Goal: Task Accomplishment & Management: Manage account settings

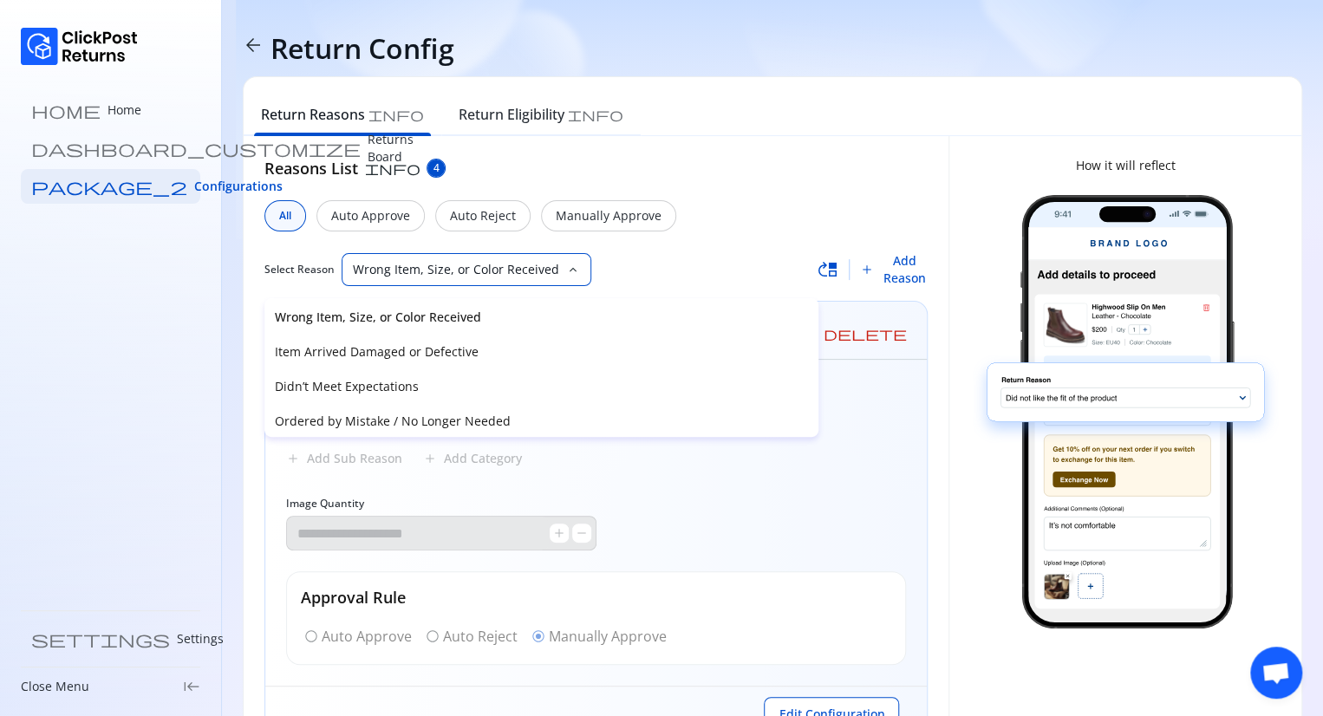
click at [250, 41] on span "arrow_back" at bounding box center [253, 45] width 21 height 21
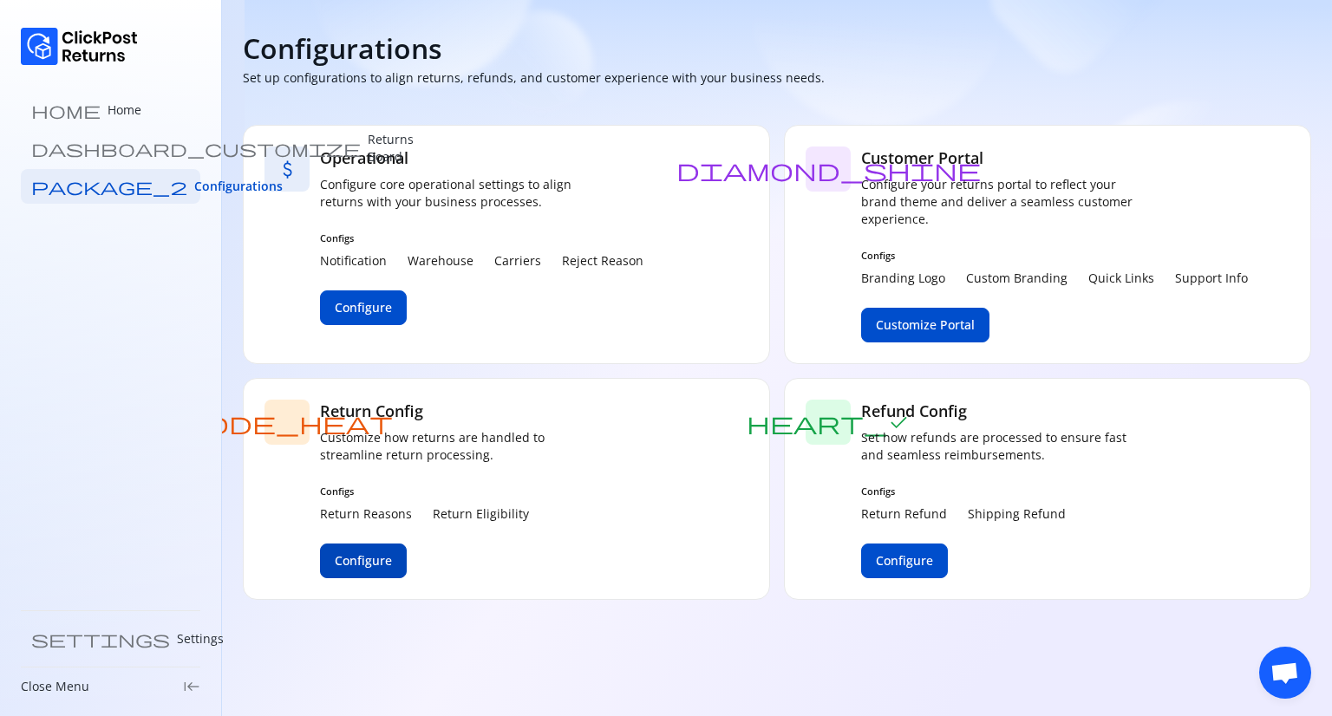
click at [371, 556] on span "Configure" at bounding box center [363, 560] width 57 height 17
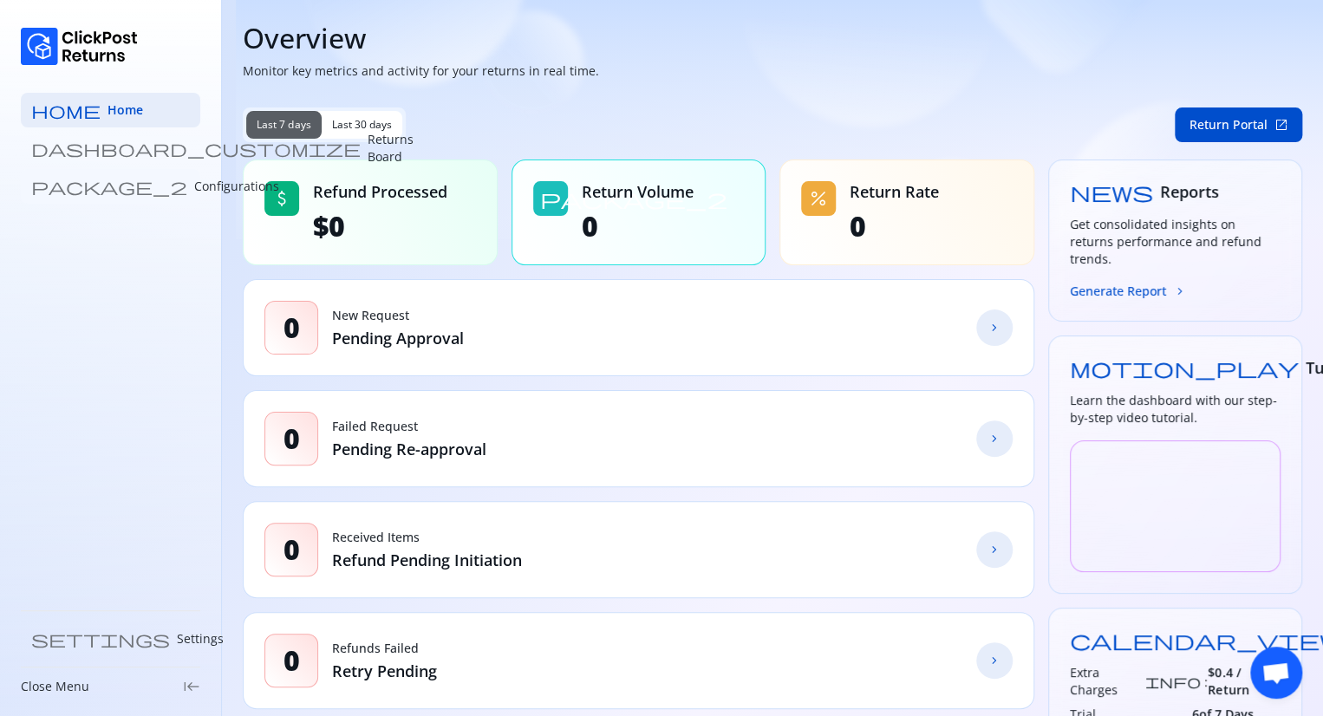
click at [194, 185] on p "Configurations" at bounding box center [236, 186] width 85 height 17
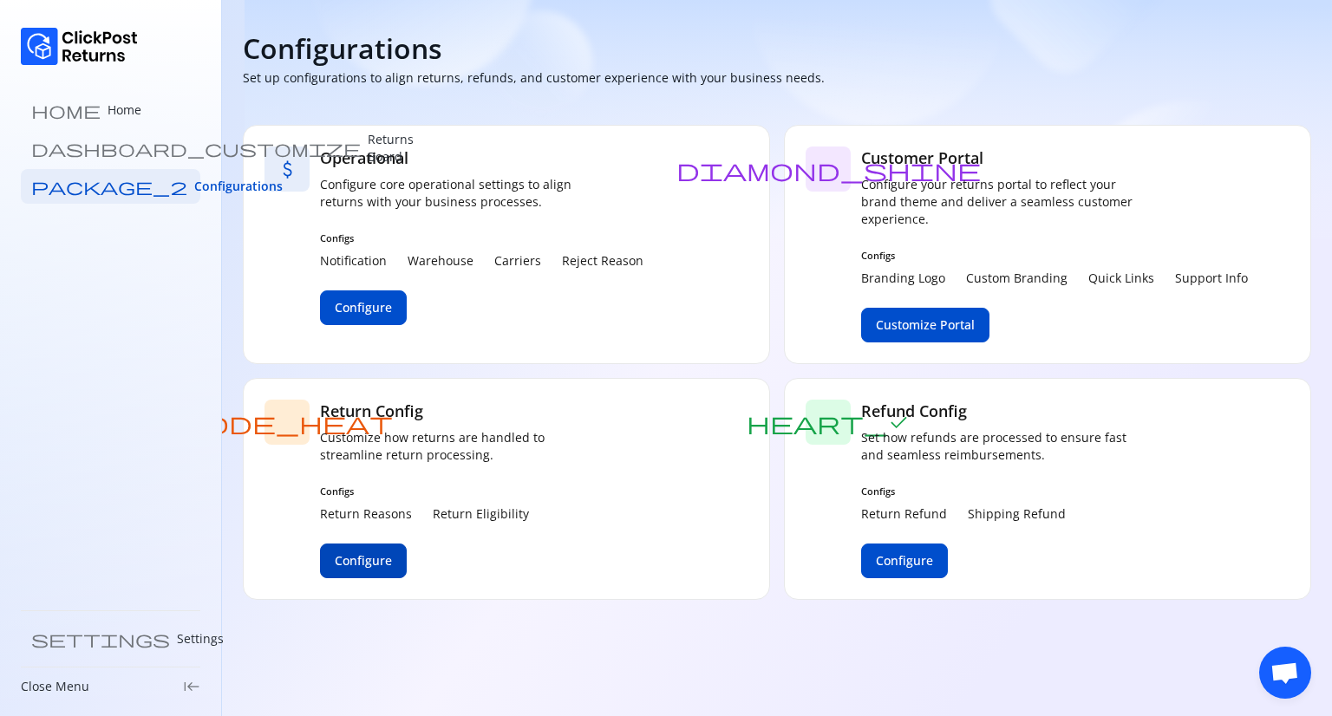
click at [369, 556] on span "Configure" at bounding box center [363, 560] width 57 height 17
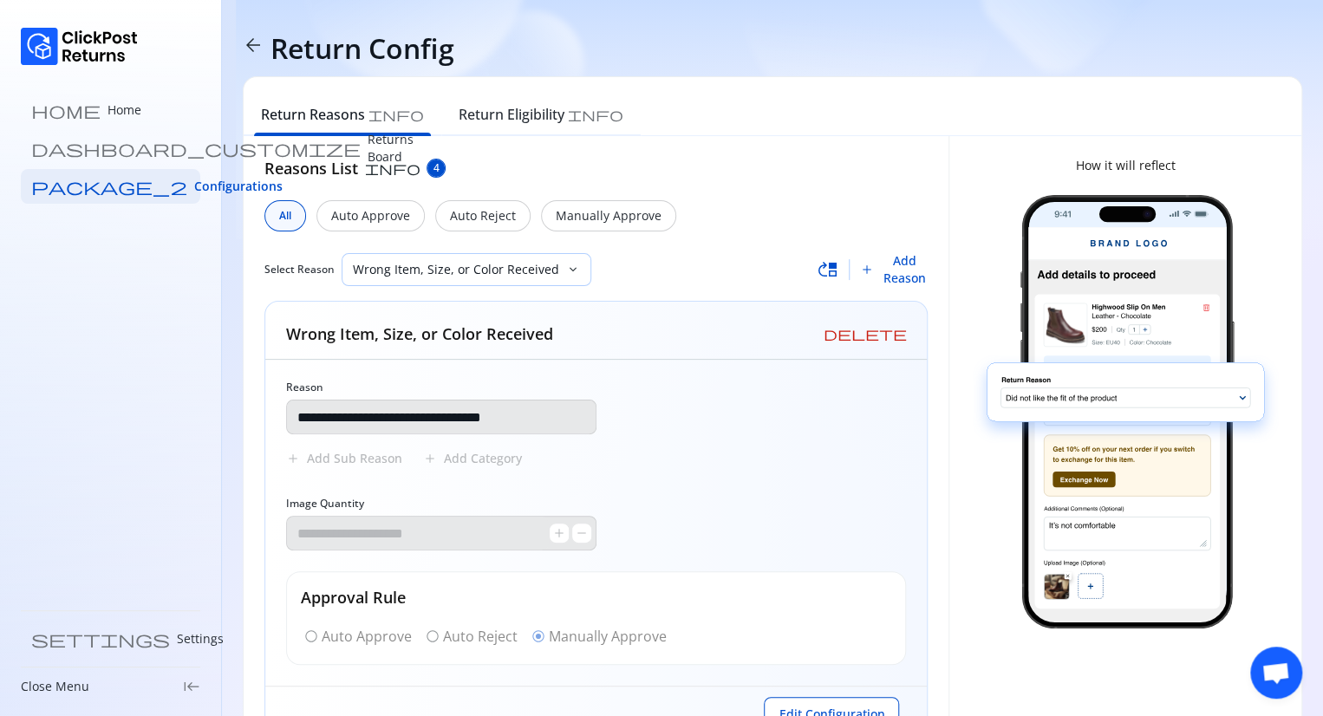
click at [473, 271] on p "Wrong Item, Size, or Color Received" at bounding box center [456, 269] width 206 height 17
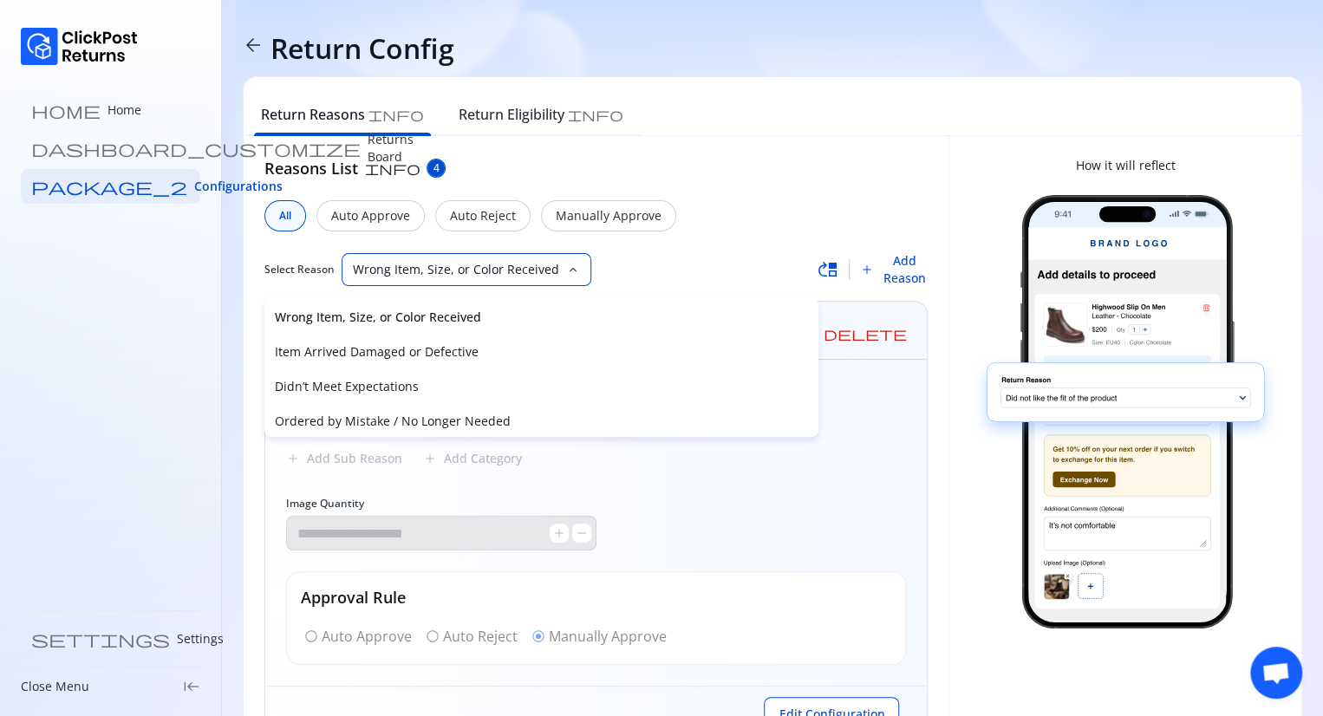
click at [619, 280] on div "Select Reason Wrong Item, Size, or Color Received keyboard_arrow_down" at bounding box center [540, 269] width 553 height 33
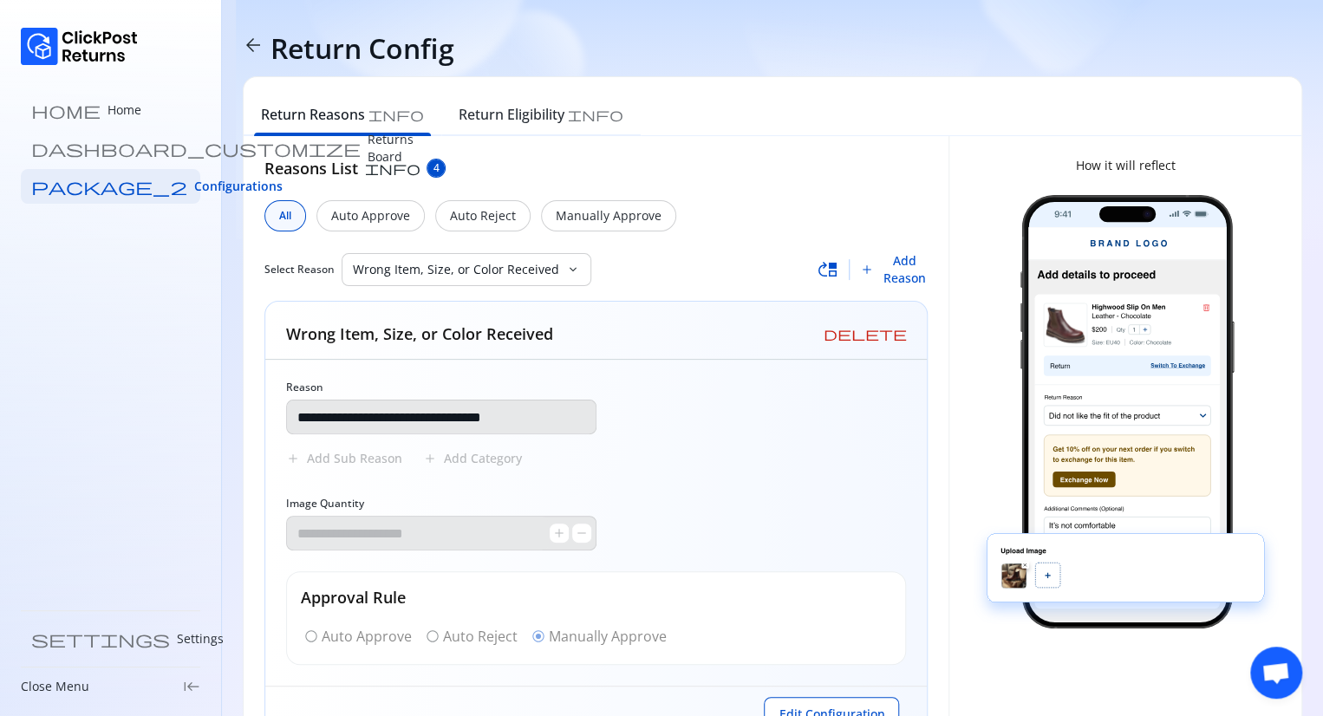
click at [746, 142] on div "**********" at bounding box center [596, 450] width 705 height 628
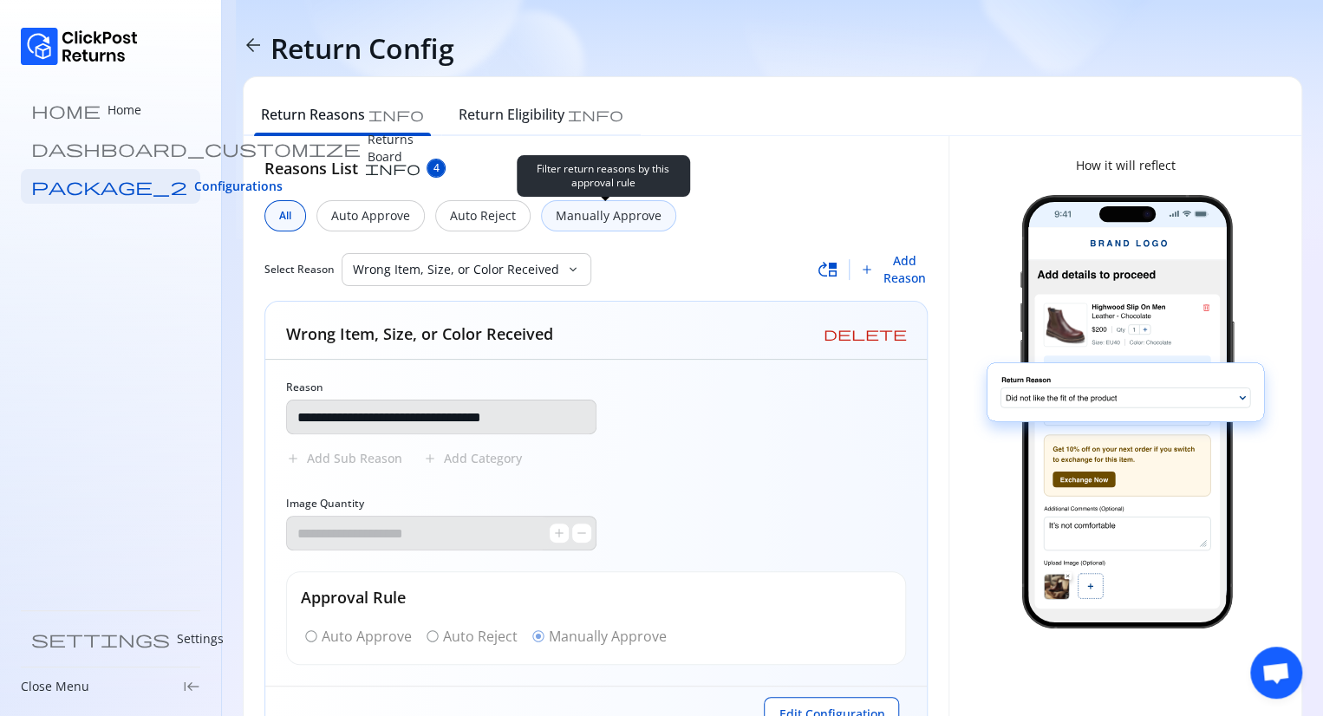
click at [593, 217] on p "Manually Approve" at bounding box center [609, 215] width 106 height 17
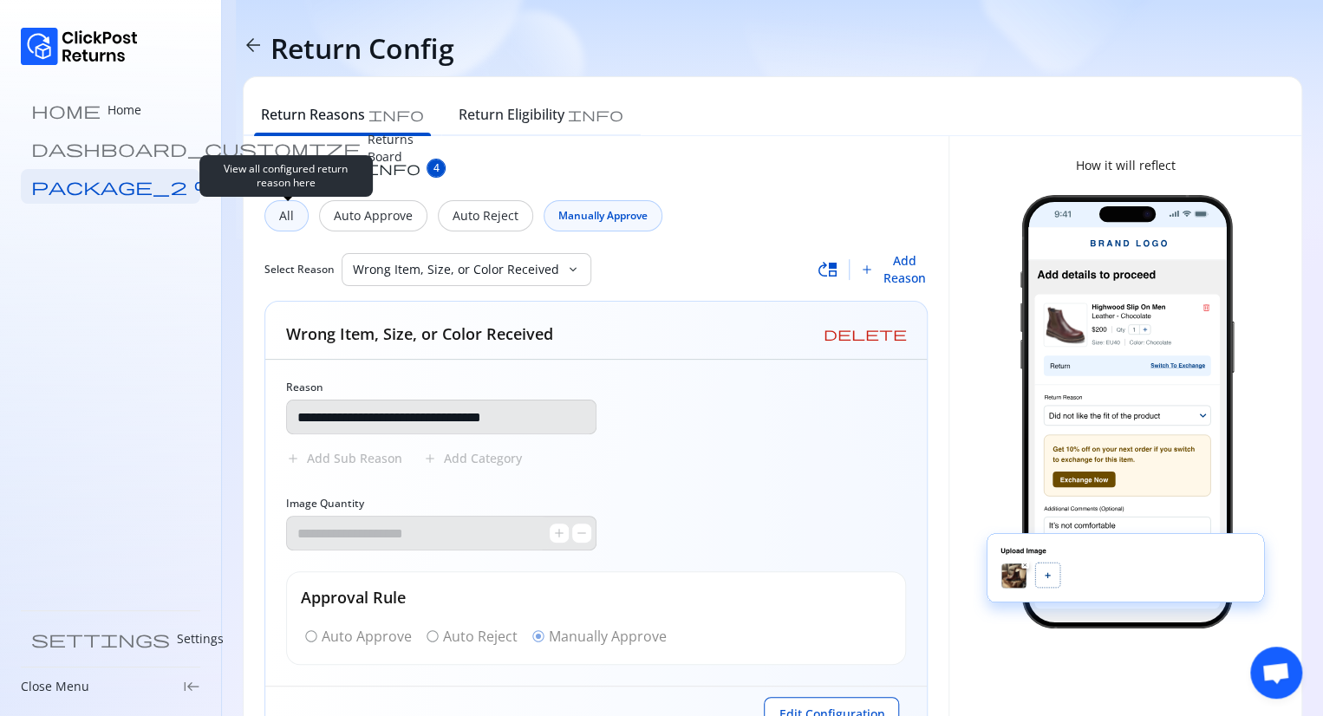
click at [294, 216] on div "All" at bounding box center [286, 215] width 44 height 31
click at [294, 216] on div "All" at bounding box center [285, 215] width 42 height 31
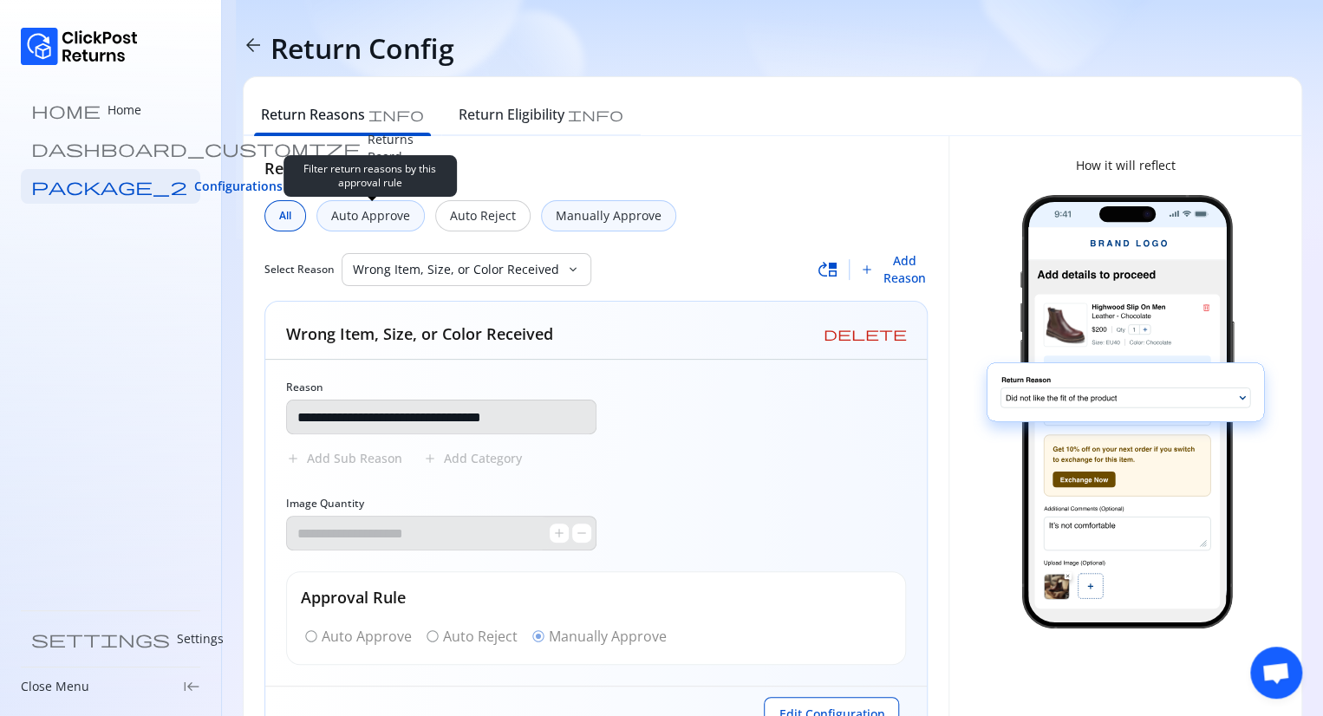
click at [361, 223] on p "Auto Approve" at bounding box center [370, 215] width 79 height 17
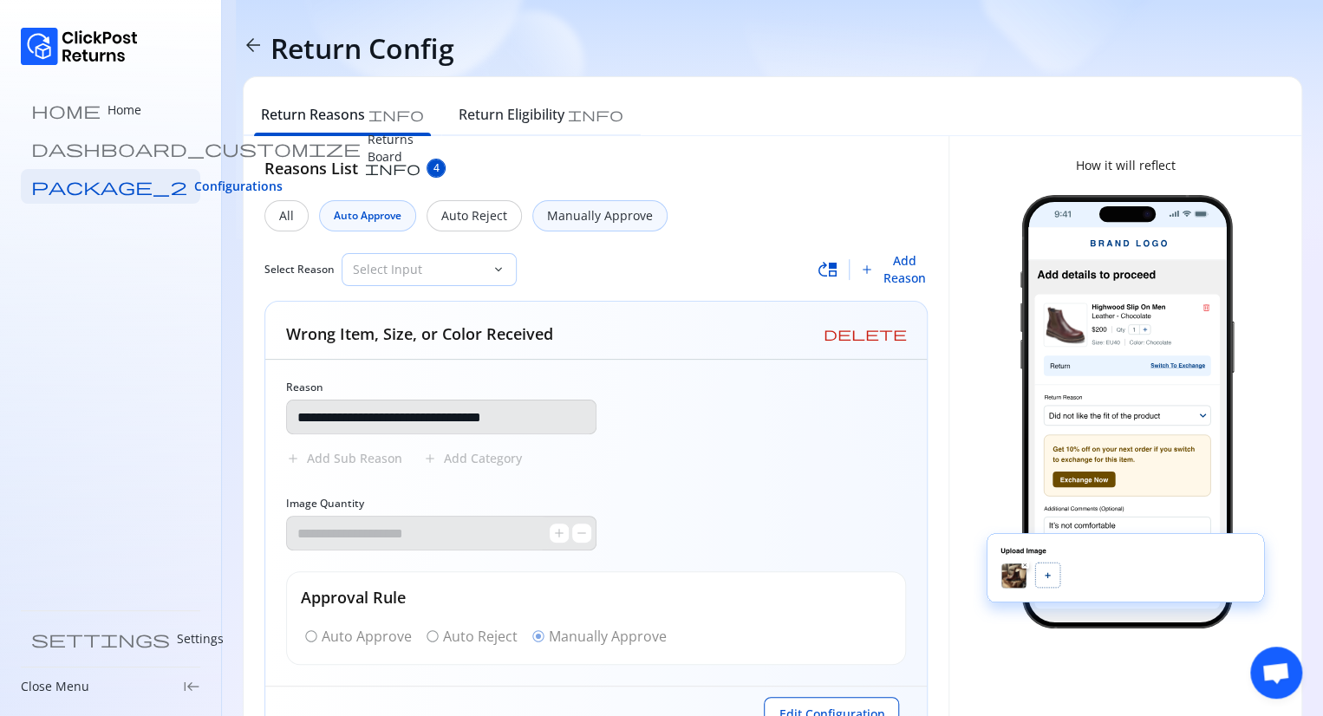
click at [460, 264] on p "Select Input" at bounding box center [419, 269] width 132 height 17
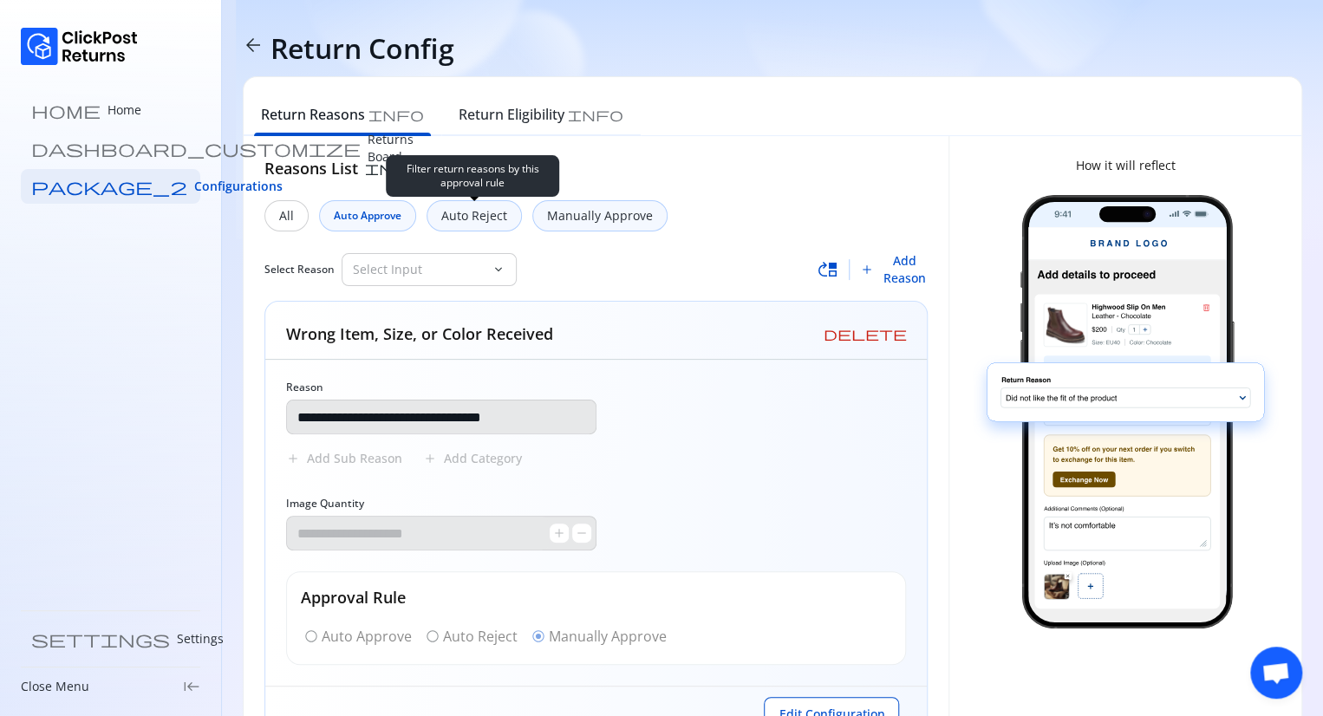
click at [468, 211] on p "Auto Reject" at bounding box center [474, 215] width 66 height 17
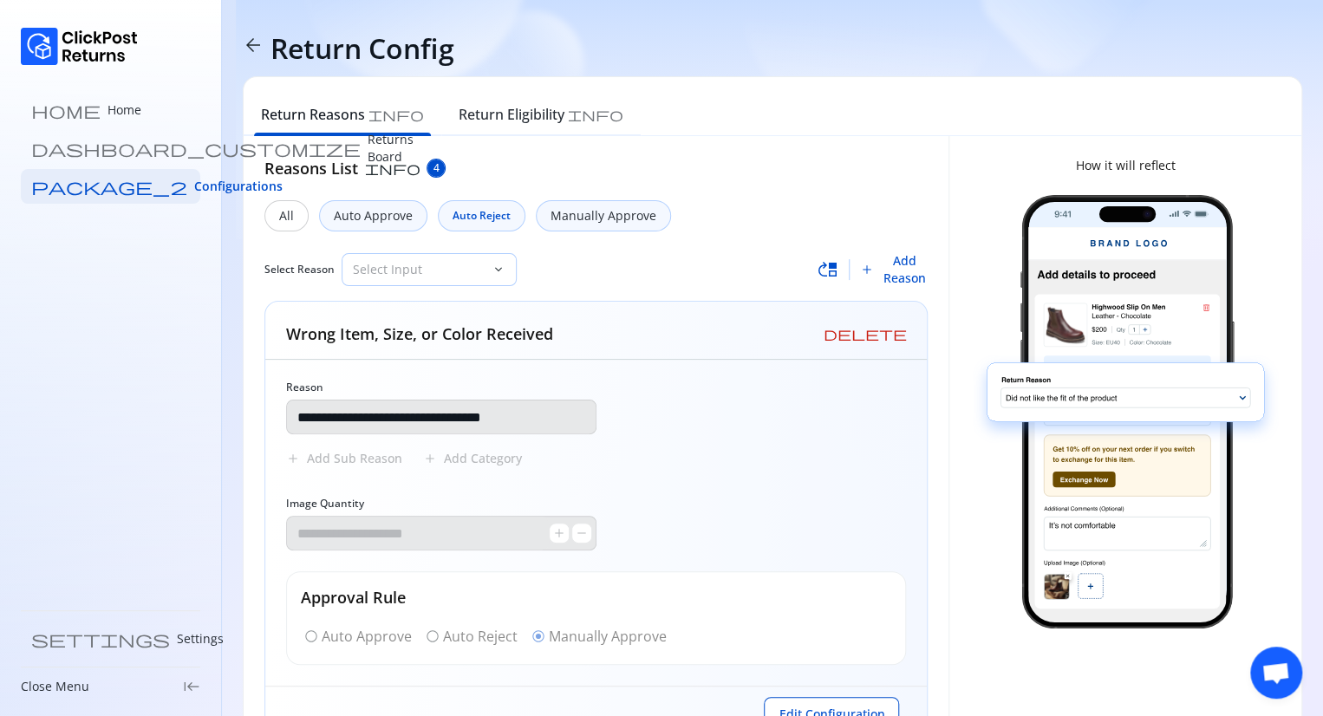
click at [458, 277] on p "Select Input" at bounding box center [419, 269] width 132 height 17
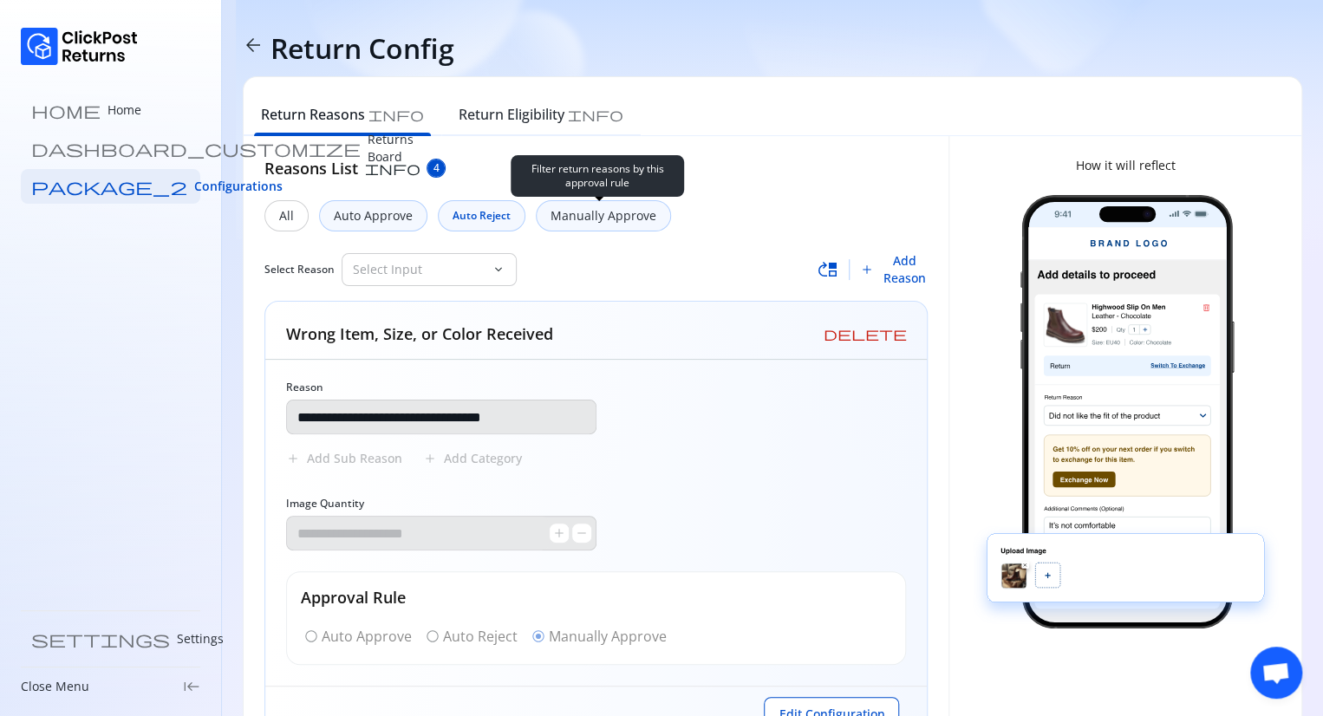
click at [610, 224] on p "Manually Approve" at bounding box center [604, 215] width 106 height 17
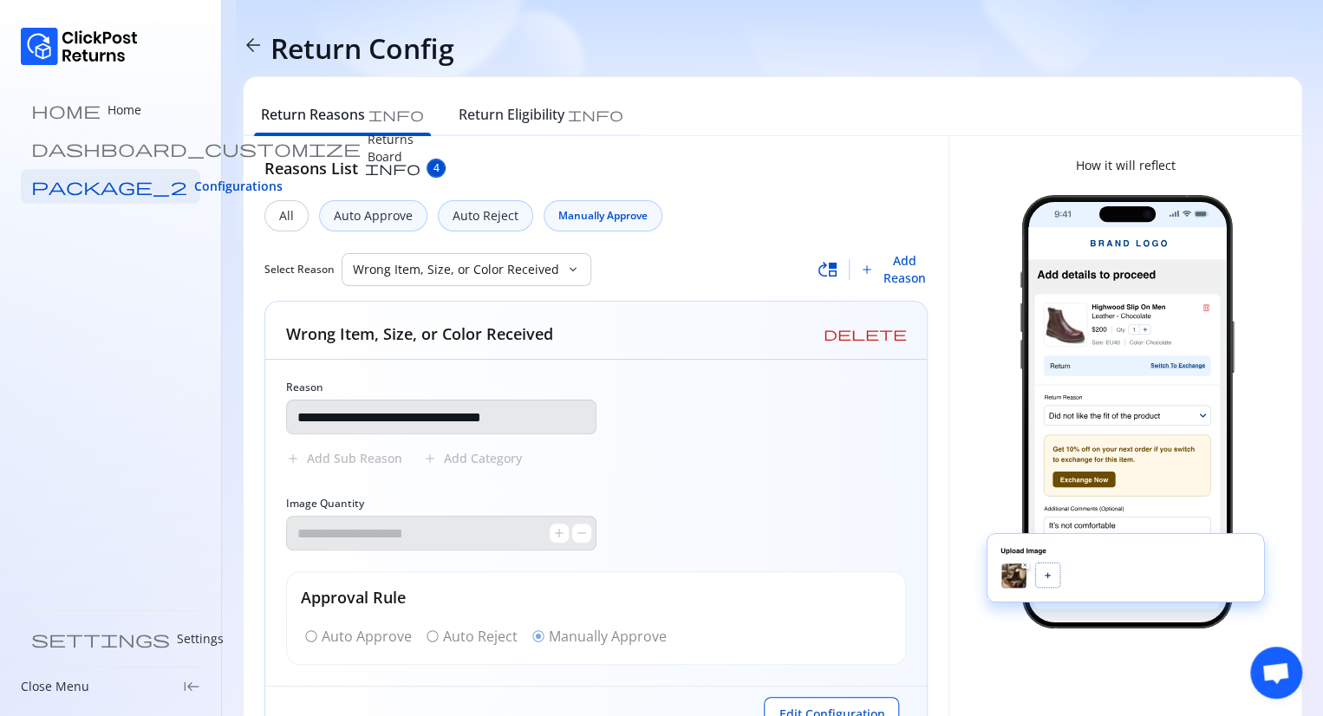
click at [475, 285] on div "Select Reason Wrong Item, Size, or Color Received keyboard_arrow_down move_up a…" at bounding box center [595, 269] width 663 height 35
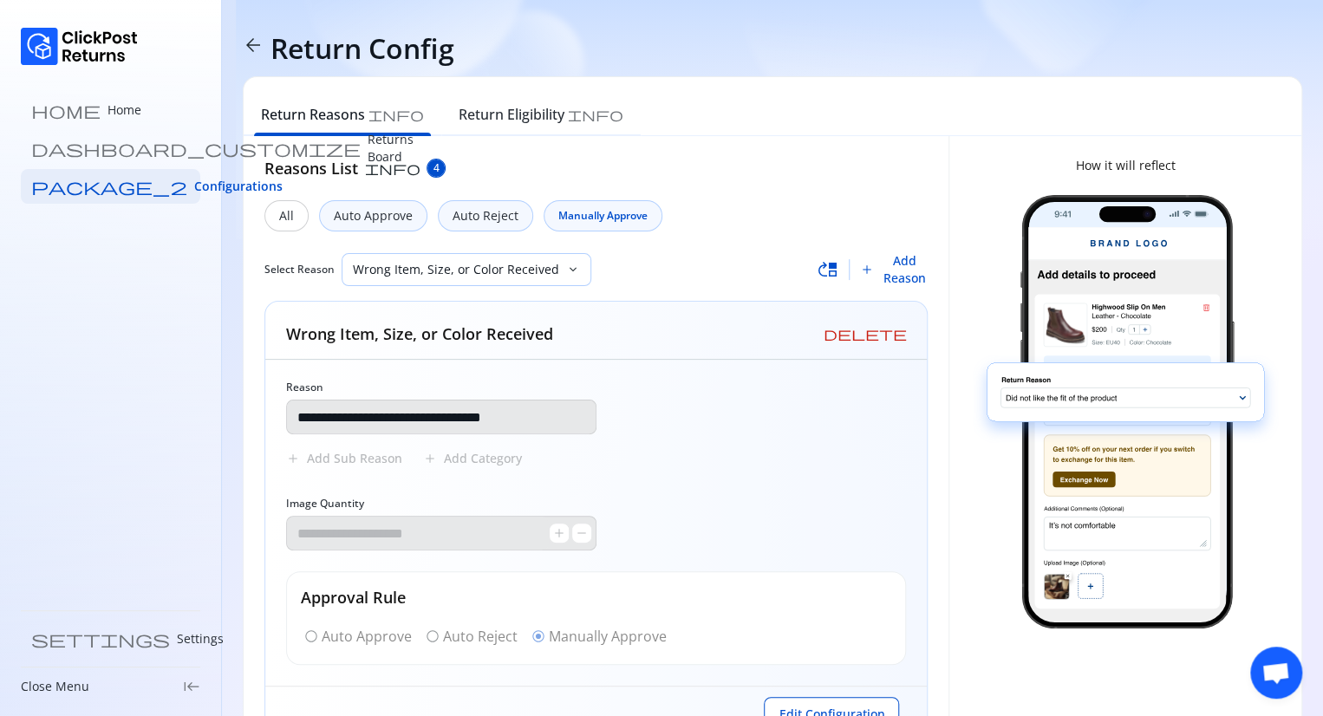
click at [486, 279] on div "Wrong Item, Size, or Color Received" at bounding box center [454, 269] width 224 height 31
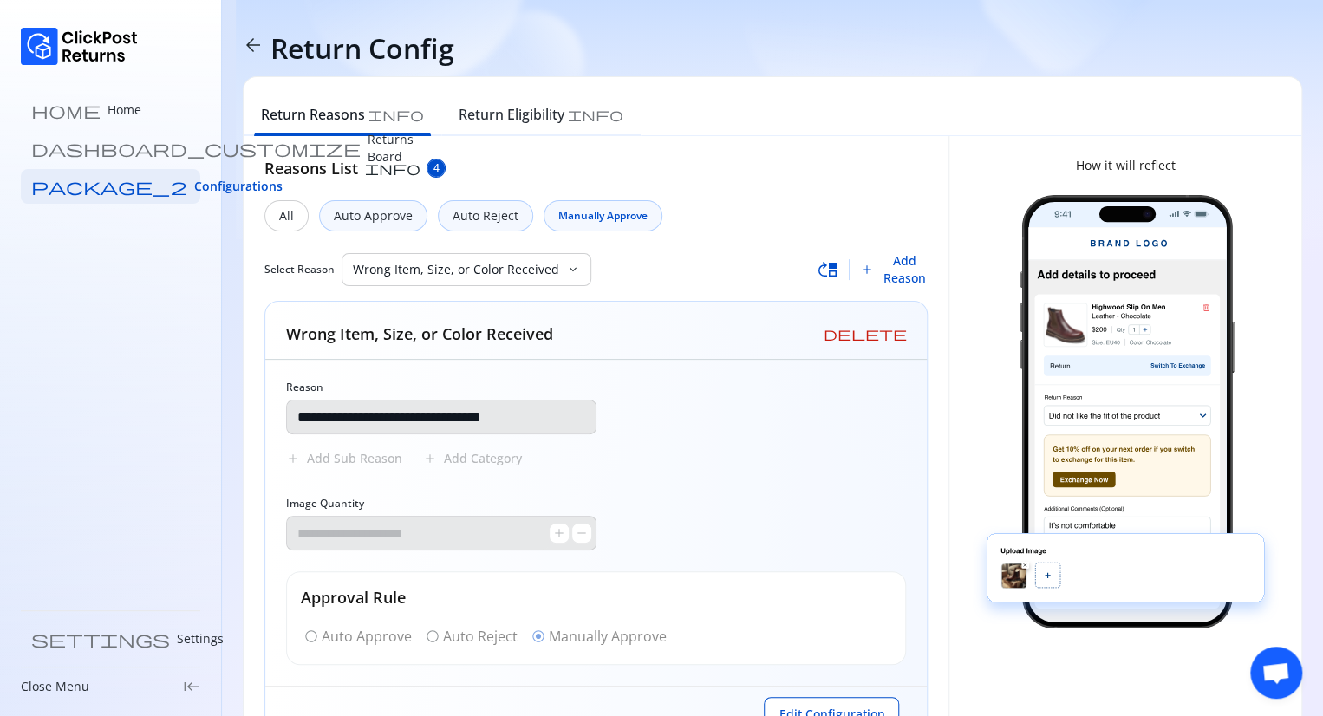
click at [760, 125] on div at bounding box center [971, 117] width 661 height 38
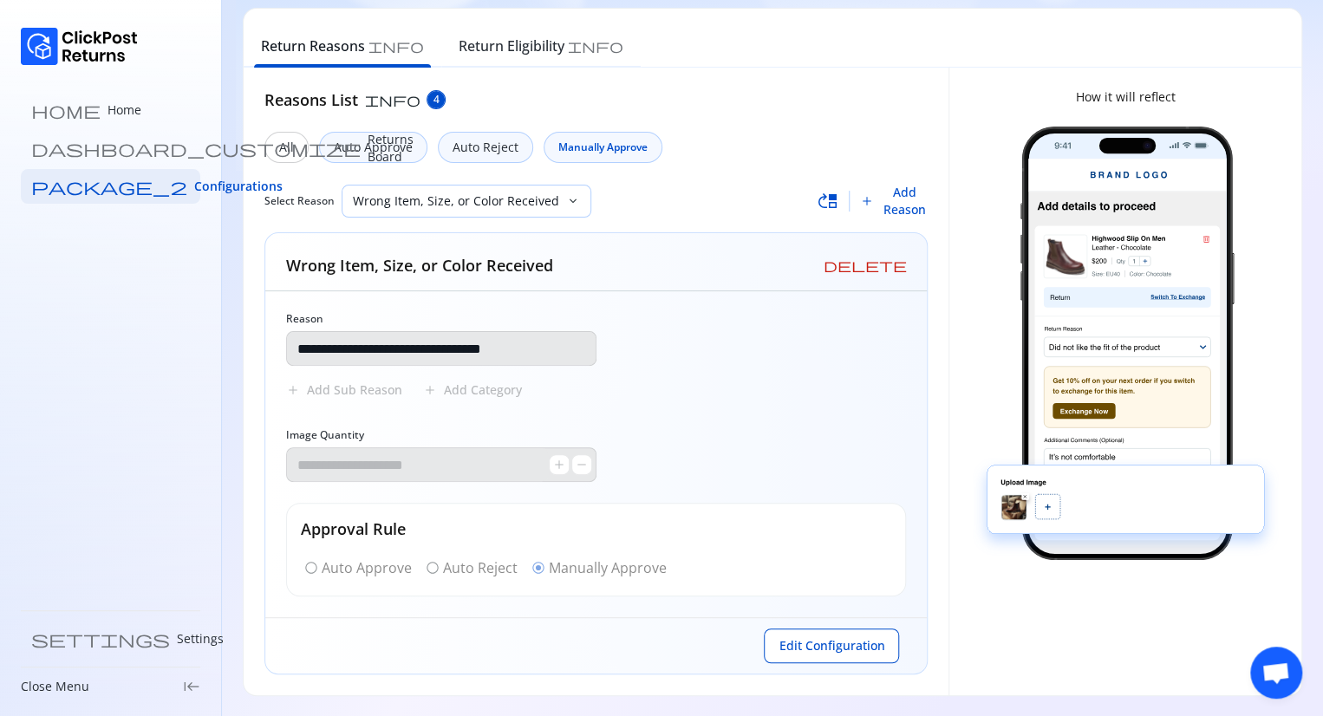
click at [552, 197] on div "Wrong Item, Size, or Color Received" at bounding box center [454, 201] width 224 height 31
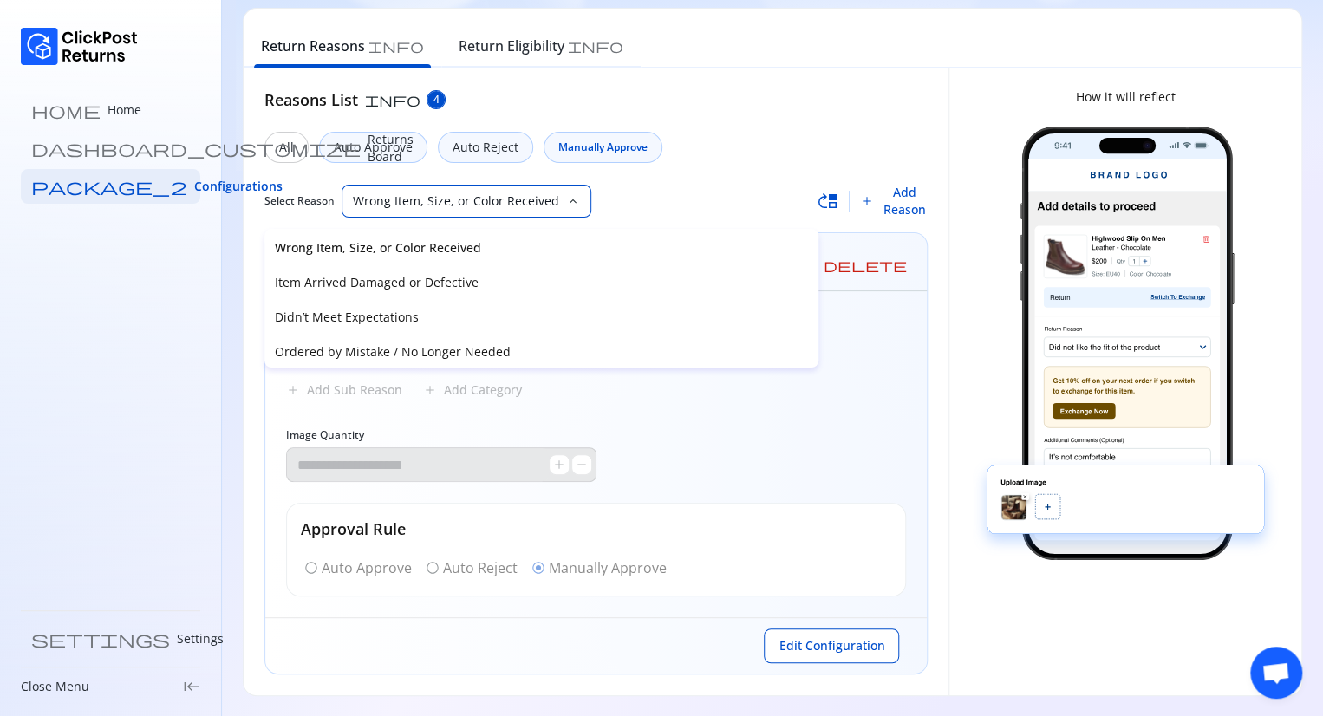
click at [442, 240] on p "Wrong Item, Size, or Color Received" at bounding box center [541, 247] width 533 height 17
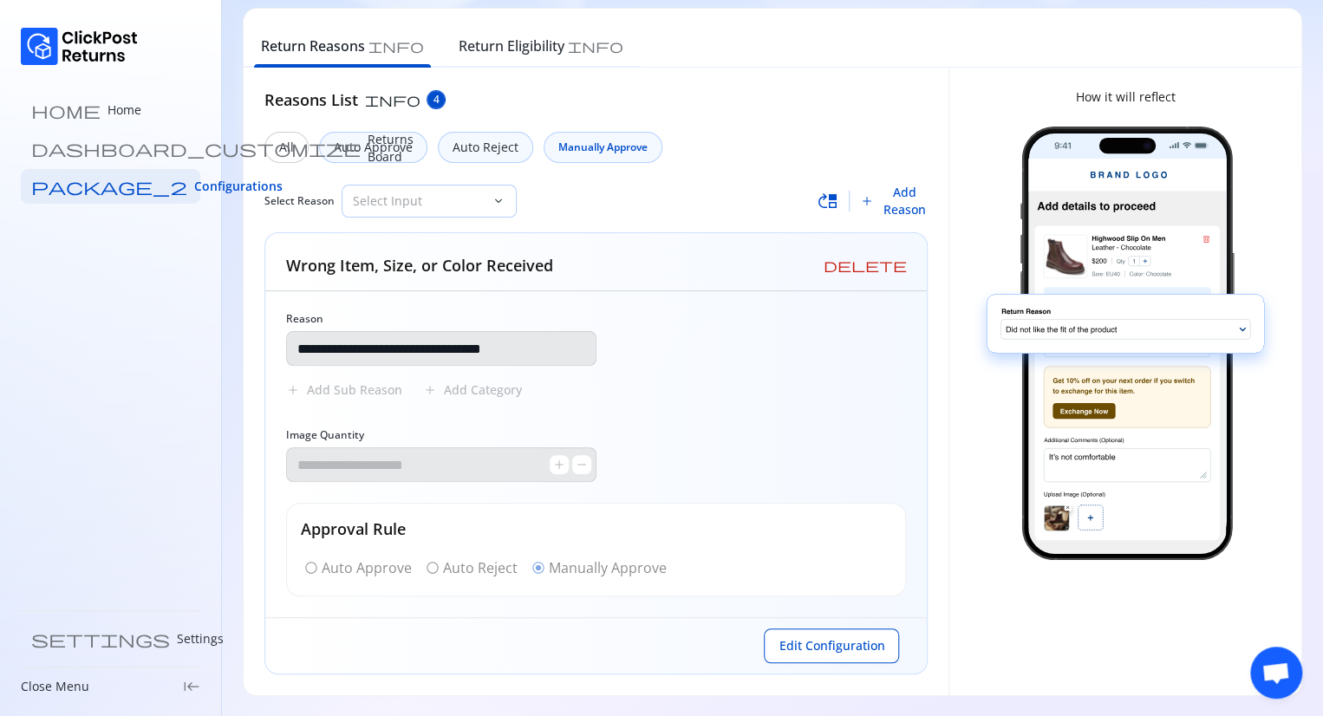
click at [456, 188] on div "Select Input" at bounding box center [416, 201] width 149 height 31
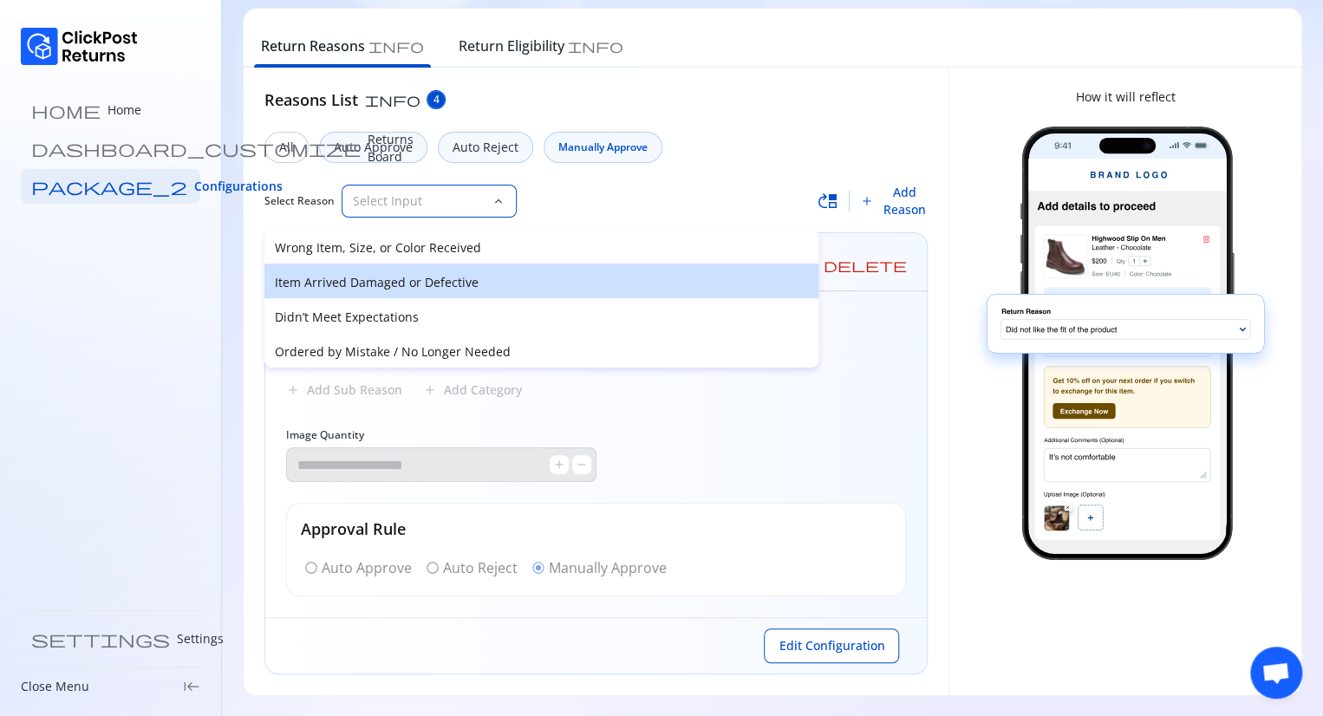
click at [407, 277] on p "Item Arrived Damaged or Defective" at bounding box center [541, 282] width 533 height 17
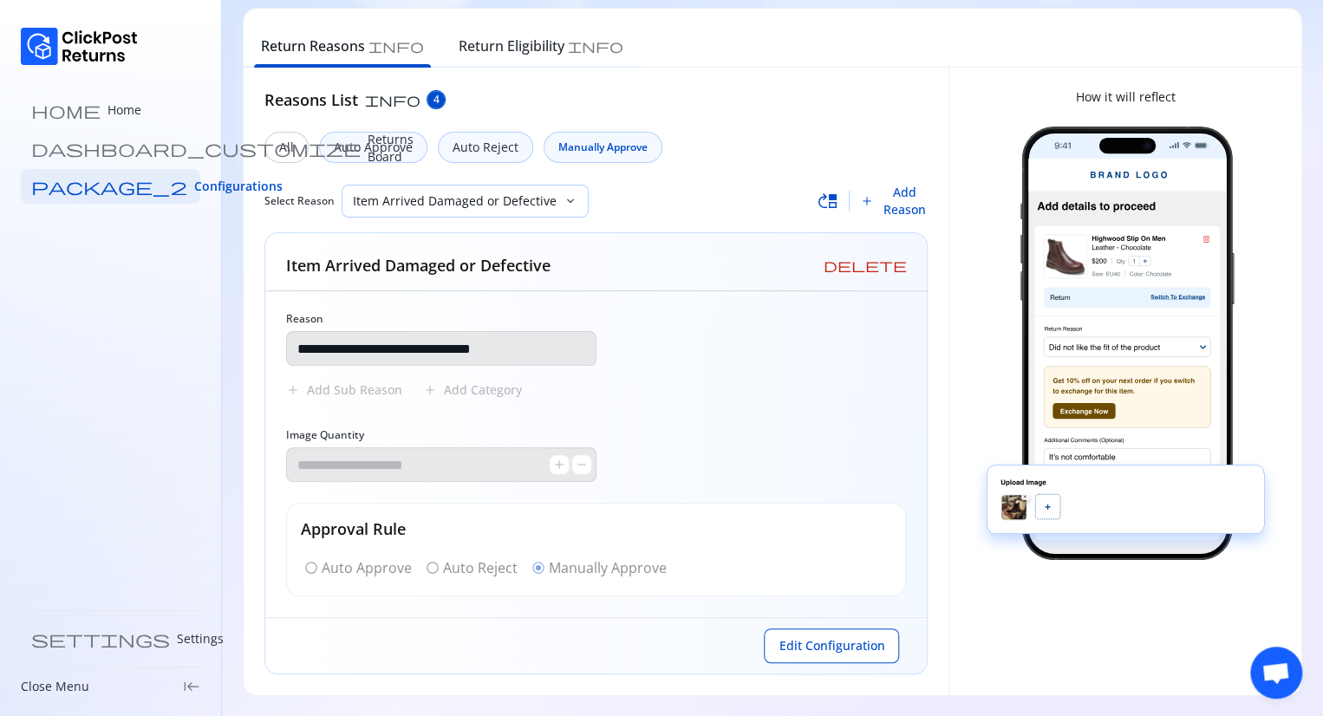
click at [492, 198] on p "Item Arrived Damaged or Defective" at bounding box center [455, 200] width 204 height 17
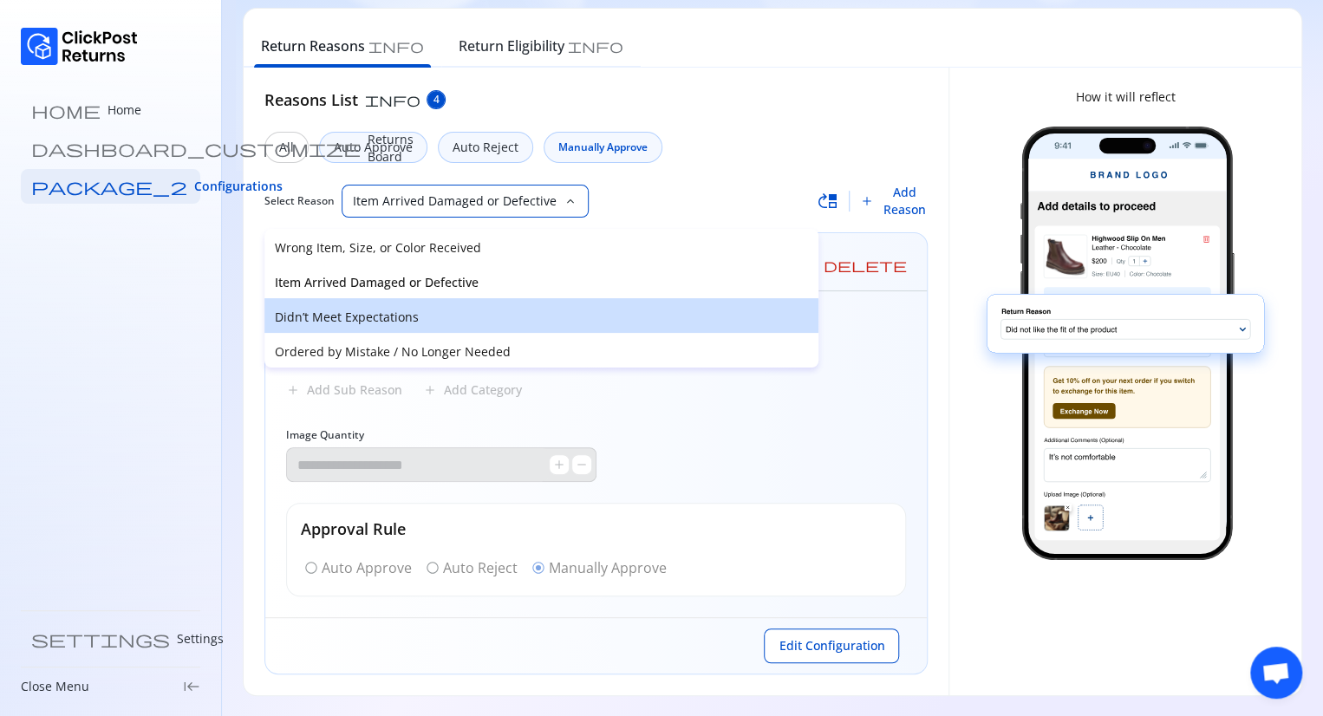
click at [416, 316] on p "Didn’t Meet Expectations" at bounding box center [541, 317] width 533 height 17
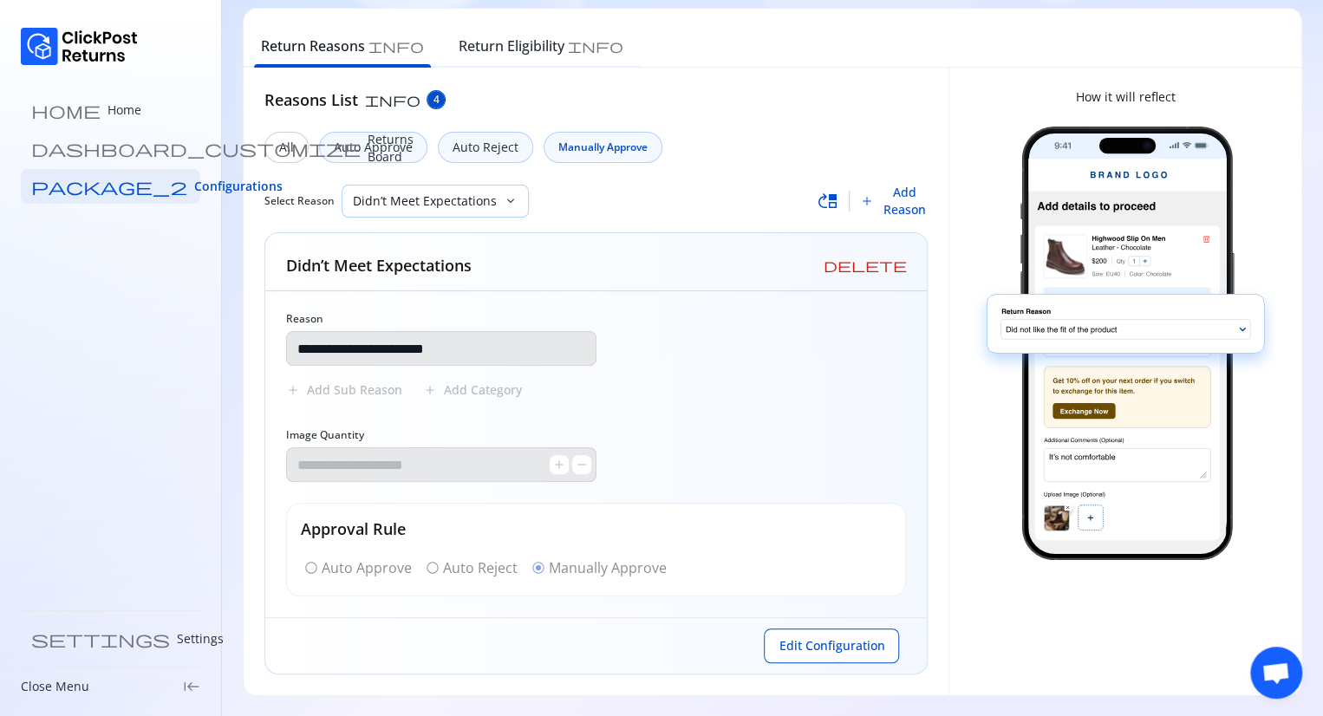
click at [504, 197] on span "keyboard_arrow_down" at bounding box center [511, 201] width 14 height 14
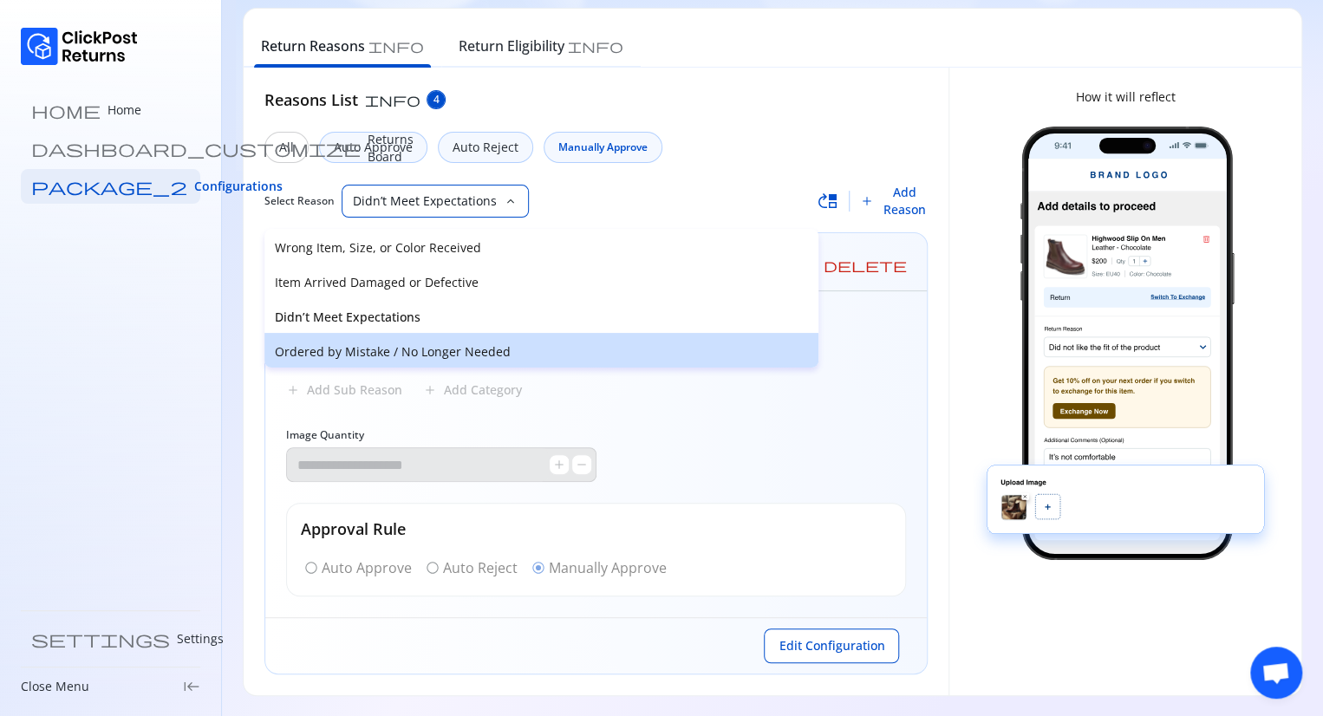
click at [416, 353] on p "Ordered by Mistake / No Longer Needed" at bounding box center [541, 351] width 533 height 17
type input "**********"
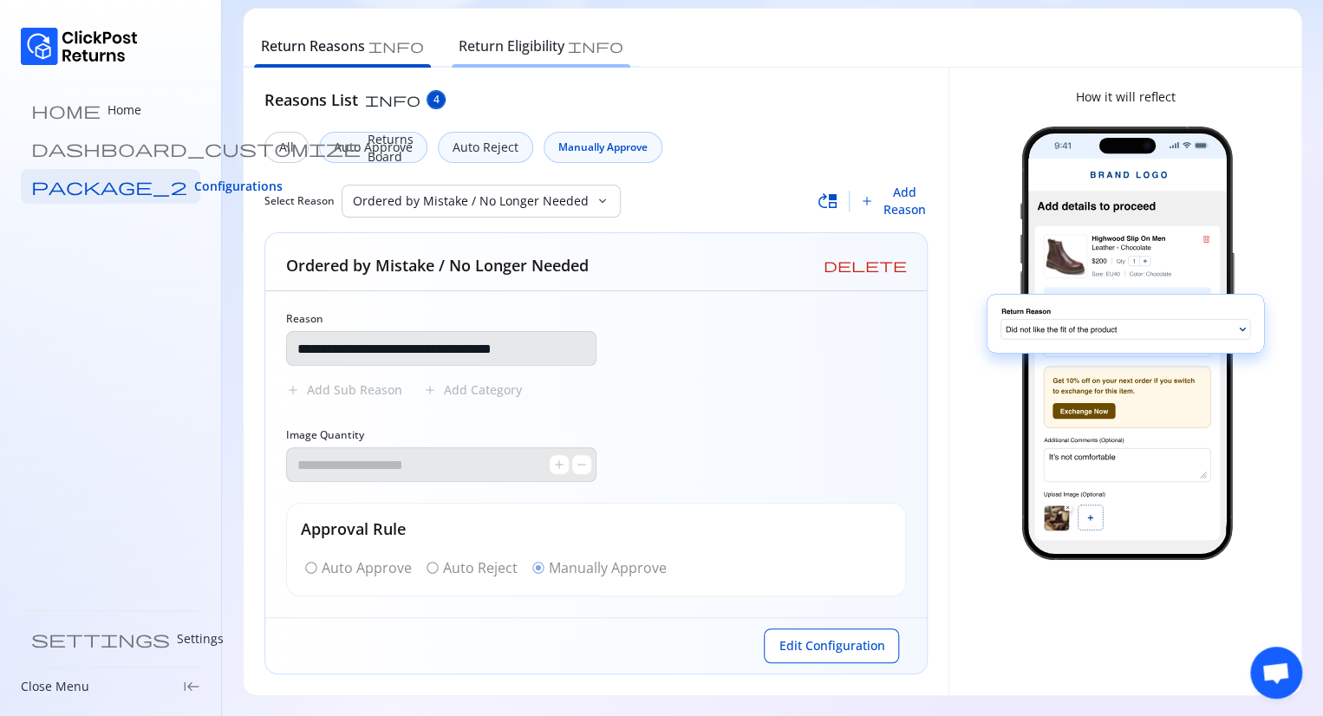
click at [459, 53] on h6 "Return Eligibility" at bounding box center [512, 46] width 106 height 21
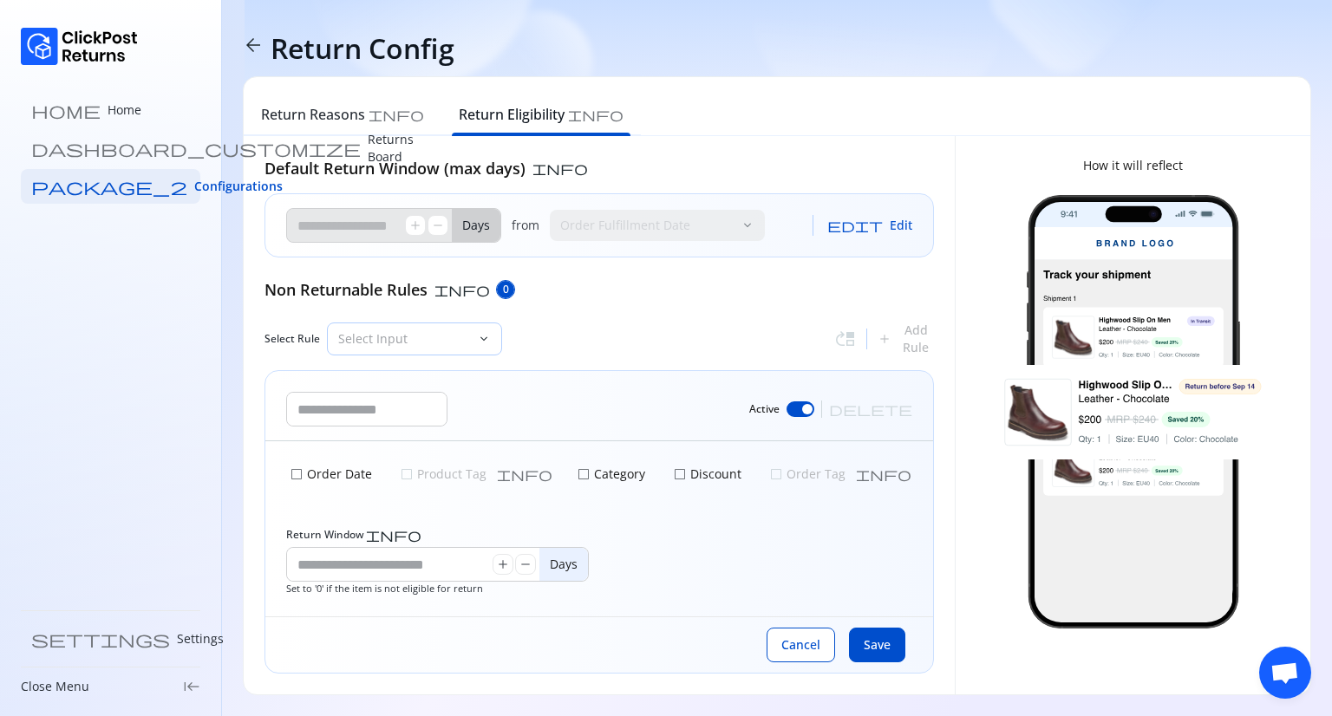
click at [440, 336] on p "Select Input" at bounding box center [404, 338] width 132 height 17
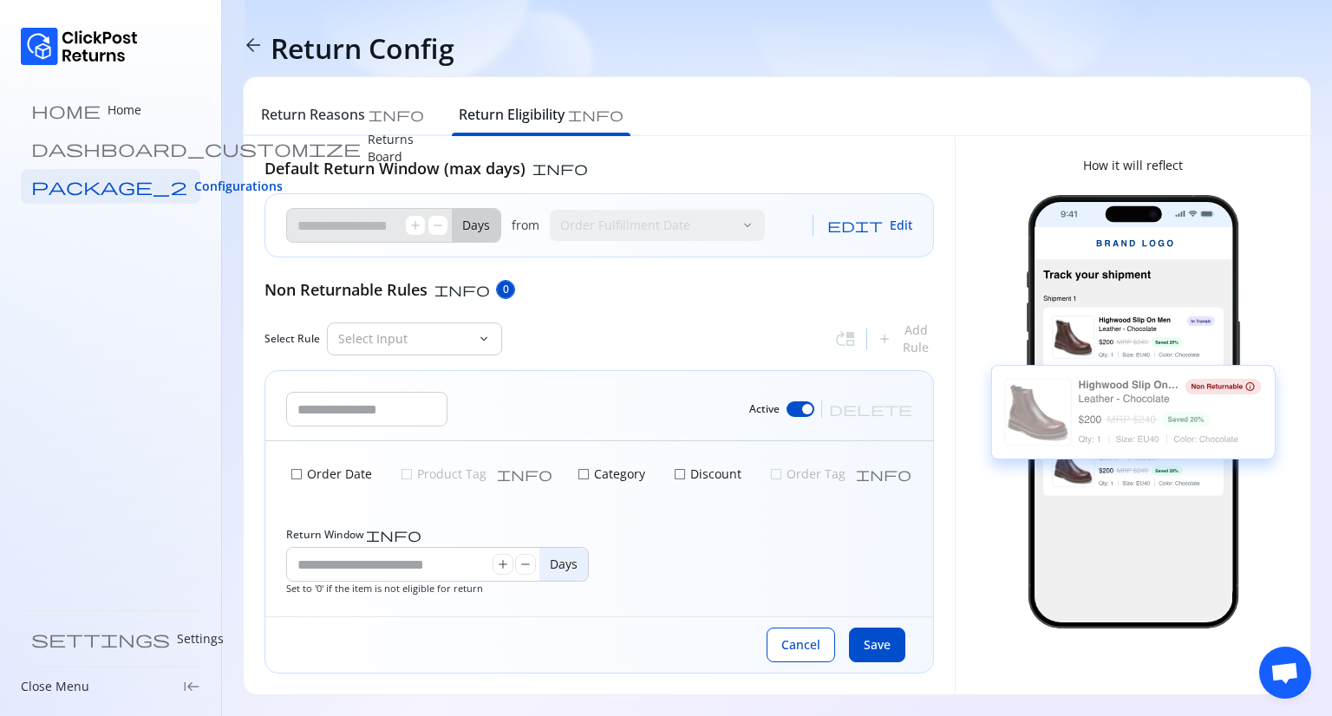
click at [616, 319] on div "Default Return Window (max days) info ** add remove Days from Order Fulfillment…" at bounding box center [598, 415] width 669 height 517
click at [414, 421] on input "text" at bounding box center [367, 409] width 160 height 33
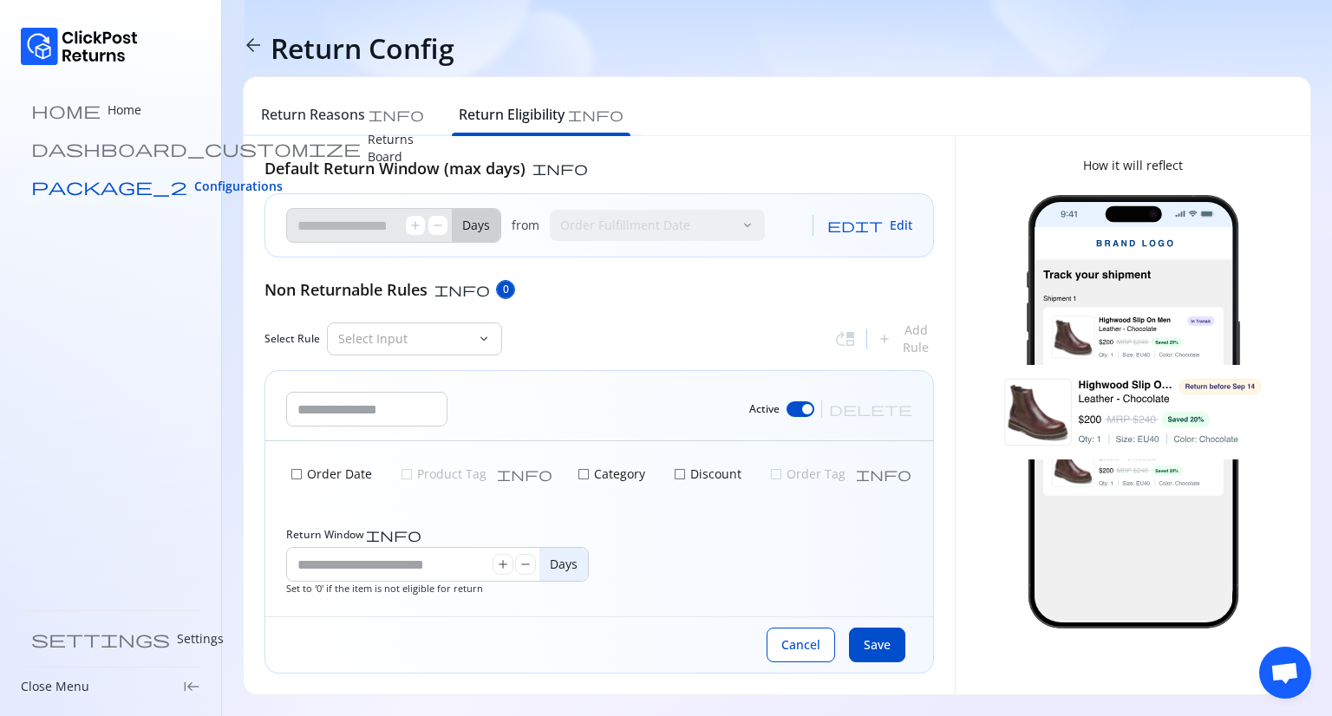
click at [146, 192] on link "package_2 Configurations" at bounding box center [110, 186] width 179 height 35
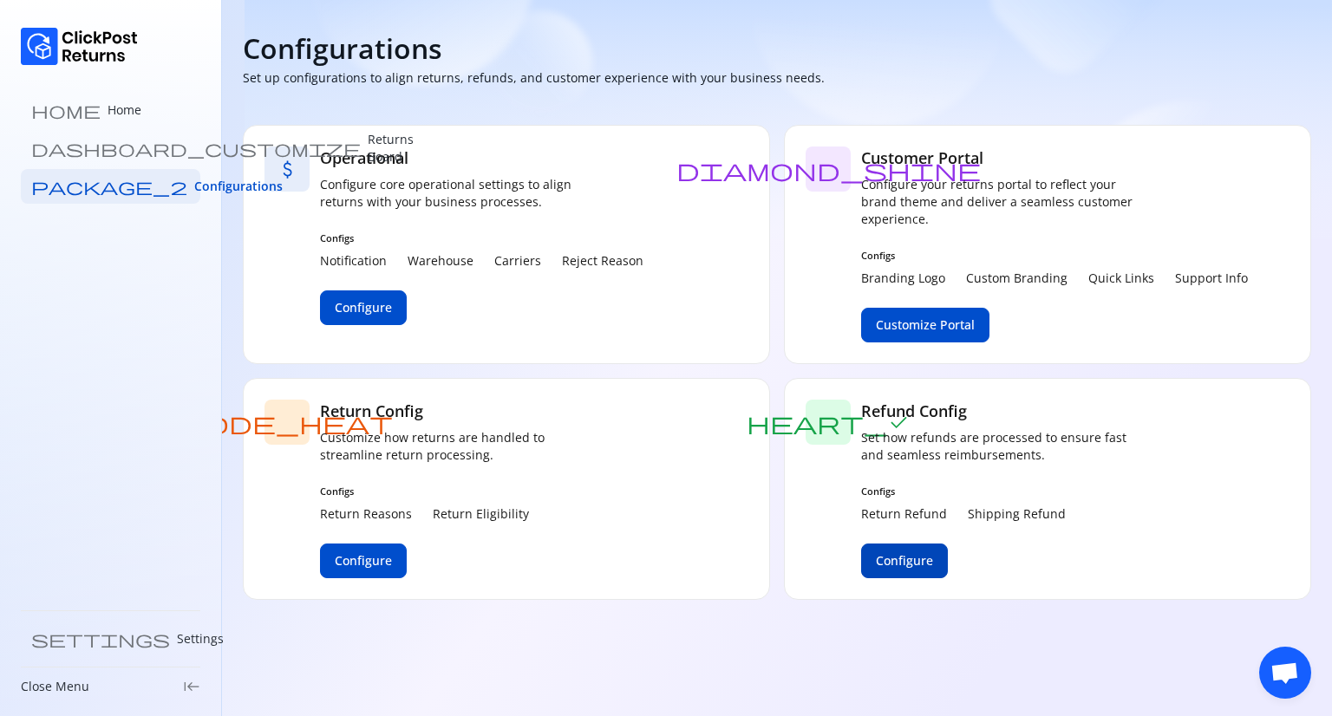
click at [918, 548] on button "Configure" at bounding box center [904, 561] width 87 height 35
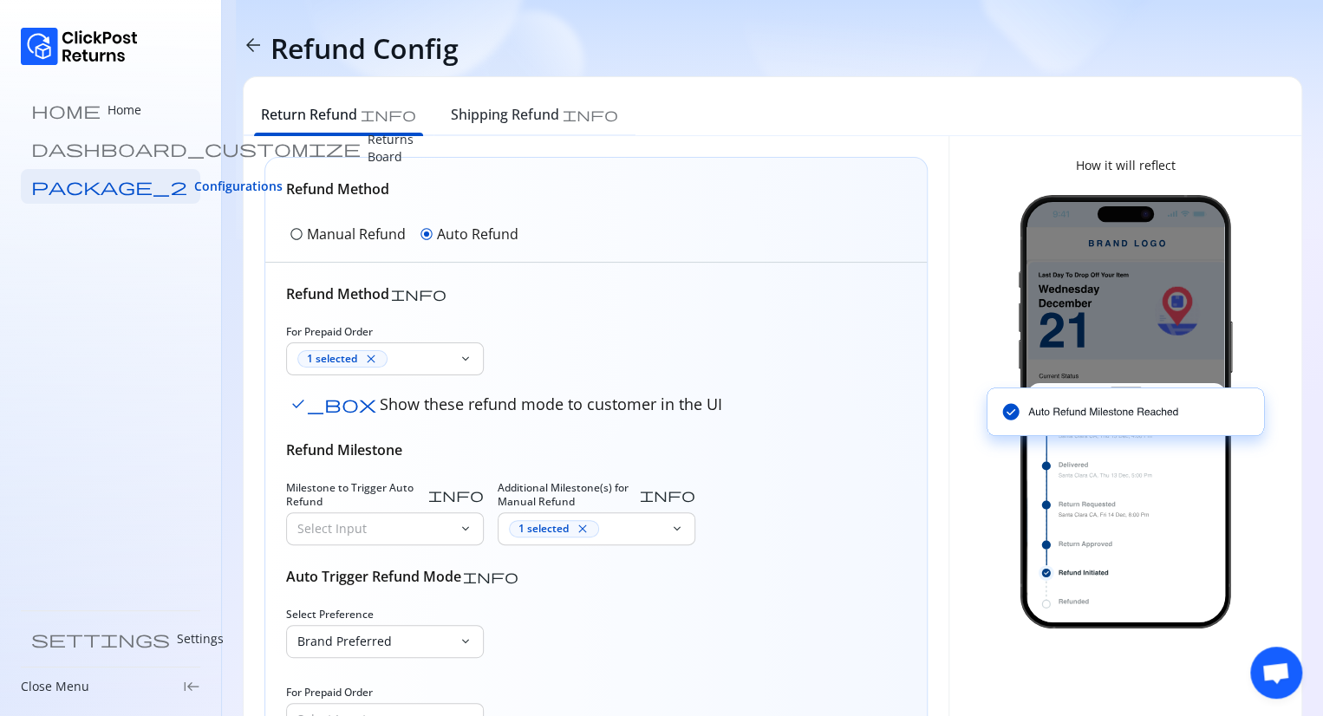
click at [319, 230] on p "Manual Refund" at bounding box center [356, 234] width 99 height 21
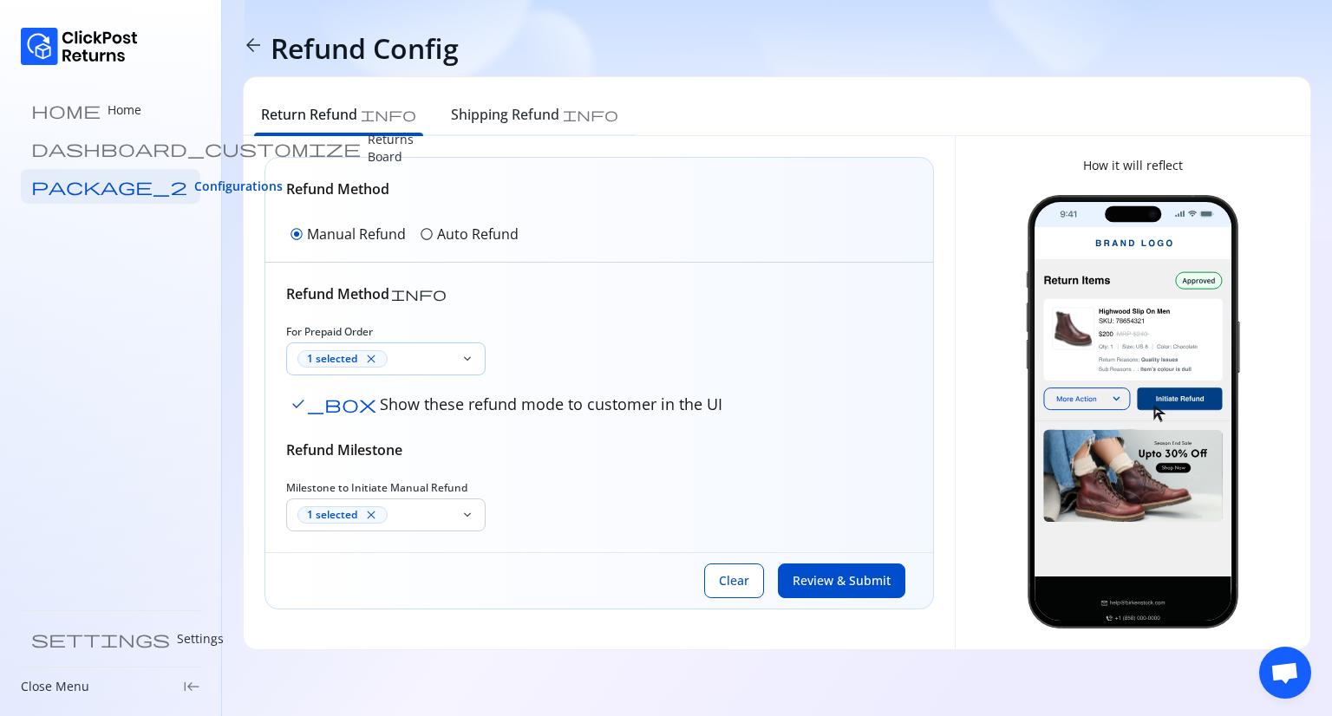
click at [415, 343] on div "1 selected close" at bounding box center [373, 358] width 173 height 31
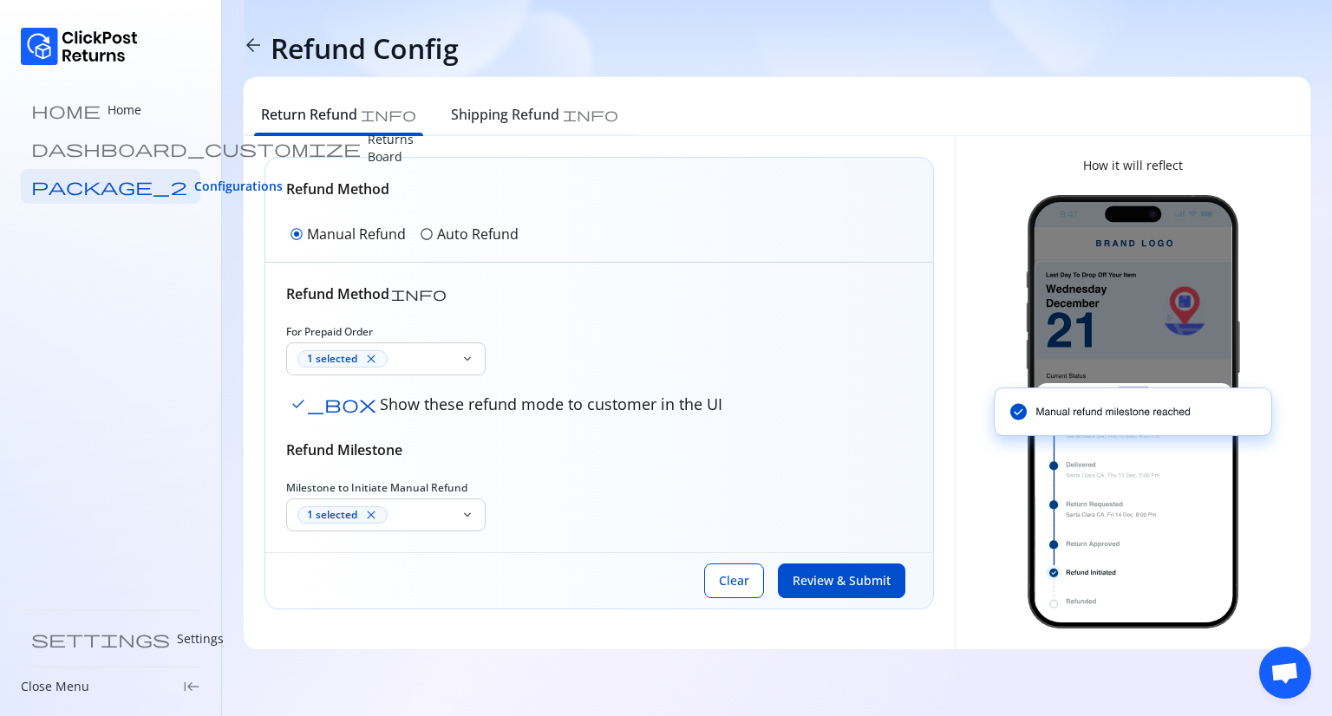
click at [602, 233] on div "Refund Method radio_button_checked Manual Refund radio_button_unchecked Auto Re…" at bounding box center [599, 210] width 668 height 105
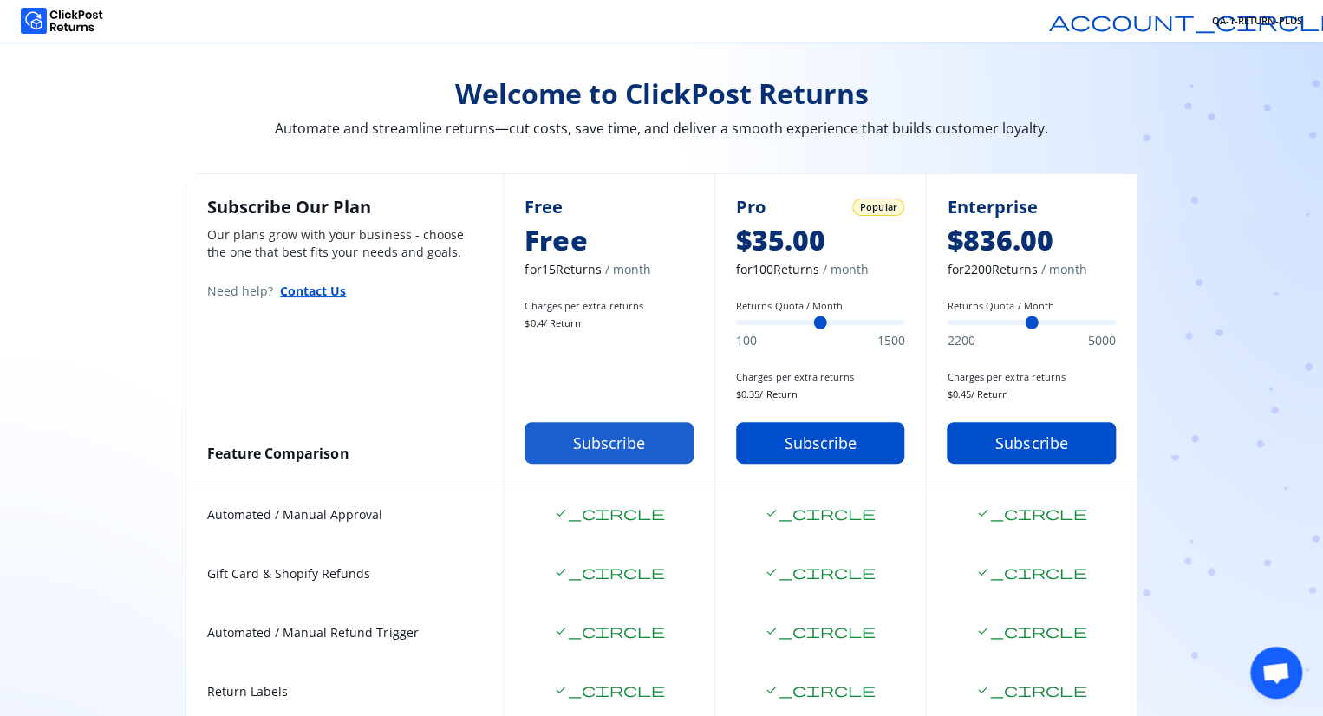
click at [601, 439] on button "Subscribe" at bounding box center [609, 443] width 169 height 42
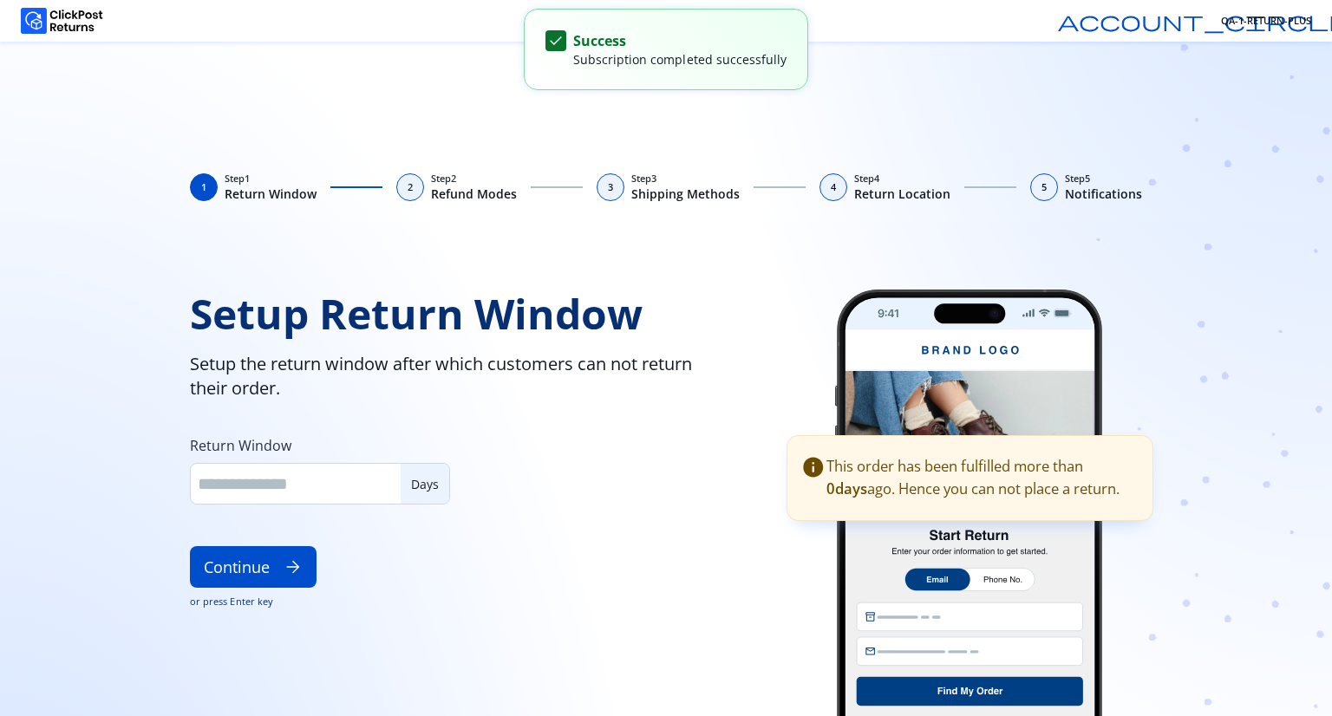
type input "**"
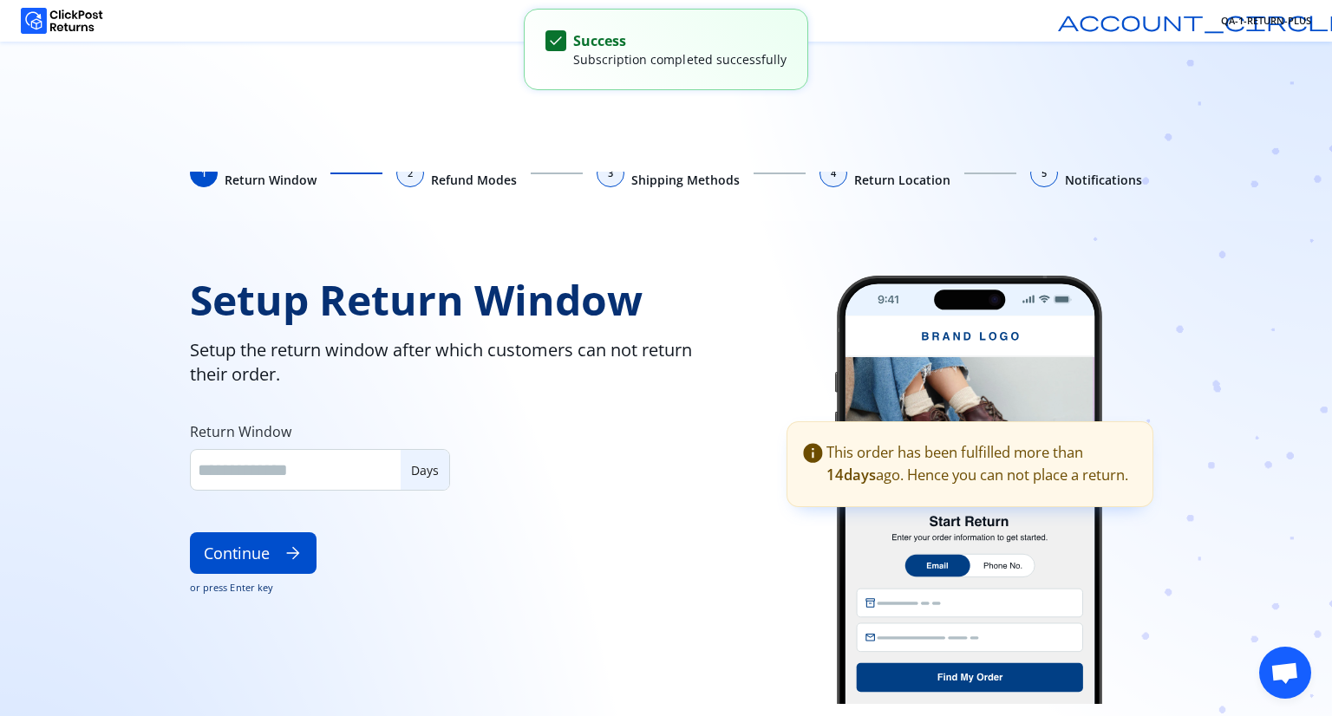
scroll to position [16, 0]
click at [256, 561] on button "Continue arrow_forward" at bounding box center [253, 553] width 127 height 42
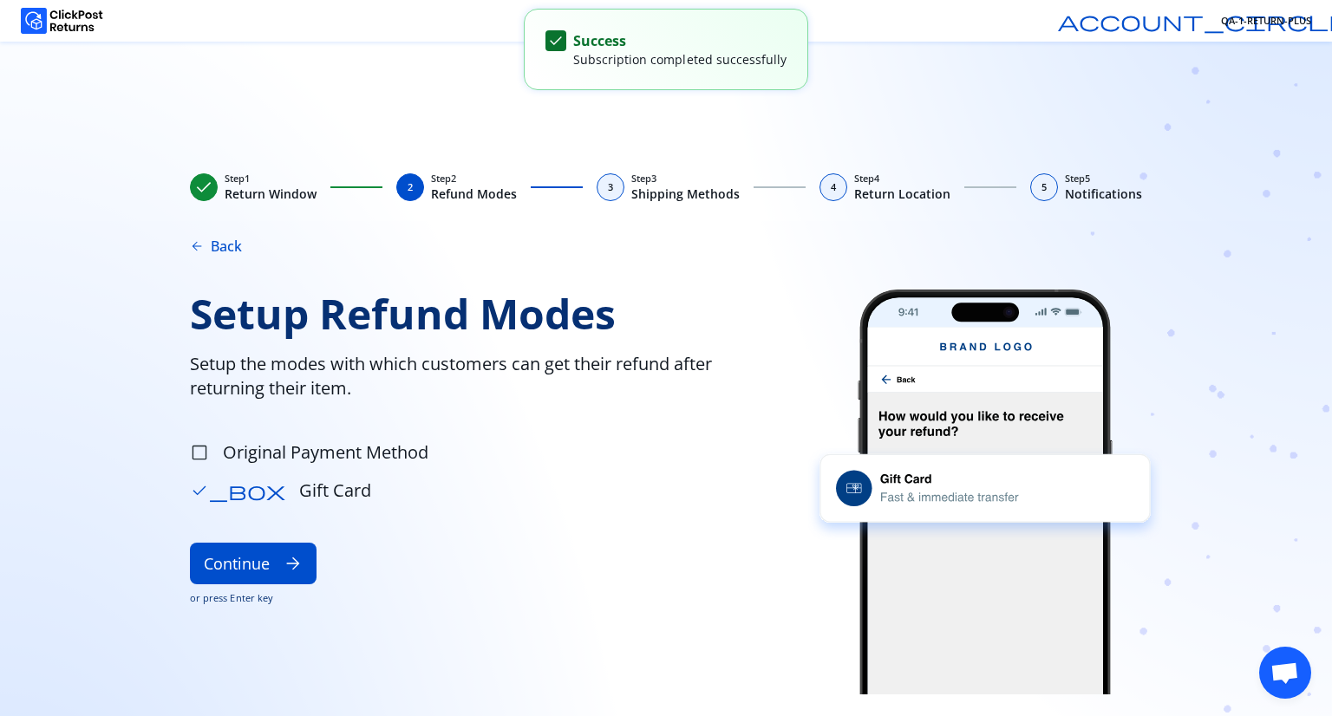
scroll to position [0, 0]
click at [259, 572] on button "Continue arrow_forward" at bounding box center [253, 564] width 127 height 42
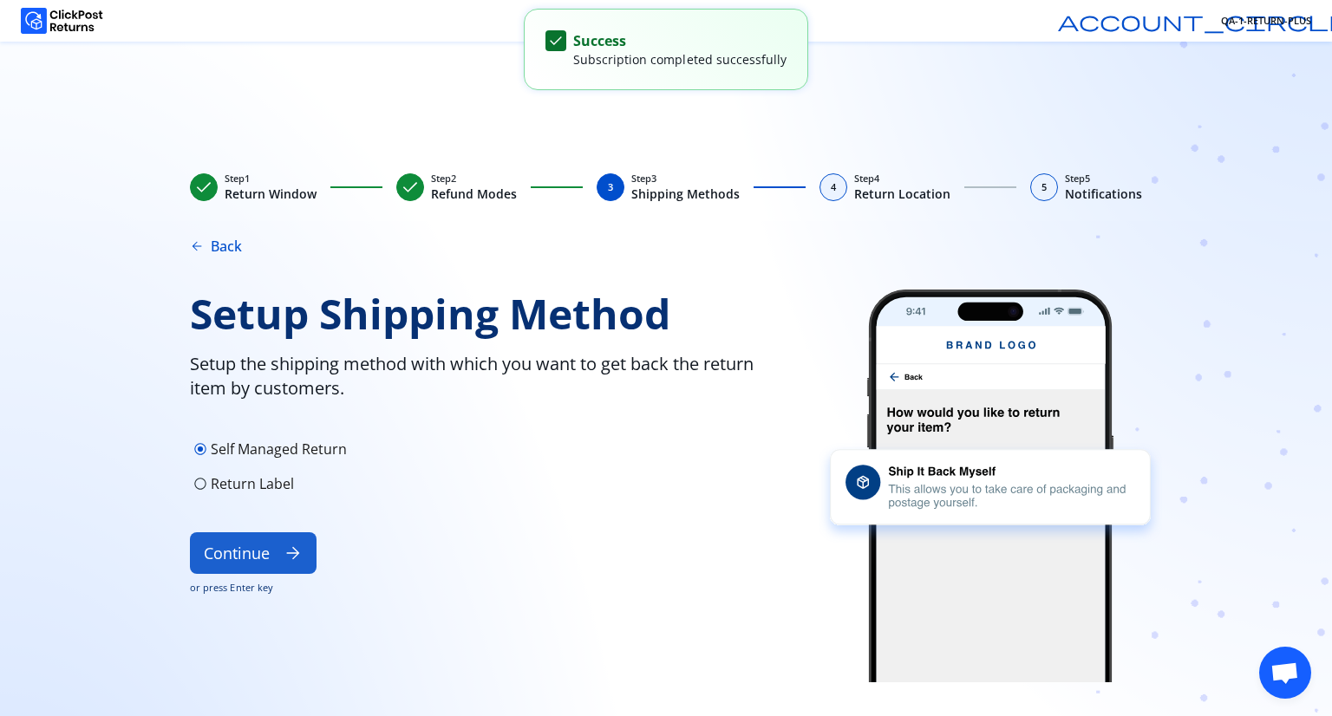
click at [277, 557] on button "Continue arrow_forward" at bounding box center [253, 553] width 127 height 42
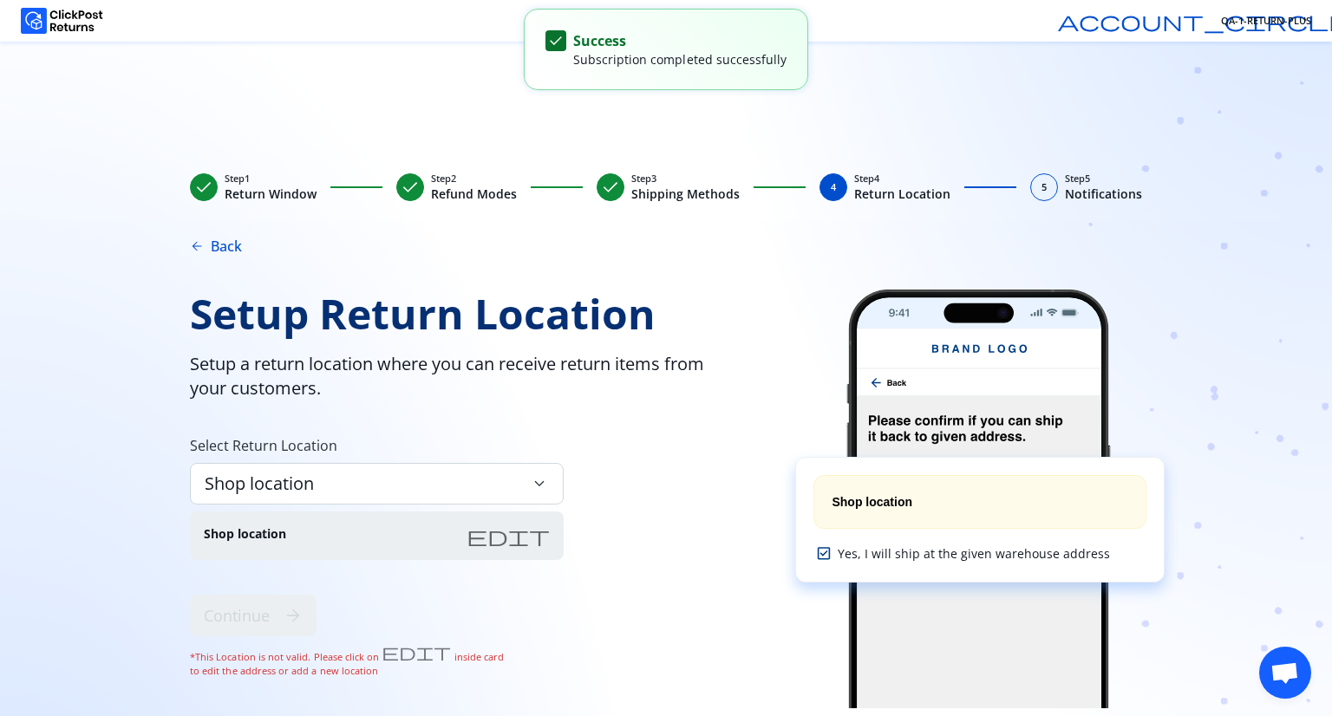
click at [358, 535] on div "Shop location edit" at bounding box center [377, 536] width 374 height 49
click at [540, 474] on span "keyboard_arrow_down" at bounding box center [539, 483] width 19 height 19
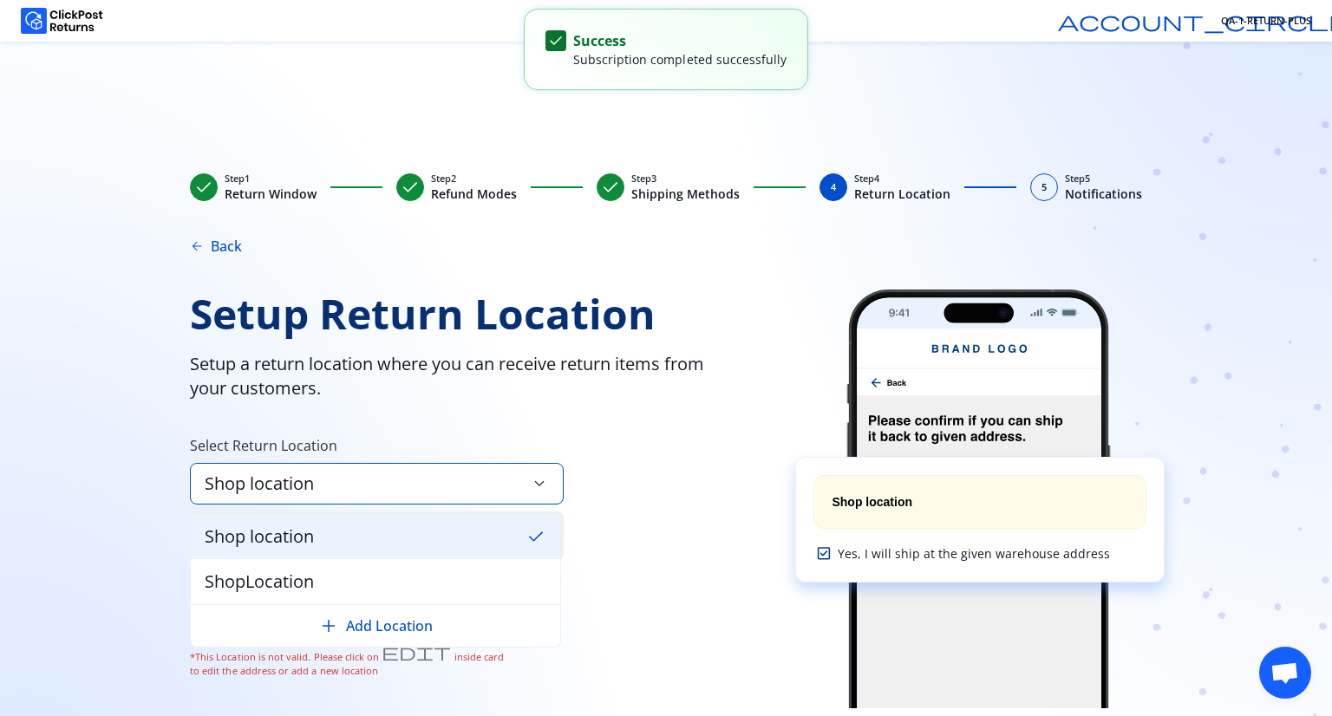
click at [409, 532] on div "Shop location check" at bounding box center [375, 536] width 369 height 45
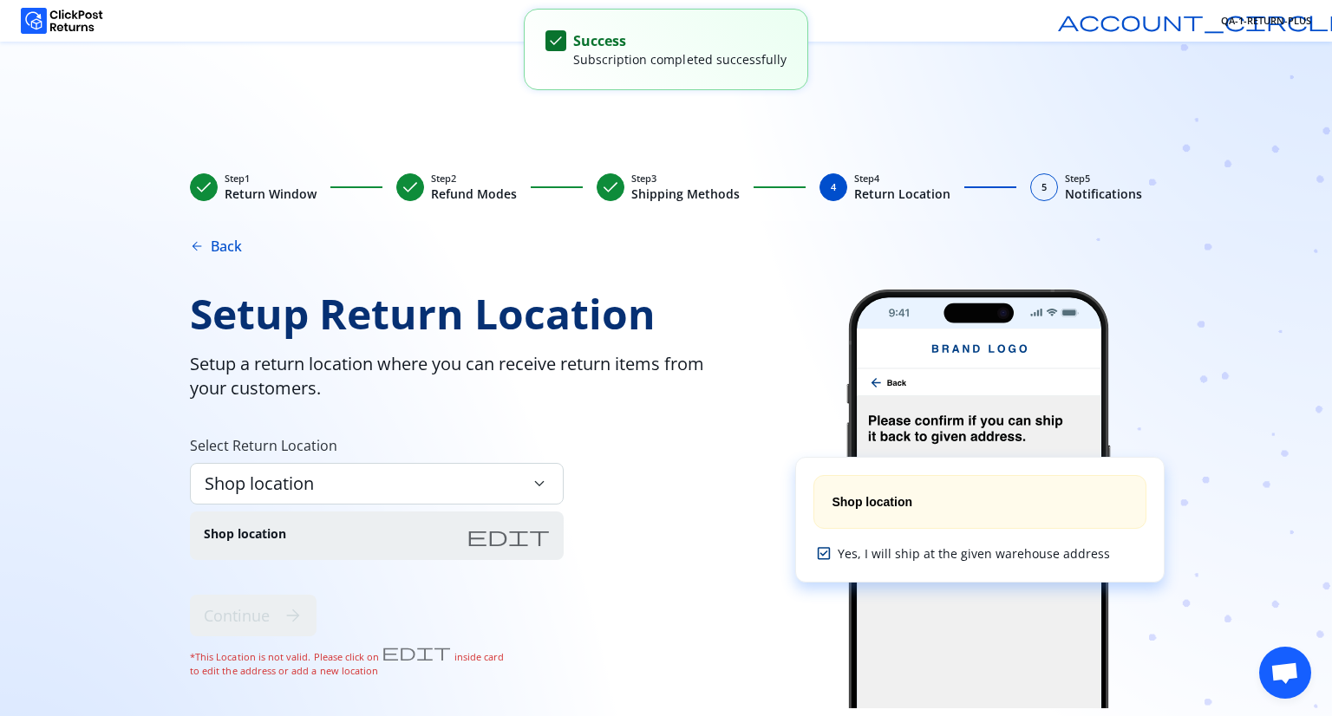
scroll to position [8, 0]
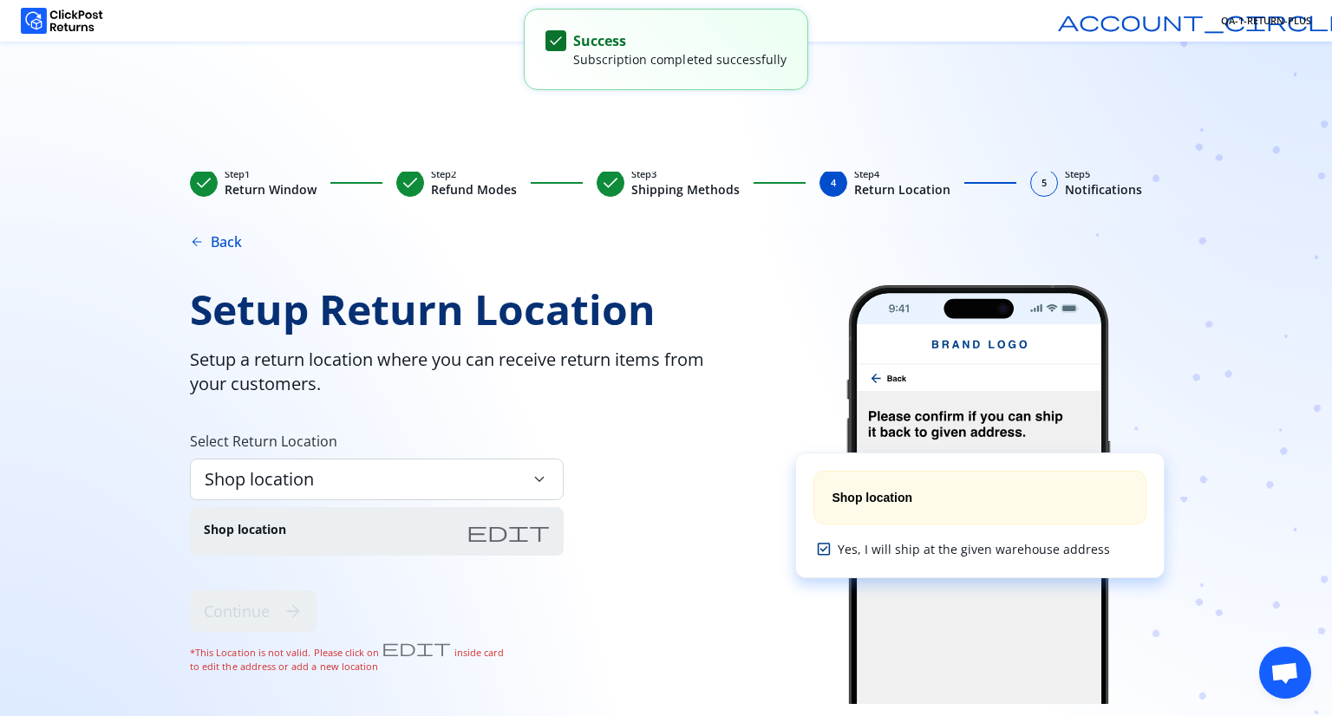
click at [531, 528] on span "edit" at bounding box center [507, 531] width 83 height 21
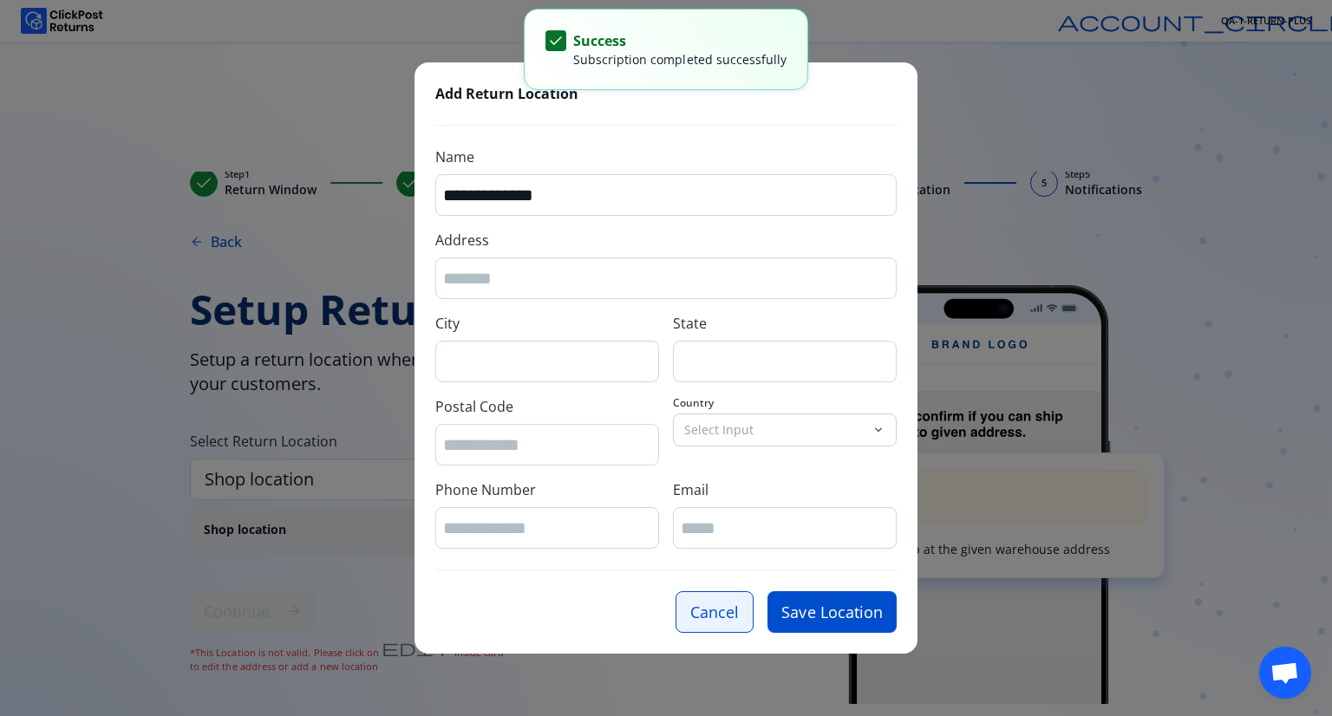
click at [718, 614] on button "Cancel" at bounding box center [714, 612] width 78 height 42
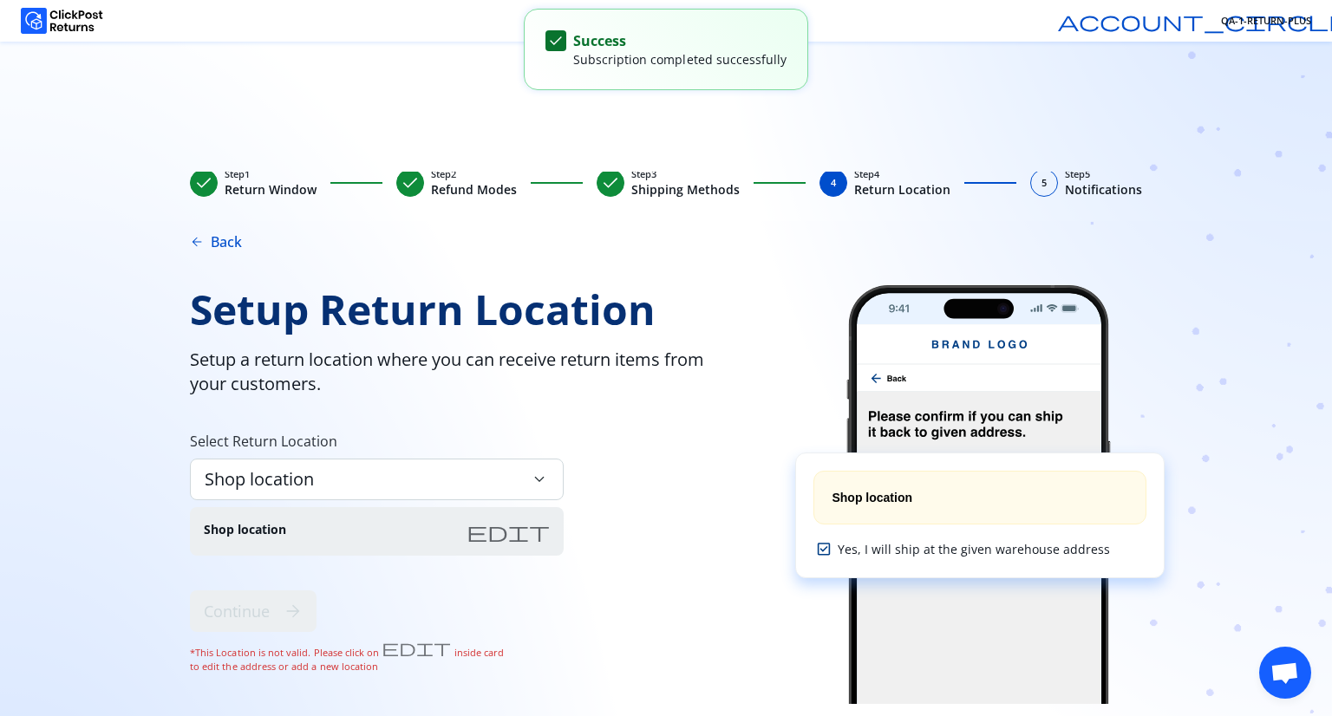
click at [531, 530] on span "edit" at bounding box center [507, 531] width 83 height 21
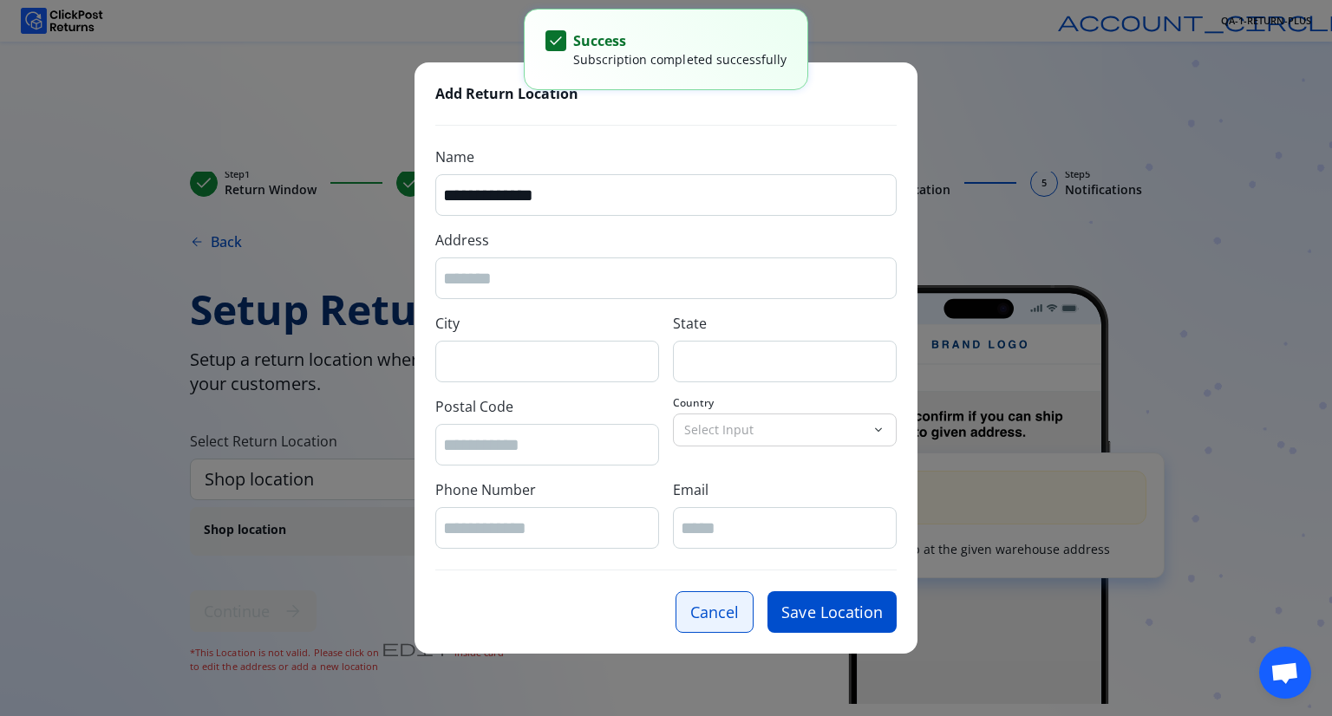
click at [732, 603] on button "Cancel" at bounding box center [714, 612] width 78 height 42
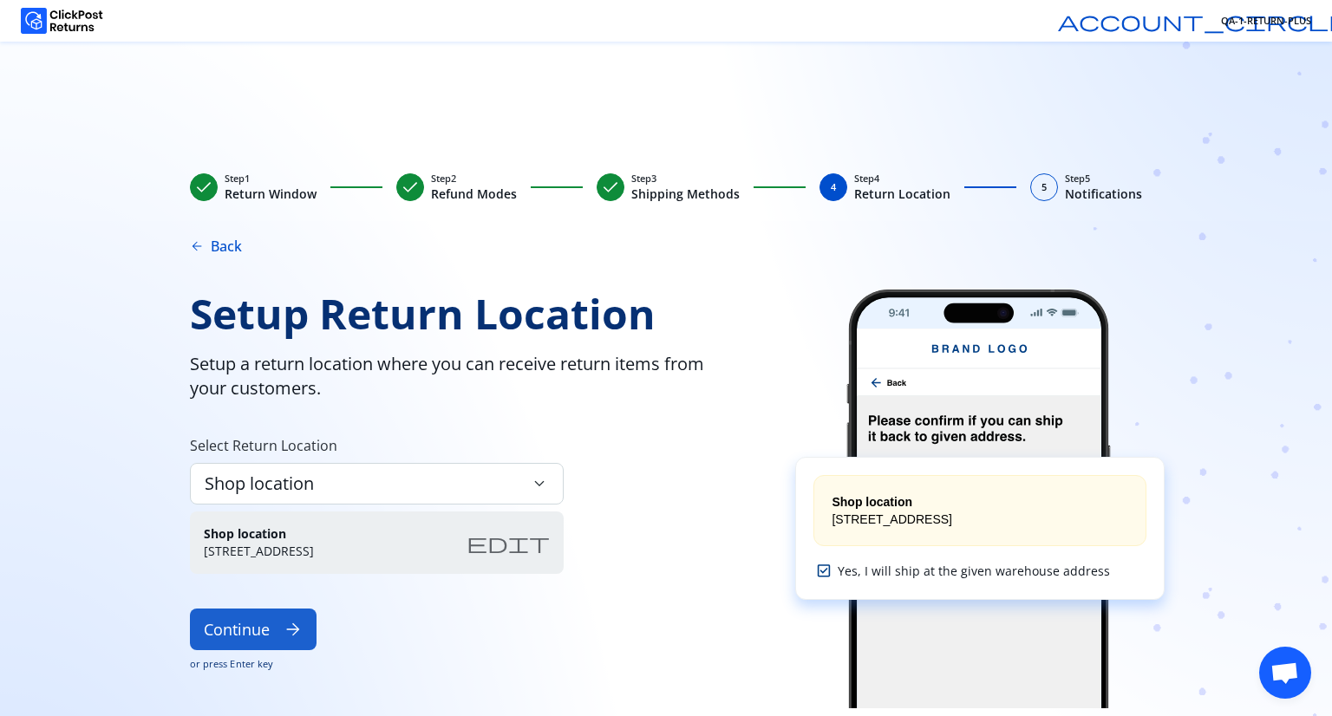
click at [281, 628] on button "Continue arrow_forward" at bounding box center [253, 630] width 127 height 42
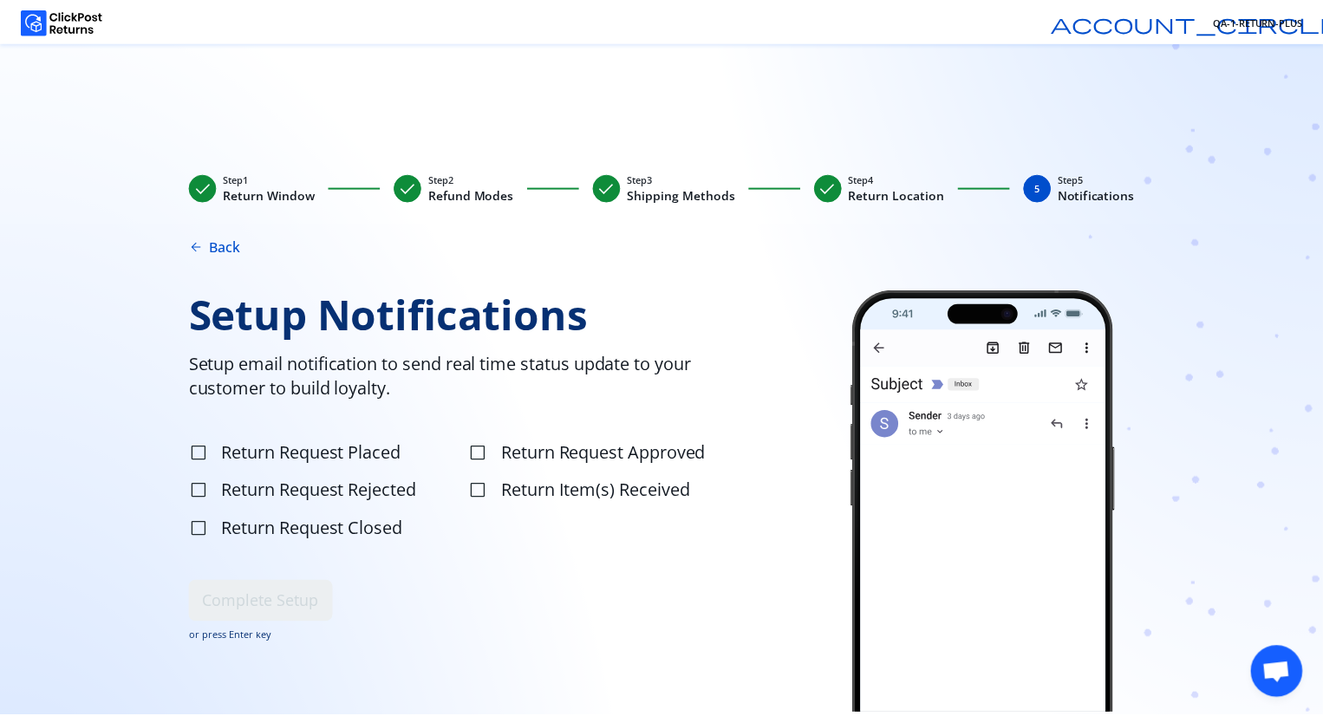
scroll to position [12, 0]
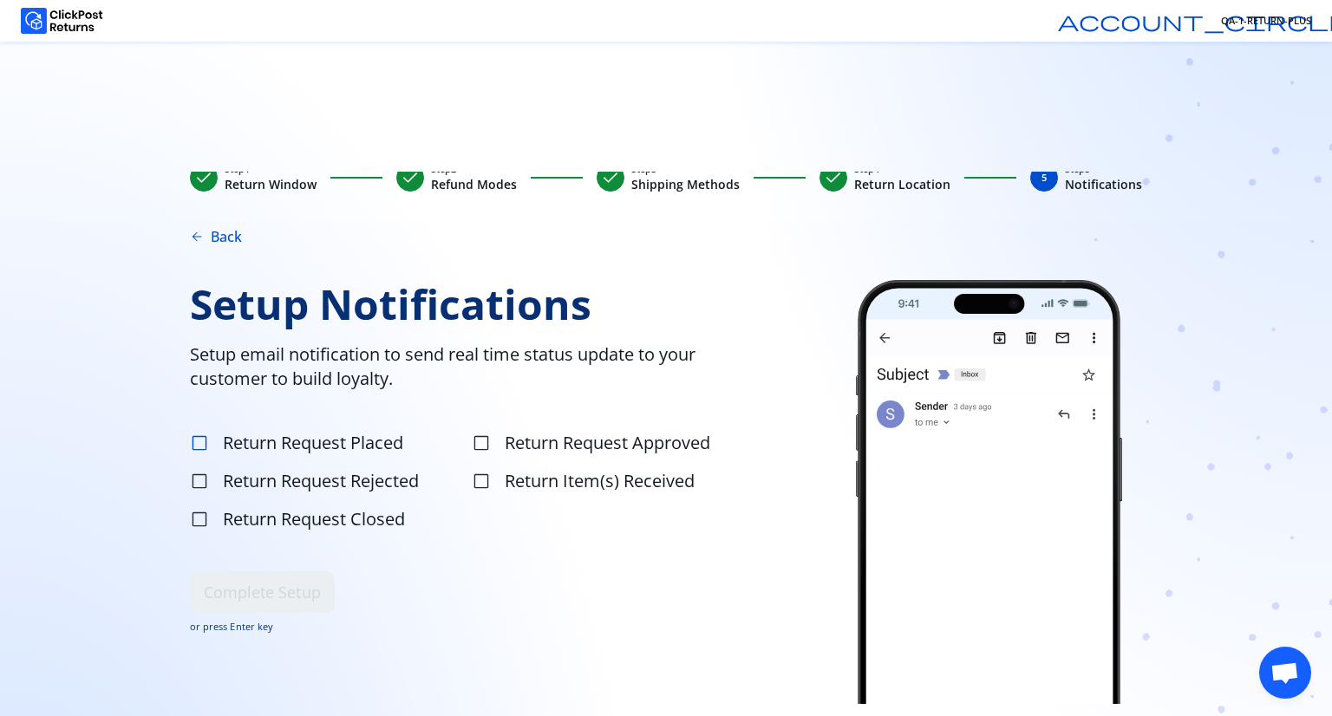
click at [198, 439] on span "check_box_outline_blank" at bounding box center [199, 443] width 19 height 19
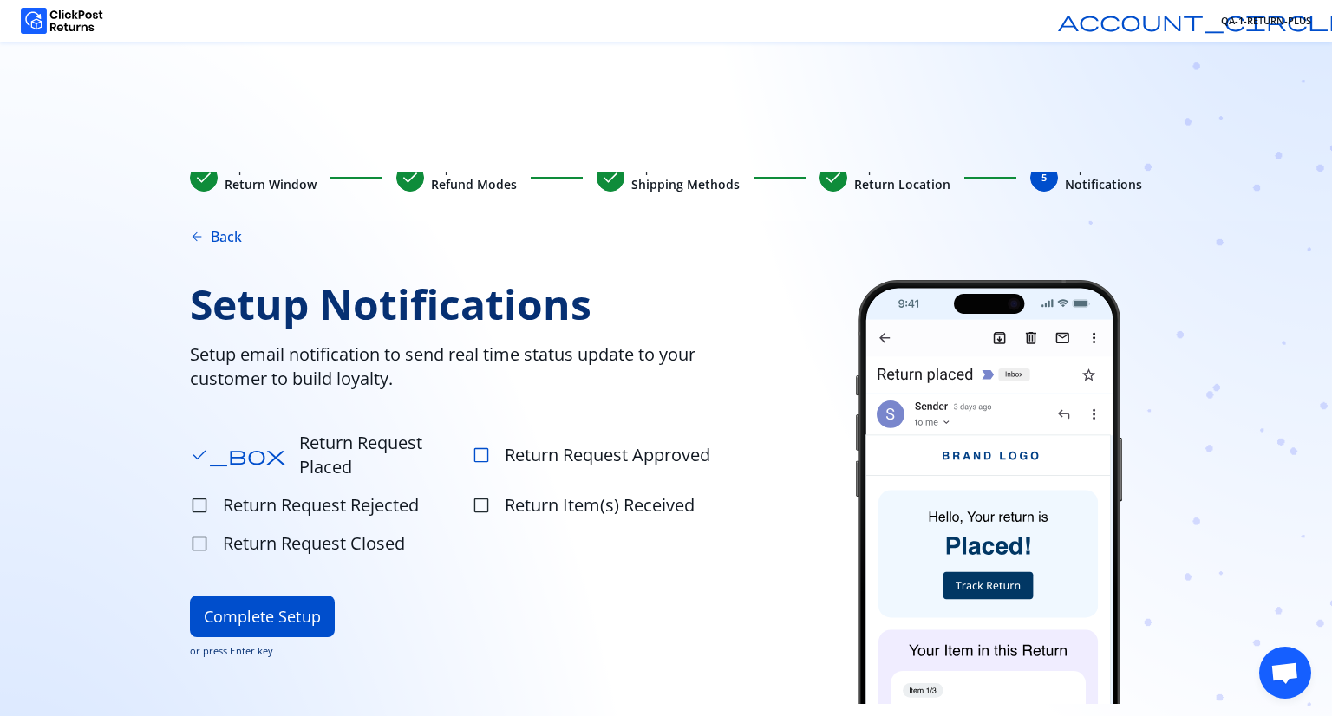
click at [476, 446] on span "check_box_outline_blank" at bounding box center [481, 455] width 19 height 19
click at [478, 496] on span "check_box_outline_blank" at bounding box center [481, 505] width 19 height 19
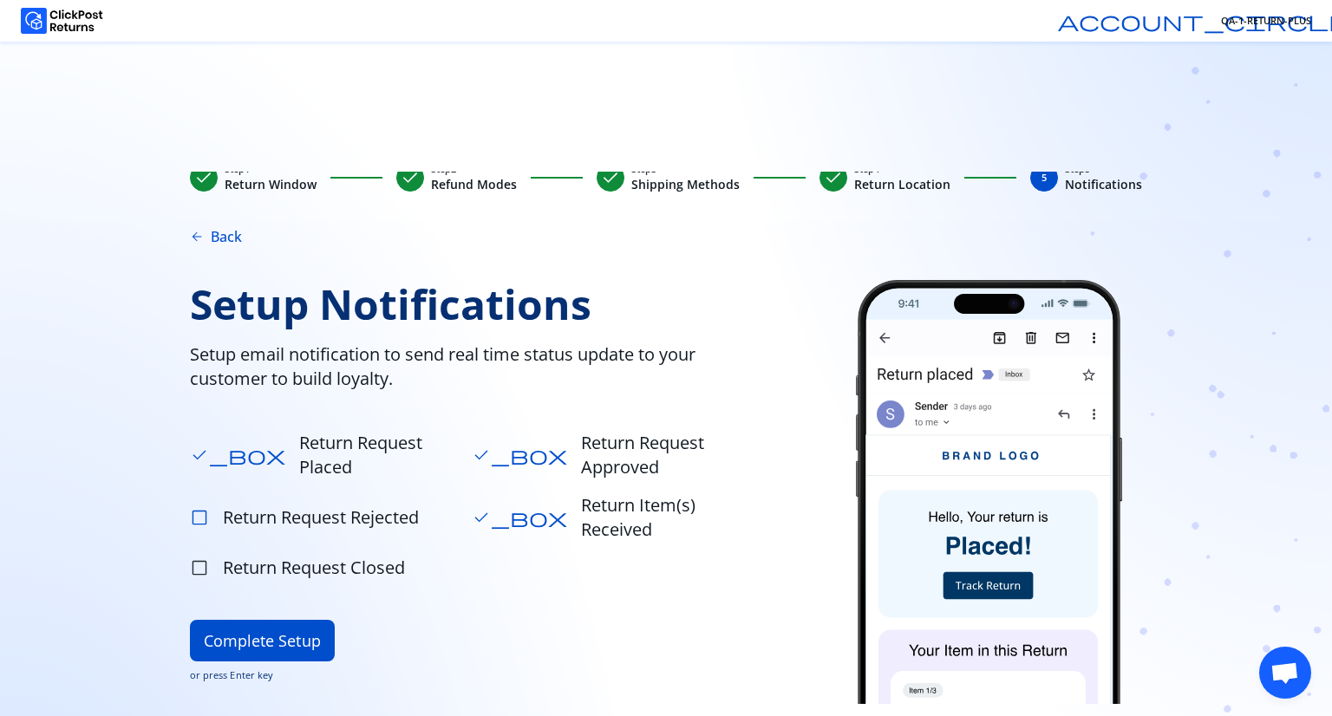
click at [202, 508] on span "check_box_outline_blank" at bounding box center [199, 517] width 19 height 19
click at [200, 558] on span "check_box_outline_blank" at bounding box center [199, 567] width 19 height 19
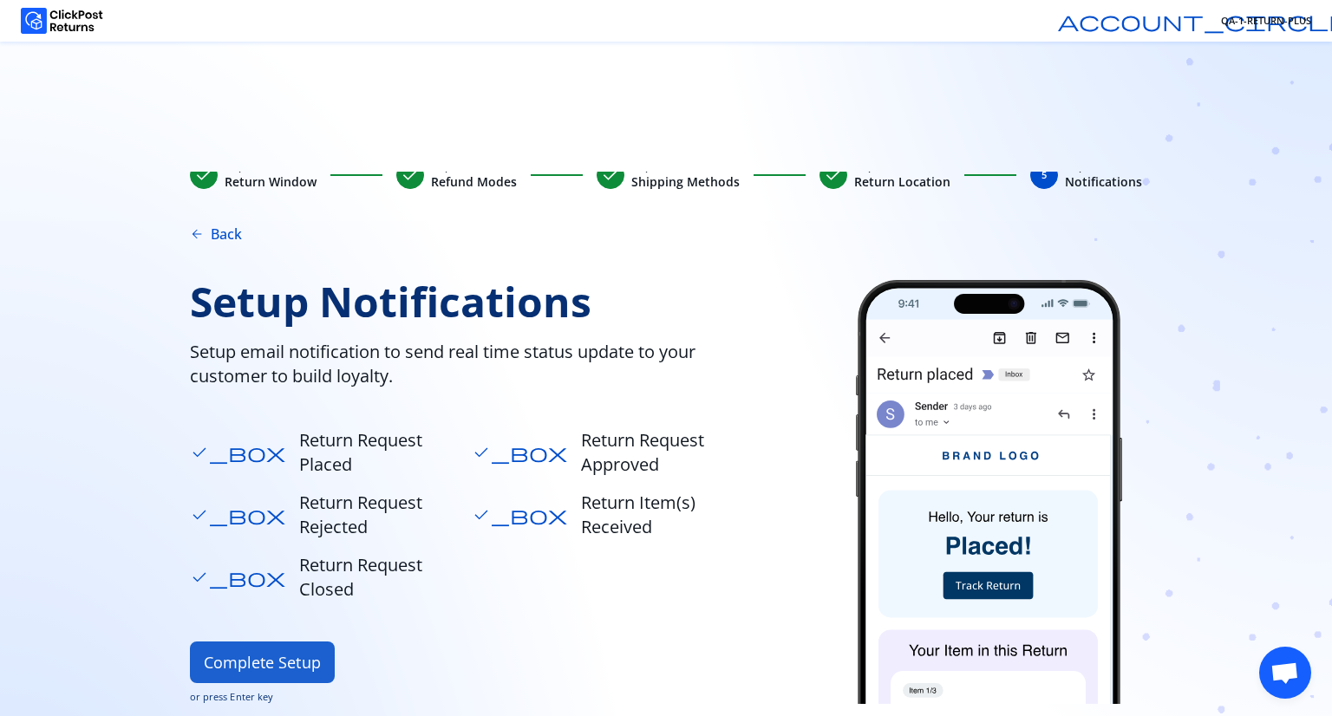
click at [291, 642] on button "Complete Setup" at bounding box center [262, 663] width 145 height 42
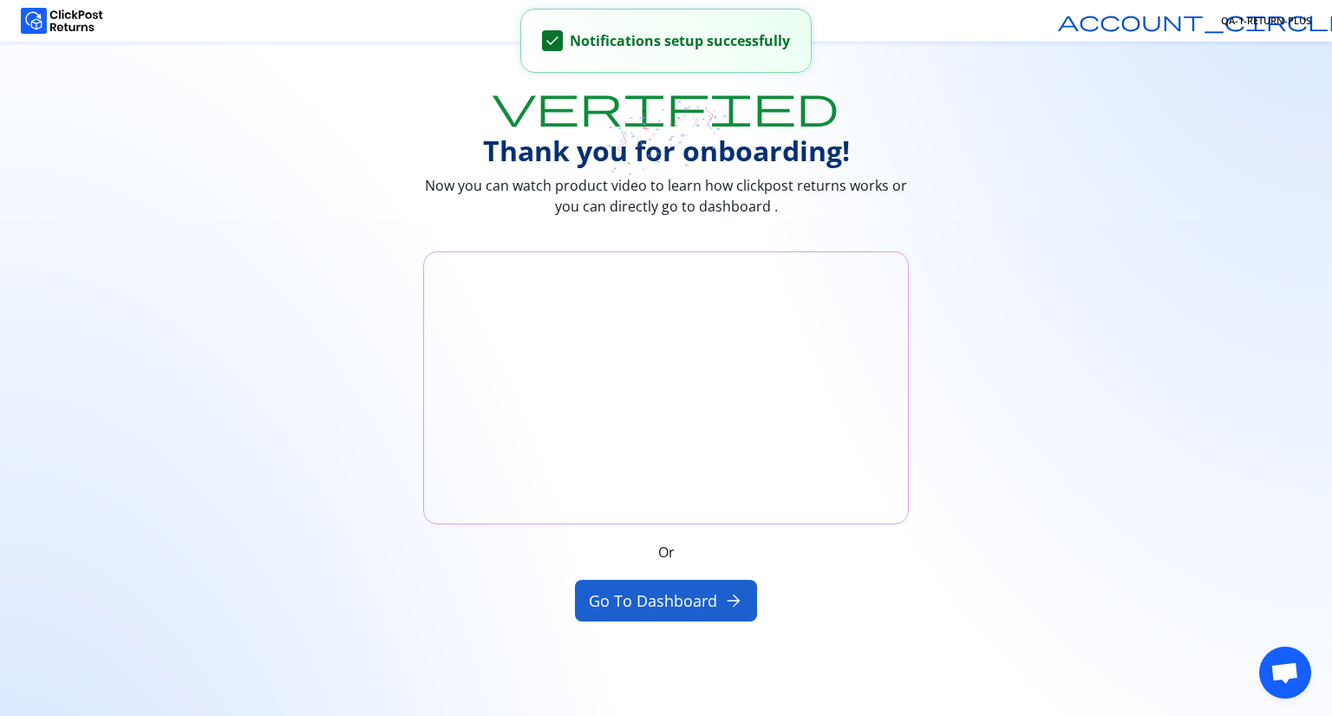
click at [610, 601] on button "Go to Dashboard arrow_forward" at bounding box center [666, 601] width 183 height 42
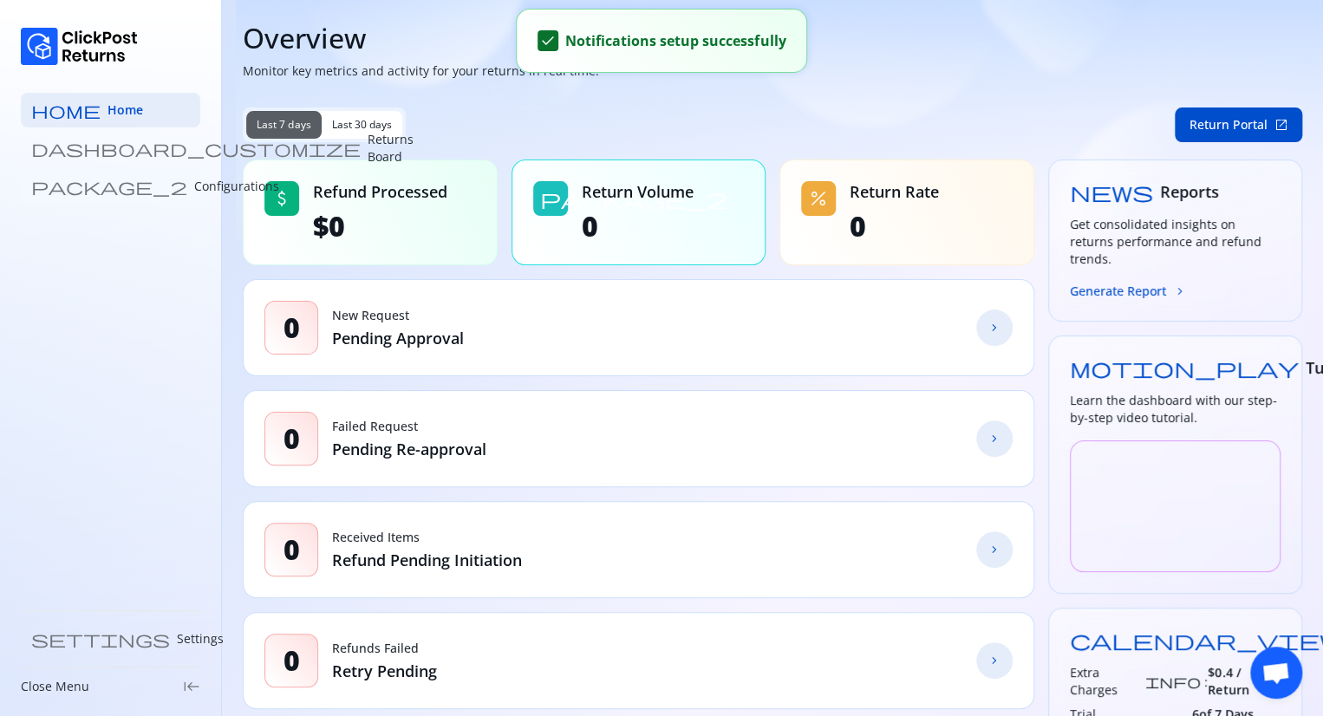
click at [194, 185] on p "Configurations" at bounding box center [236, 186] width 85 height 17
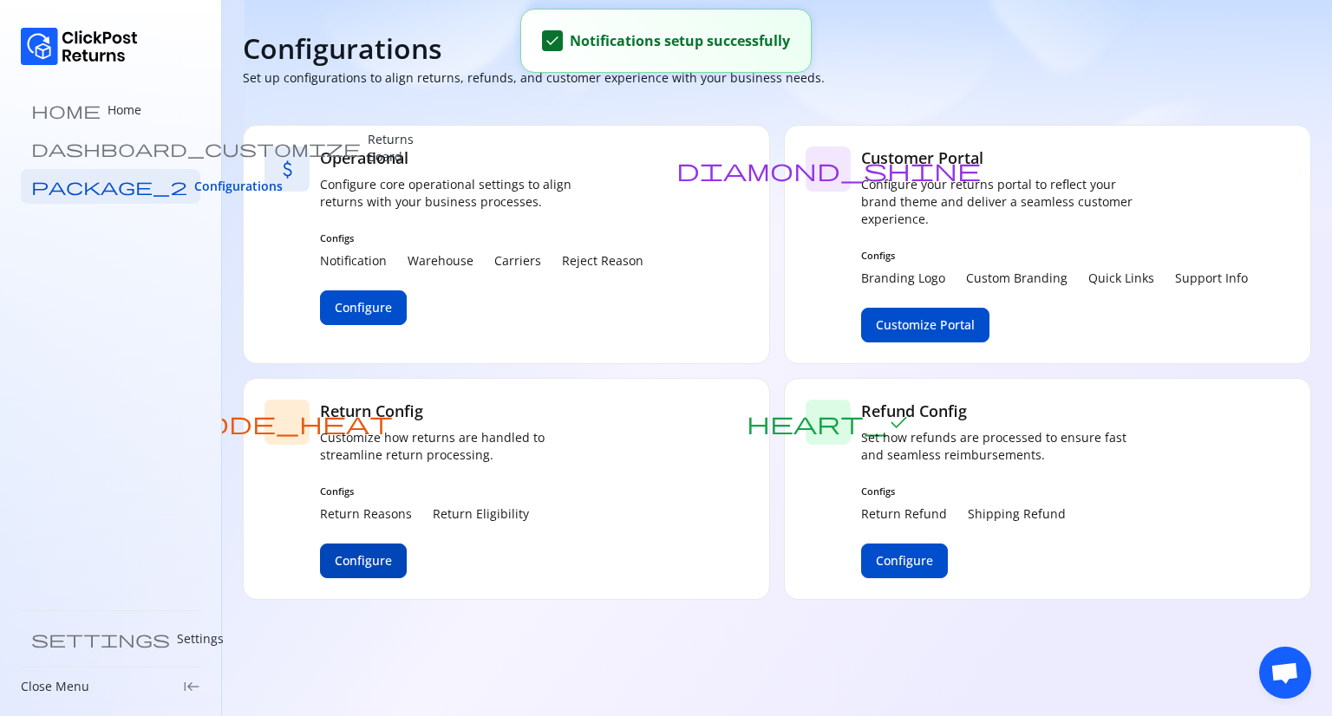
click at [357, 563] on span "Configure" at bounding box center [363, 560] width 57 height 17
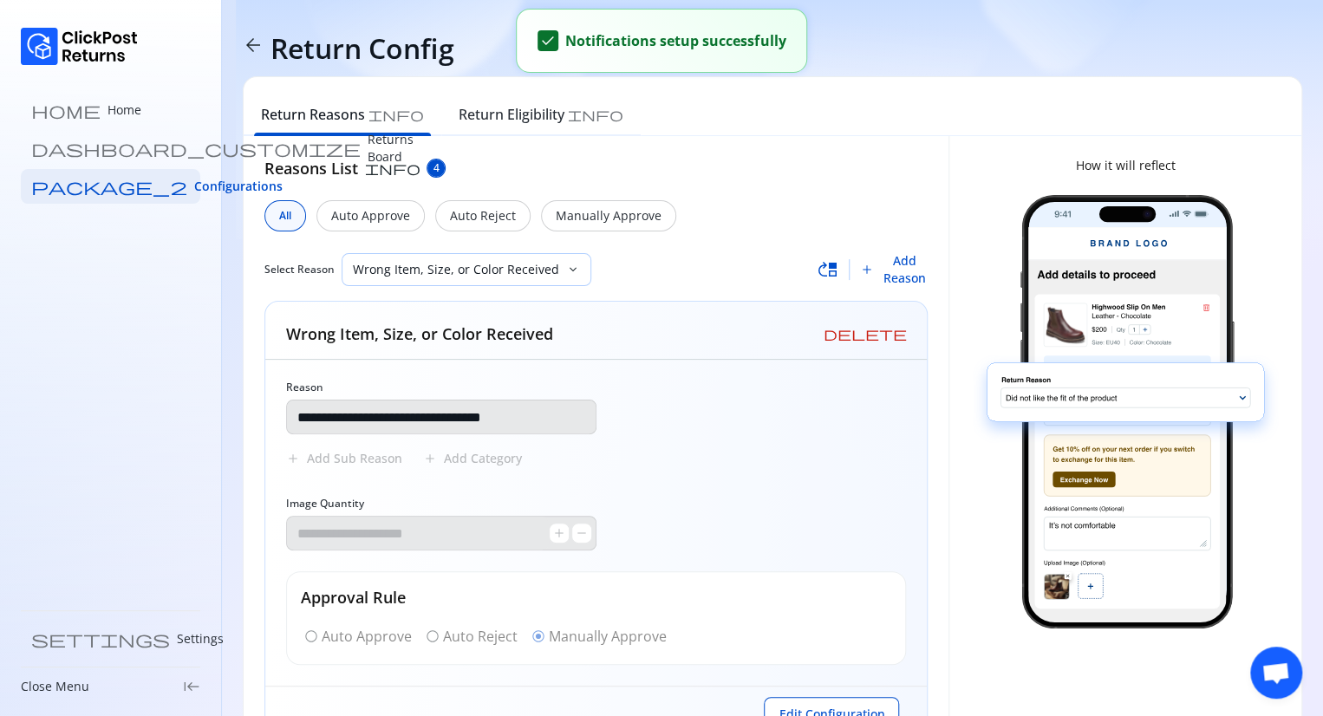
click at [478, 271] on p "Wrong Item, Size, or Color Received" at bounding box center [456, 269] width 206 height 17
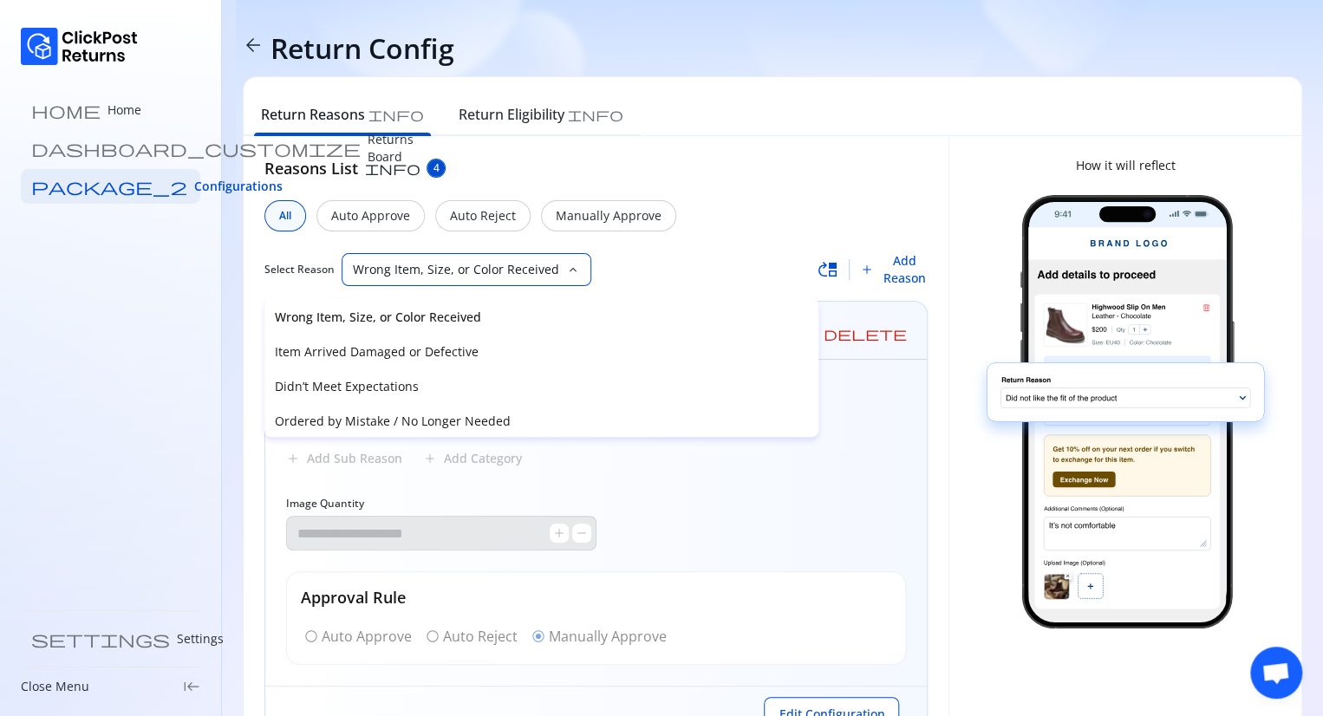
click at [415, 315] on p "Wrong Item, Size, or Color Received" at bounding box center [541, 317] width 533 height 17
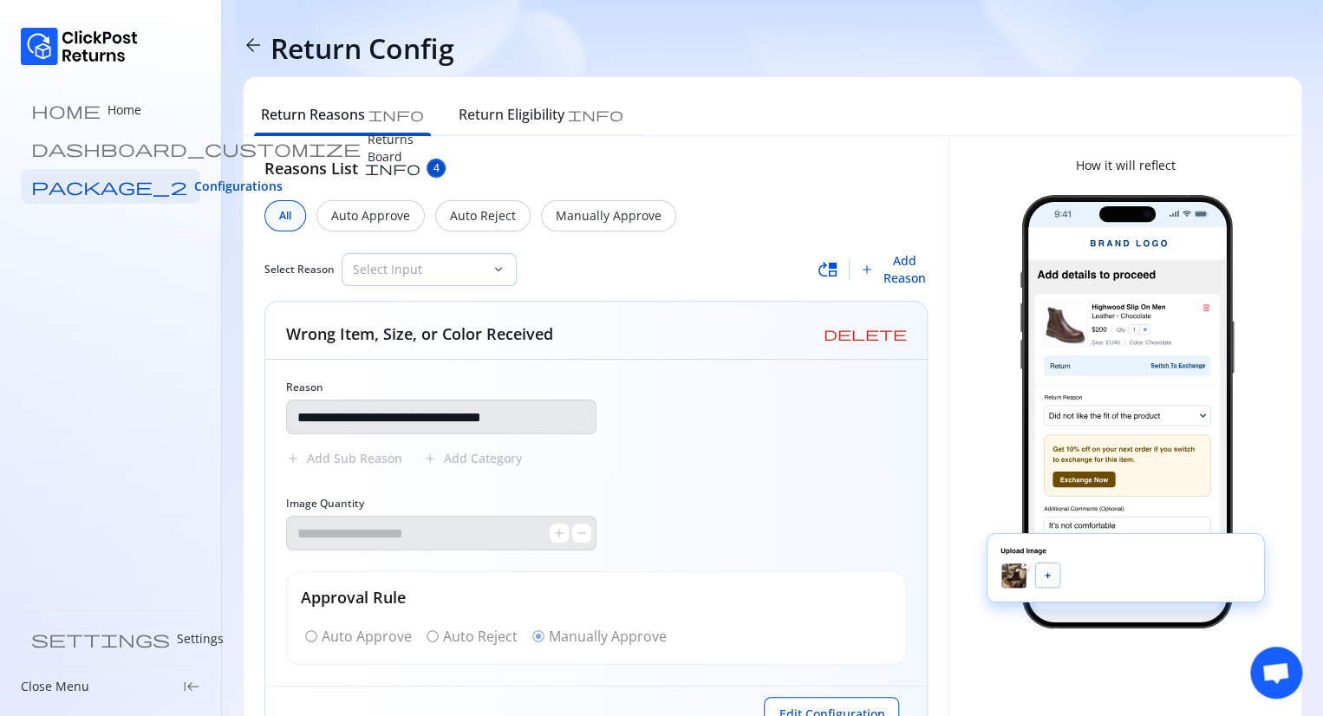
click at [432, 277] on p "Select Input" at bounding box center [419, 269] width 132 height 17
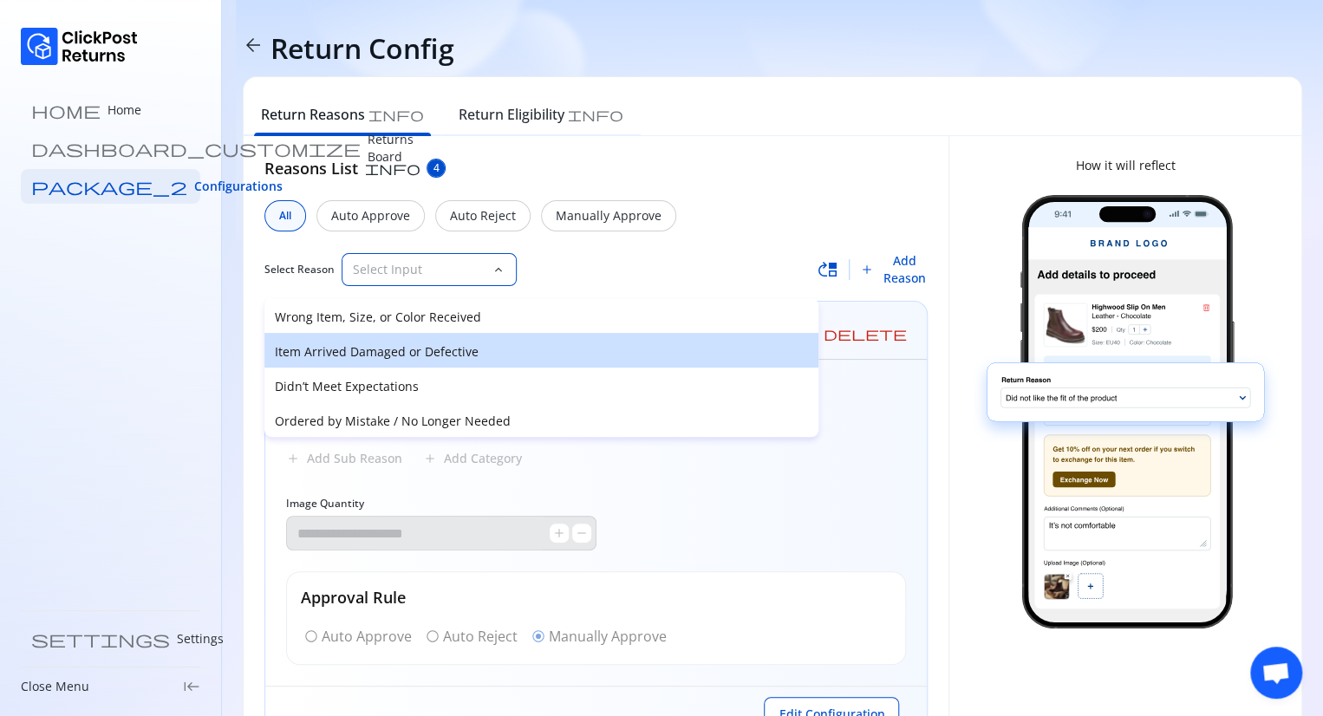
click at [389, 349] on p "Item Arrived Damaged or Defective" at bounding box center [541, 351] width 533 height 17
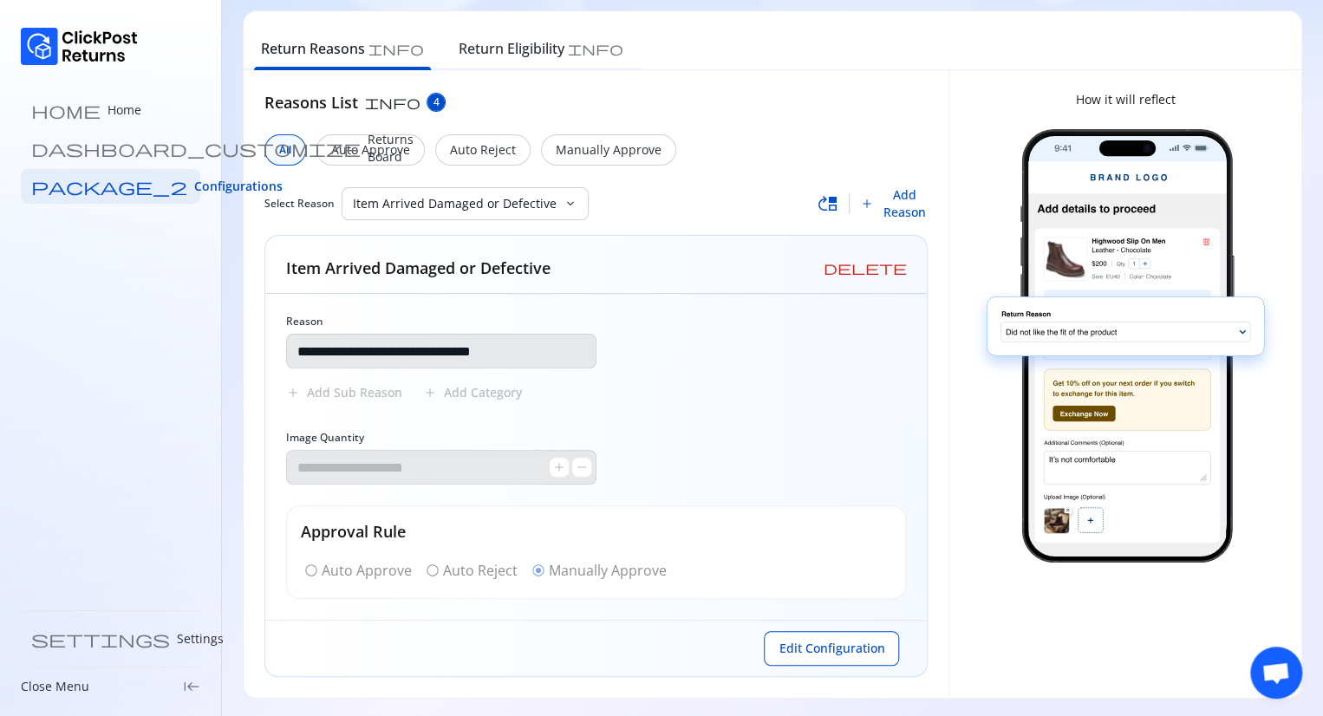
scroll to position [68, 0]
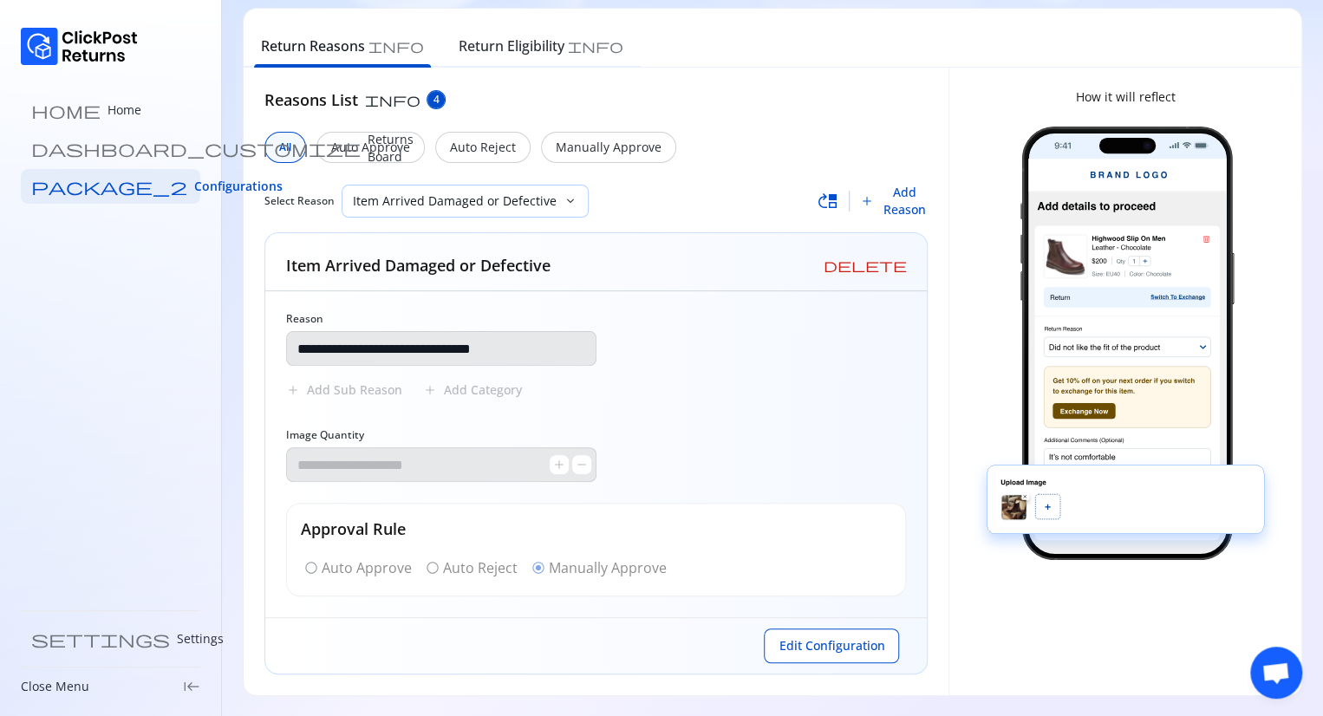
click at [396, 199] on p "Item Arrived Damaged or Defective" at bounding box center [455, 200] width 204 height 17
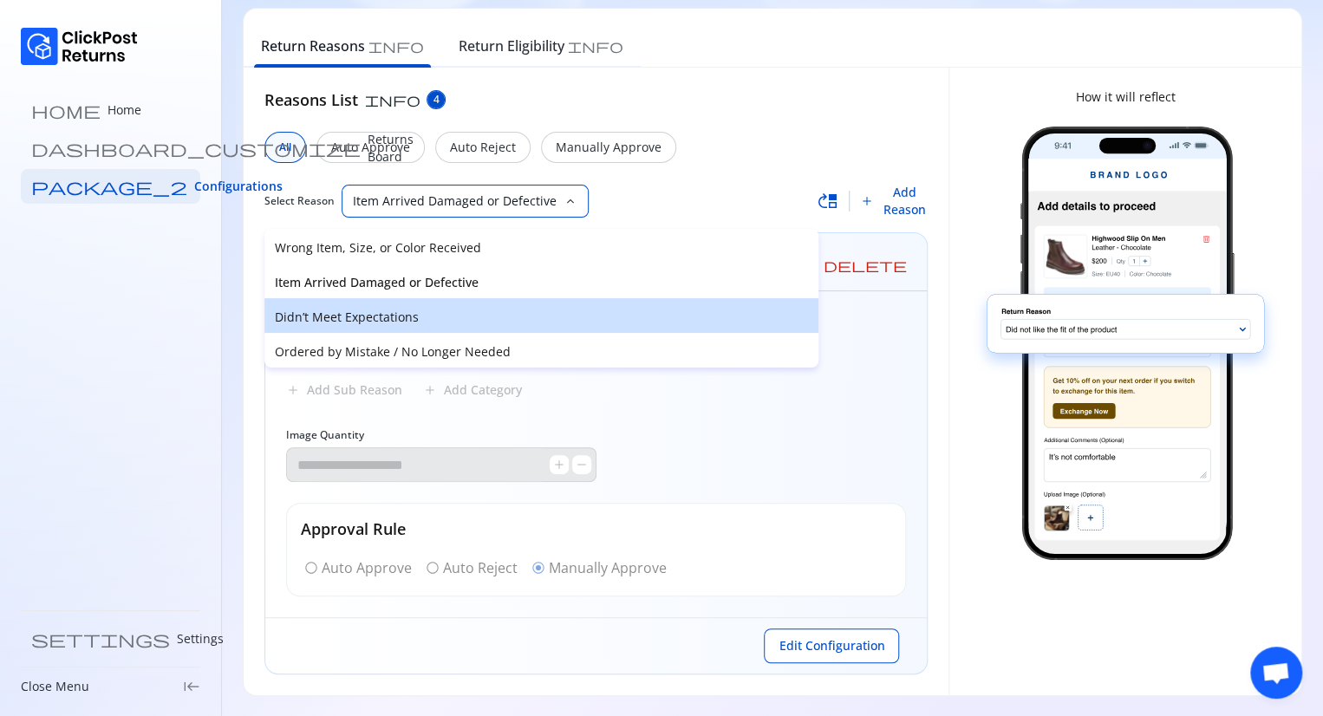
click at [351, 317] on p "Didn’t Meet Expectations" at bounding box center [541, 317] width 533 height 17
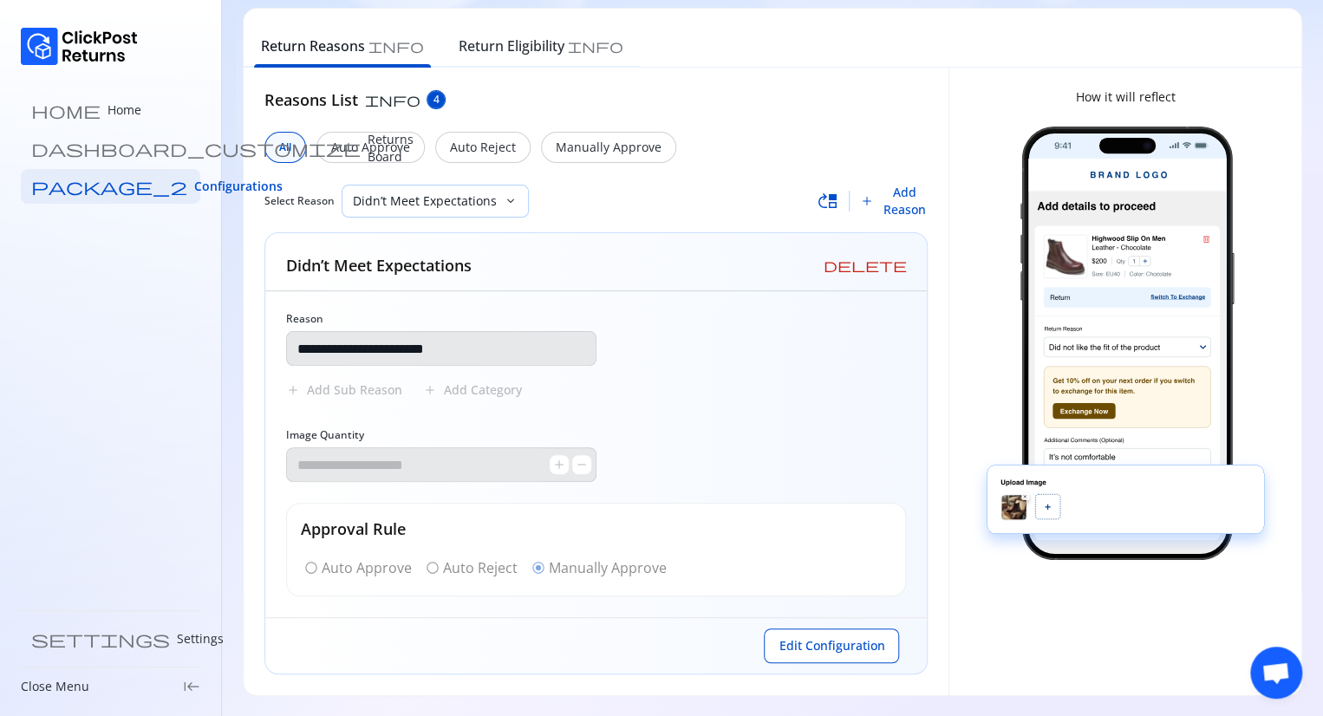
click at [406, 201] on p "Didn’t Meet Expectations" at bounding box center [425, 200] width 144 height 17
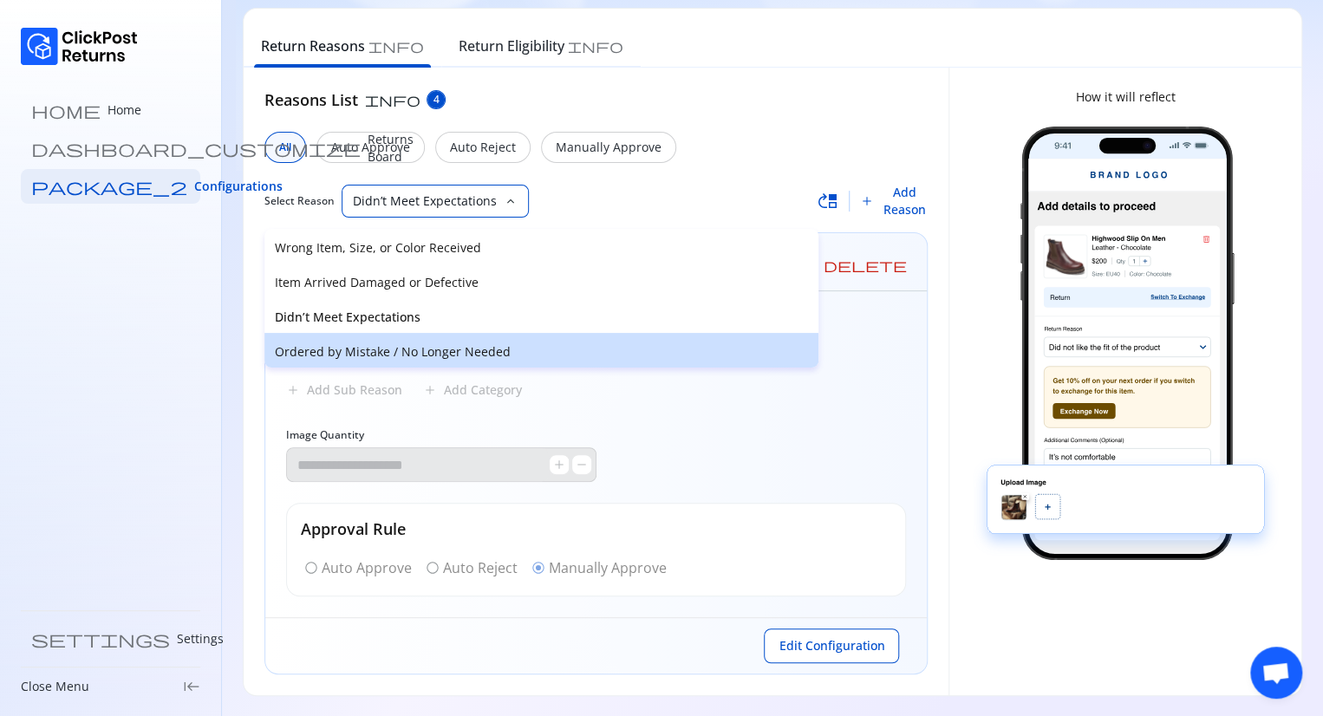
click at [371, 341] on div "Ordered by Mistake / No Longer Needed" at bounding box center [541, 350] width 554 height 35
type input "**********"
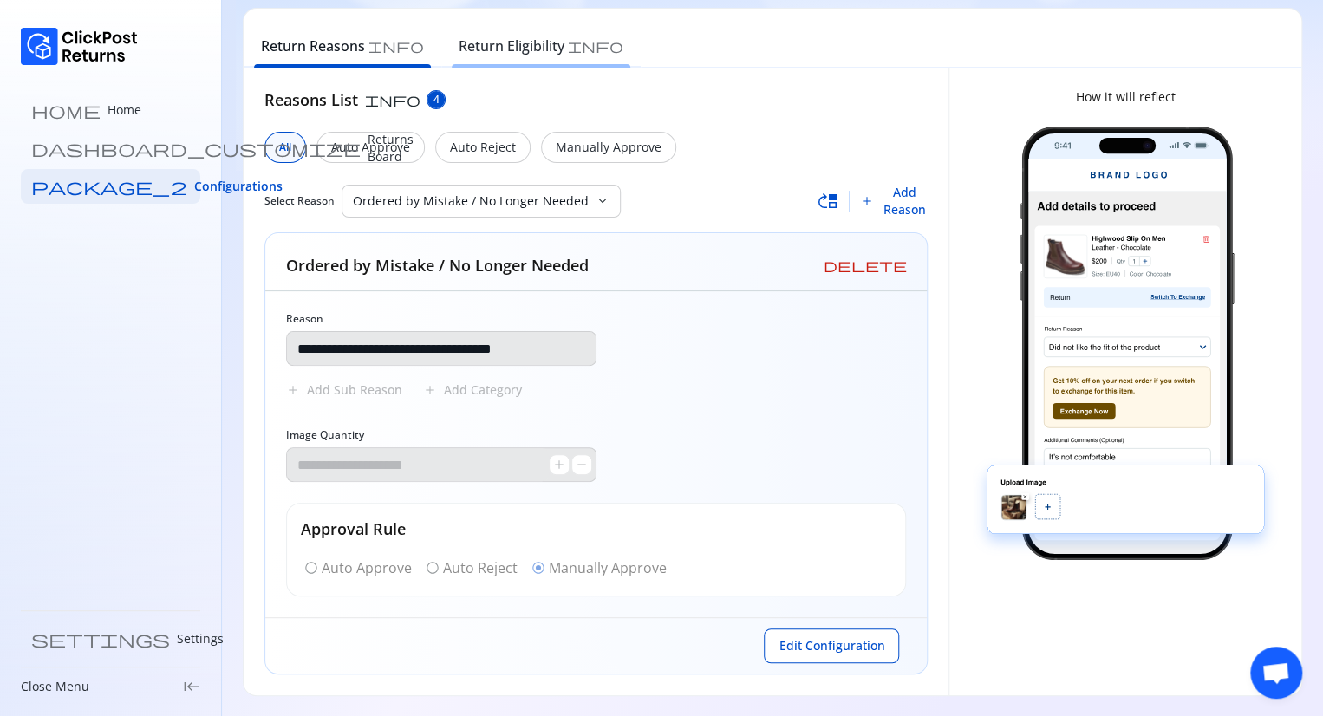
click at [446, 32] on div "Return Eligibility info" at bounding box center [540, 48] width 199 height 38
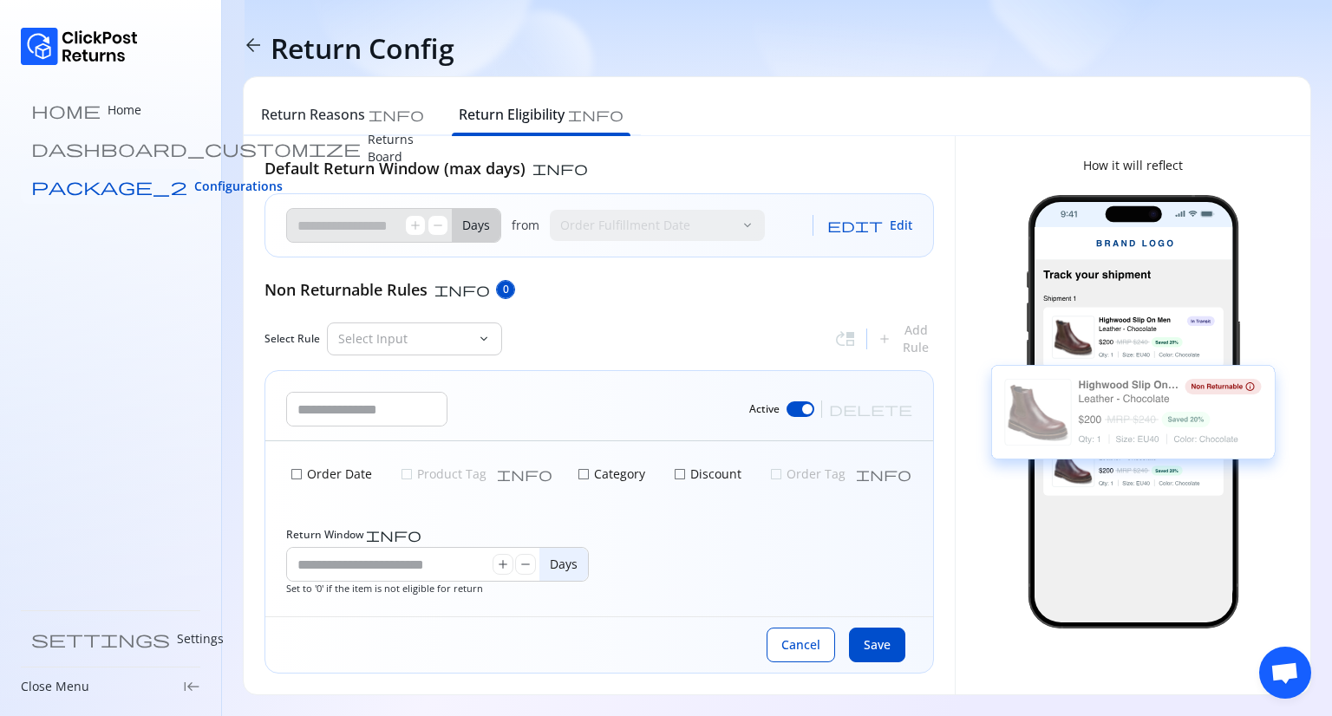
click at [194, 186] on span "Configurations" at bounding box center [238, 186] width 88 height 17
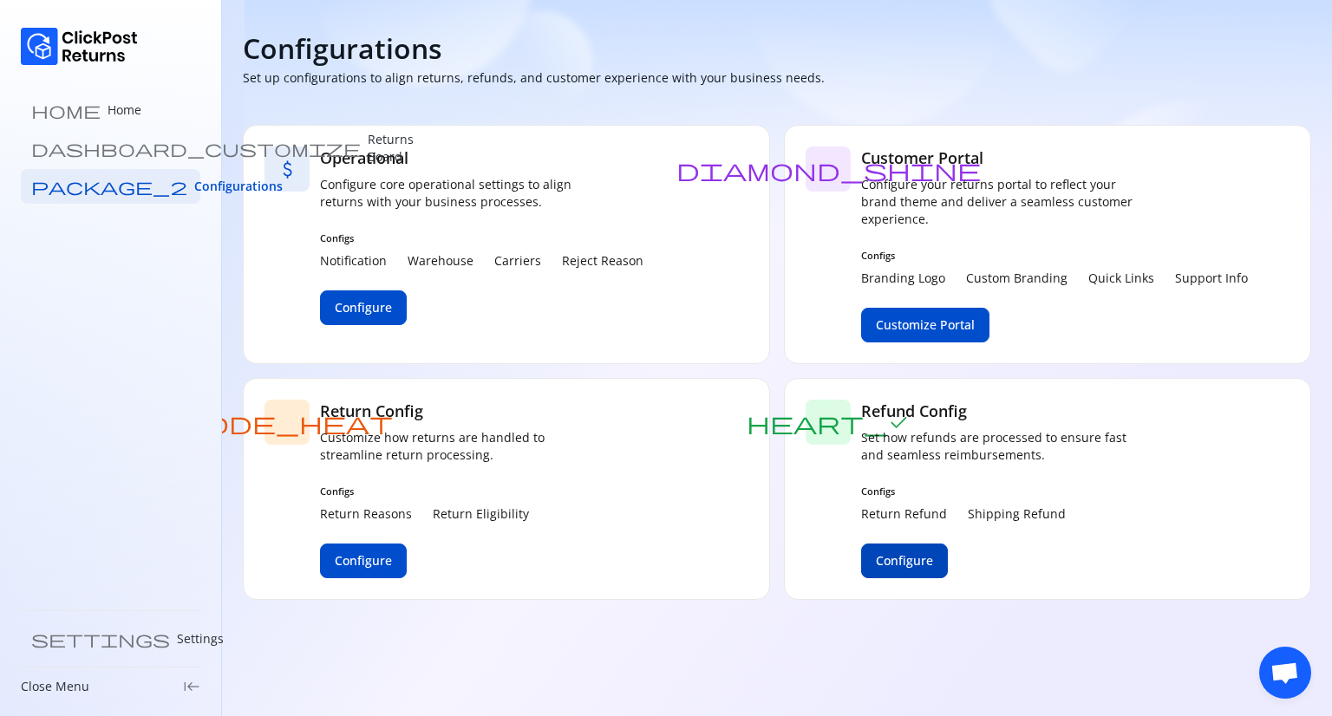
click at [919, 551] on button "Configure" at bounding box center [904, 561] width 87 height 35
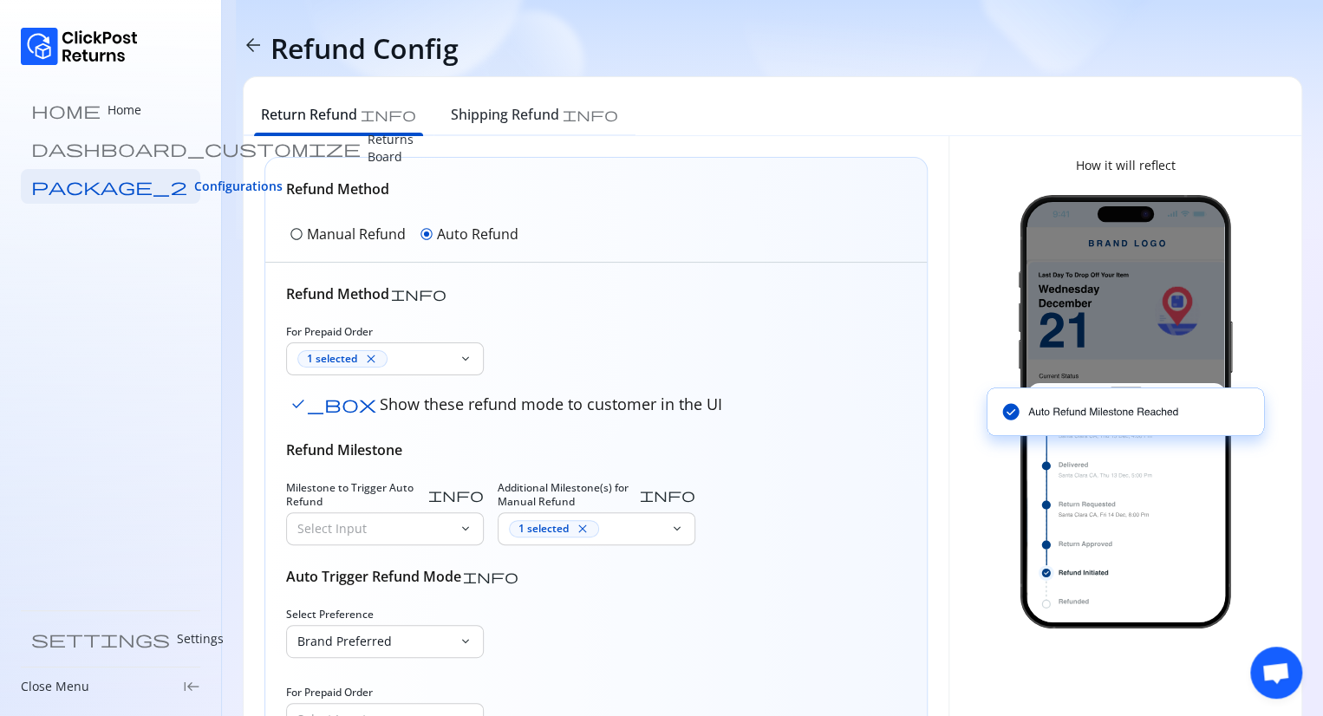
click at [303, 235] on div "radio_button_unchecked Manual Refund" at bounding box center [347, 234] width 123 height 28
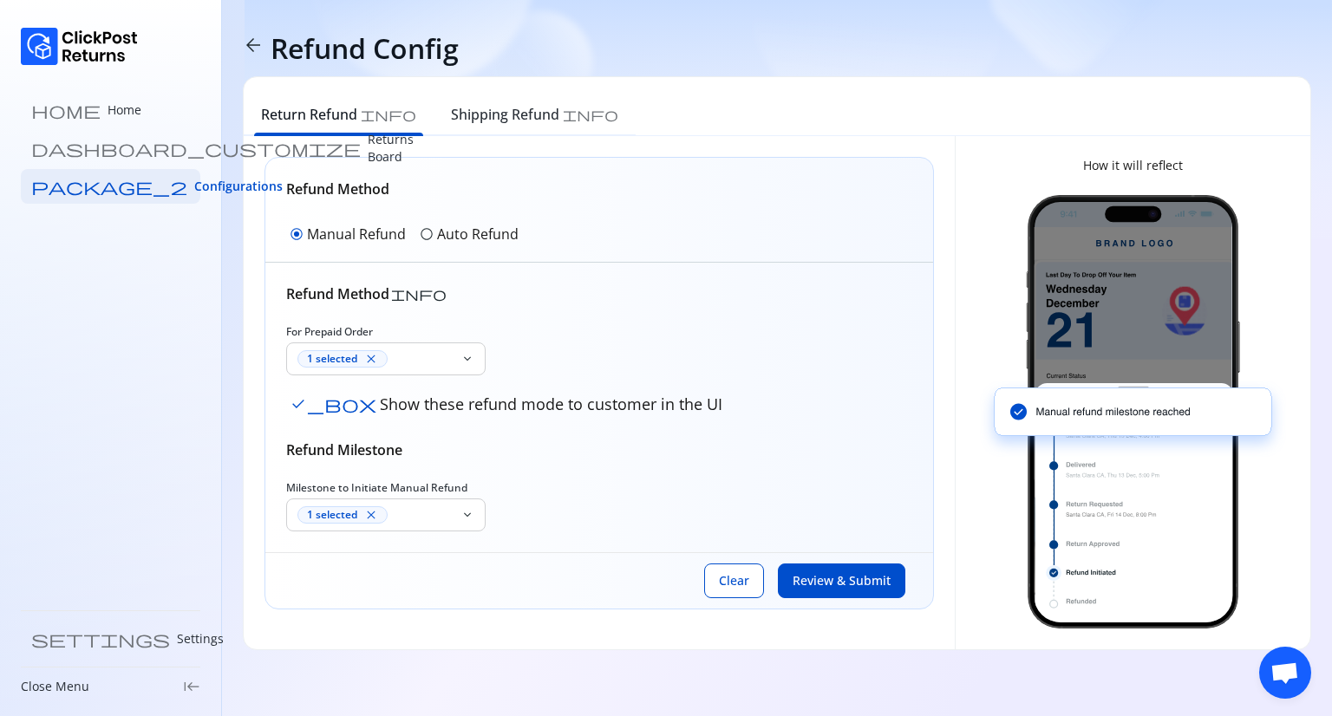
click at [431, 237] on span "radio_button_unchecked" at bounding box center [427, 234] width 14 height 14
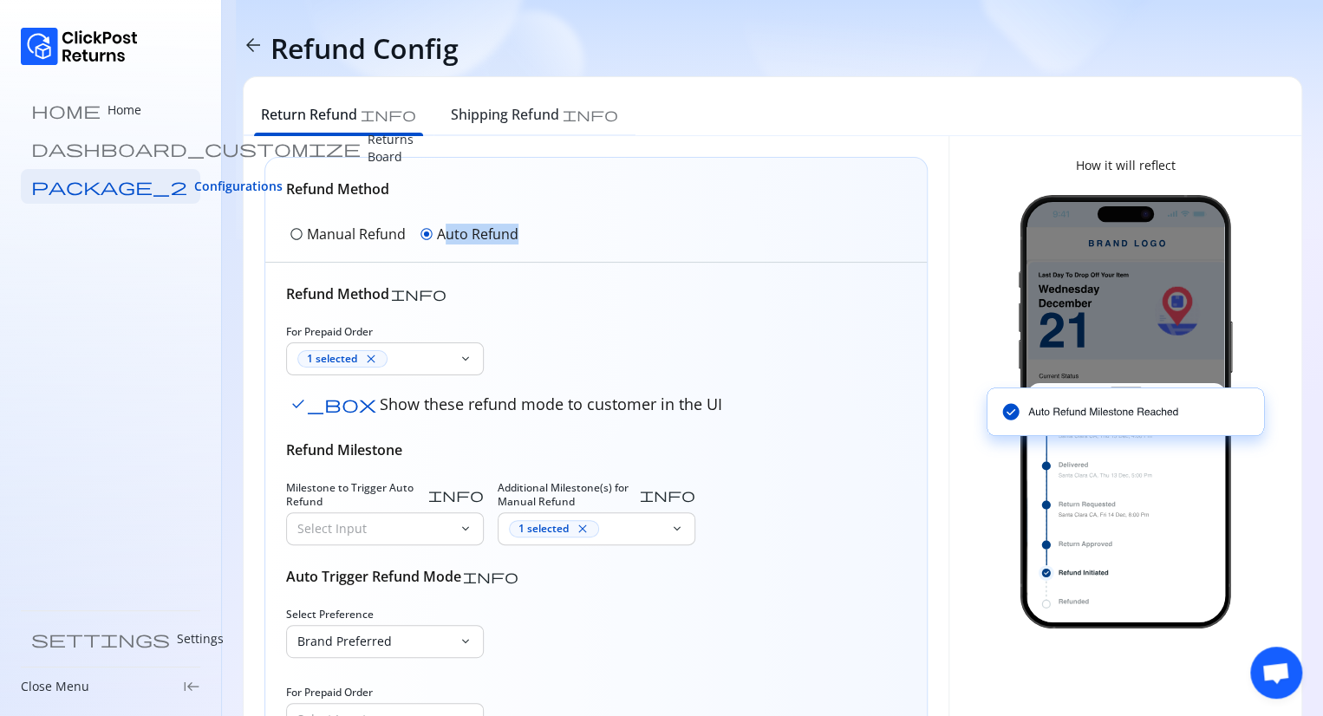
drag, startPoint x: 549, startPoint y: 237, endPoint x: 447, endPoint y: 237, distance: 101.4
click at [447, 237] on div "Refund Method radio_button_unchecked Manual Refund radio_button_checked Auto Re…" at bounding box center [596, 210] width 662 height 105
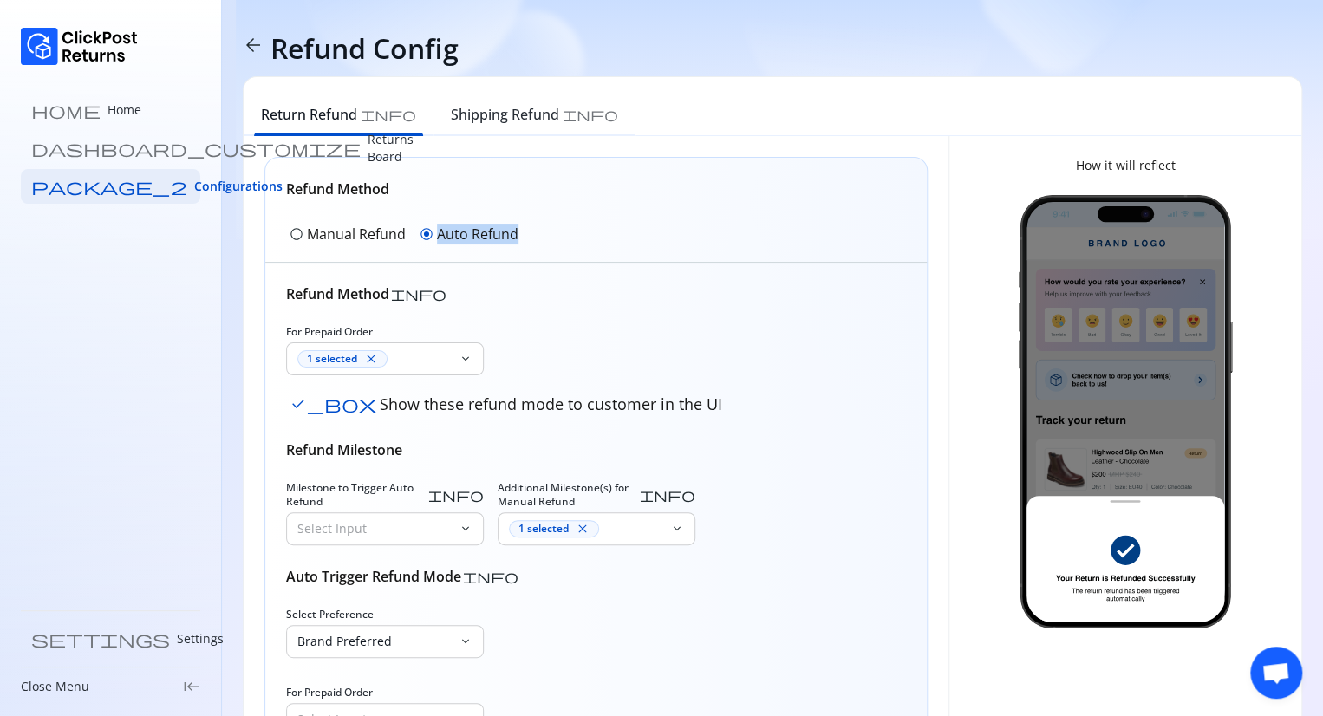
drag, startPoint x: 435, startPoint y: 233, endPoint x: 523, endPoint y: 232, distance: 87.6
click at [523, 232] on div "Refund Method radio_button_unchecked Manual Refund radio_button_checked Auto Re…" at bounding box center [596, 210] width 662 height 105
copy p "Auto Refund"
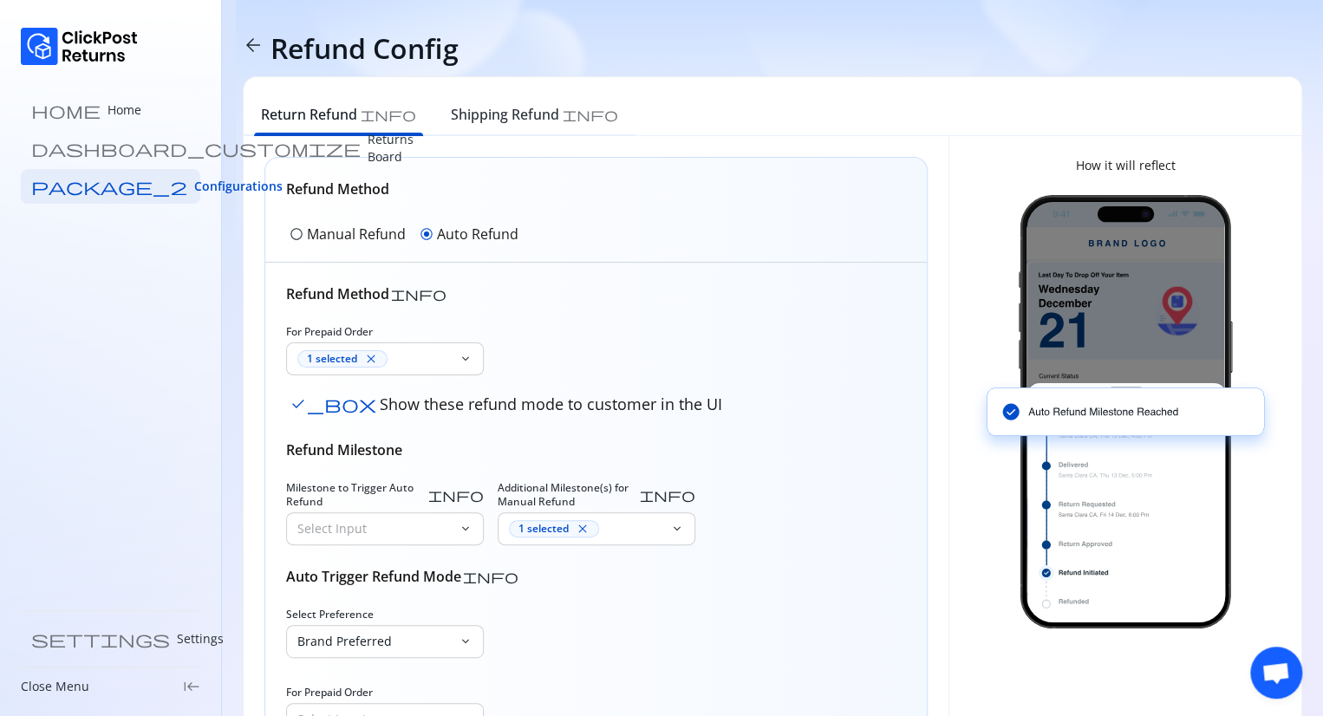
click at [328, 230] on p "Manual Refund" at bounding box center [356, 234] width 99 height 21
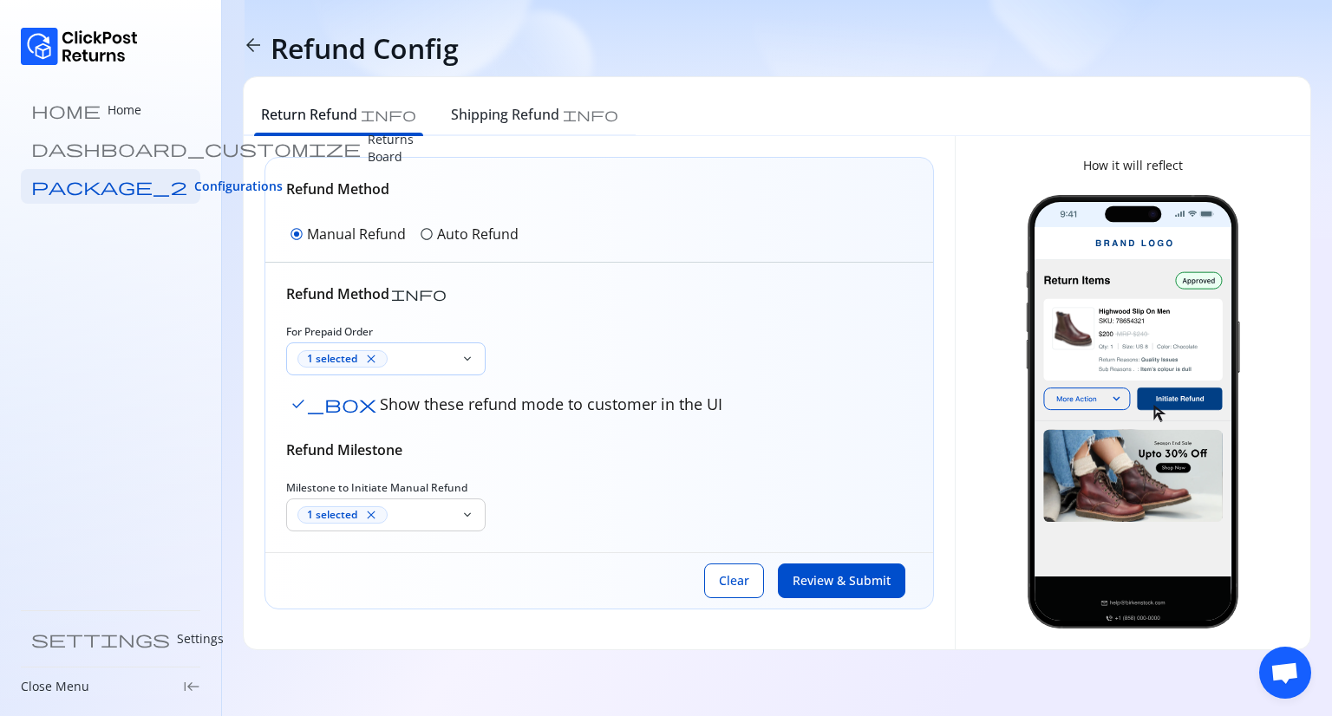
click at [413, 348] on div "1 selected close" at bounding box center [373, 358] width 173 height 31
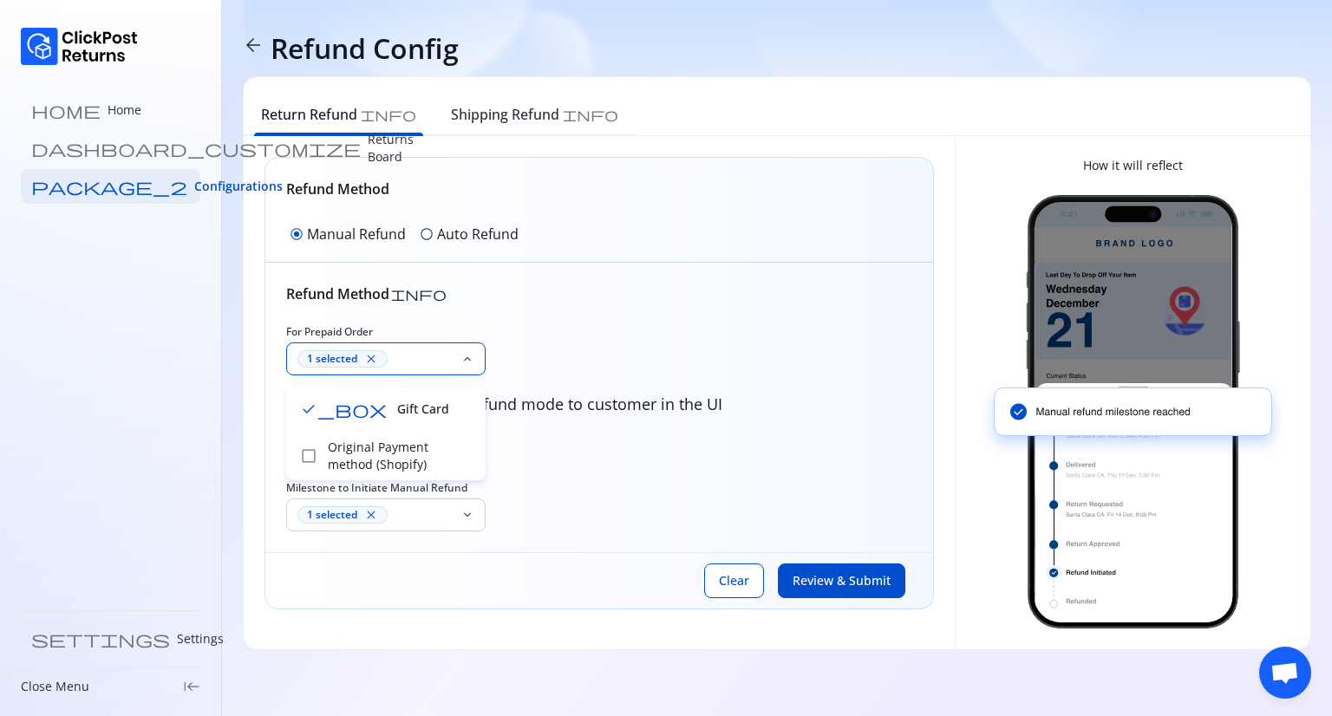
click at [413, 348] on div "1 selected close" at bounding box center [373, 358] width 173 height 31
click at [413, 507] on div "1 selected close" at bounding box center [375, 514] width 156 height 17
click at [645, 386] on div "For Prepaid Order 1 selected close keyboard_arrow_down check_box Show these ref…" at bounding box center [599, 372] width 626 height 94
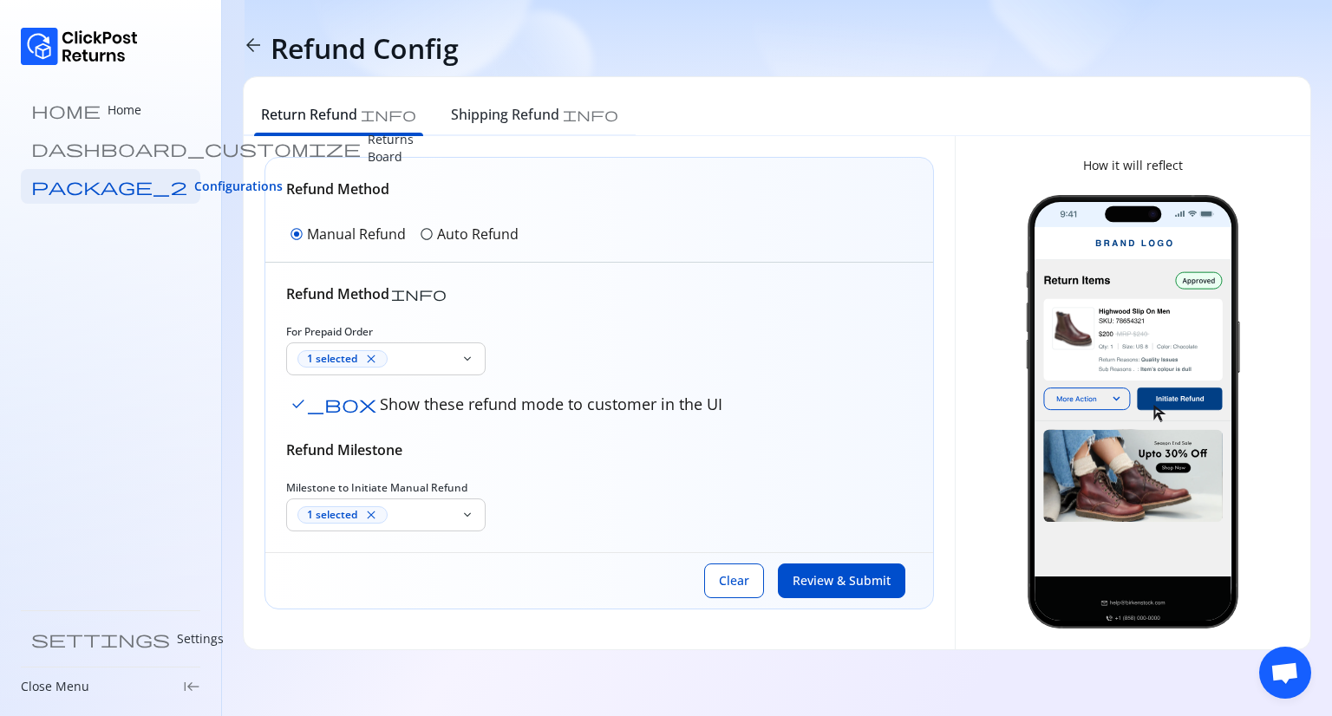
click at [448, 242] on p "Auto Refund" at bounding box center [478, 234] width 82 height 21
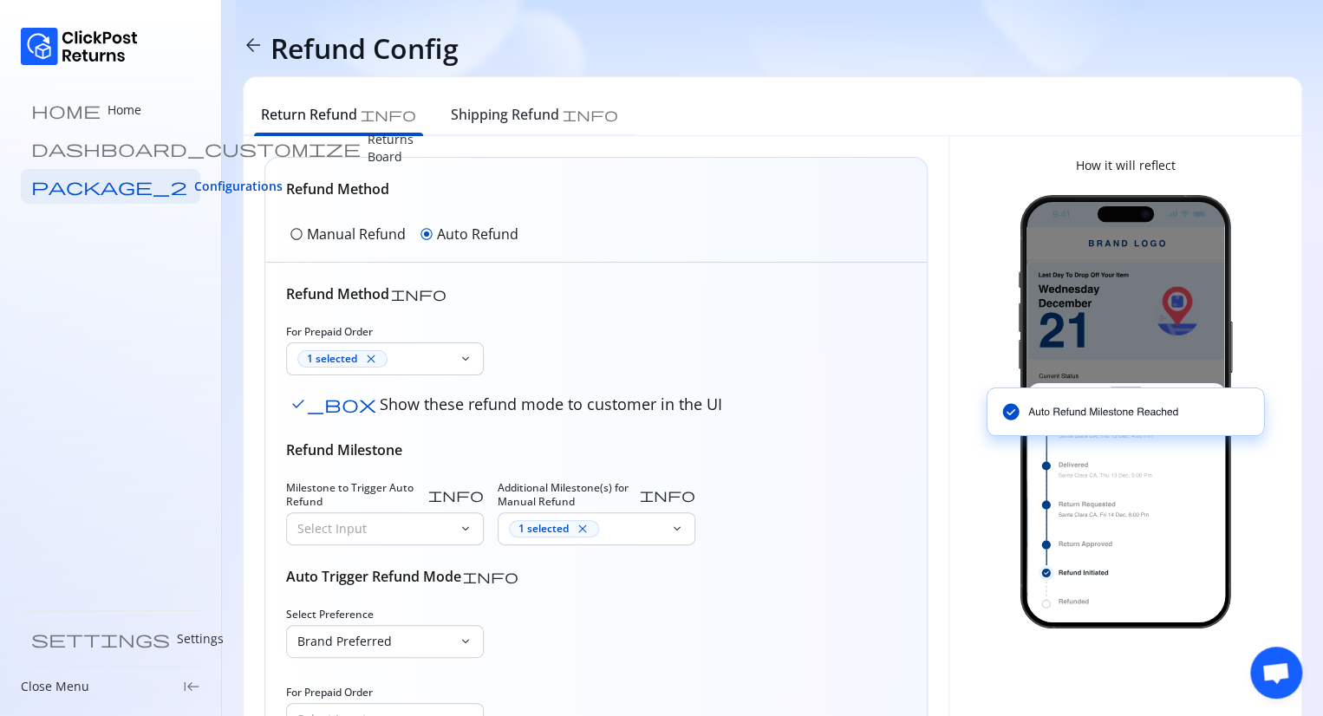
click at [1221, 74] on div "arrow_back Refund Config" at bounding box center [773, 48] width 1060 height 55
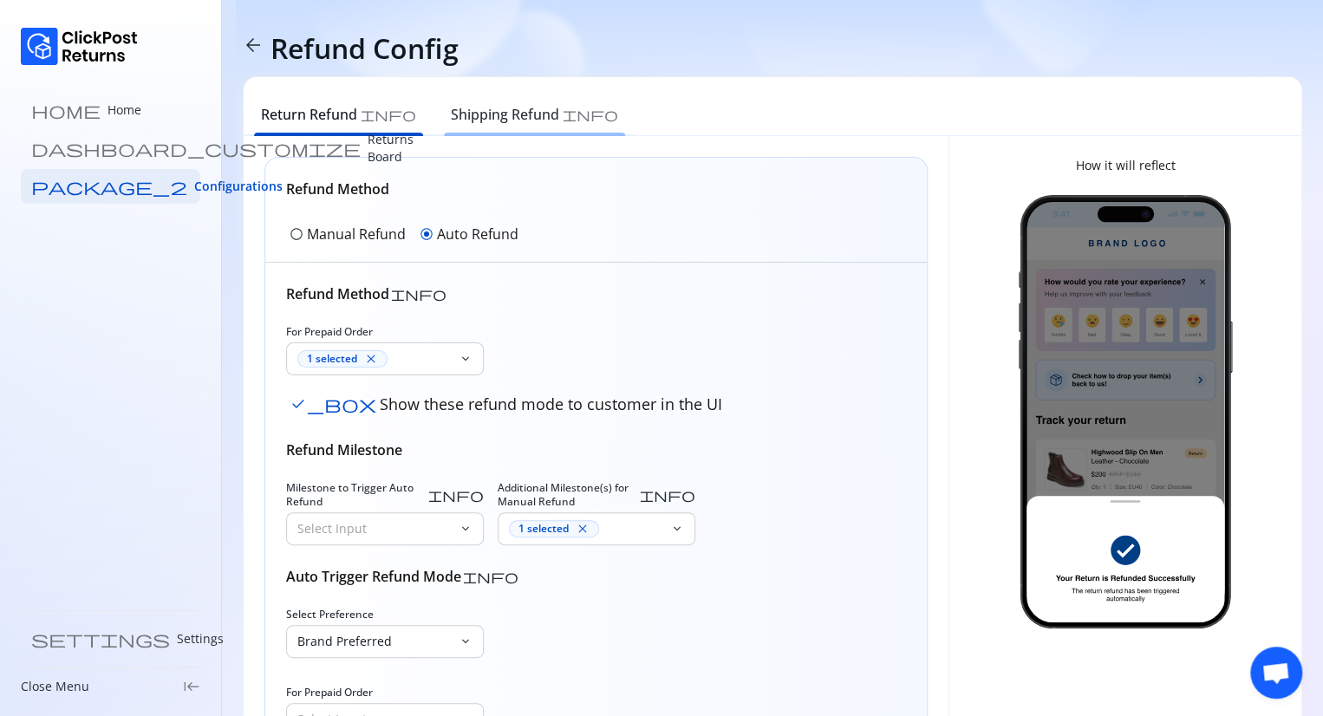
click at [498, 117] on h6 "Shipping Refund" at bounding box center [505, 114] width 108 height 21
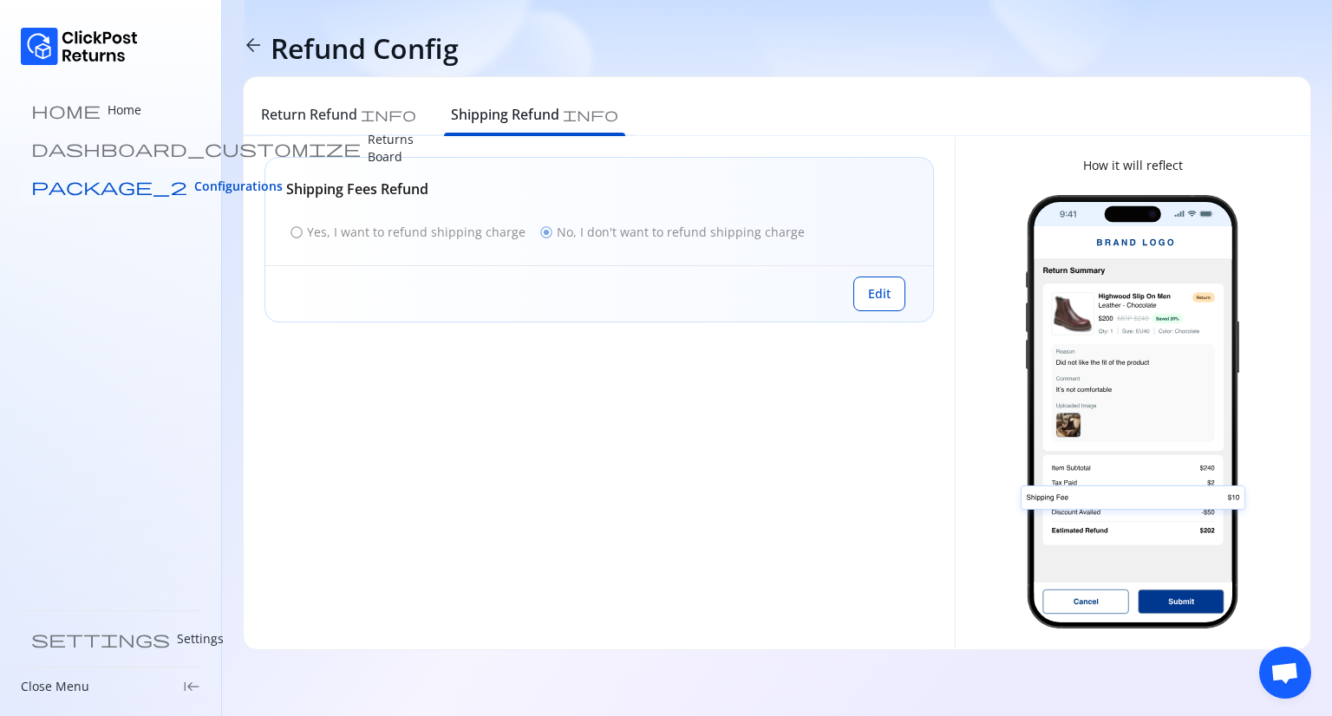
click at [194, 192] on span "Configurations" at bounding box center [238, 186] width 88 height 17
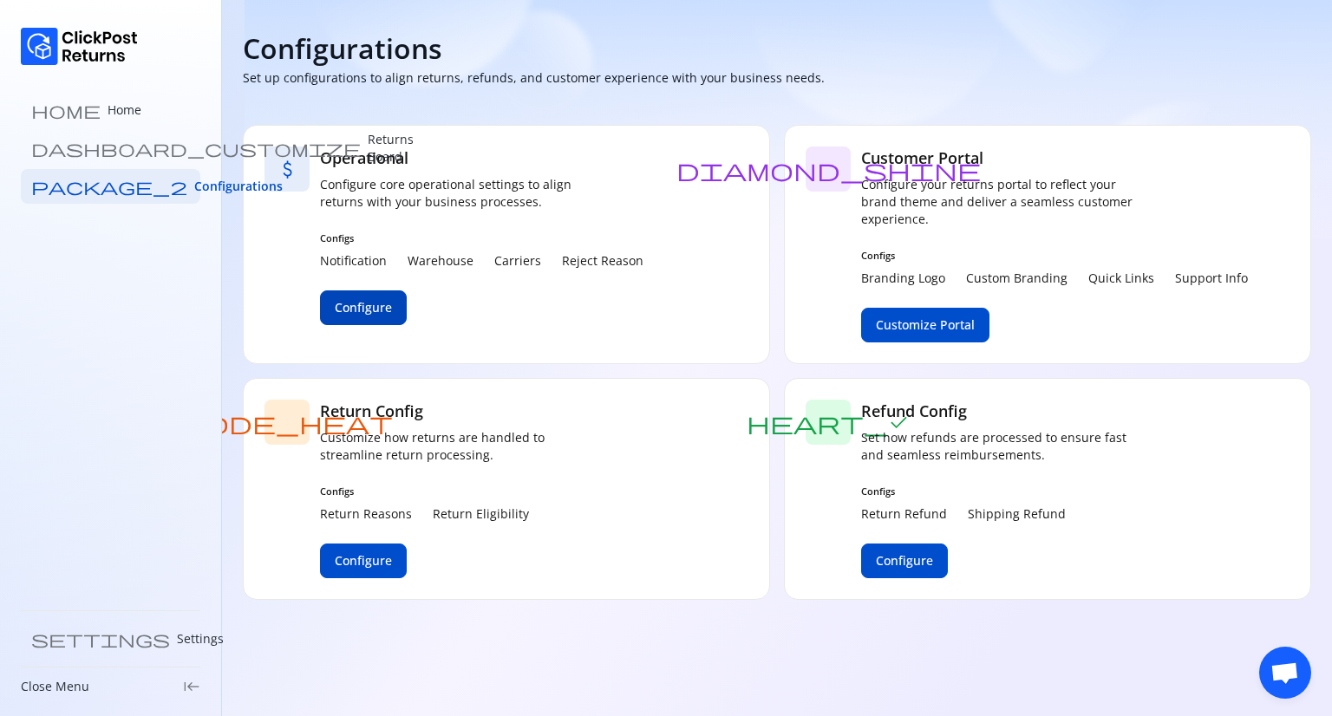
click at [396, 313] on button "Configure" at bounding box center [363, 307] width 87 height 35
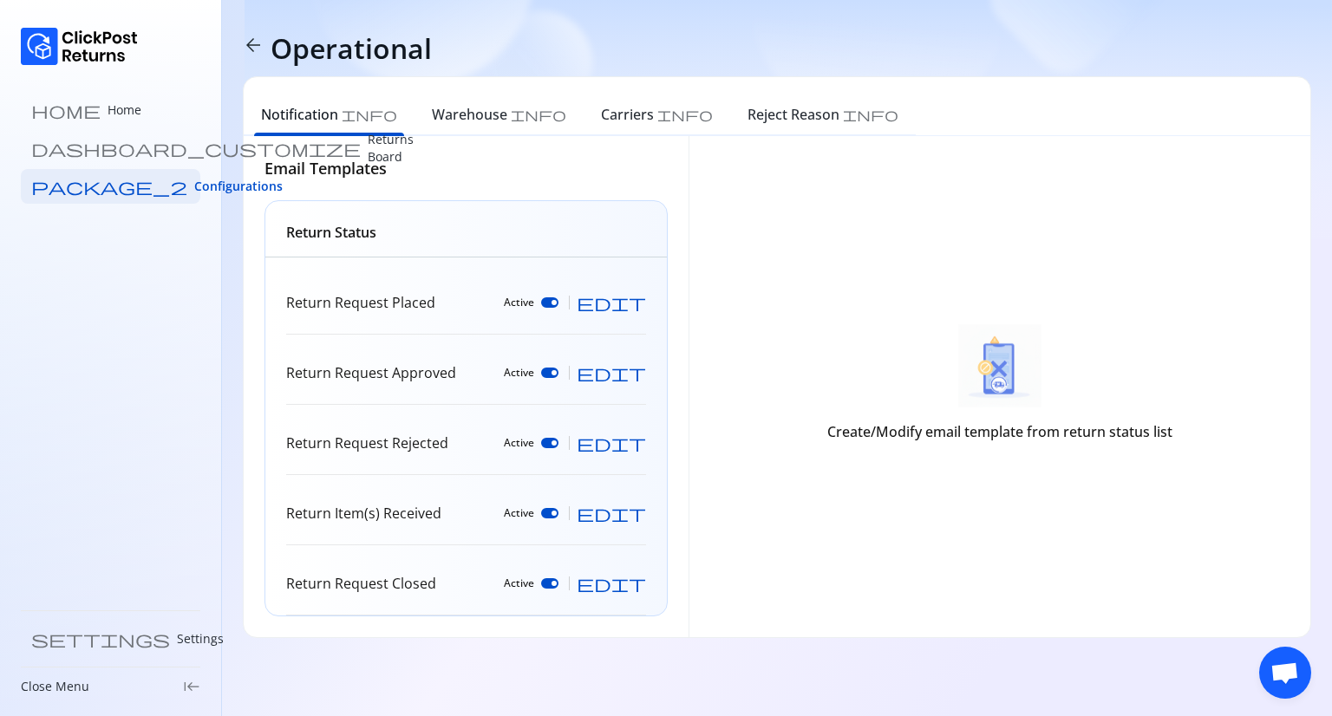
click at [401, 313] on div "Return Request Placed Active edit" at bounding box center [466, 302] width 360 height 63
click at [644, 301] on span "edit" at bounding box center [611, 302] width 69 height 17
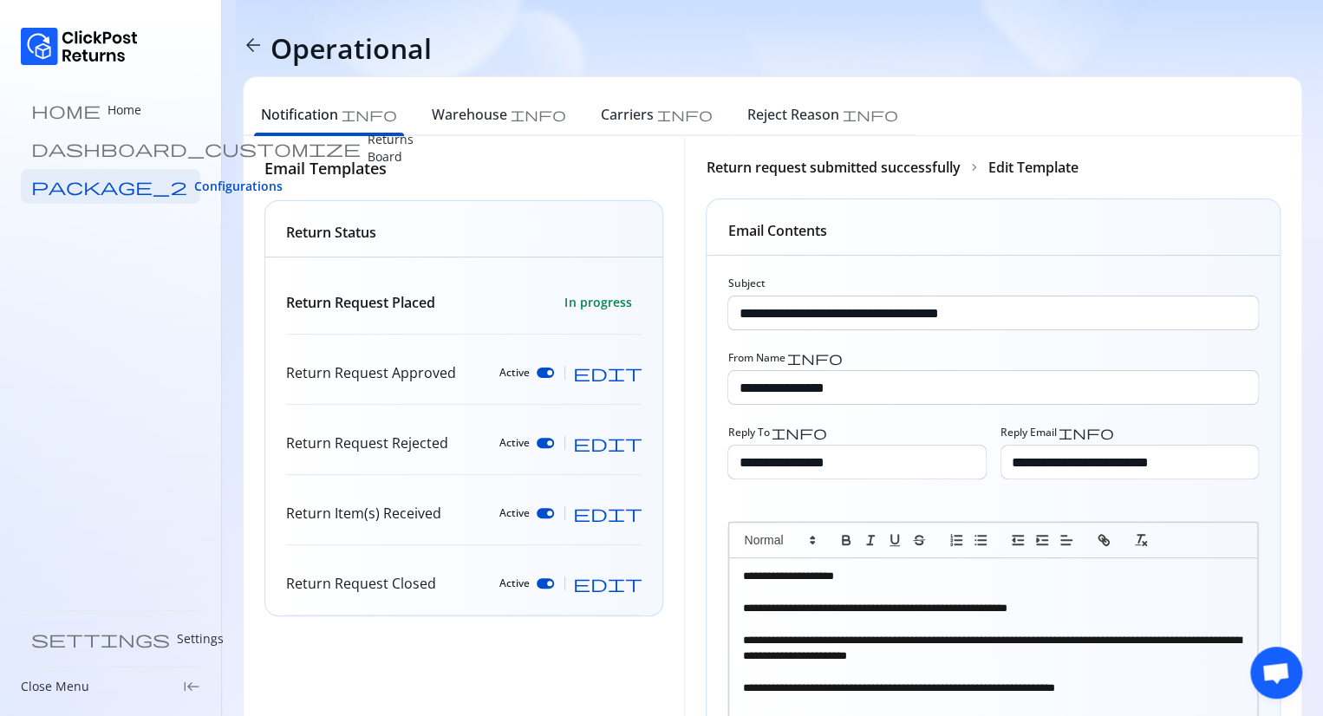
scroll to position [187, 0]
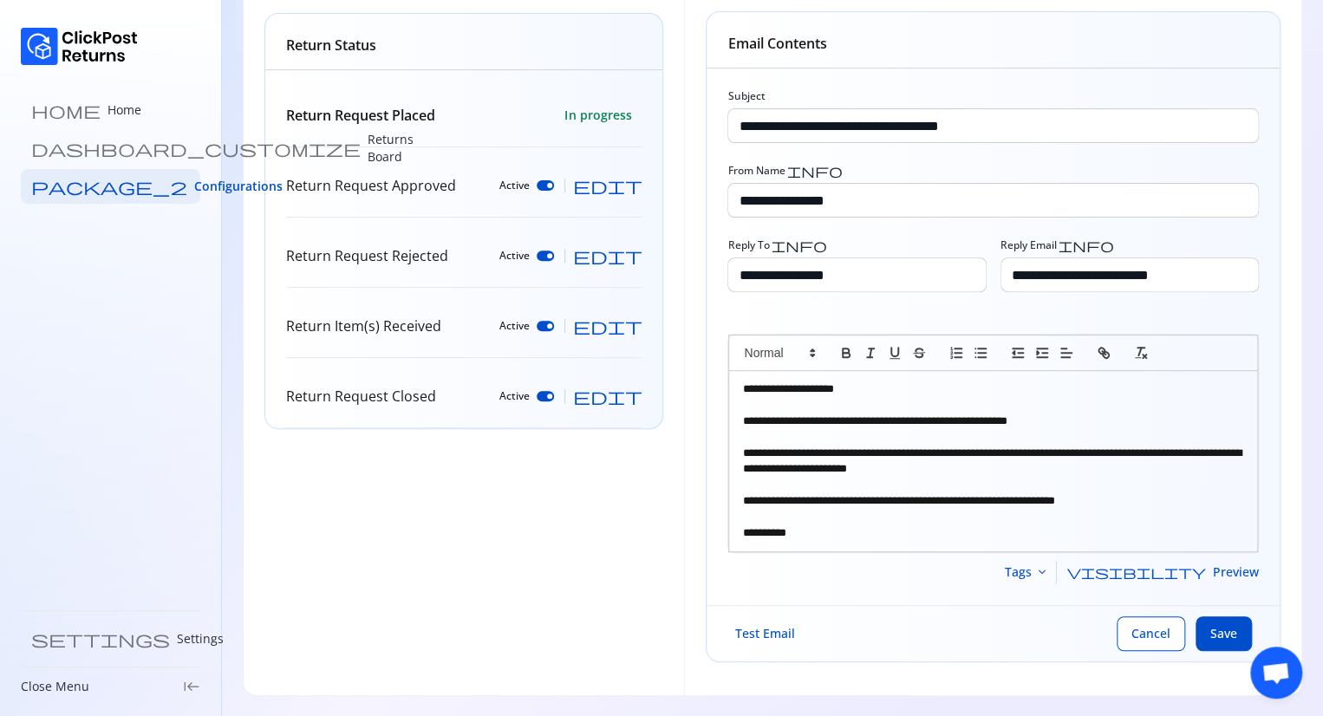
click at [392, 188] on p "Return Request Approved" at bounding box center [371, 185] width 170 height 21
click at [1147, 616] on button "Cancel" at bounding box center [1151, 633] width 68 height 35
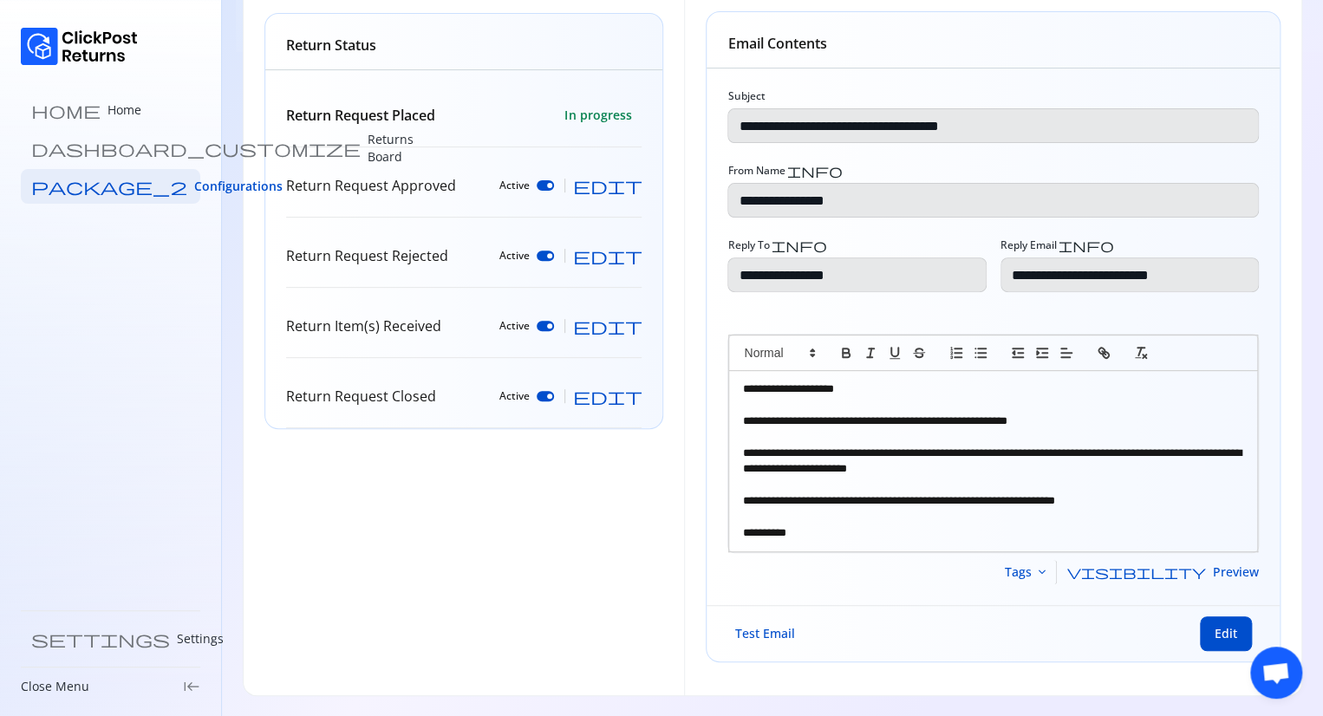
click at [640, 181] on span "edit" at bounding box center [606, 185] width 69 height 17
type input "**********"
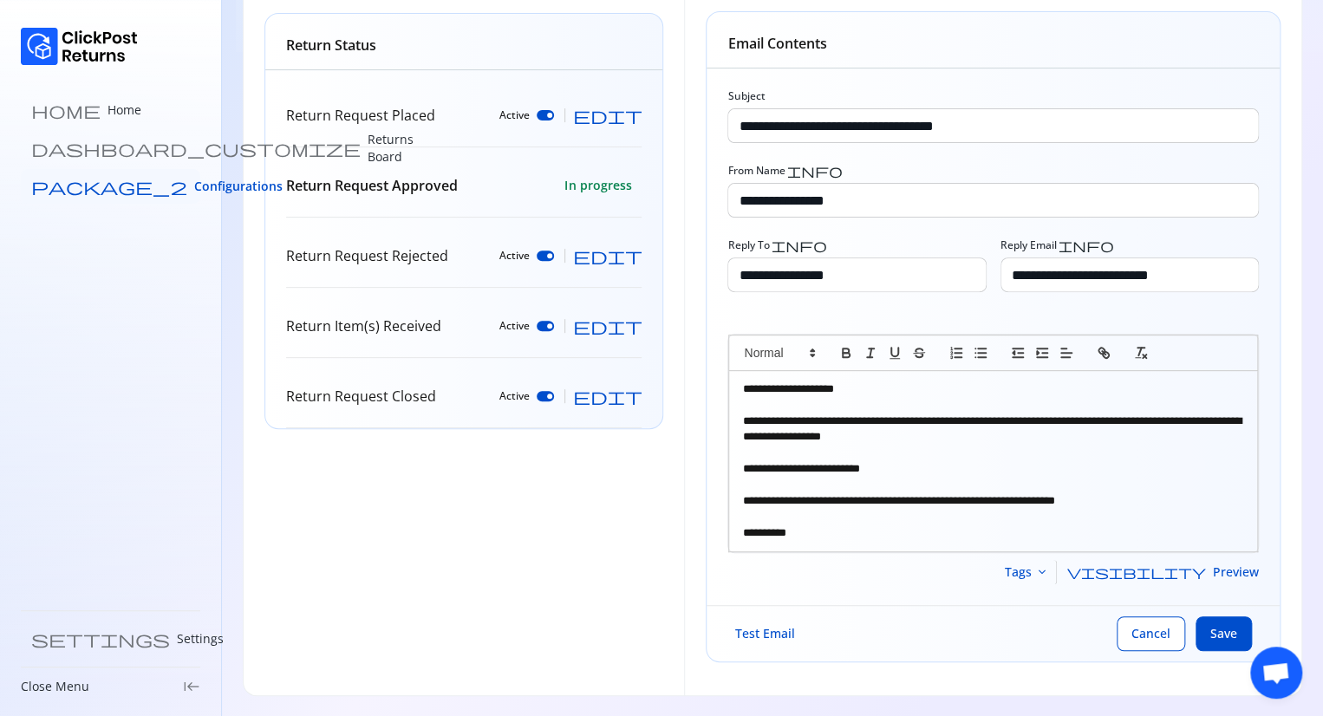
click at [194, 184] on span "Configurations" at bounding box center [238, 186] width 88 height 17
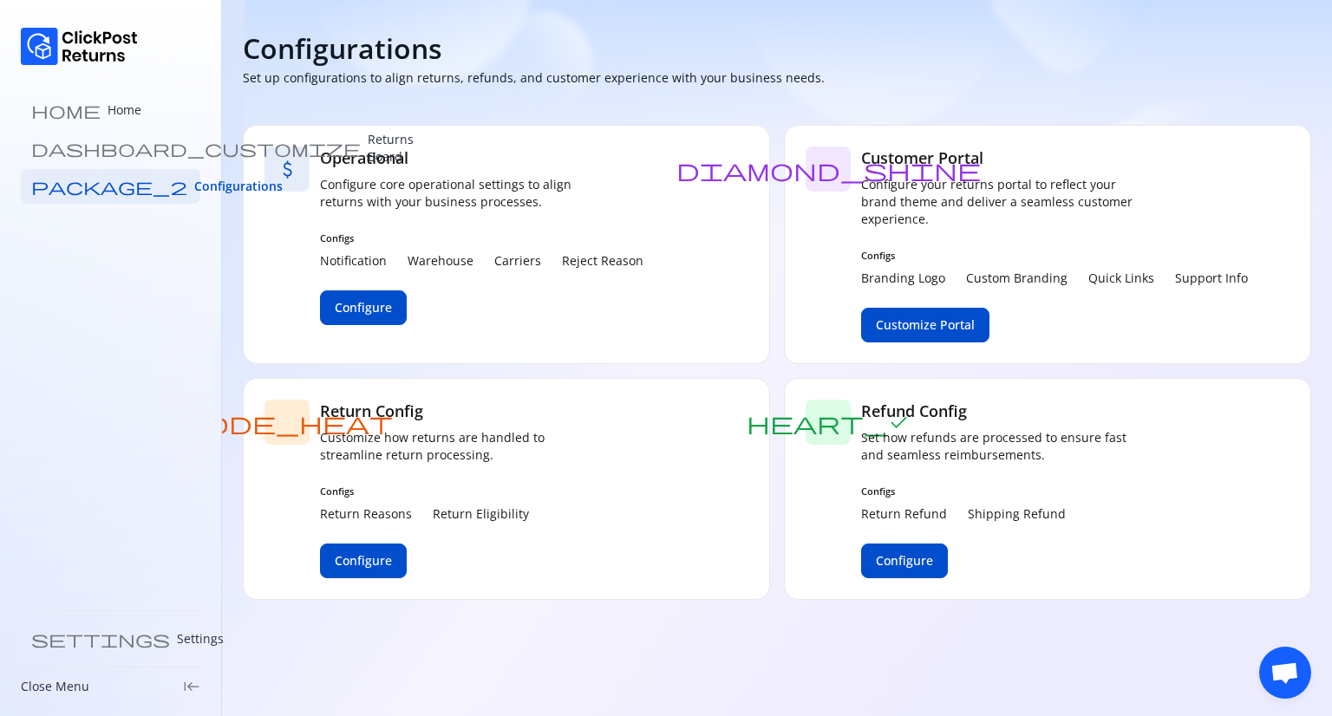
click at [940, 424] on div "Refund Config Set how refunds are processed to ensure fast and seamless reimbur…" at bounding box center [999, 432] width 277 height 64
click at [901, 558] on span "Configure" at bounding box center [904, 560] width 57 height 17
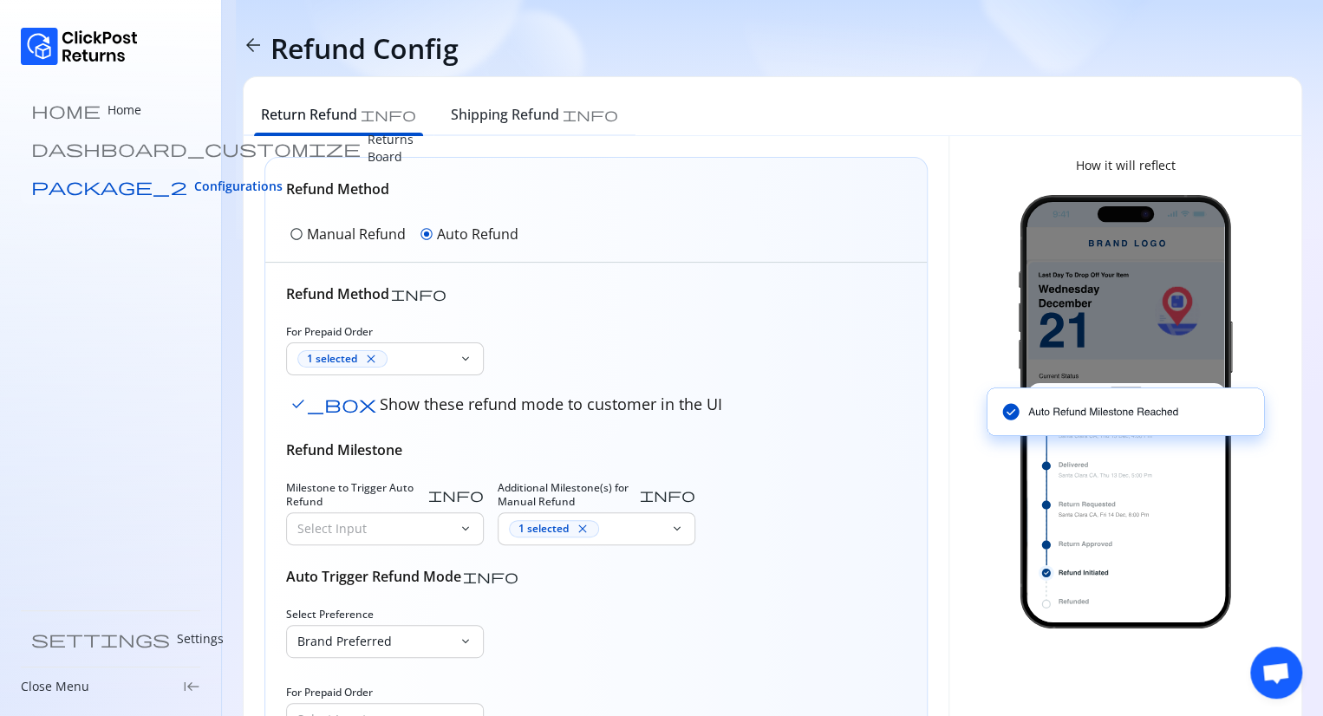
click at [158, 191] on link "package_2 Configurations" at bounding box center [110, 186] width 179 height 35
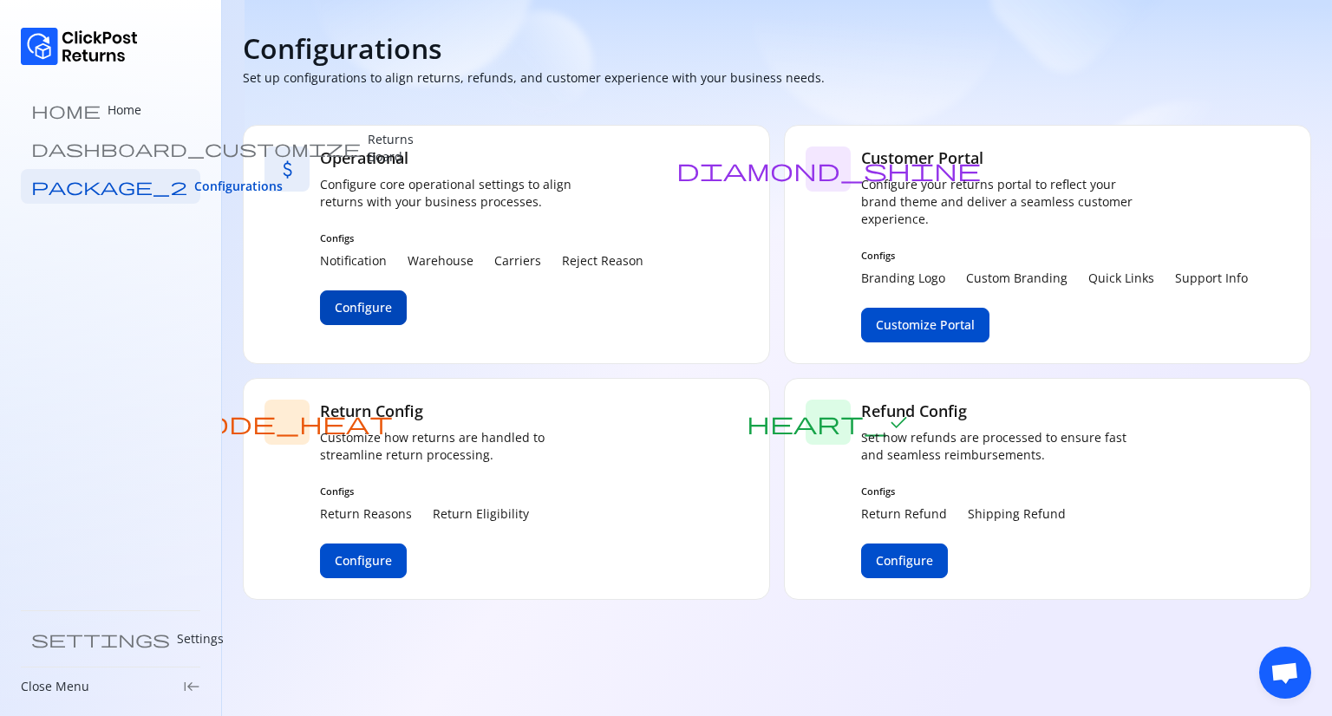
click at [364, 316] on span "Configure" at bounding box center [363, 307] width 57 height 17
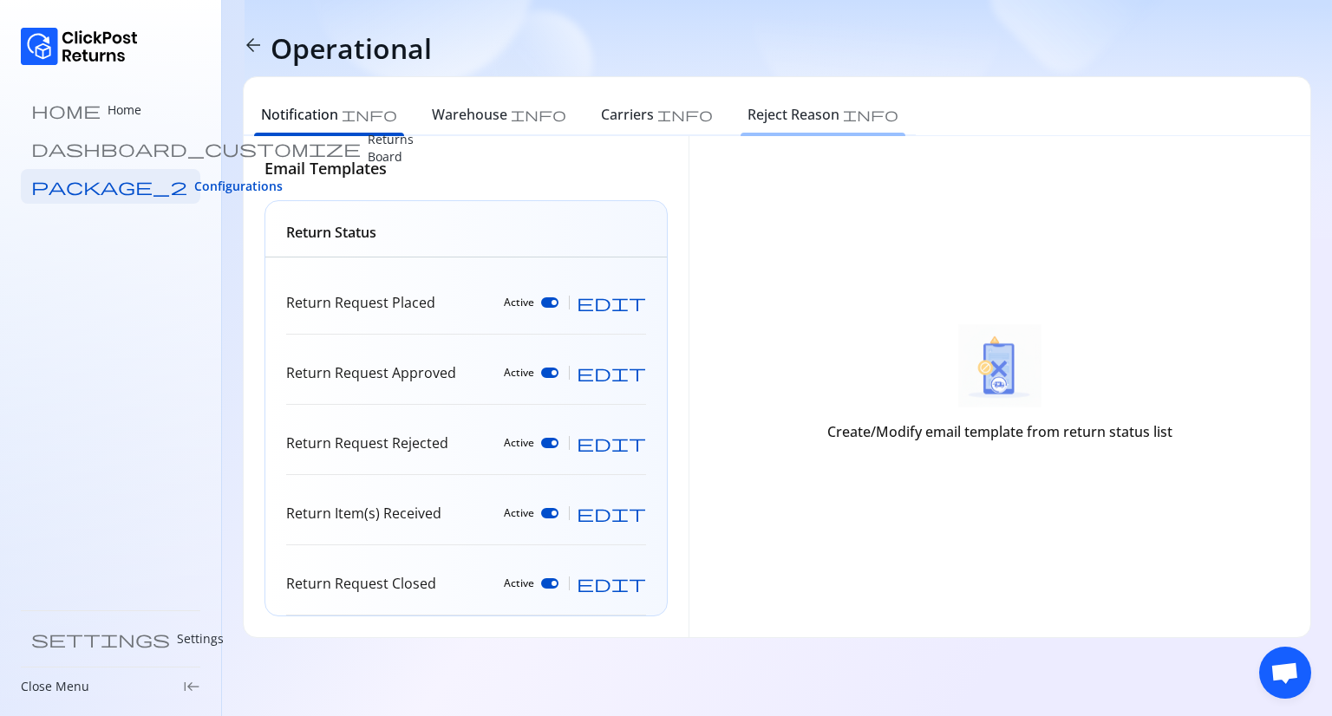
click at [747, 114] on h6 "Reject Reason" at bounding box center [793, 114] width 92 height 21
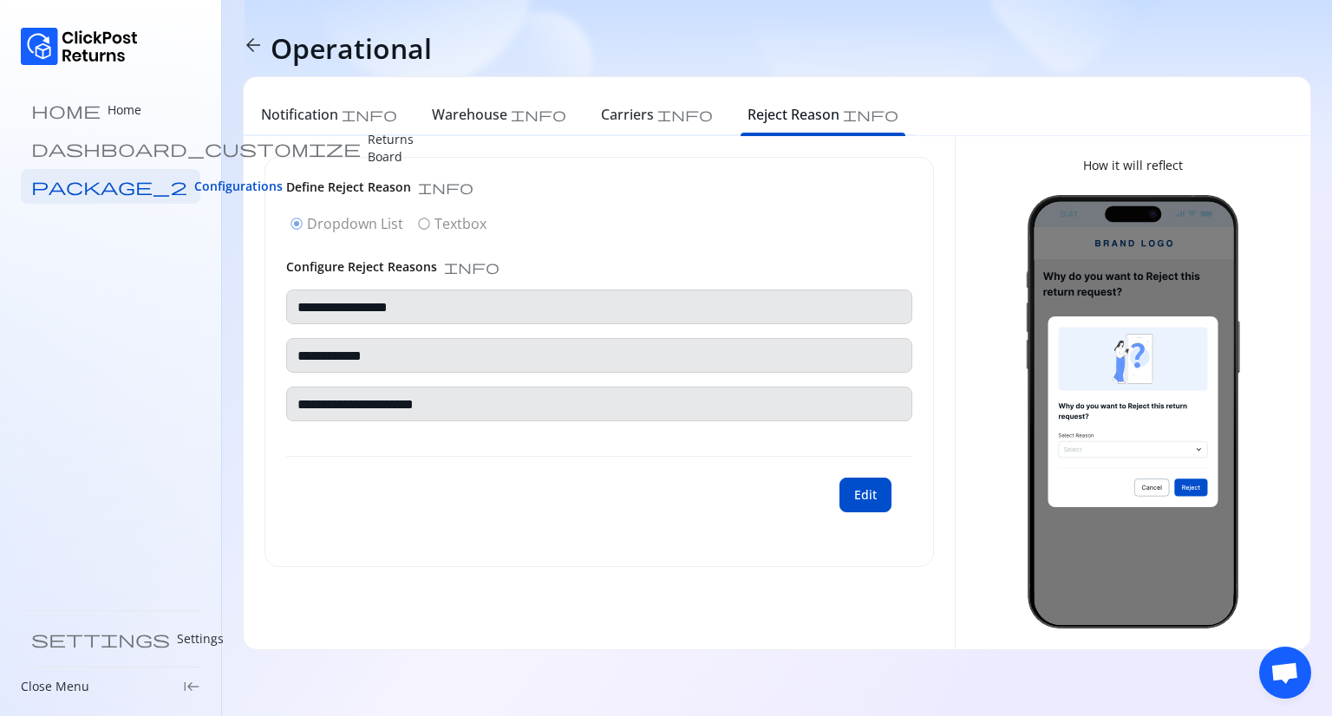
click at [1218, 73] on div "arrow_back Operational" at bounding box center [777, 48] width 1068 height 55
click at [194, 193] on span "Configurations" at bounding box center [238, 186] width 88 height 17
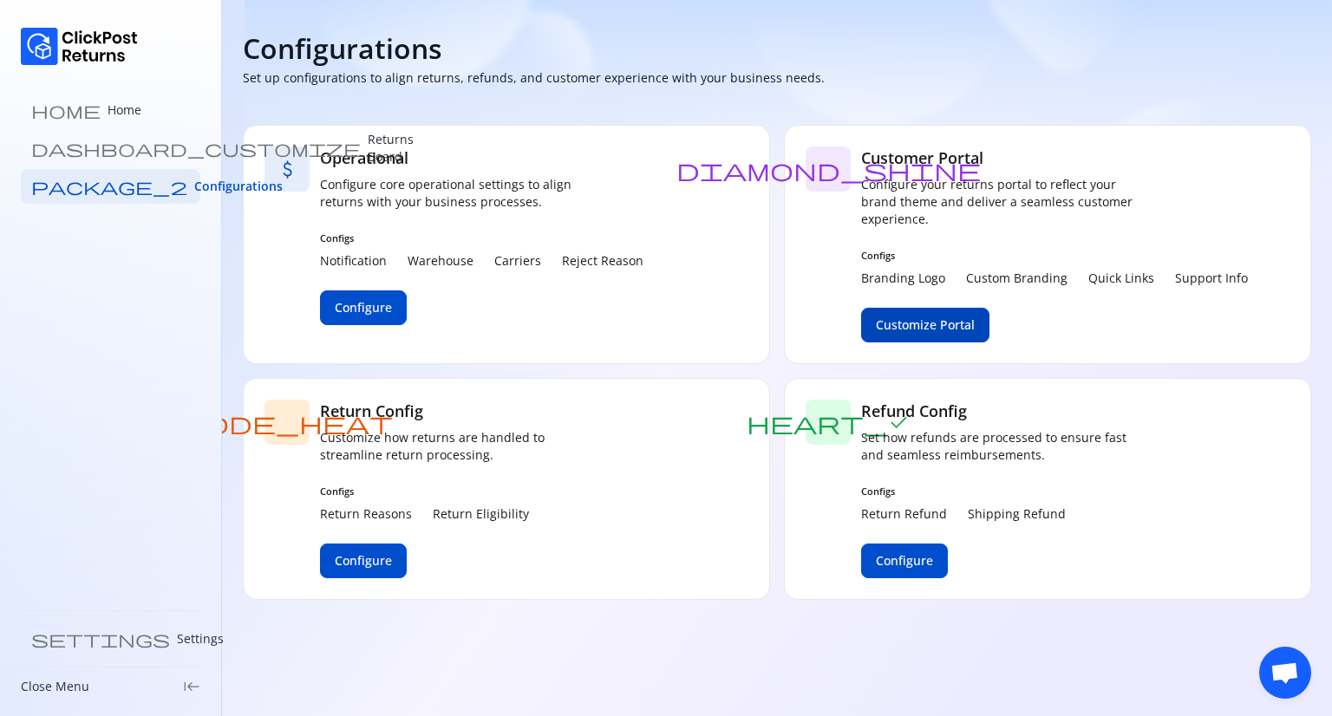
click at [915, 333] on span "Customize Portal" at bounding box center [925, 324] width 99 height 17
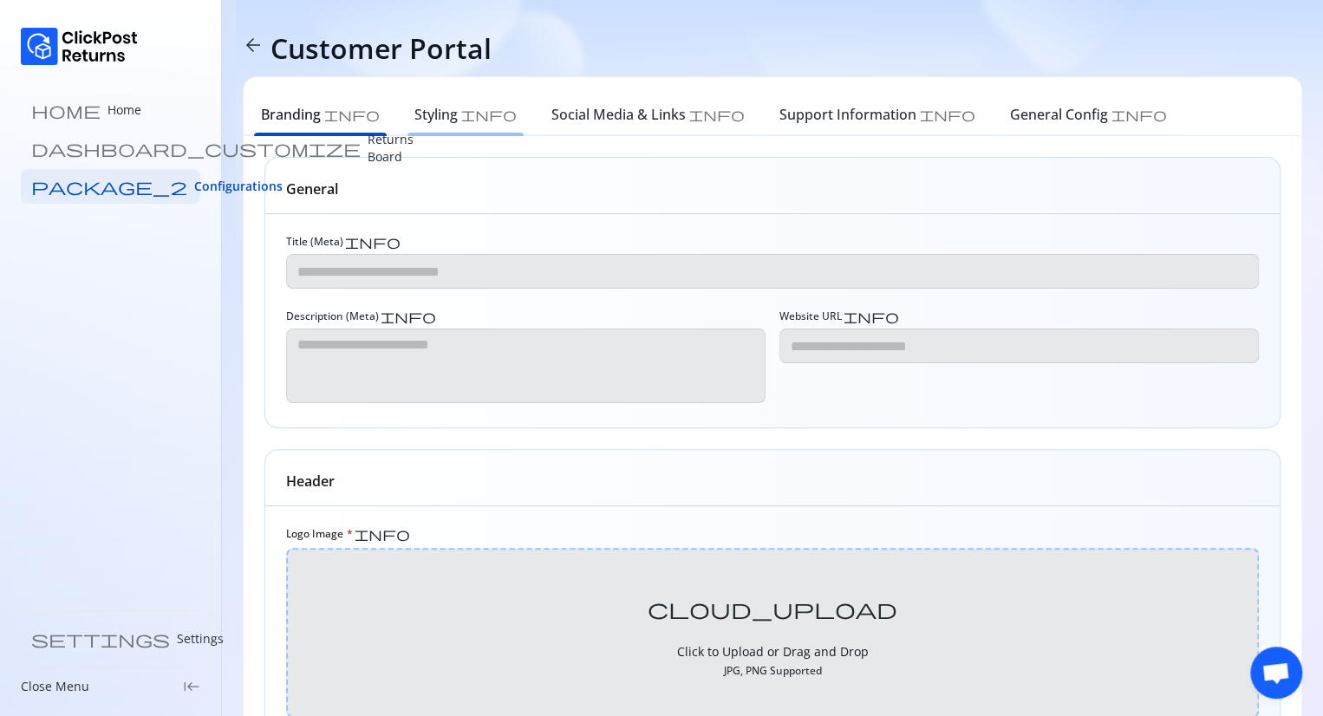
click at [416, 119] on h6 "Styling" at bounding box center [435, 114] width 43 height 21
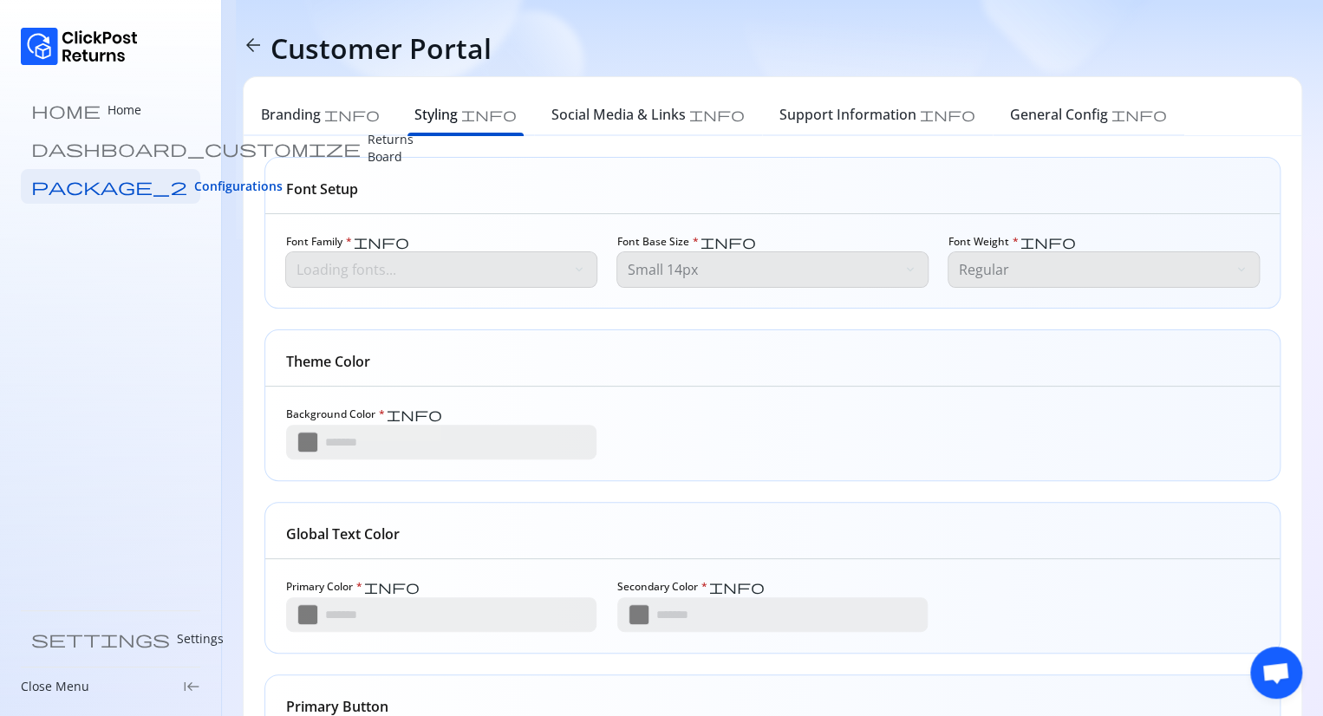
type input "*******"
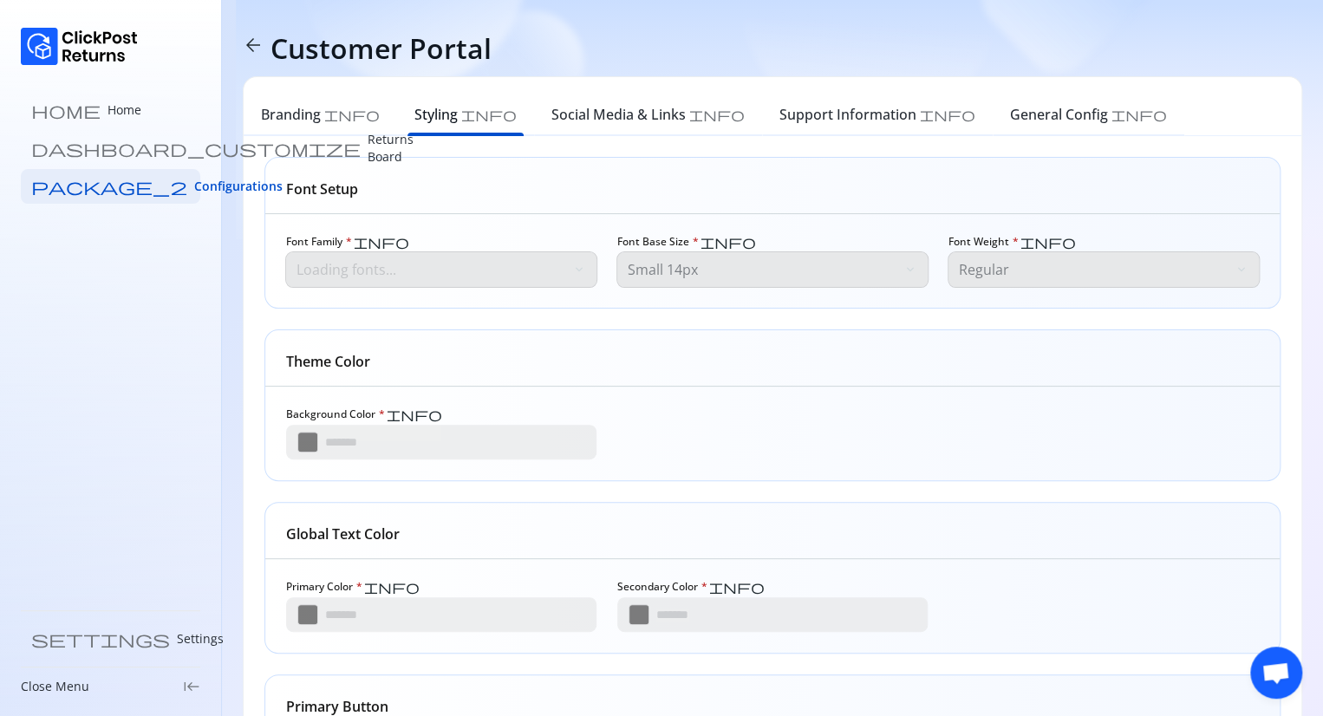
type input "*******"
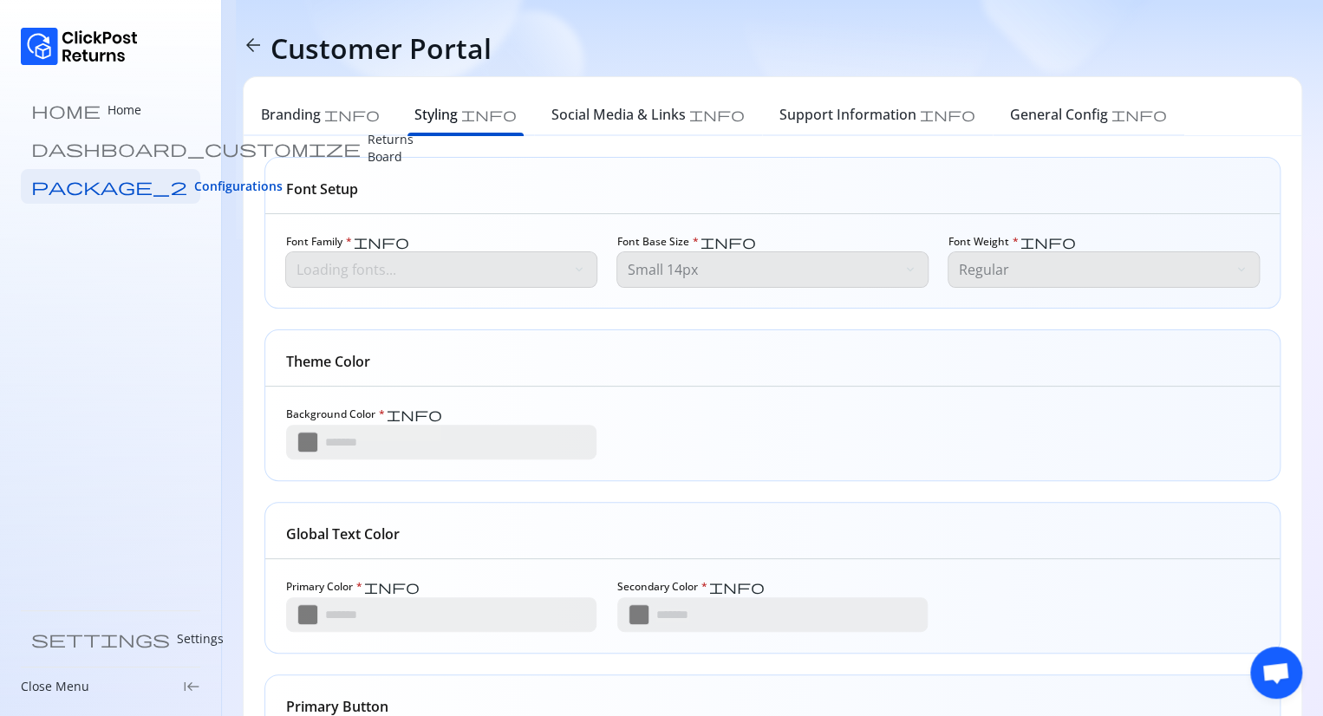
type input "*******"
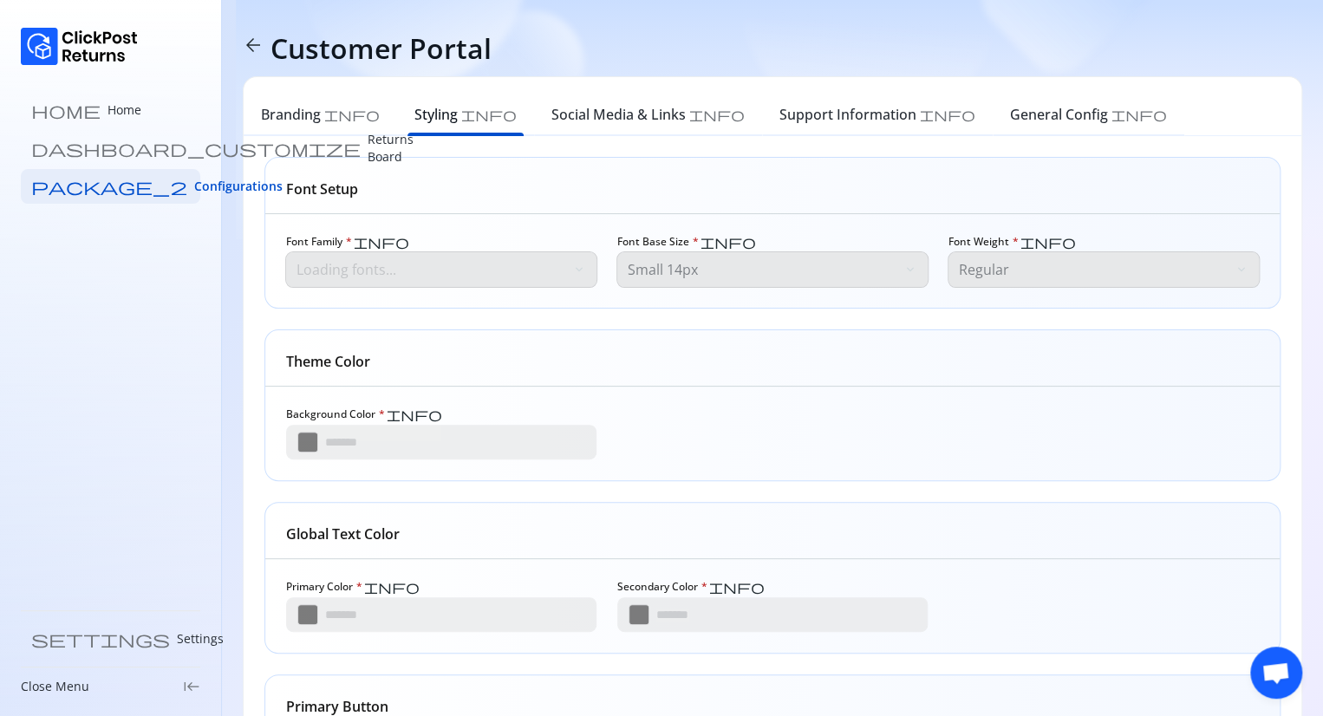
type input "*******"
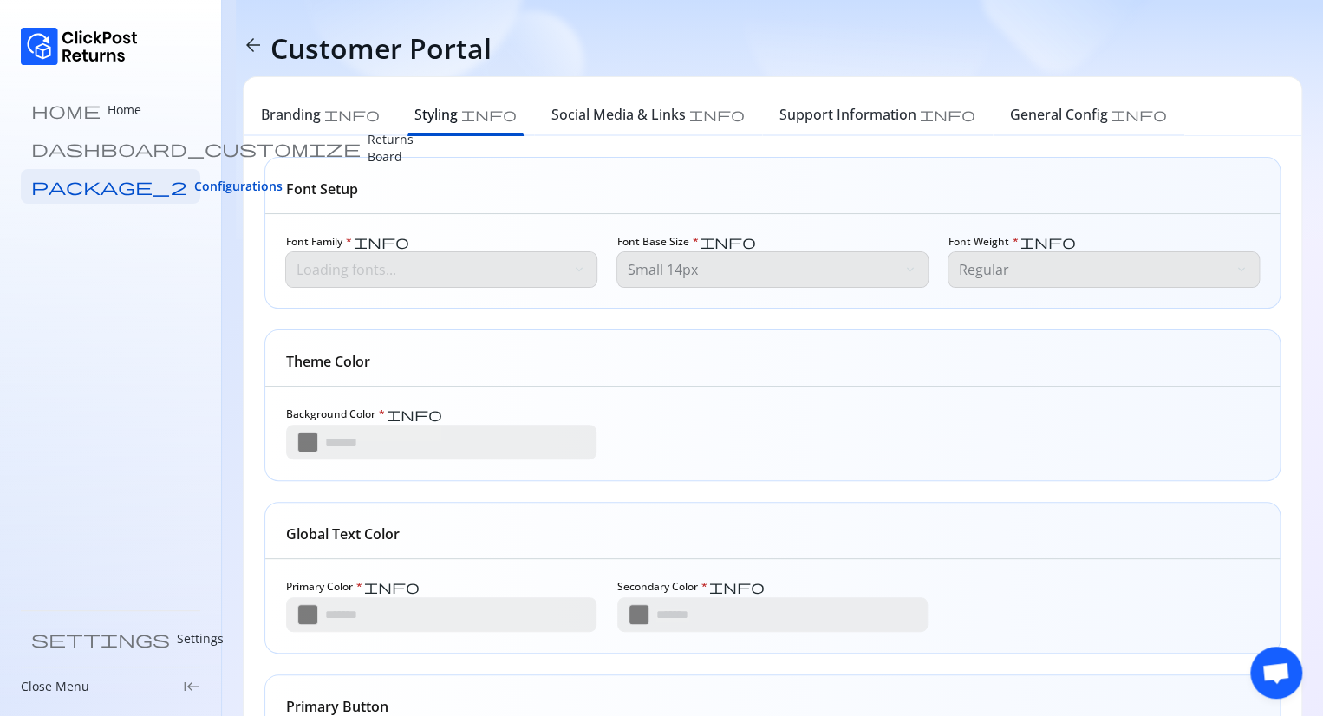
type input "*******"
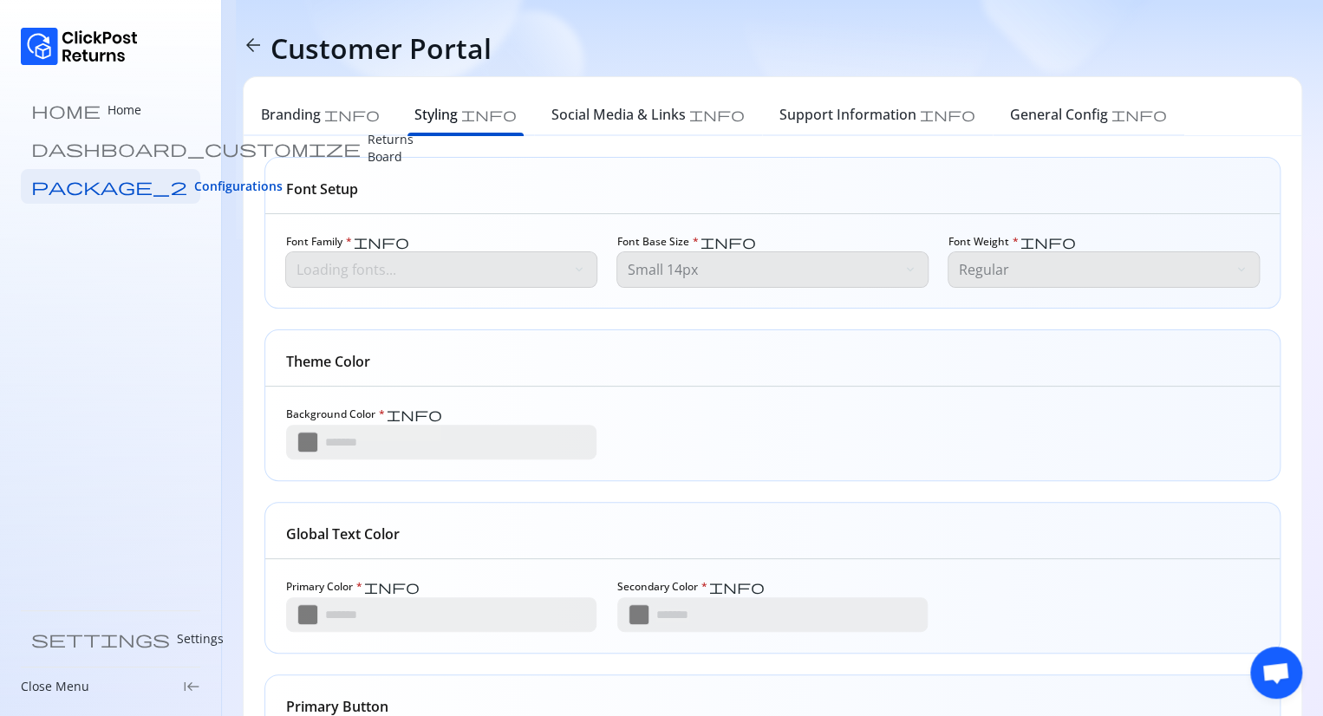
type input "*******"
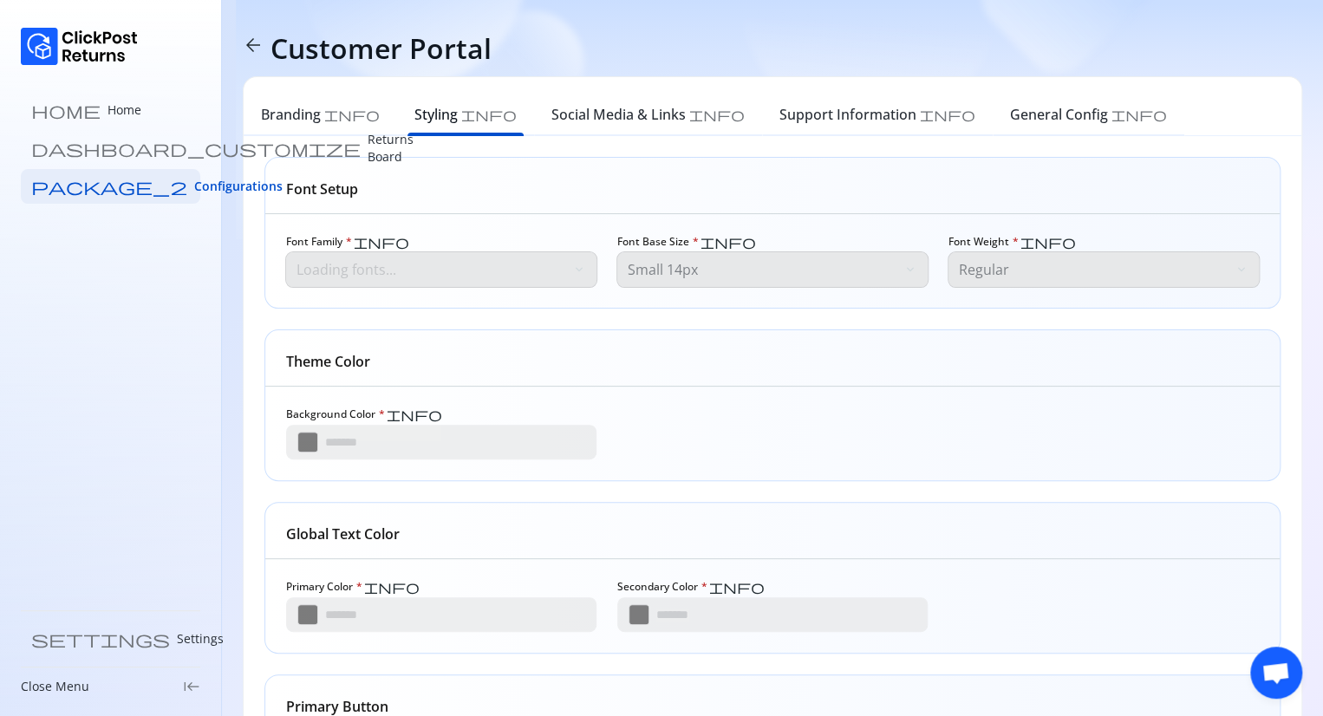
type input "*******"
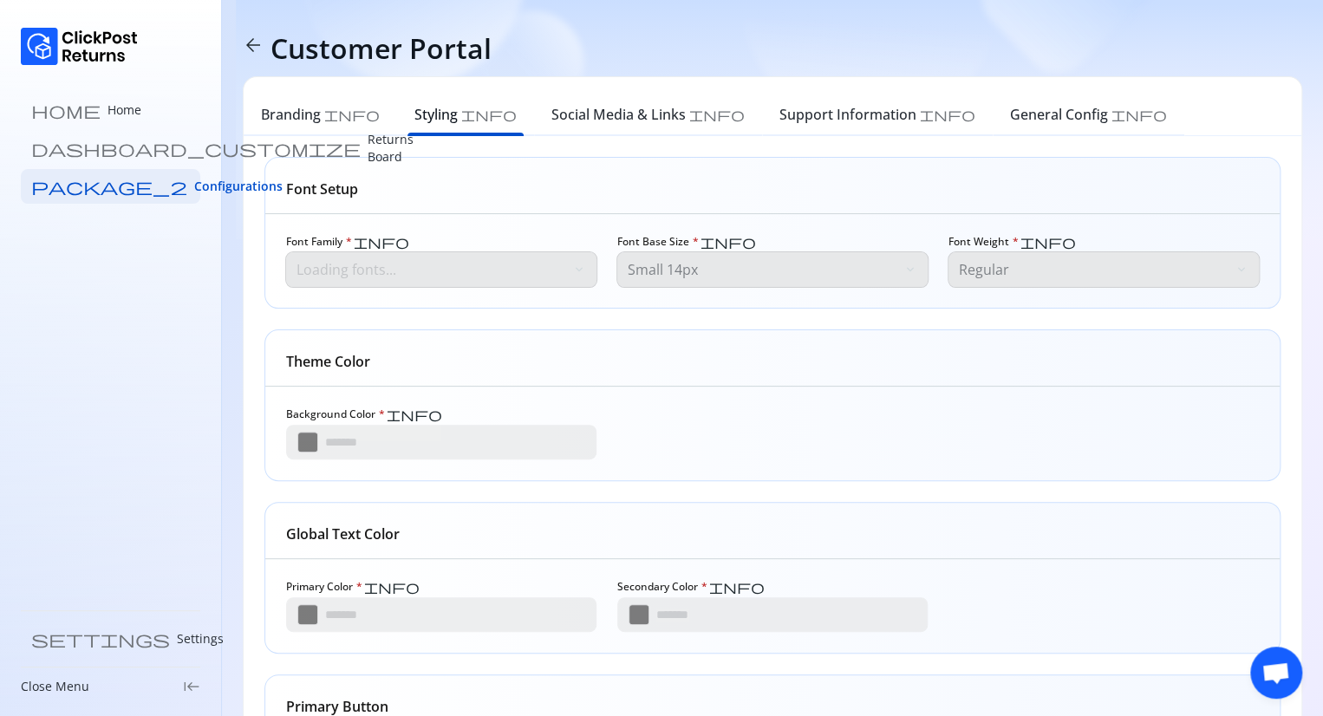
type input "*******"
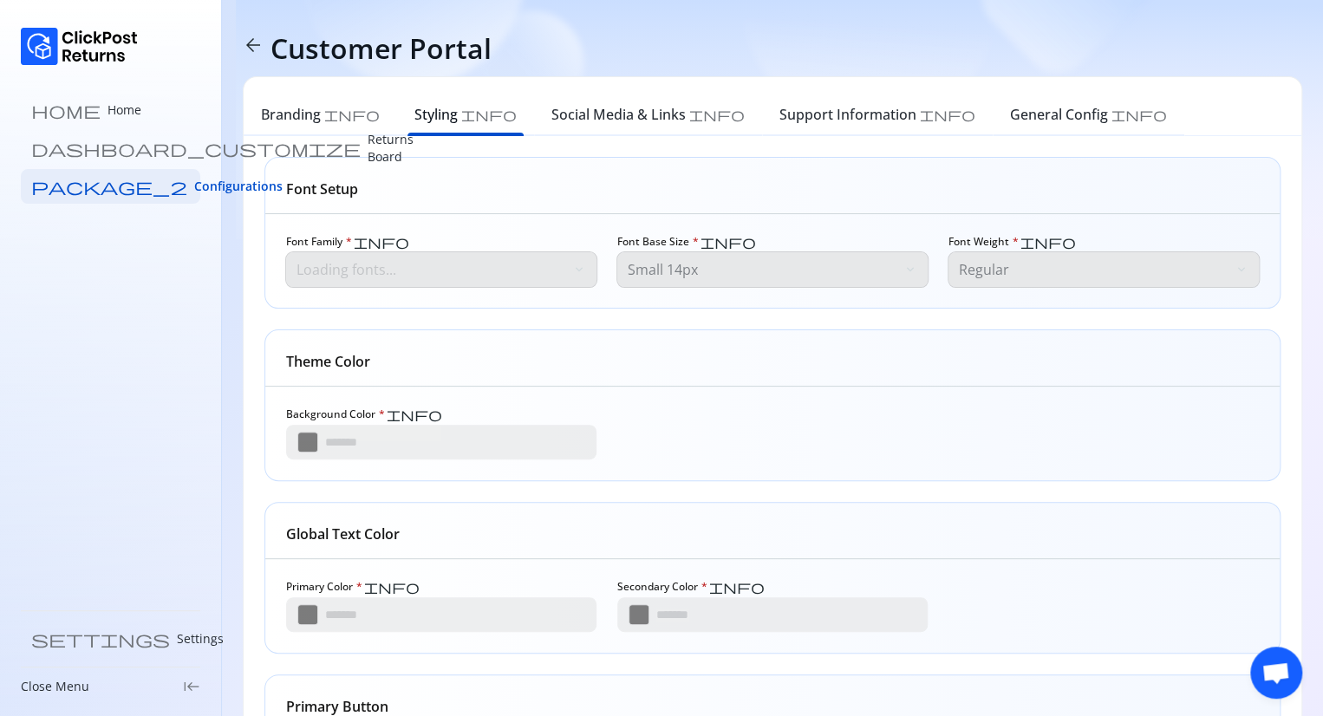
type input "*******"
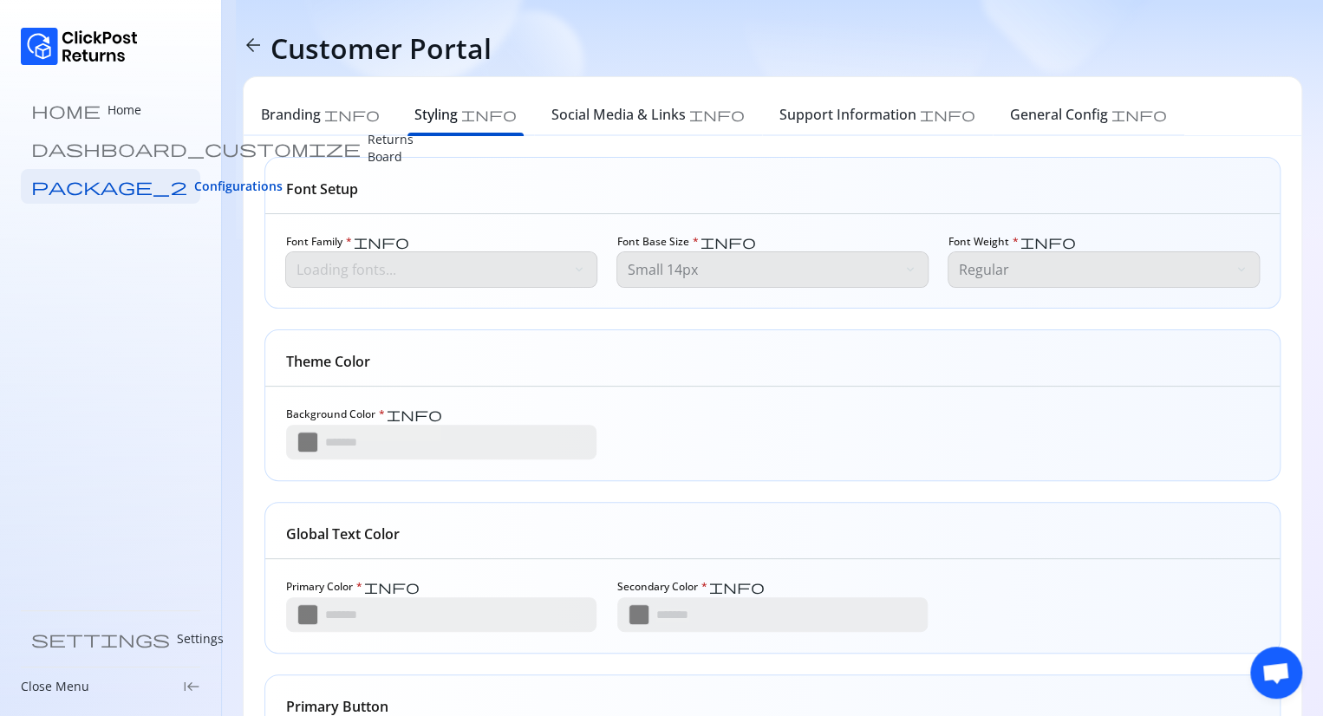
type input "*******"
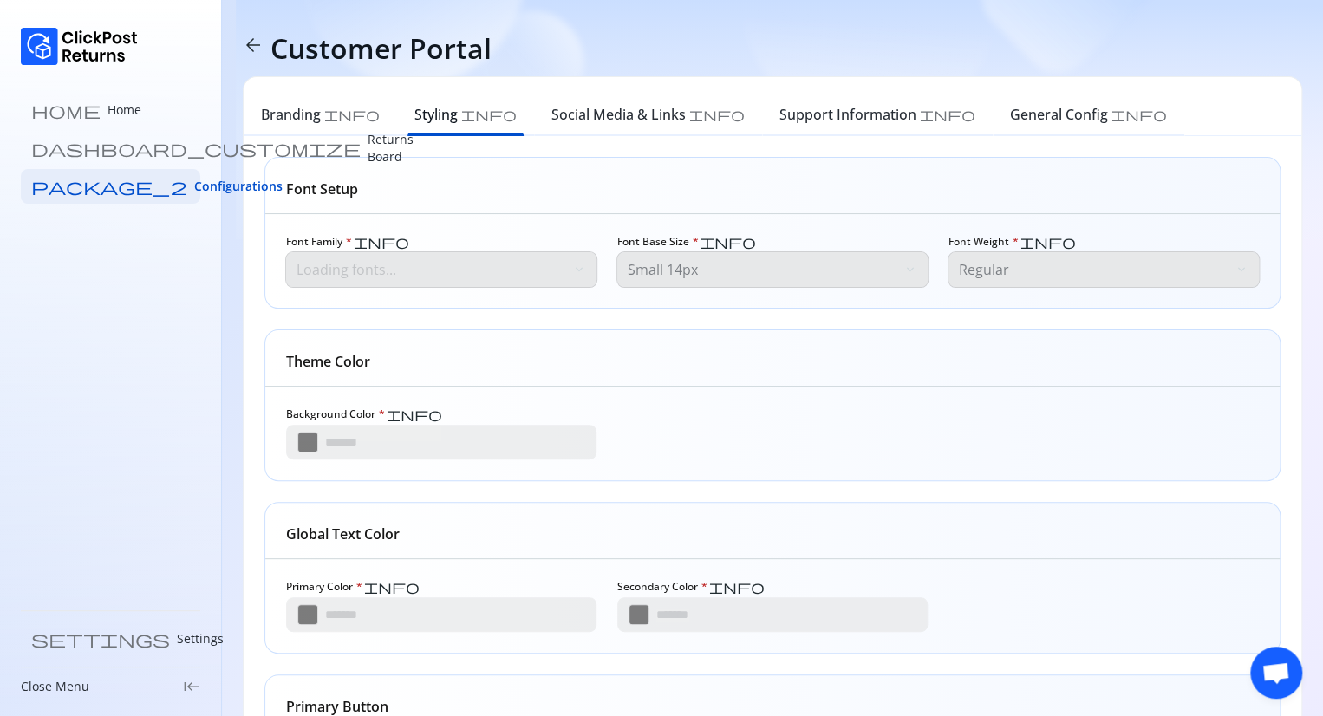
type input "*******"
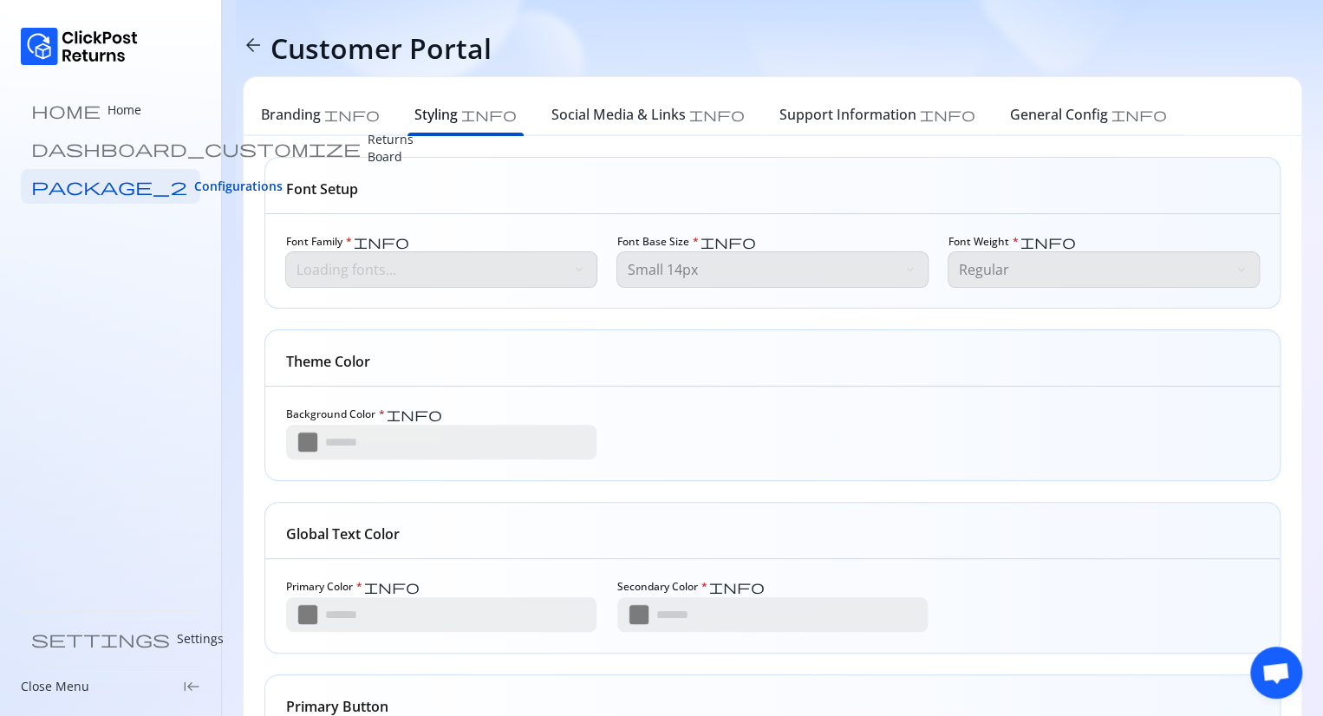
type input "*******"
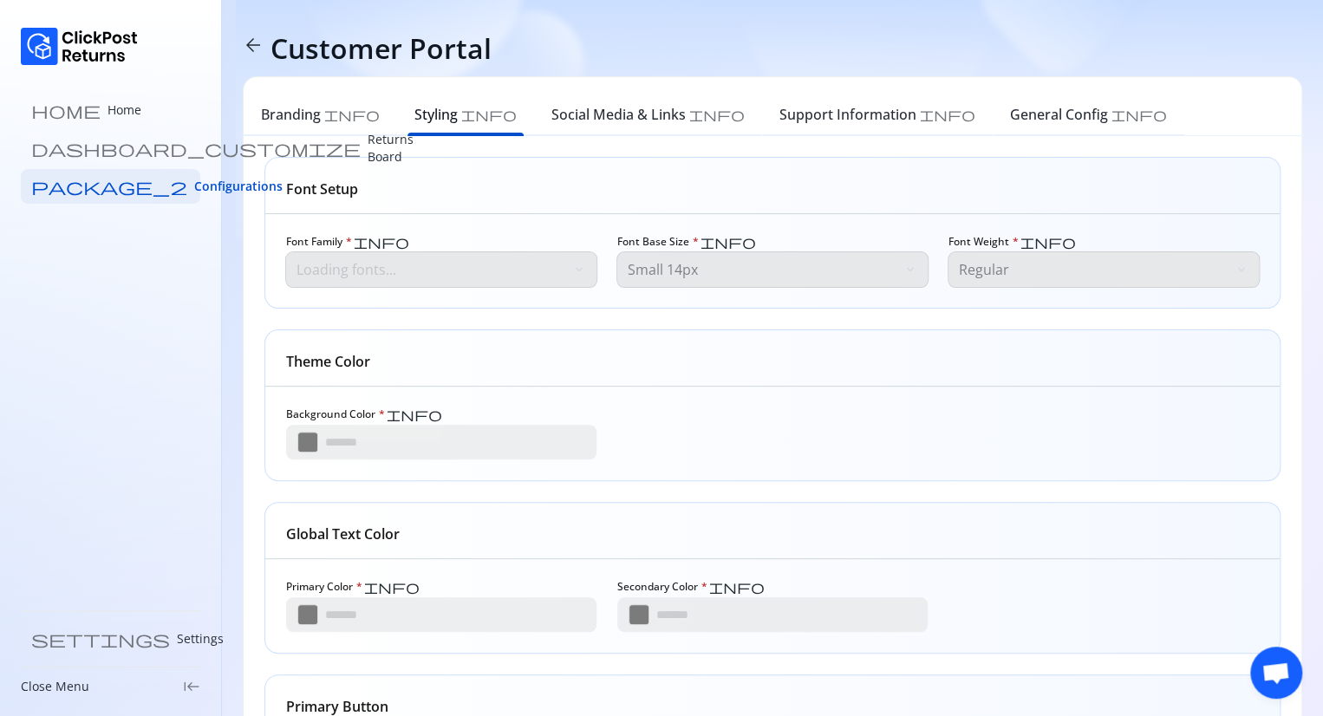
type input "*******"
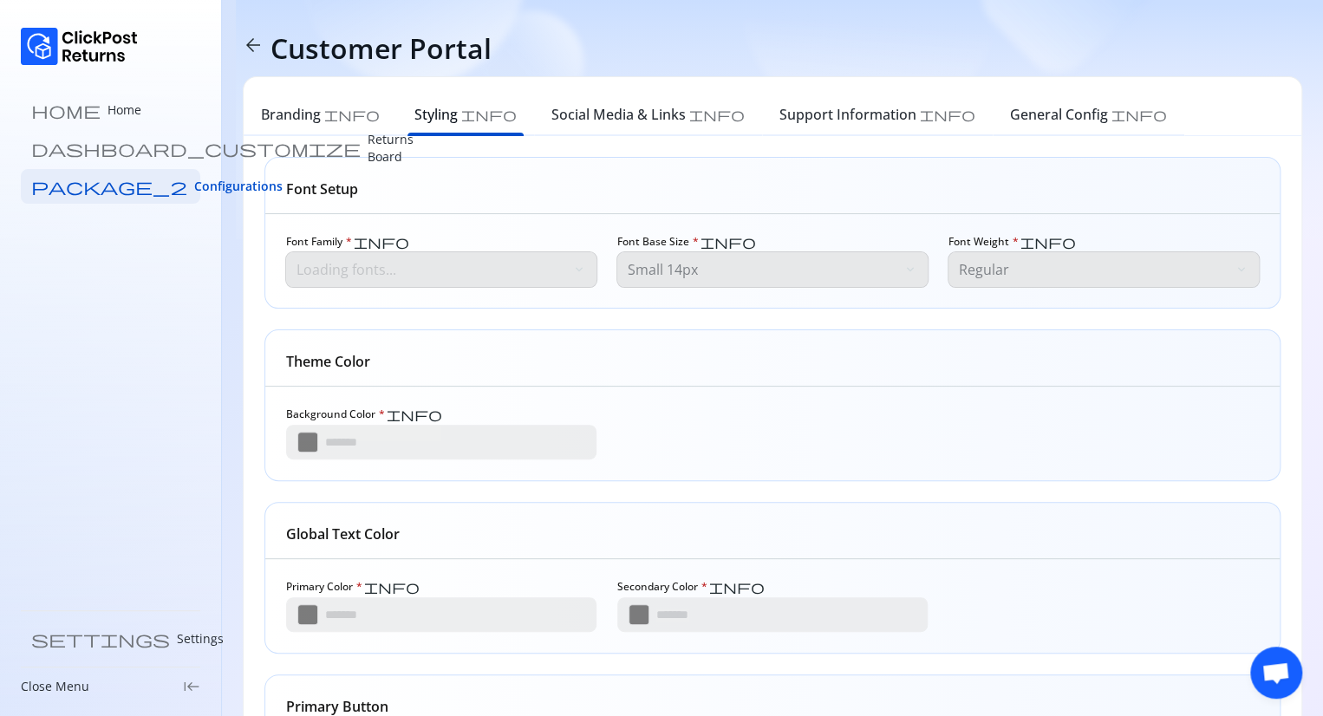
type input "*******"
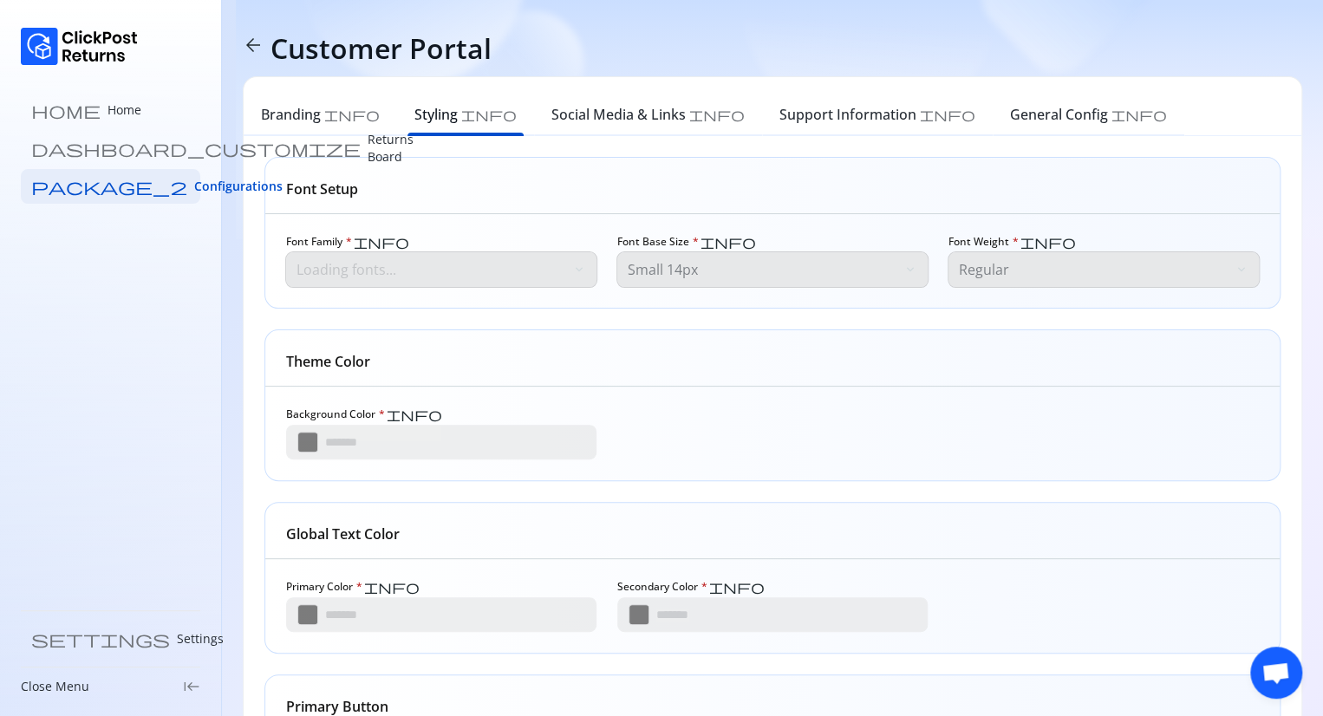
type input "*******"
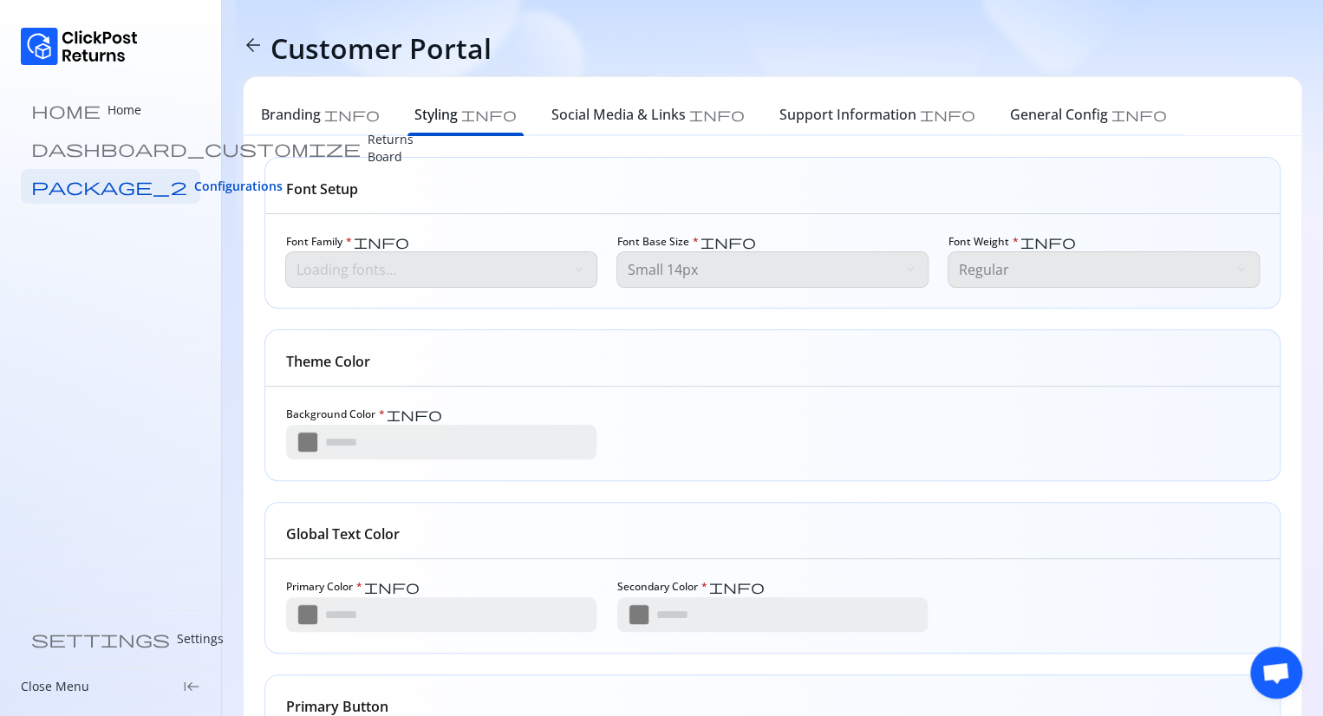
type input "*******"
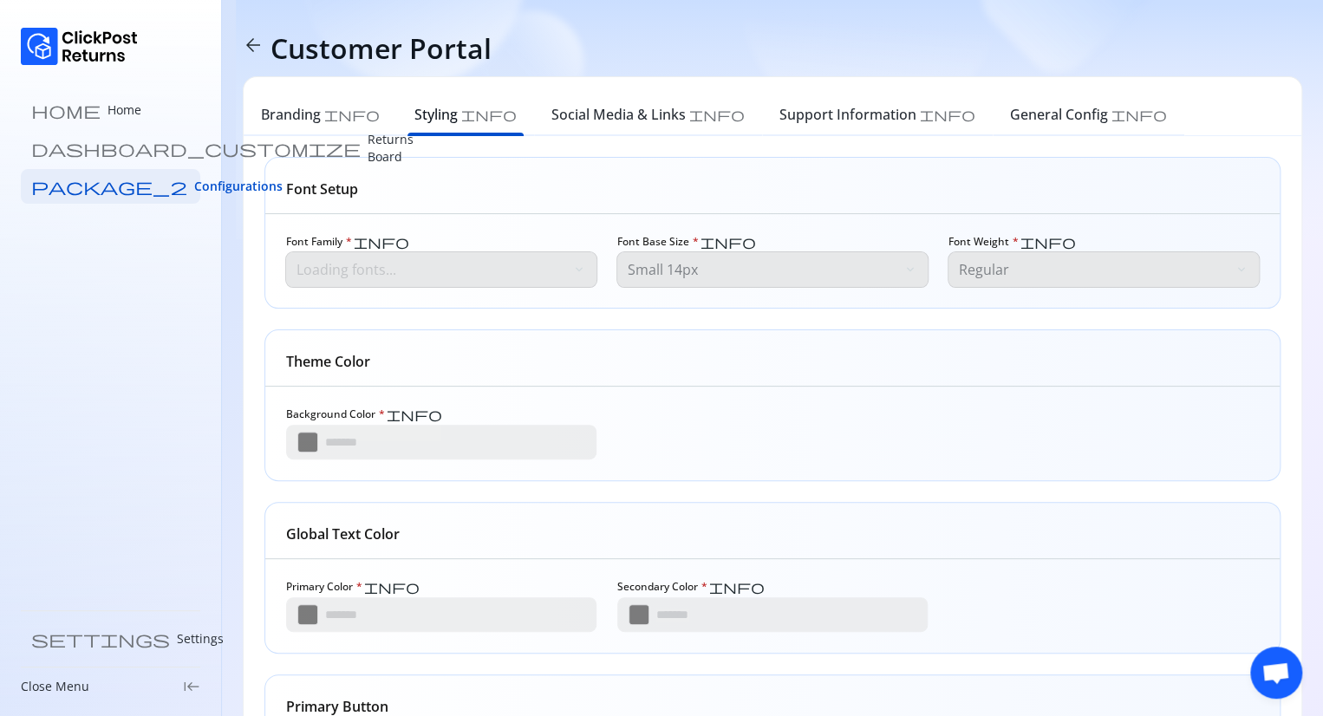
type input "*******"
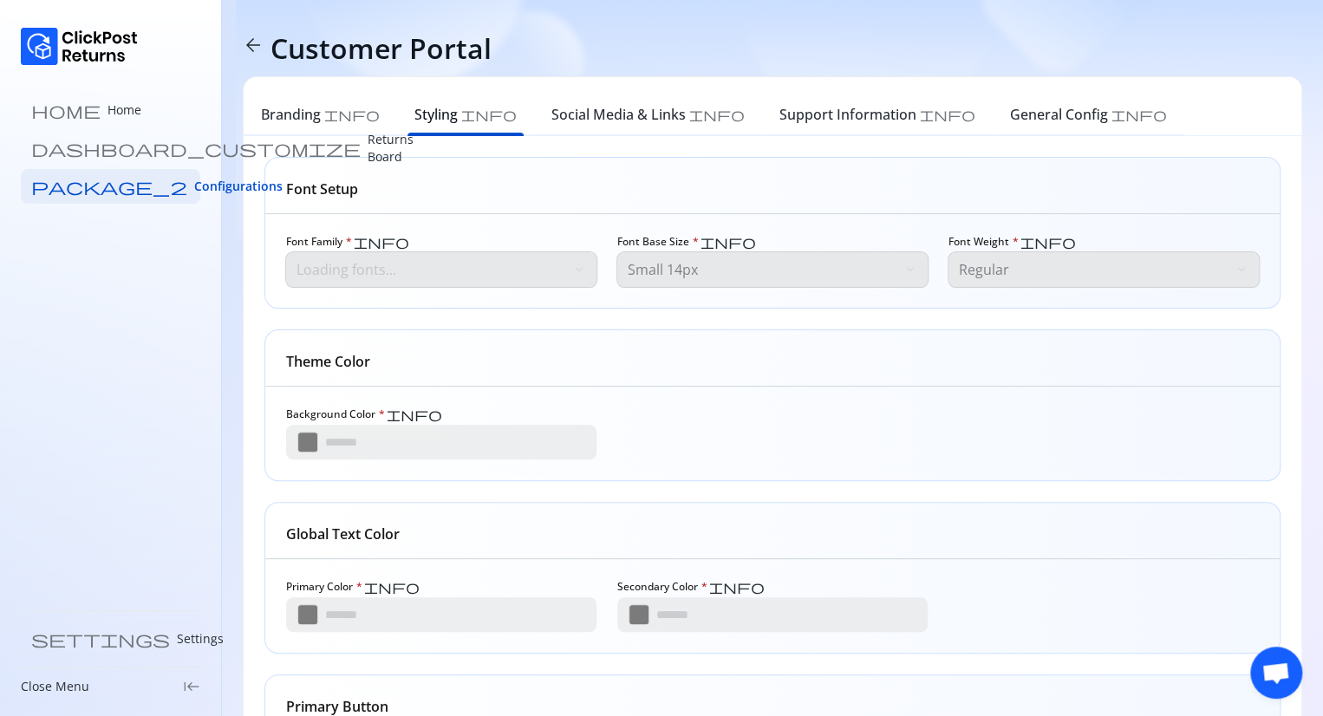
type input "*******"
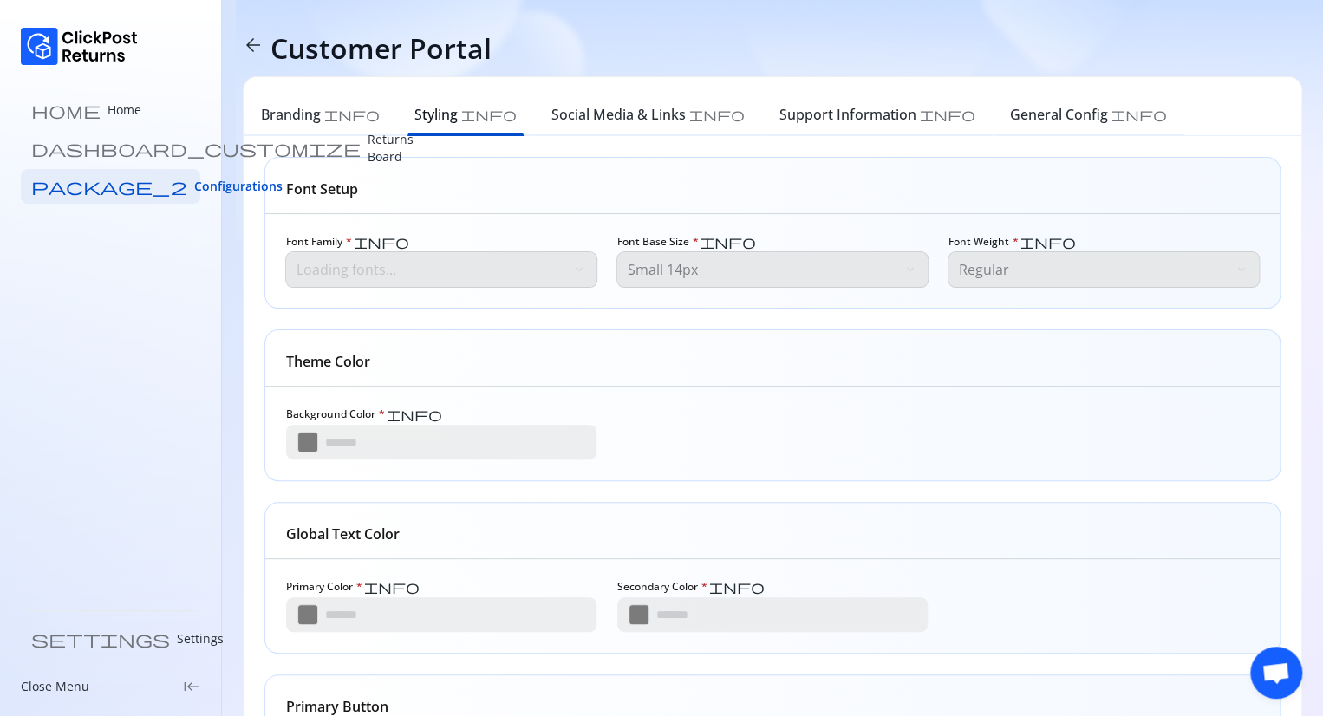
type input "*******"
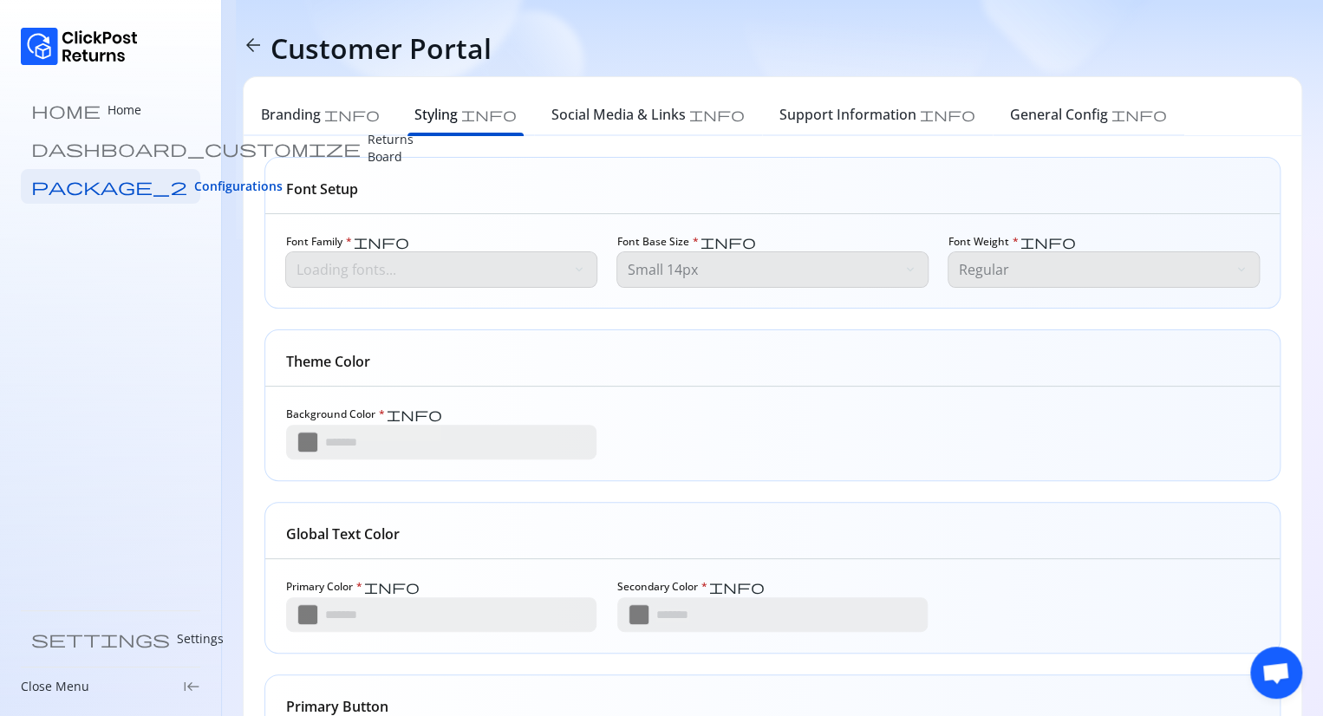
type input "*******"
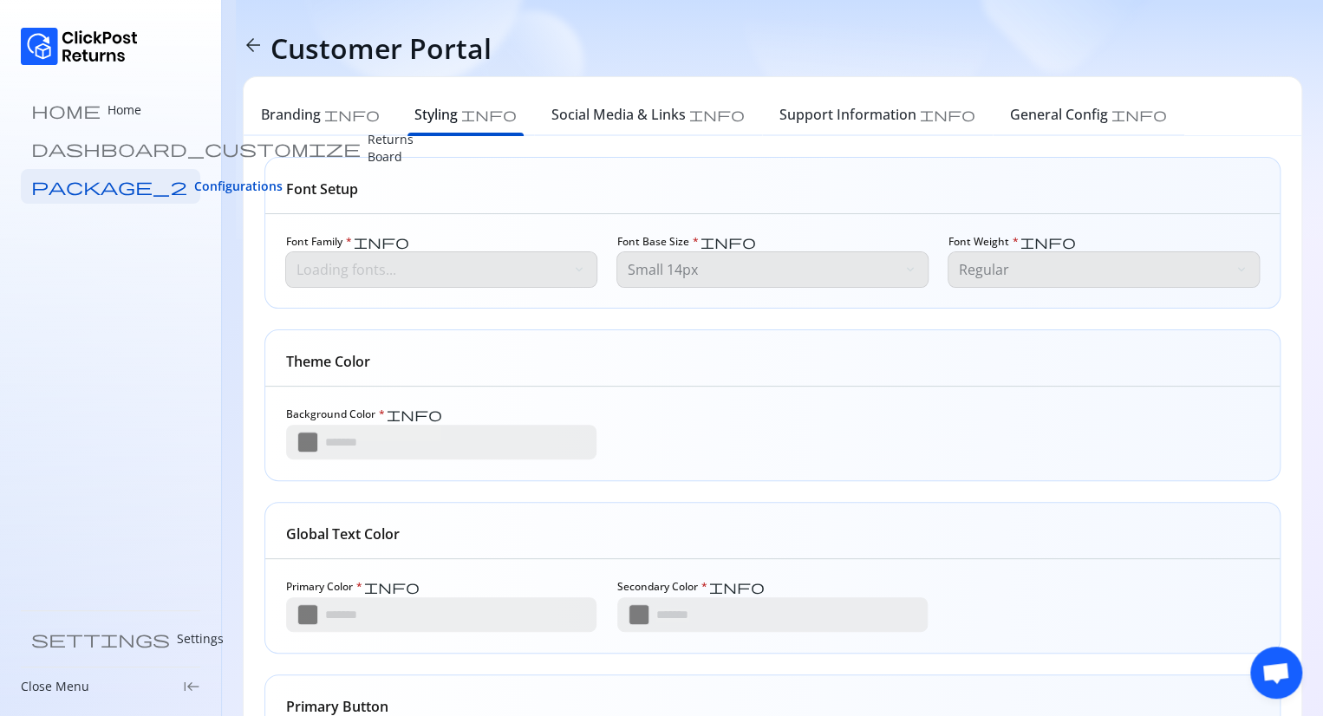
type input "*******"
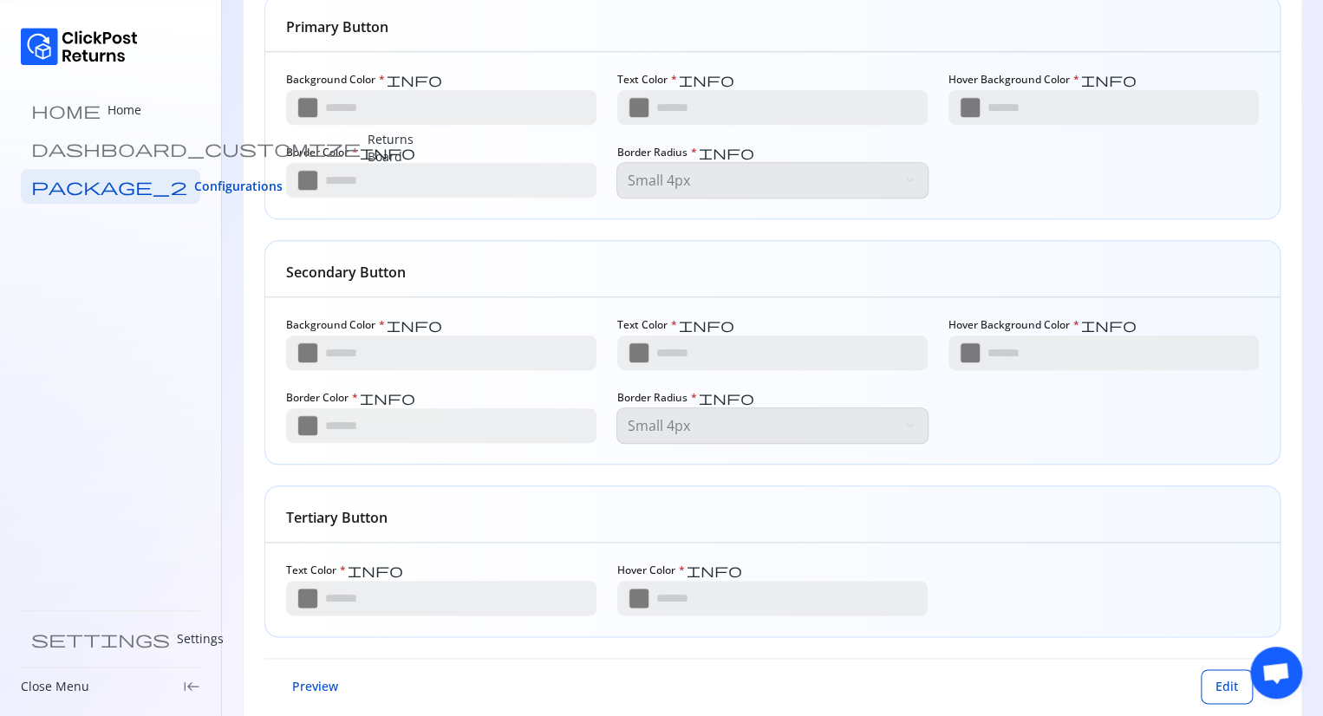
scroll to position [717, 0]
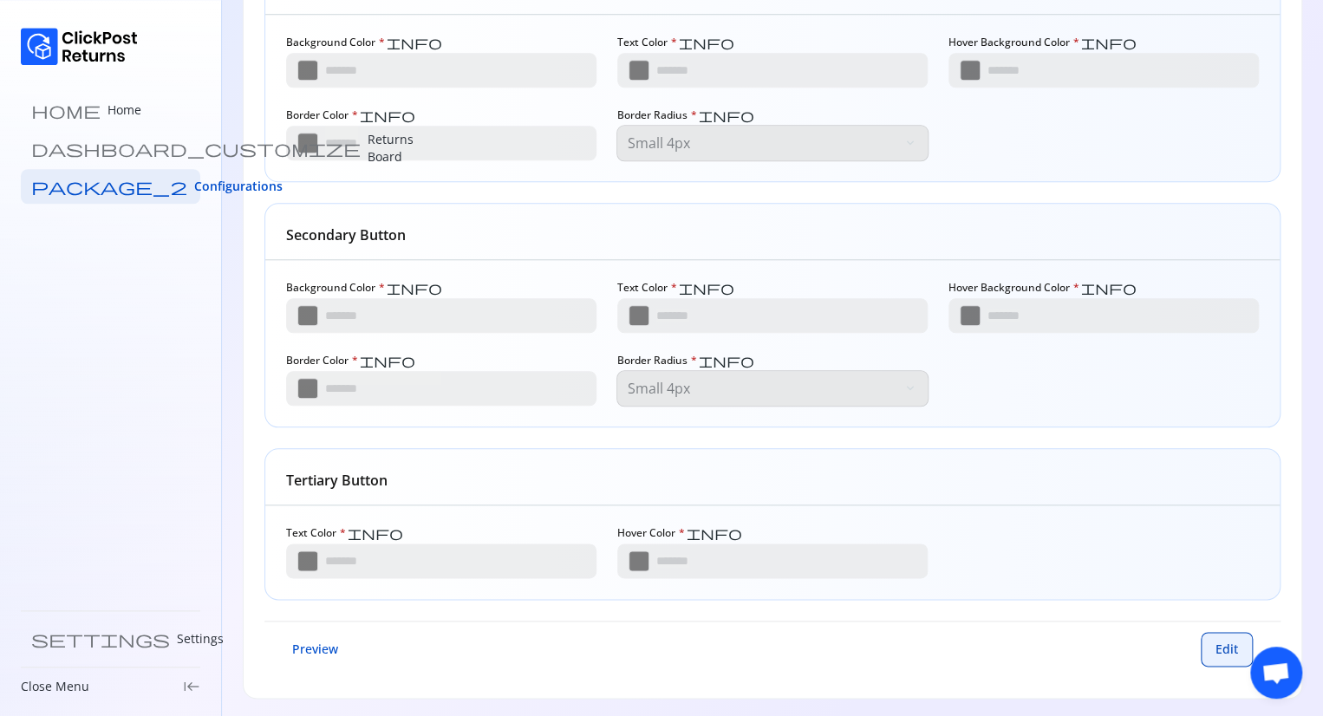
click at [1210, 636] on button "Edit" at bounding box center [1227, 649] width 52 height 35
type input "*******"
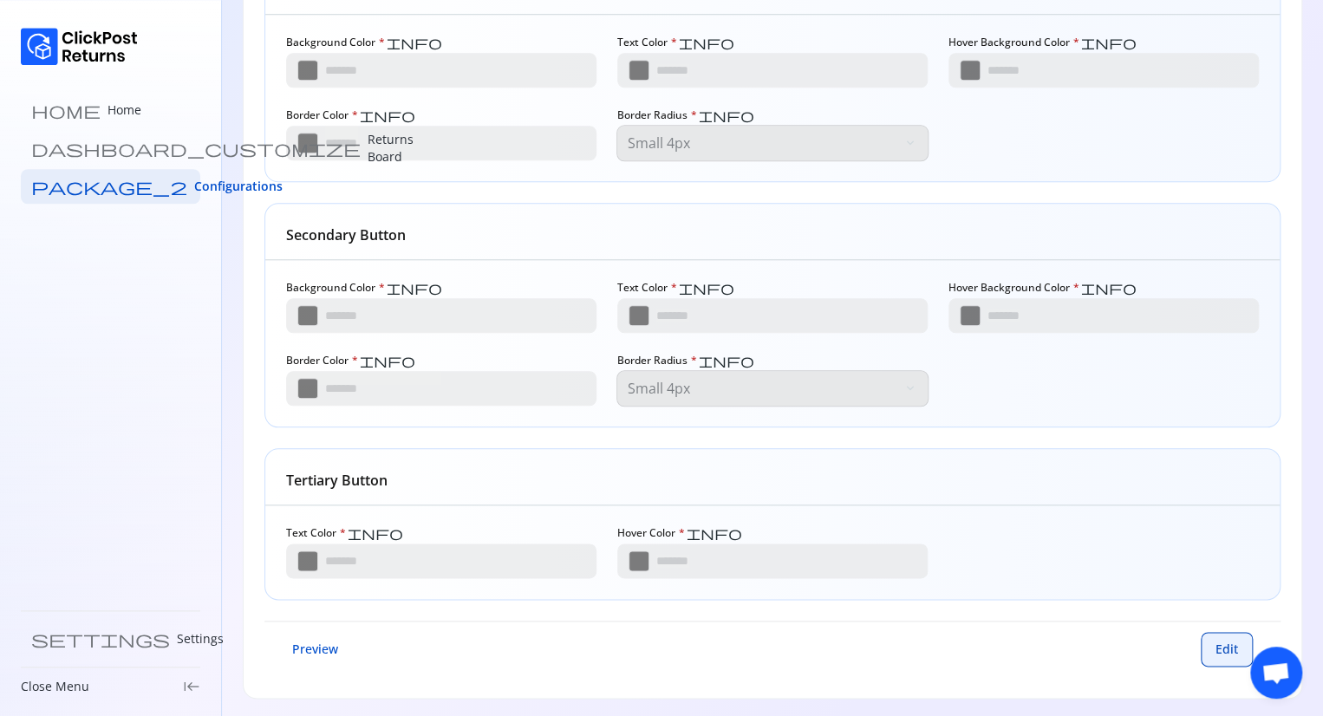
type input "*******"
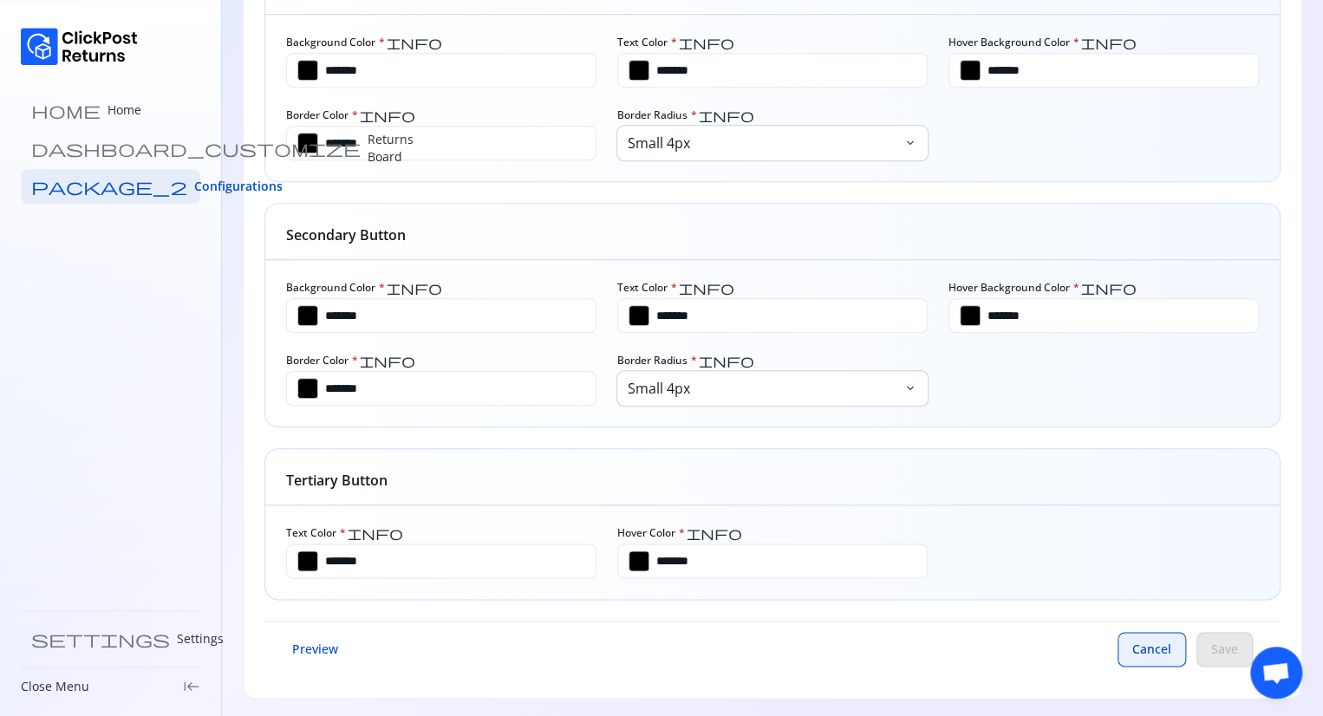
click at [1141, 649] on span "Cancel" at bounding box center [1151, 649] width 39 height 17
type input "*******"
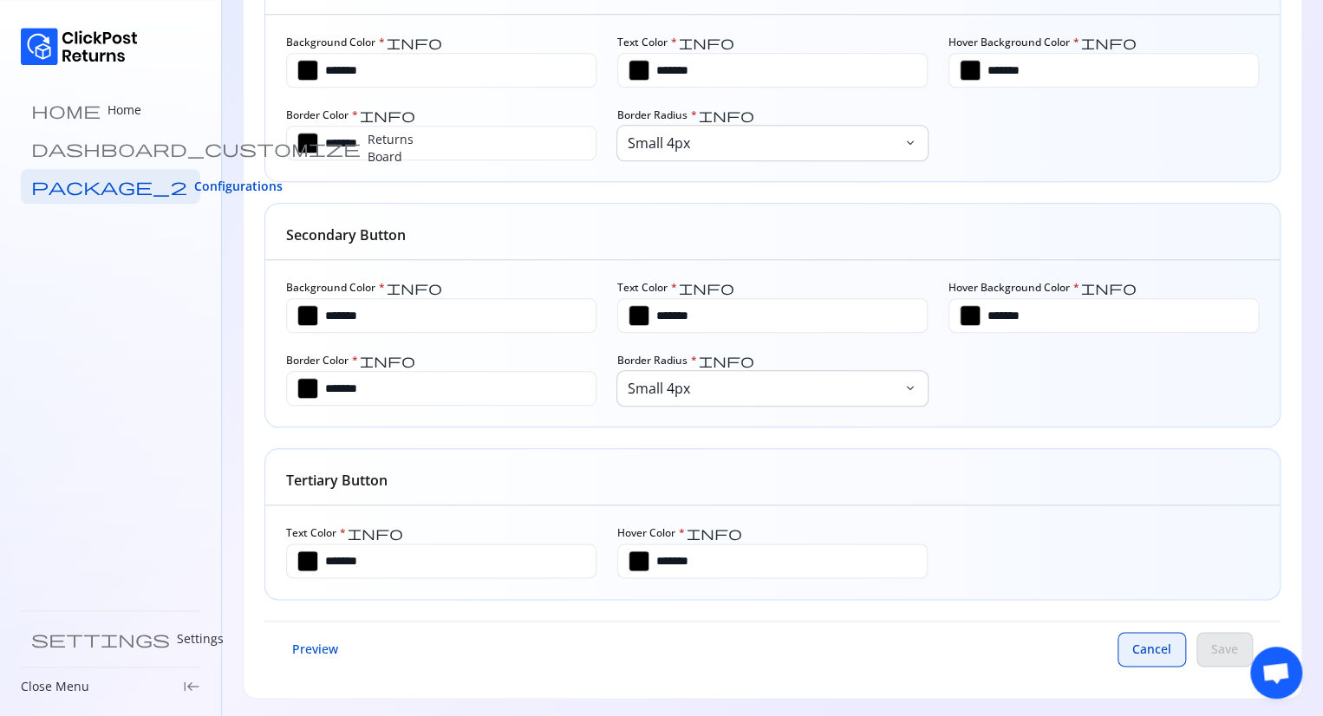
type input "*******"
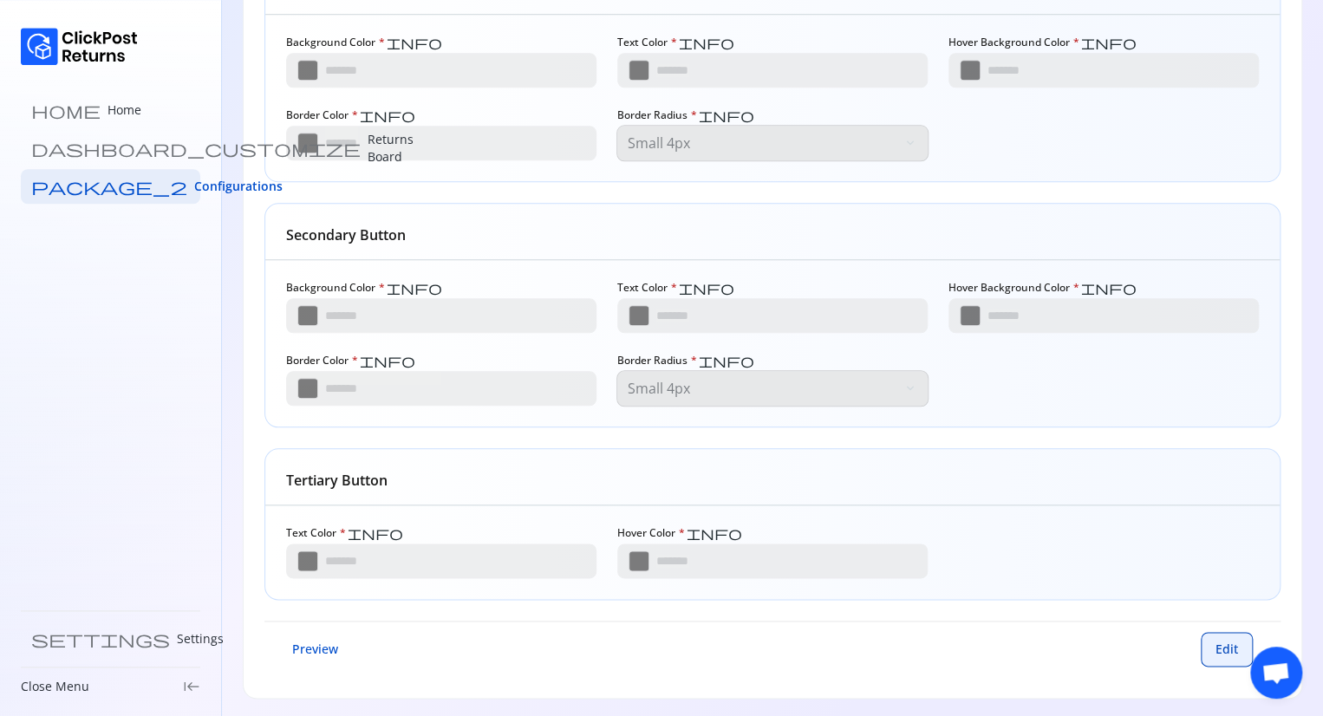
click at [1214, 646] on button "Edit" at bounding box center [1227, 649] width 52 height 35
type input "*******"
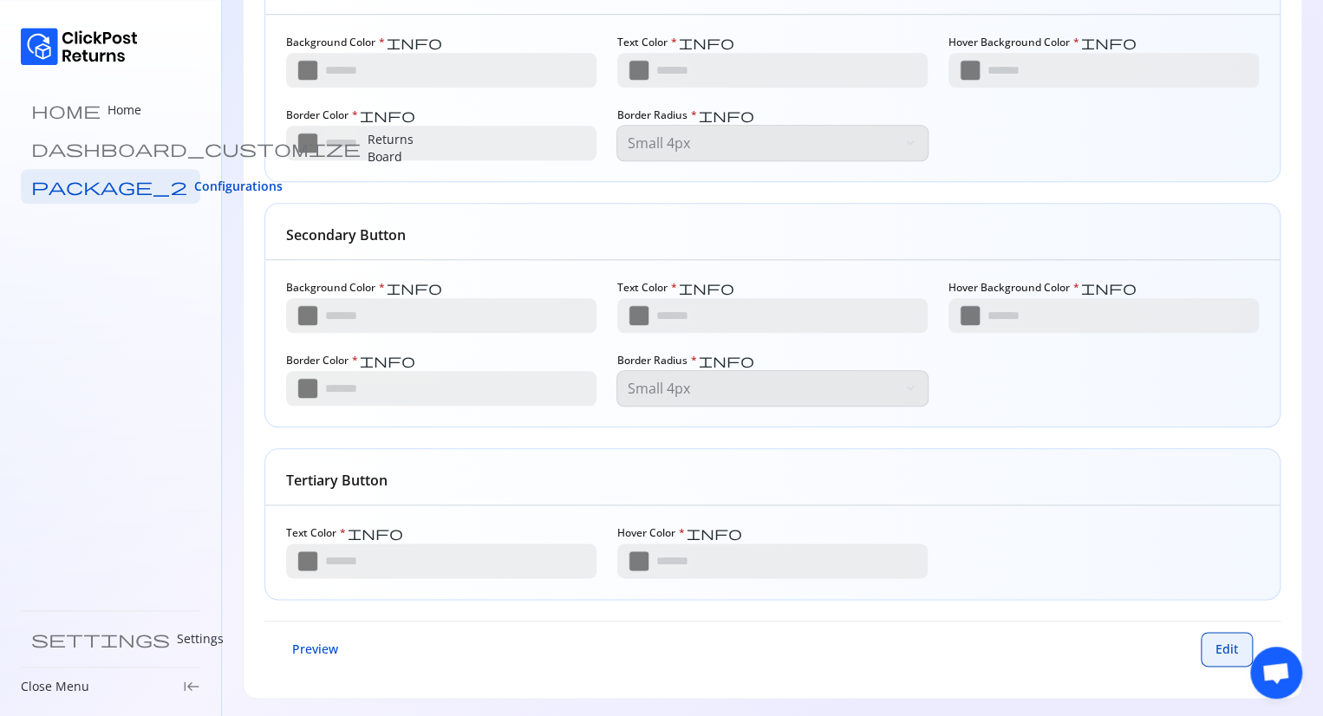
type input "*******"
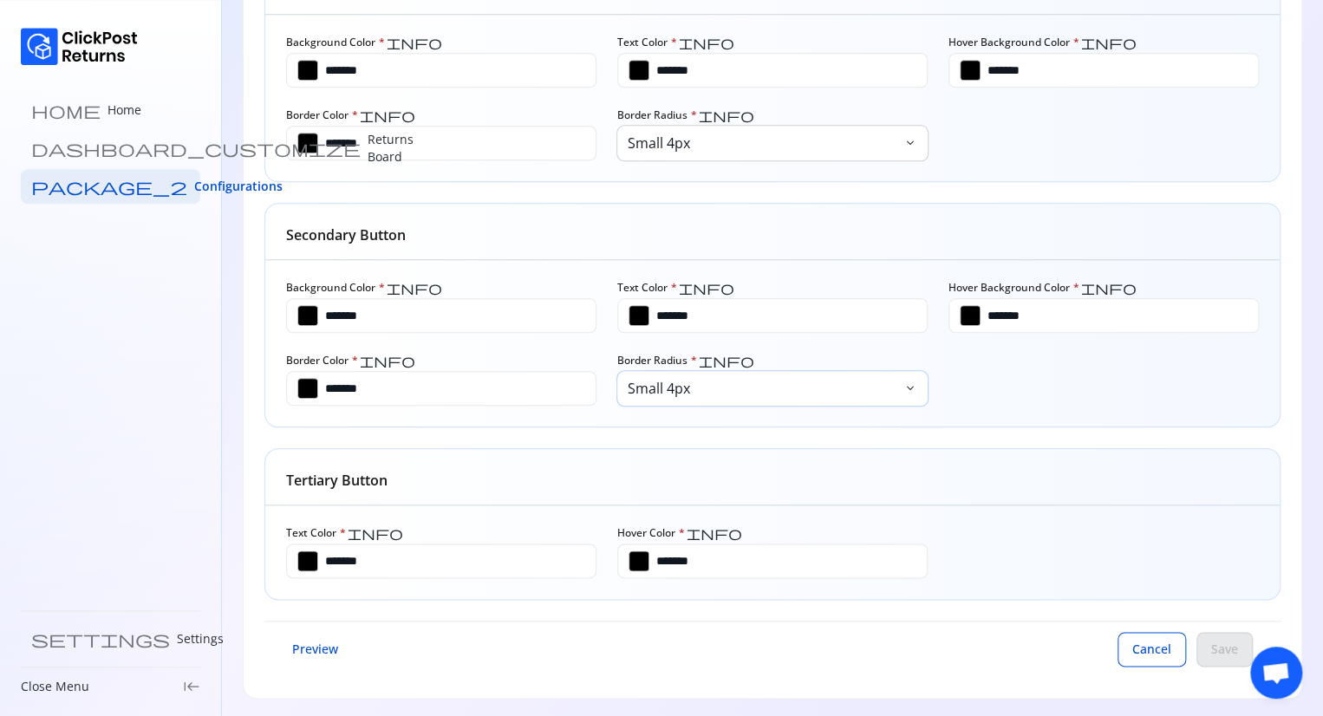
click at [718, 382] on p "Small 4px" at bounding box center [764, 388] width 272 height 21
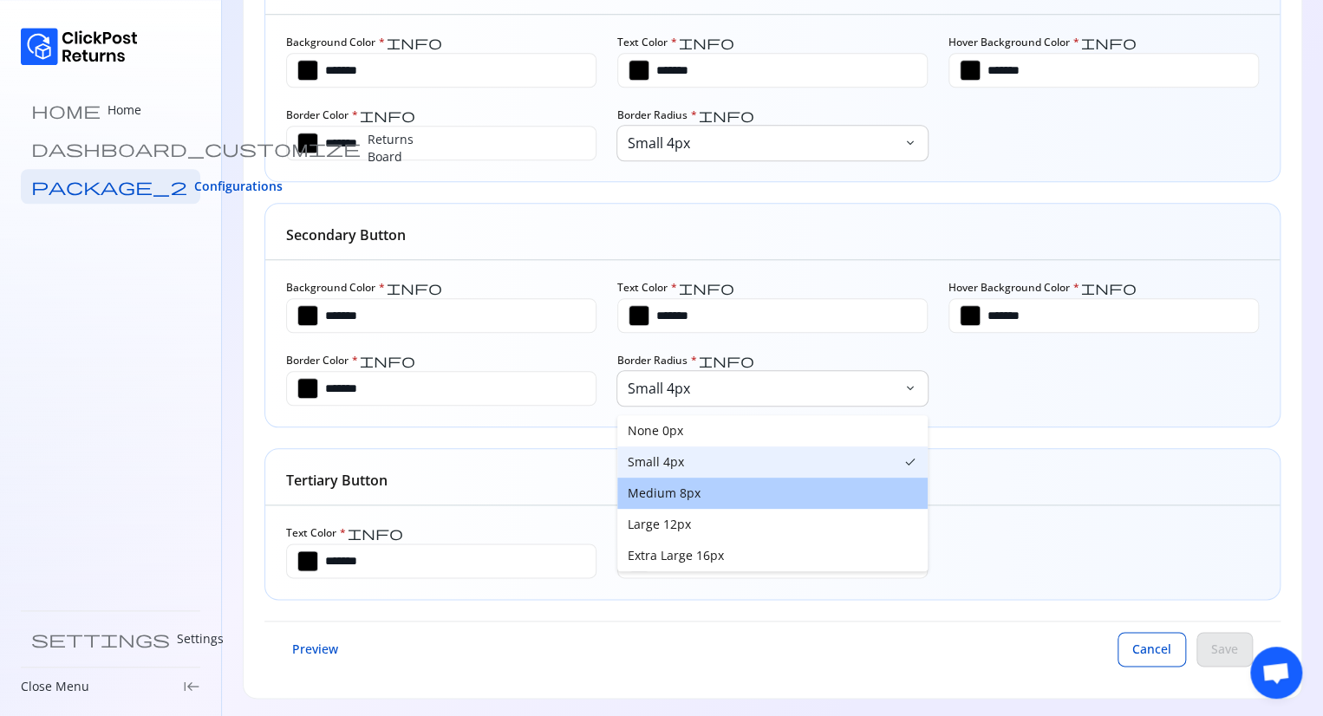
click at [684, 487] on button "Medium 8px" at bounding box center [772, 493] width 310 height 31
type input "*******"
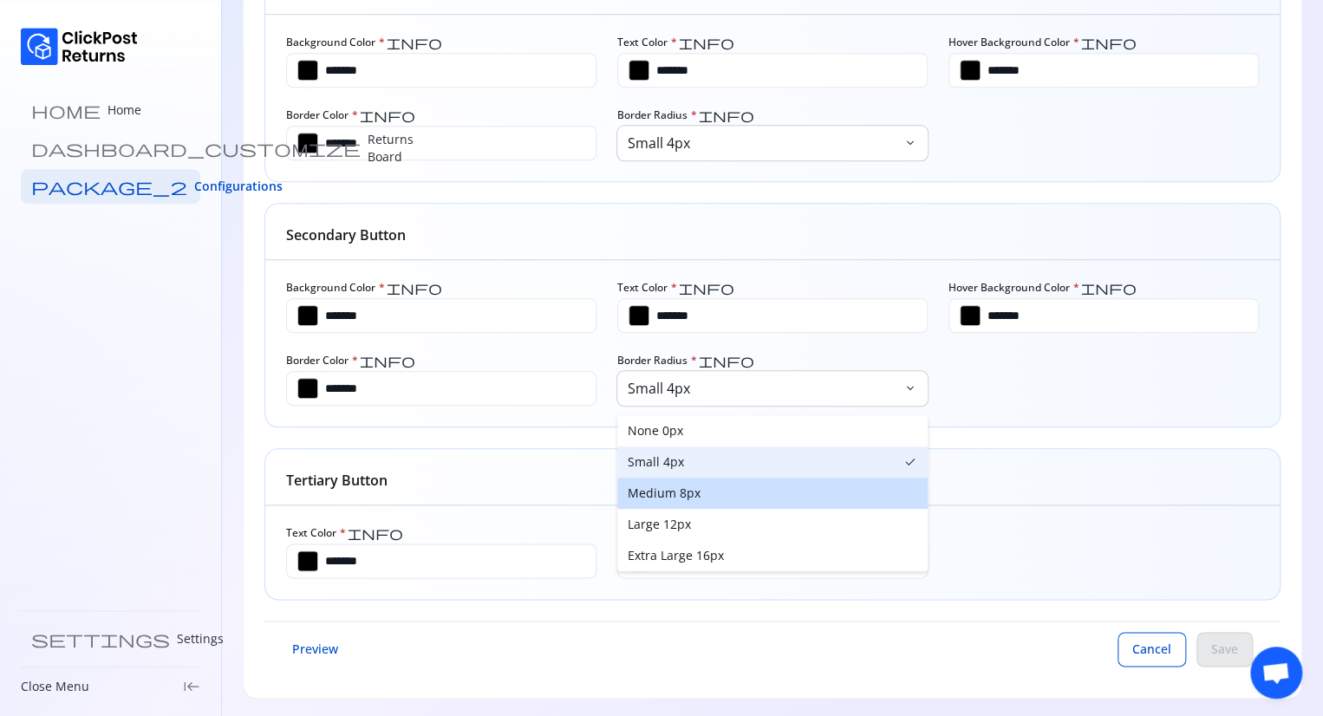
type input "*******"
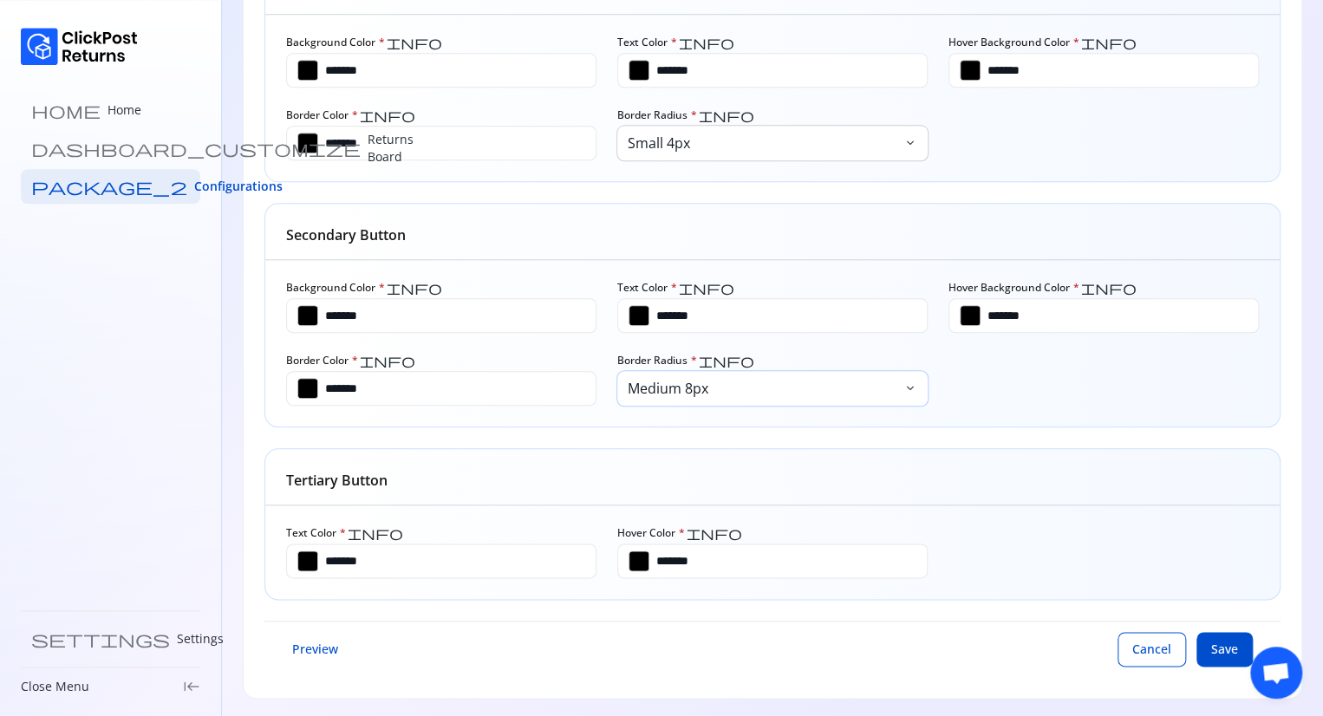
click at [729, 395] on p "Medium 8px" at bounding box center [764, 388] width 272 height 21
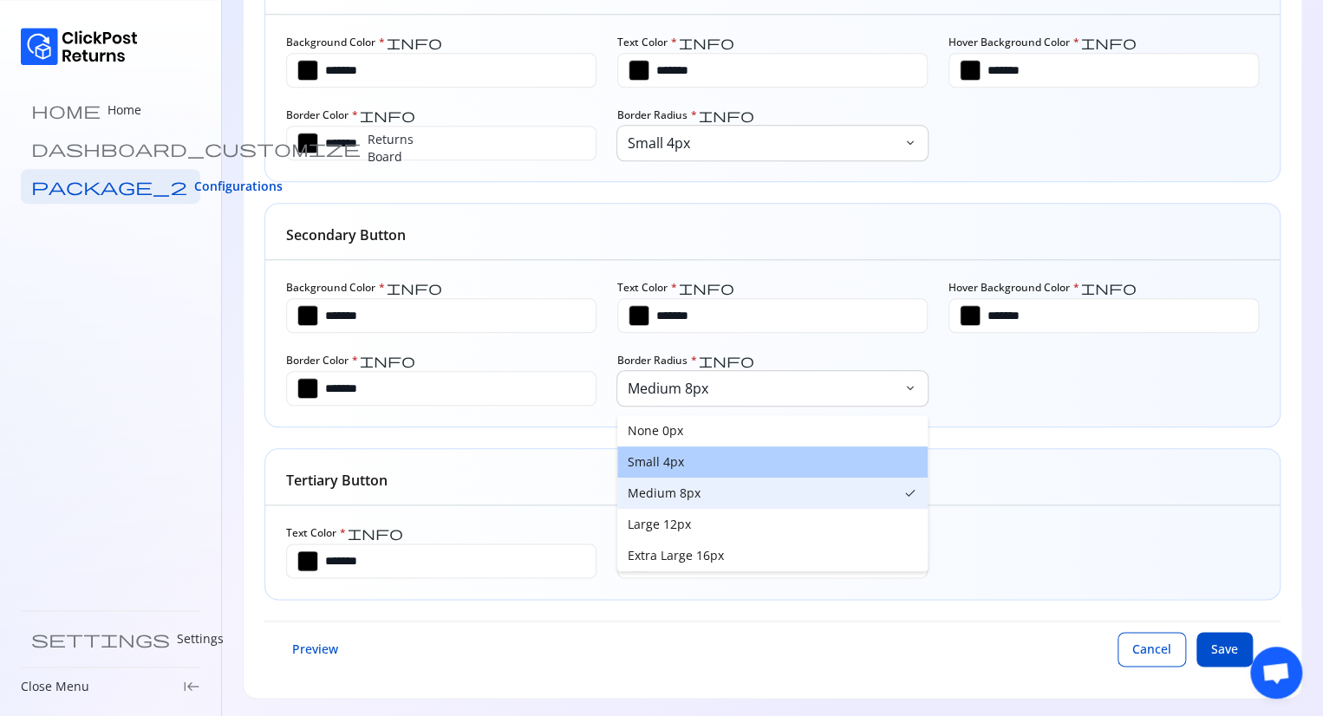
click at [675, 470] on button "Small 4px" at bounding box center [772, 462] width 310 height 31
type input "*******"
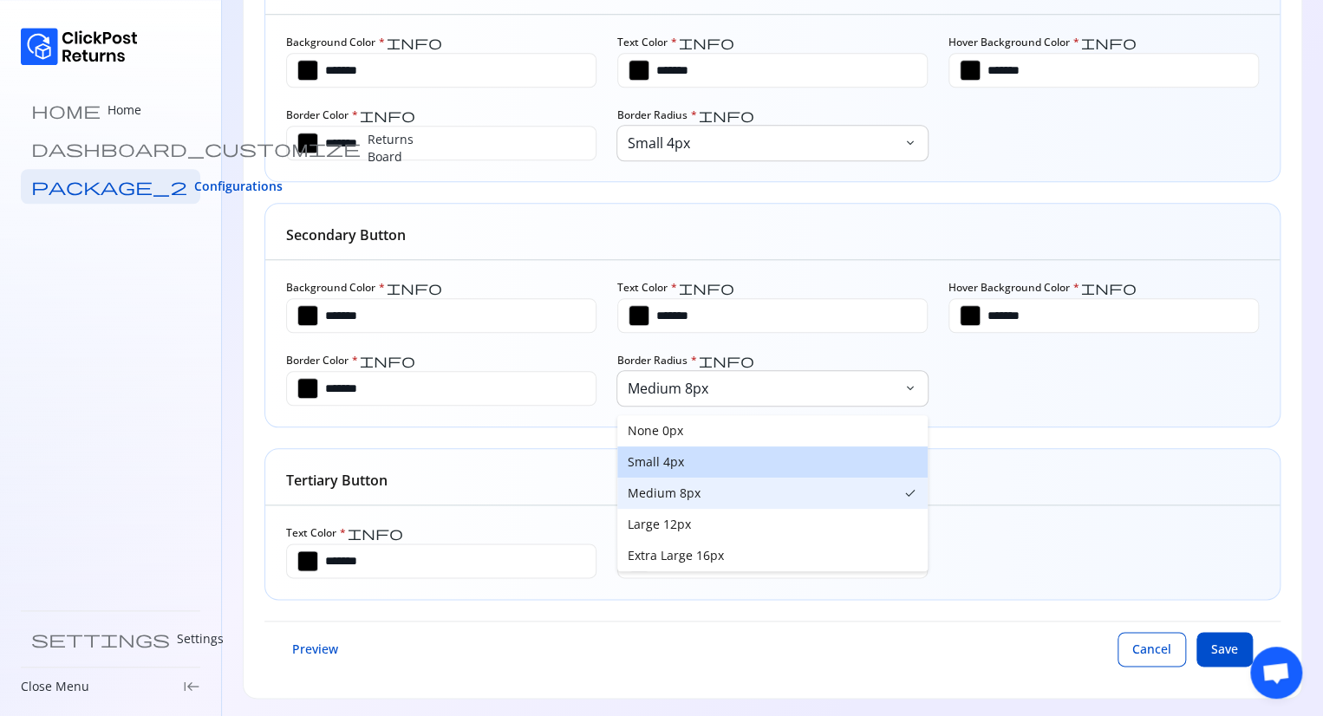
type input "*******"
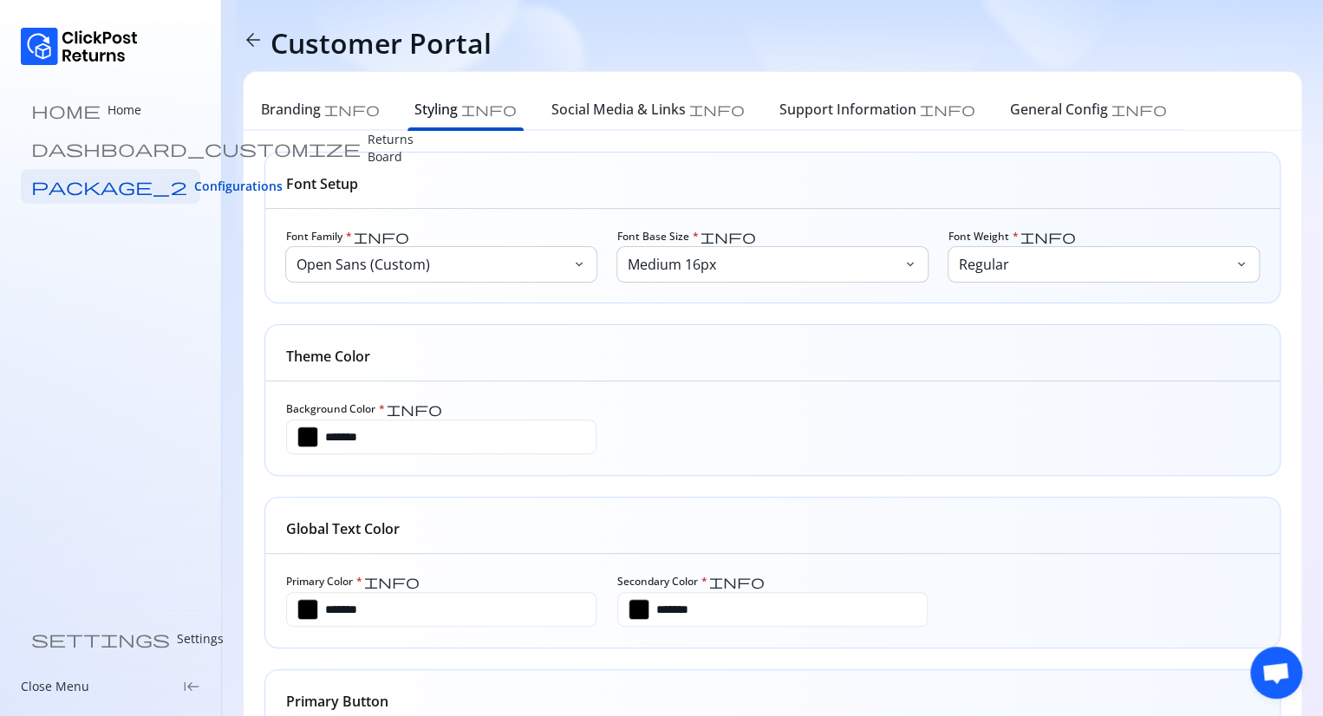
scroll to position [0, 0]
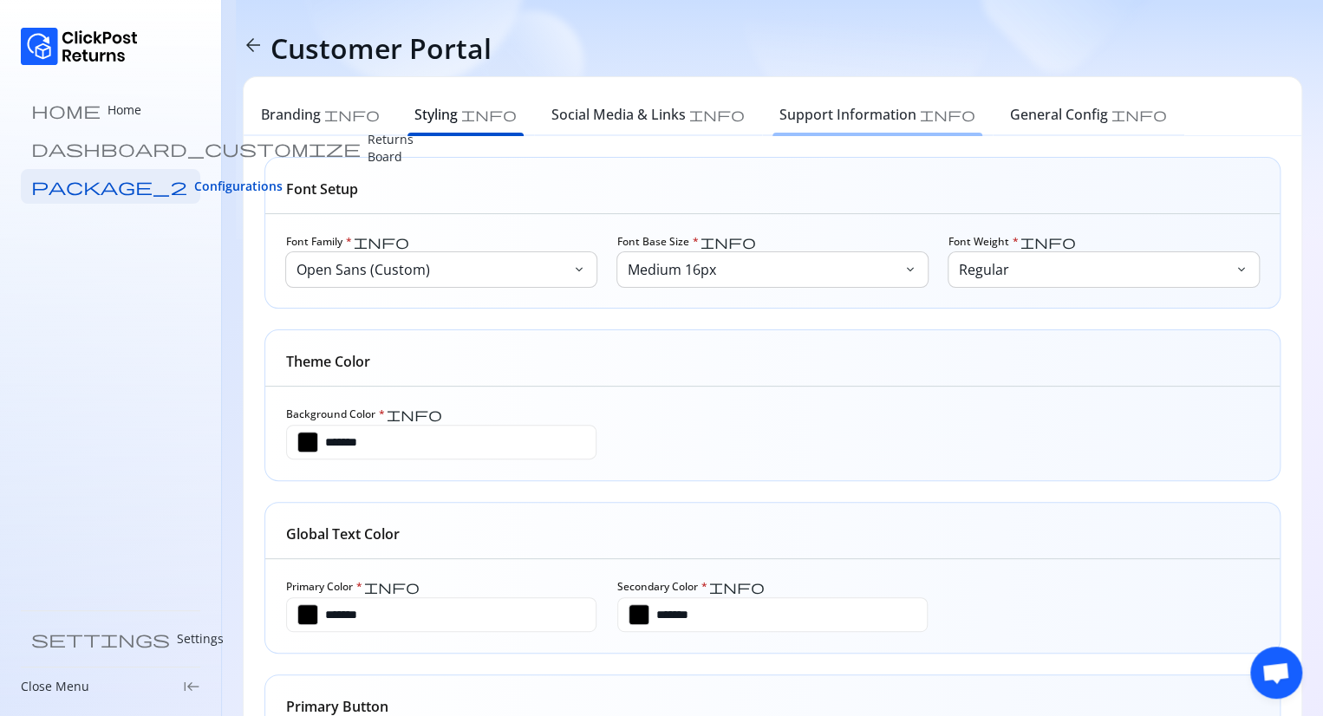
click at [779, 120] on h6 "Support Information" at bounding box center [847, 114] width 137 height 21
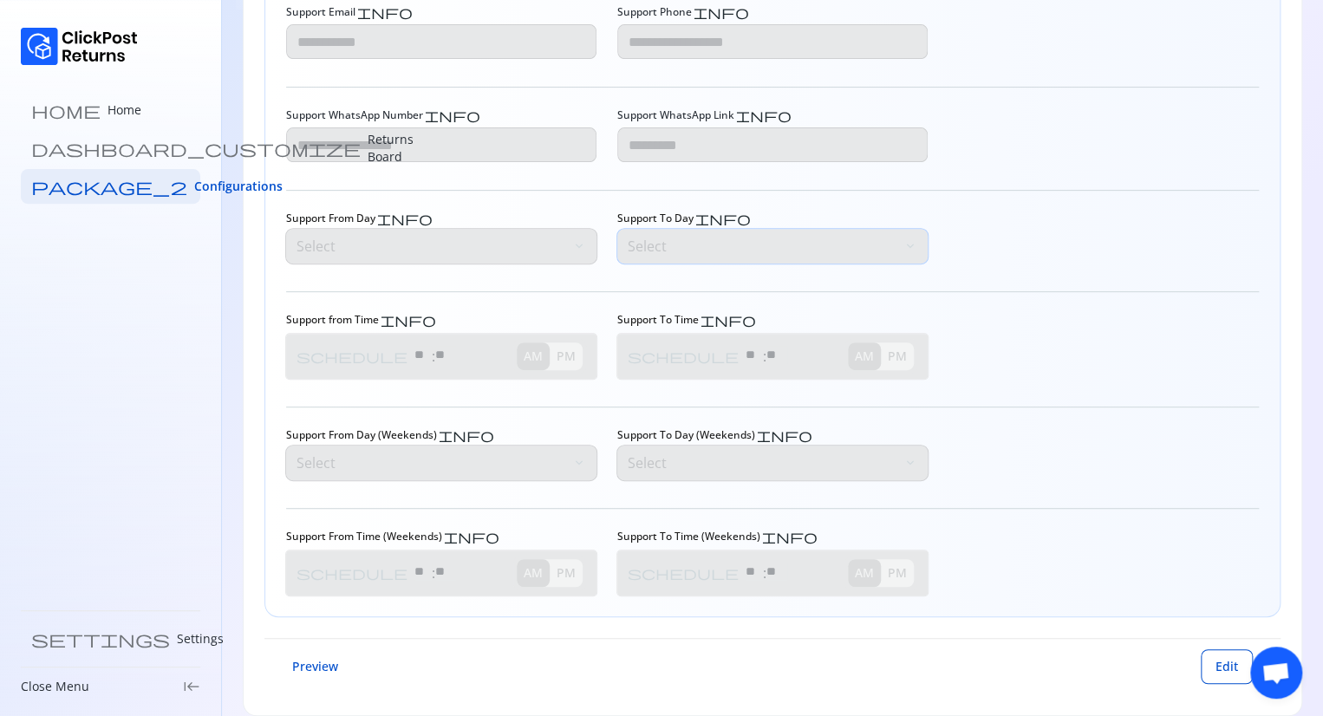
scroll to position [249, 0]
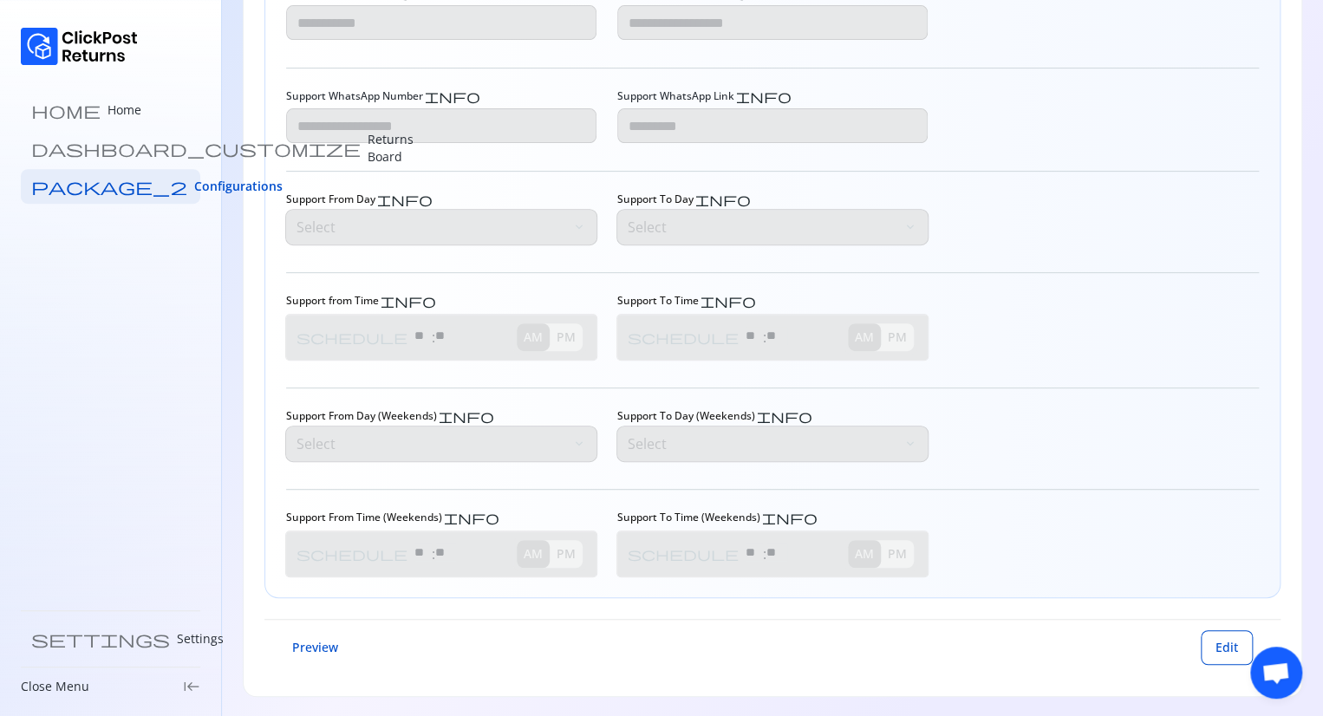
click at [1200, 642] on div "Preview Edit" at bounding box center [772, 647] width 1016 height 56
click at [1213, 645] on button "Edit" at bounding box center [1227, 647] width 52 height 35
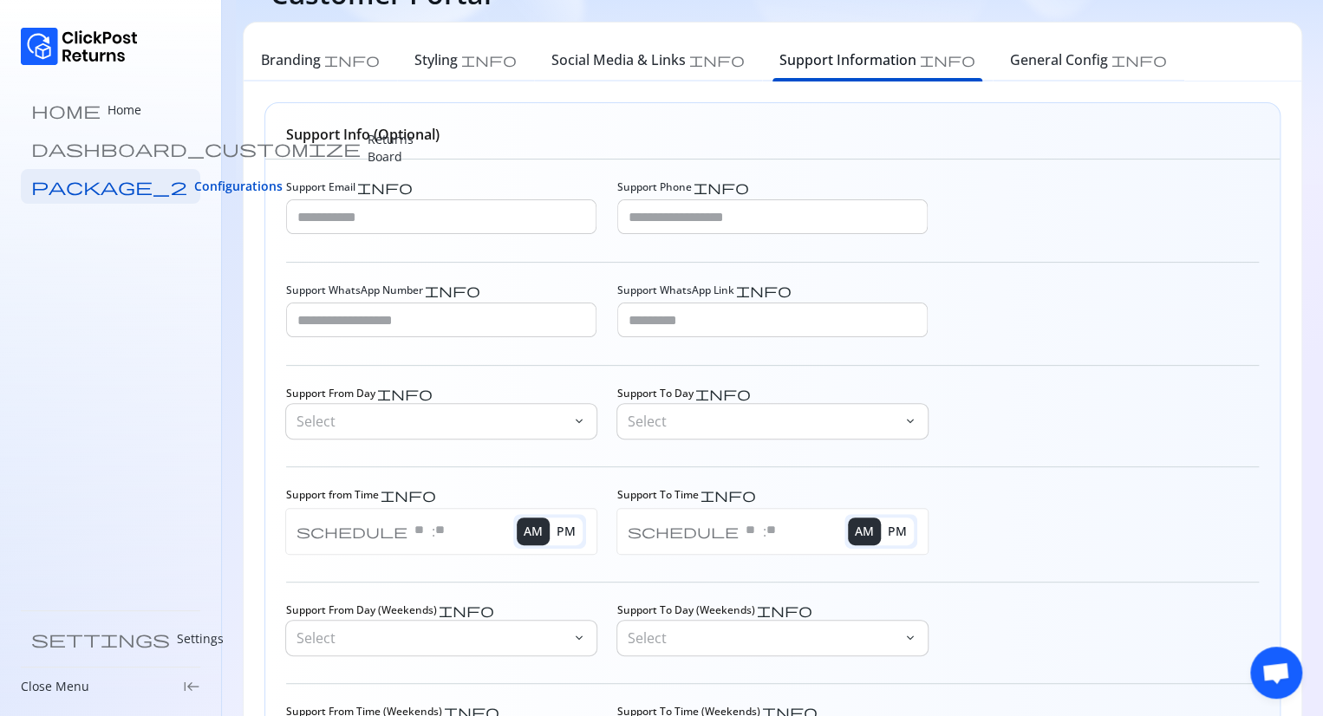
scroll to position [51, 0]
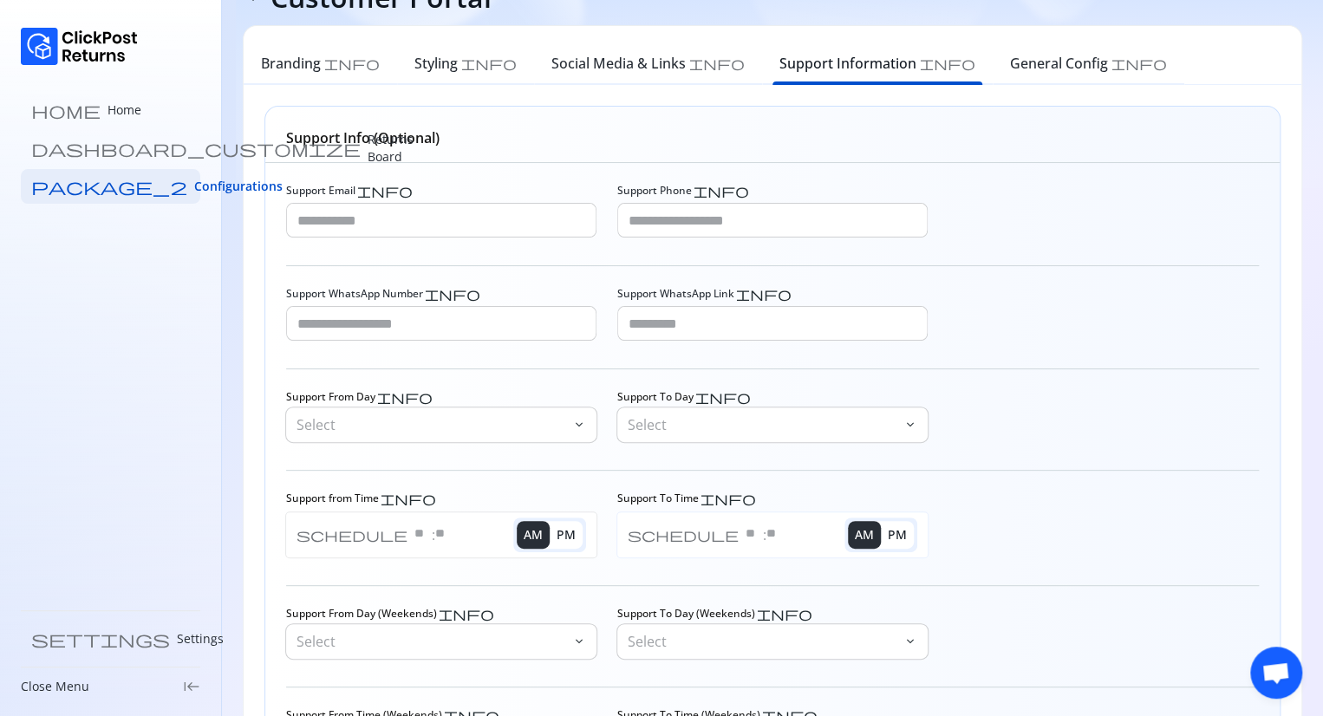
click at [894, 533] on span "PM" at bounding box center [897, 535] width 26 height 38
click at [877, 532] on span "AM" at bounding box center [864, 535] width 26 height 38
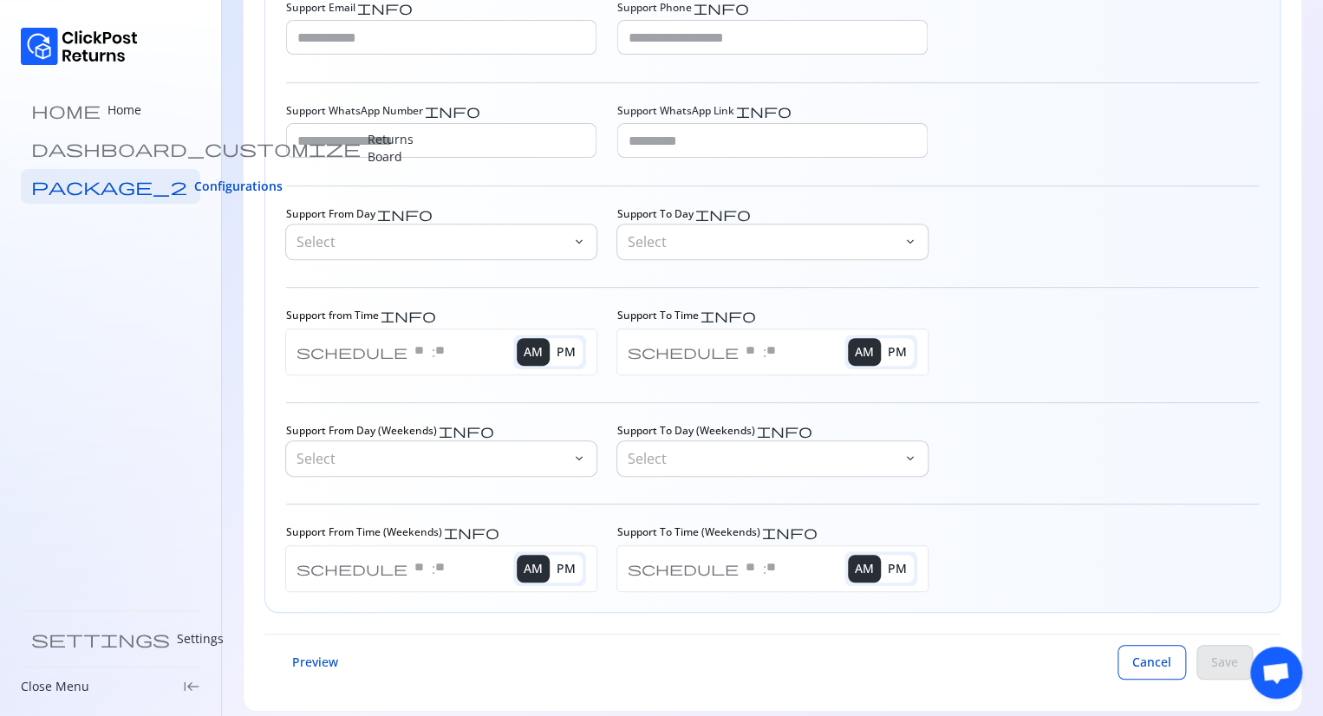
scroll to position [235, 0]
click at [895, 348] on span "PM" at bounding box center [897, 351] width 26 height 38
click at [867, 349] on span "AM" at bounding box center [864, 351] width 26 height 38
click at [883, 462] on p "Select" at bounding box center [764, 457] width 272 height 21
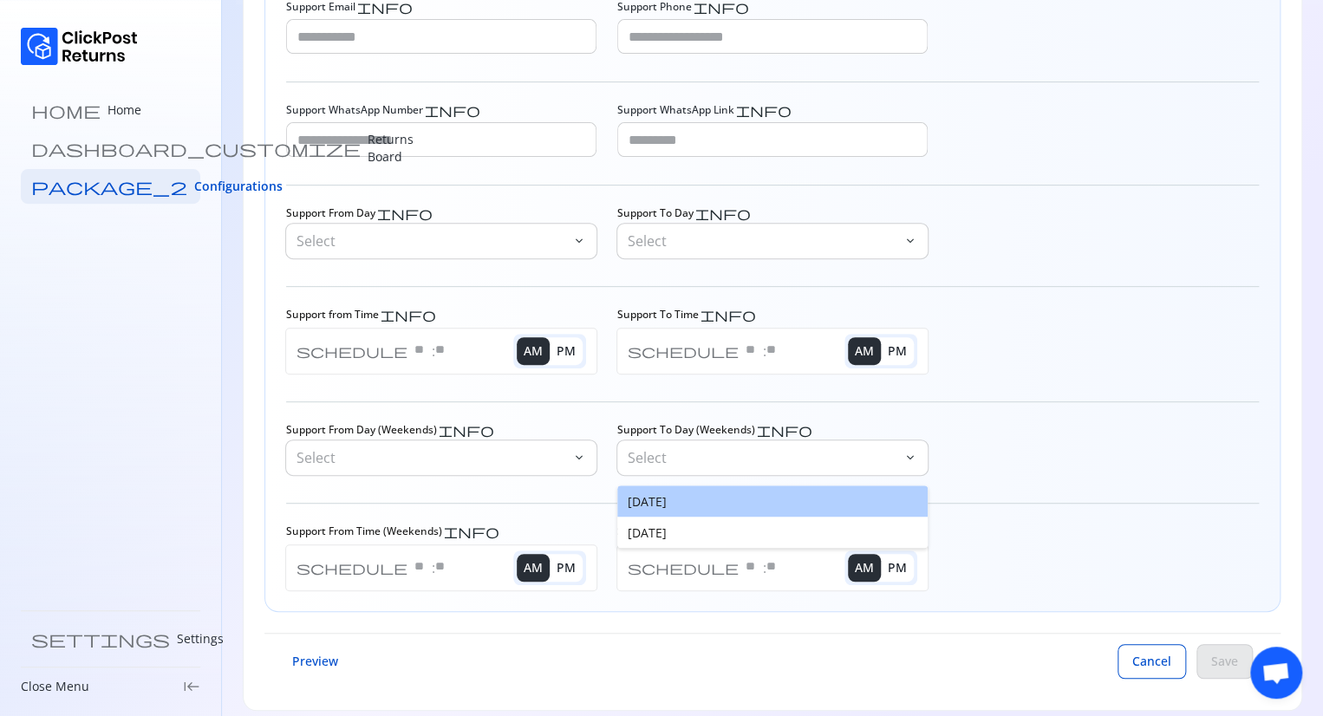
click at [755, 497] on button "Saturday" at bounding box center [772, 501] width 310 height 31
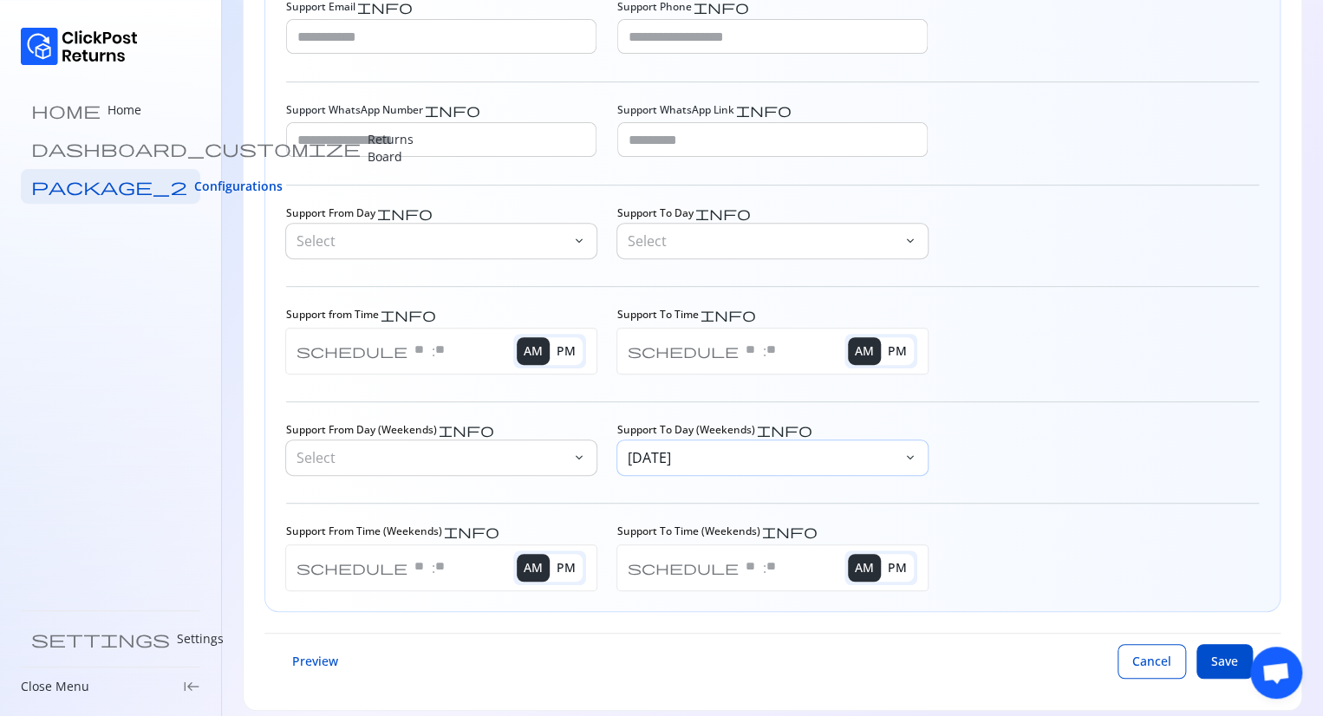
click at [779, 459] on p "Saturday" at bounding box center [764, 457] width 272 height 21
click at [951, 431] on div at bounding box center [1104, 449] width 310 height 52
click at [1163, 674] on button "Cancel" at bounding box center [1152, 661] width 68 height 35
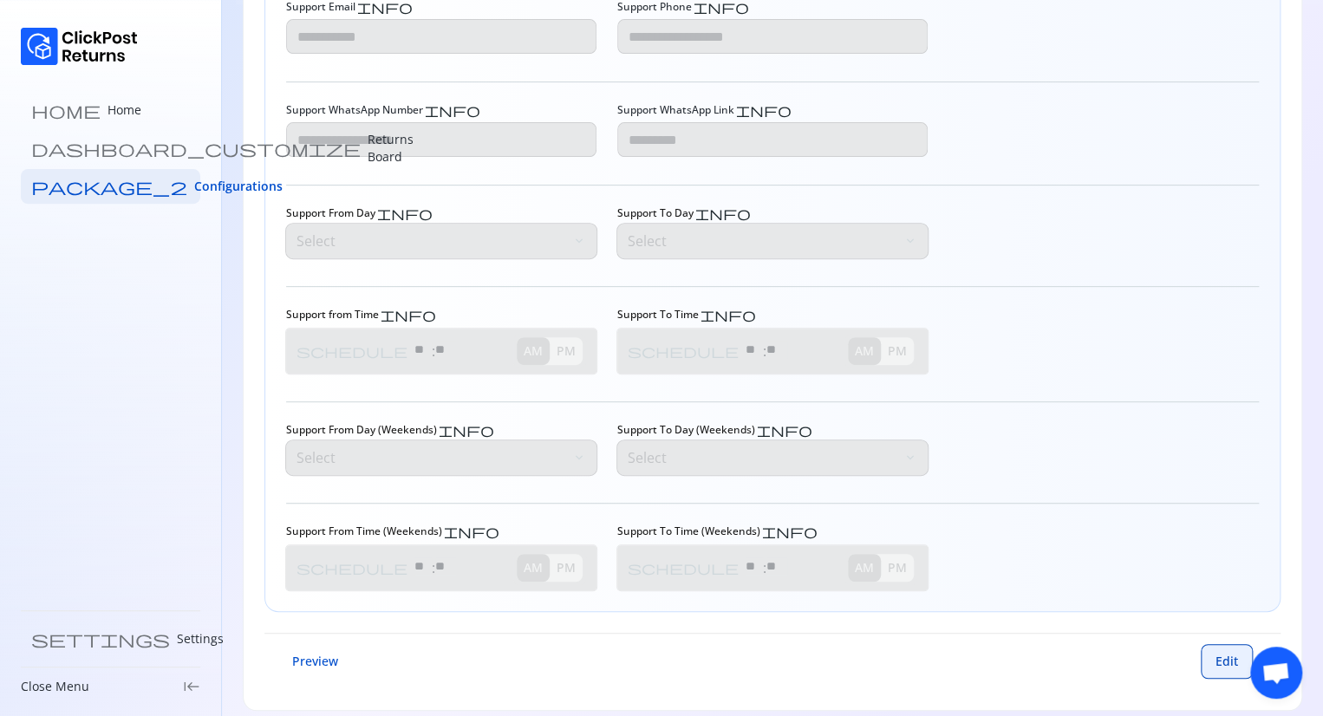
click at [1221, 654] on span "Edit" at bounding box center [1227, 661] width 23 height 17
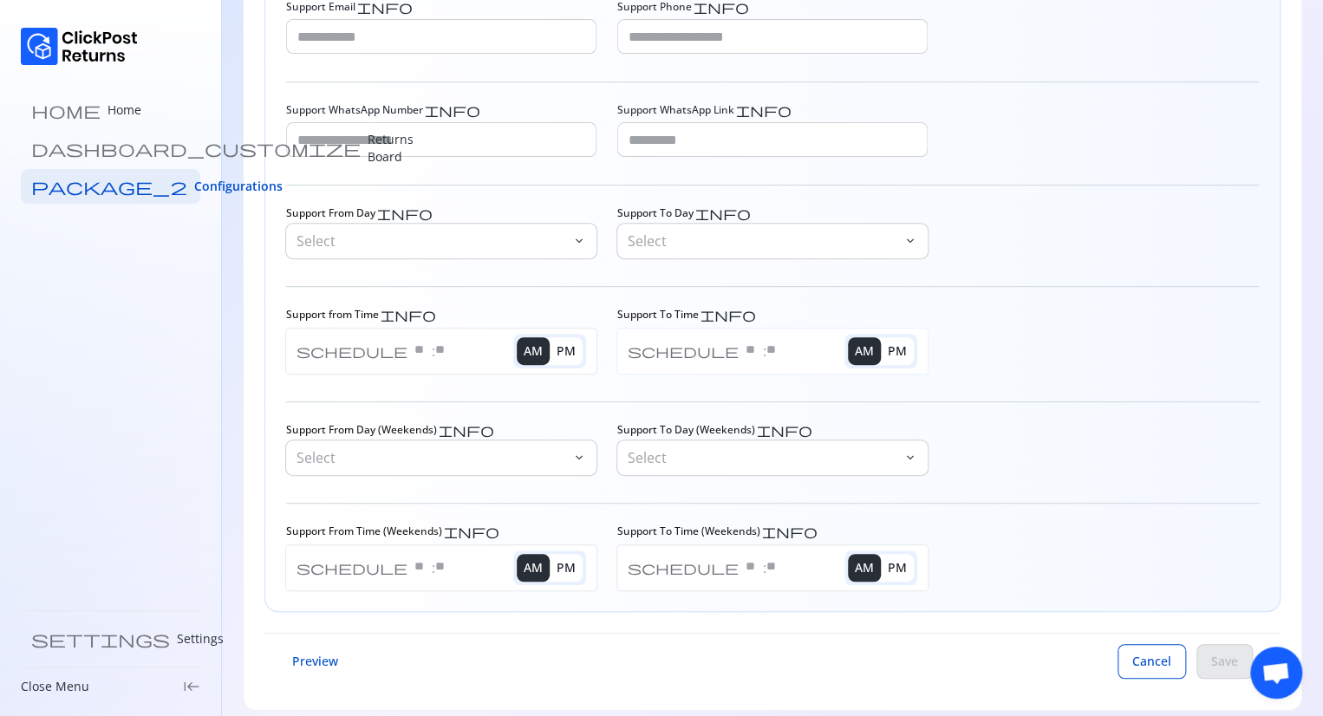
click at [902, 351] on span "PM" at bounding box center [897, 351] width 26 height 38
click at [866, 349] on span "AM" at bounding box center [864, 351] width 26 height 38
click at [896, 350] on span "PM" at bounding box center [897, 351] width 26 height 38
click at [874, 348] on span "AM" at bounding box center [864, 351] width 26 height 38
click at [896, 563] on span "PM" at bounding box center [897, 568] width 26 height 38
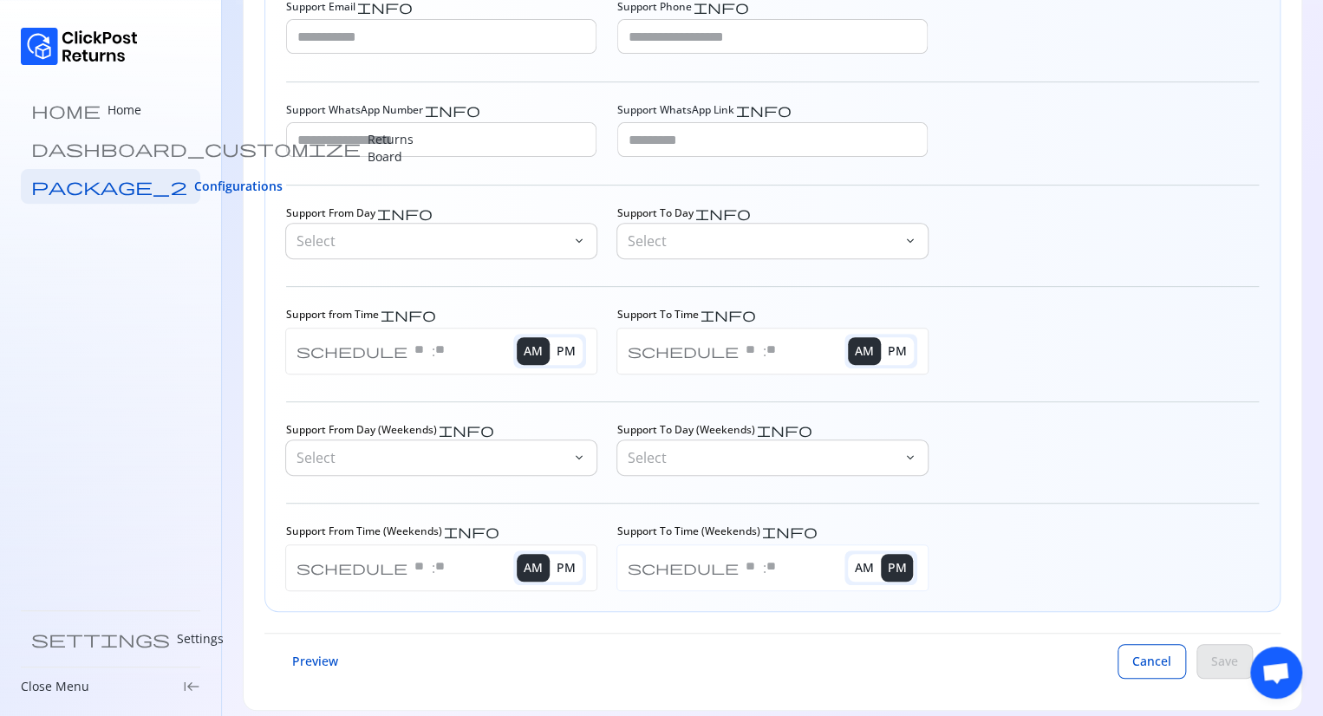
click at [870, 560] on span "AM" at bounding box center [864, 568] width 26 height 38
drag, startPoint x: 733, startPoint y: 551, endPoint x: 657, endPoint y: 580, distance: 80.7
click at [657, 580] on div "schedule : AM PM" at bounding box center [772, 567] width 310 height 45
type input "**"
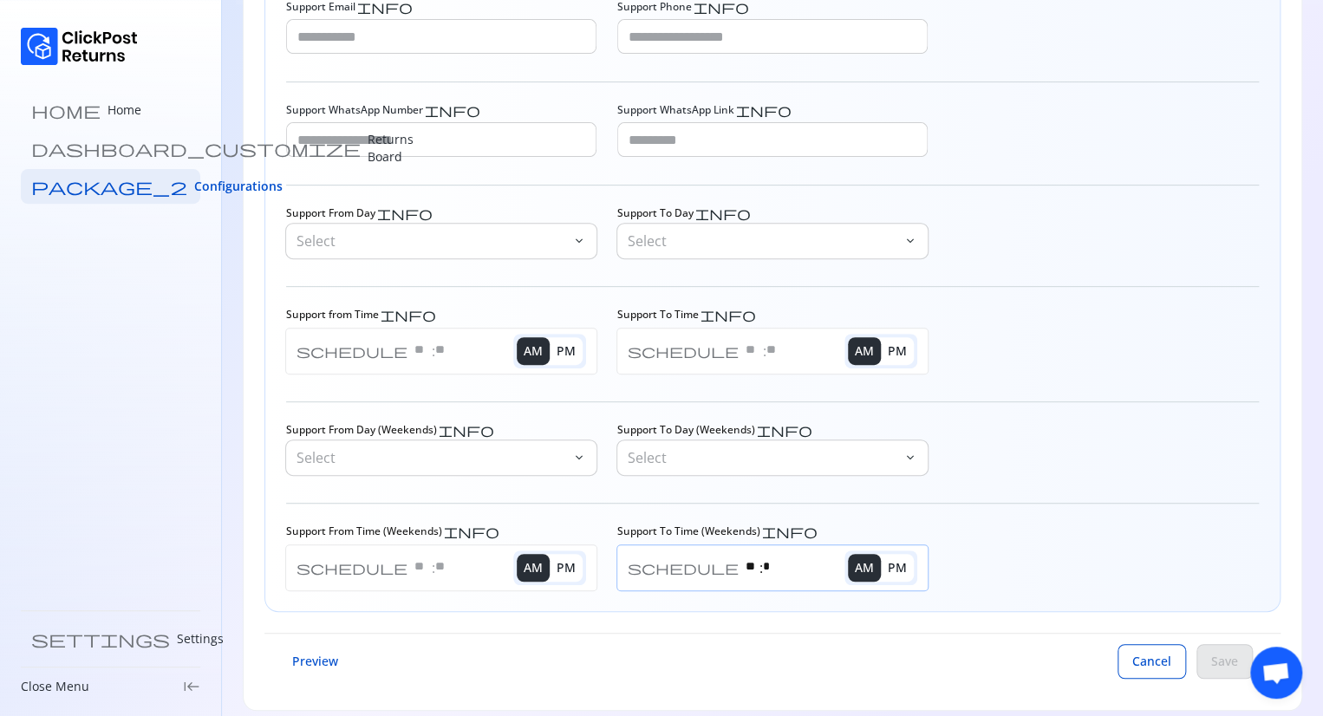
type input "**"
click at [739, 565] on div "** : **" at bounding box center [765, 568] width 52 height 21
type input "**"
click at [1148, 655] on span "Cancel" at bounding box center [1151, 661] width 39 height 17
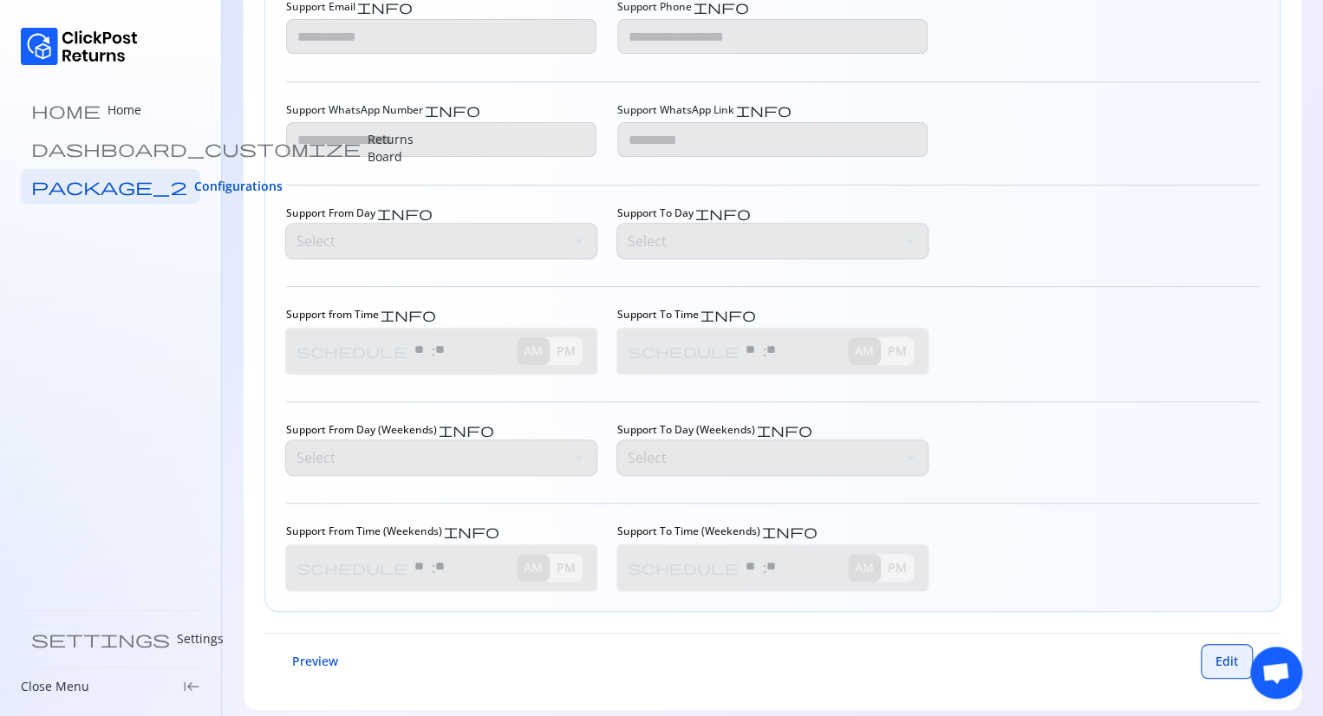
click at [1221, 663] on span "Edit" at bounding box center [1227, 661] width 23 height 17
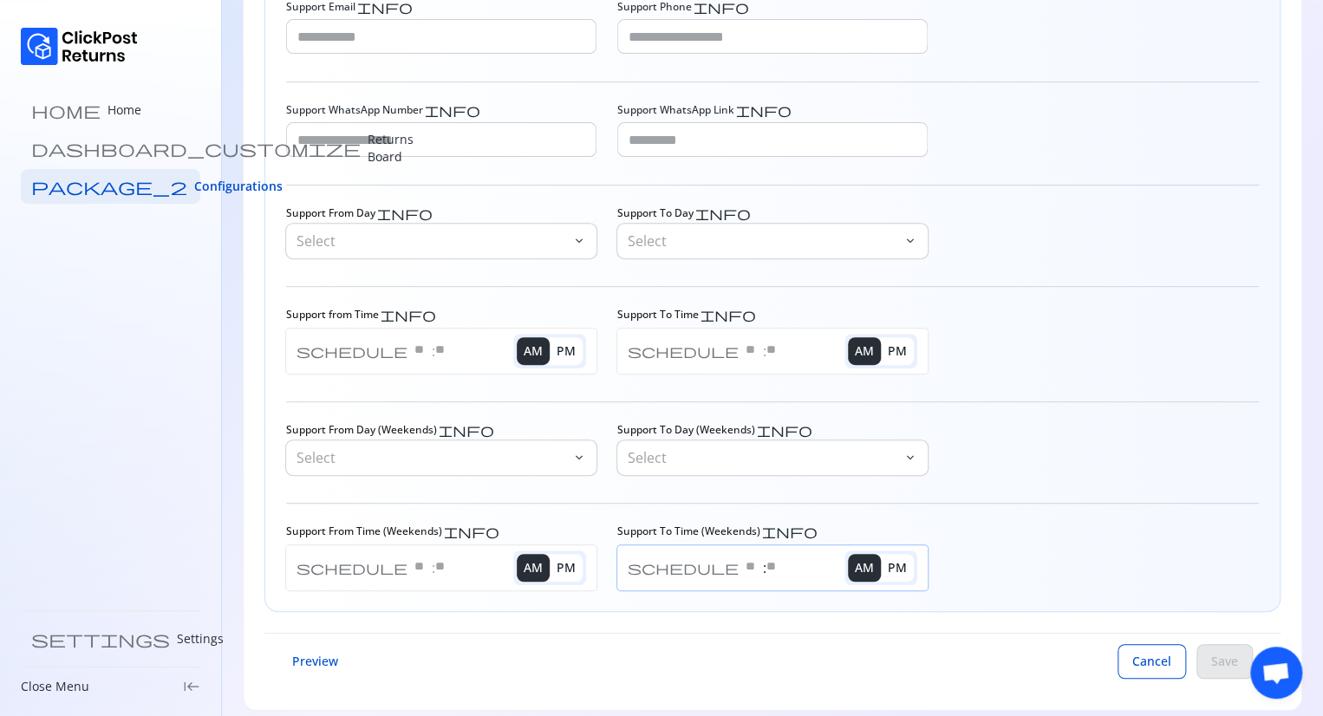
click at [746, 561] on input "text" at bounding box center [754, 566] width 17 height 17
type input "**"
click at [898, 565] on span "PM" at bounding box center [897, 568] width 26 height 38
click at [874, 567] on span "AM" at bounding box center [864, 568] width 26 height 38
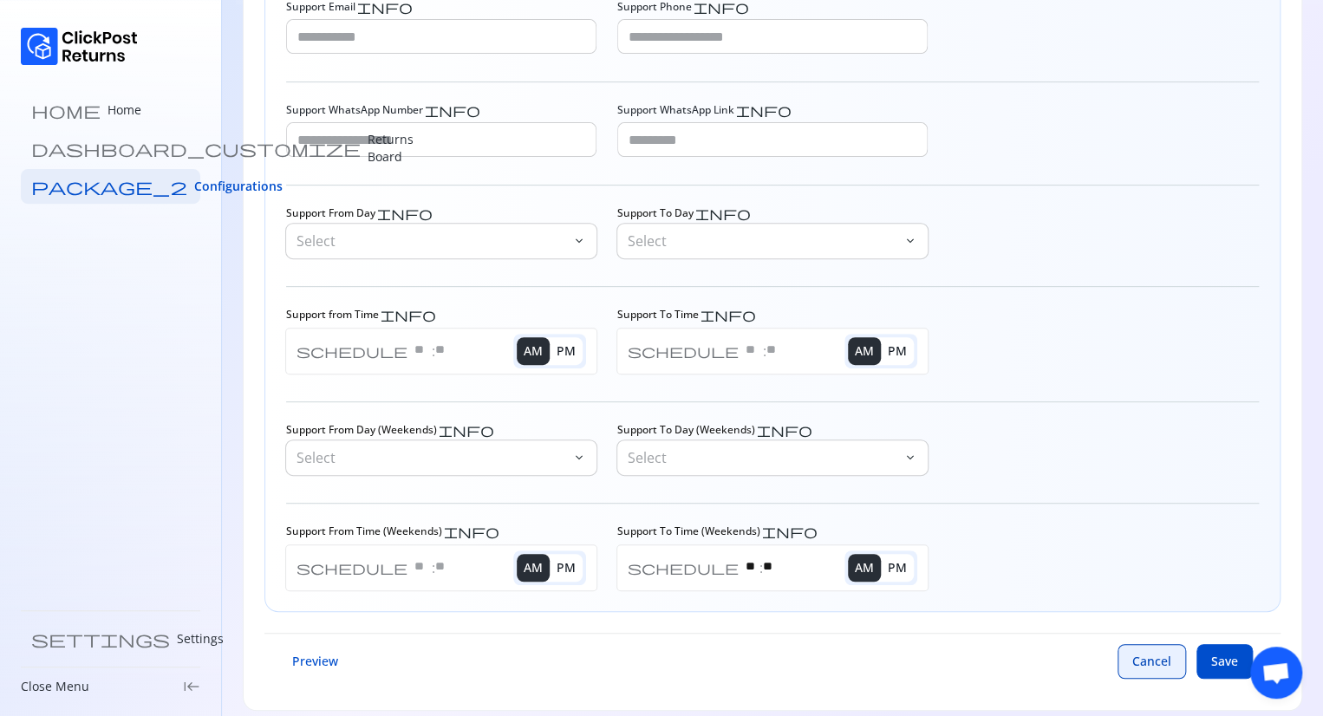
click at [1158, 649] on button "Cancel" at bounding box center [1152, 661] width 68 height 35
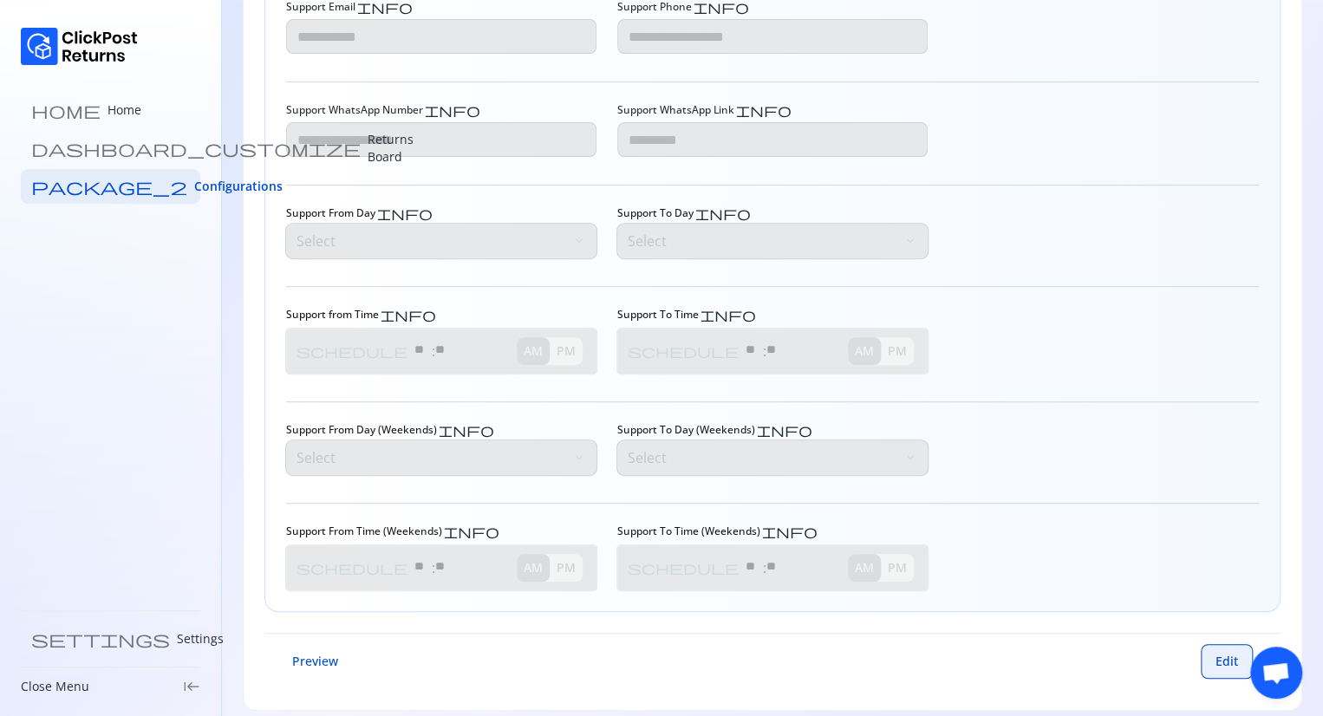
click at [1214, 653] on button "Edit" at bounding box center [1227, 661] width 52 height 35
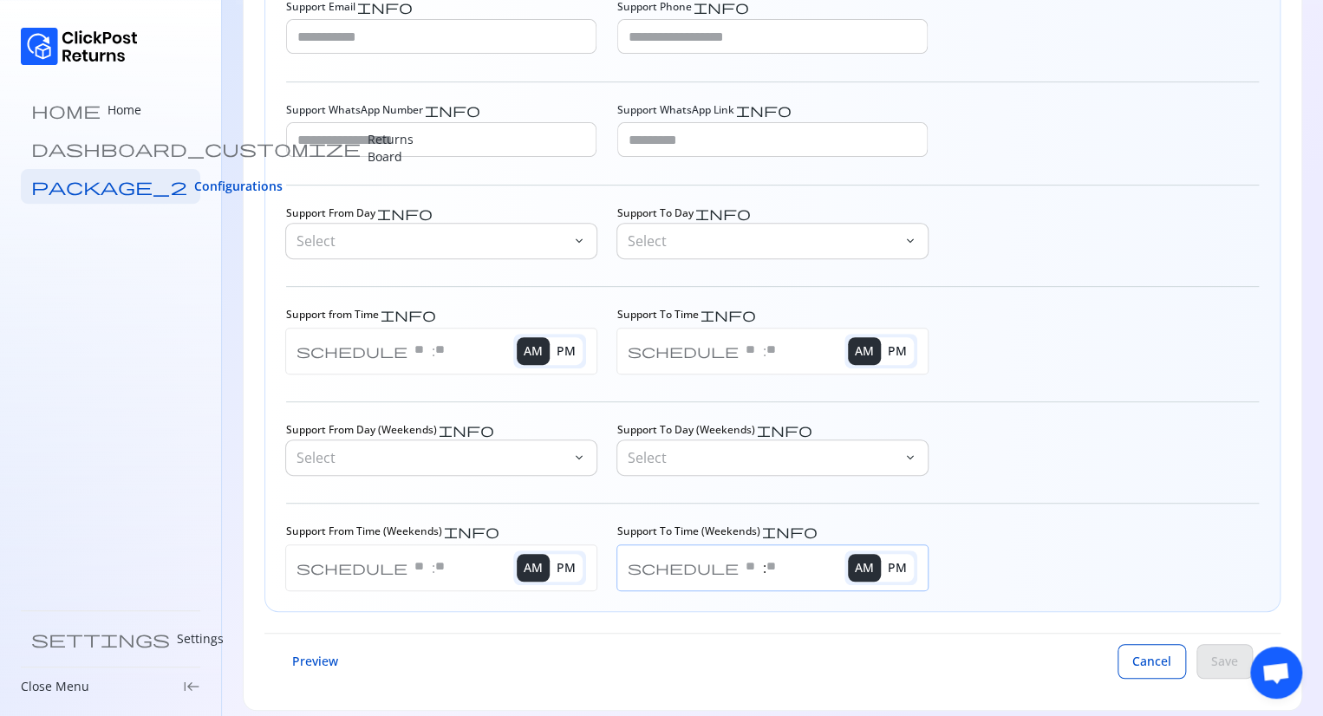
click at [746, 563] on input "text" at bounding box center [754, 566] width 17 height 17
type input "**"
click at [903, 573] on span "PM" at bounding box center [897, 568] width 26 height 38
click at [860, 575] on span "AM" at bounding box center [864, 568] width 26 height 38
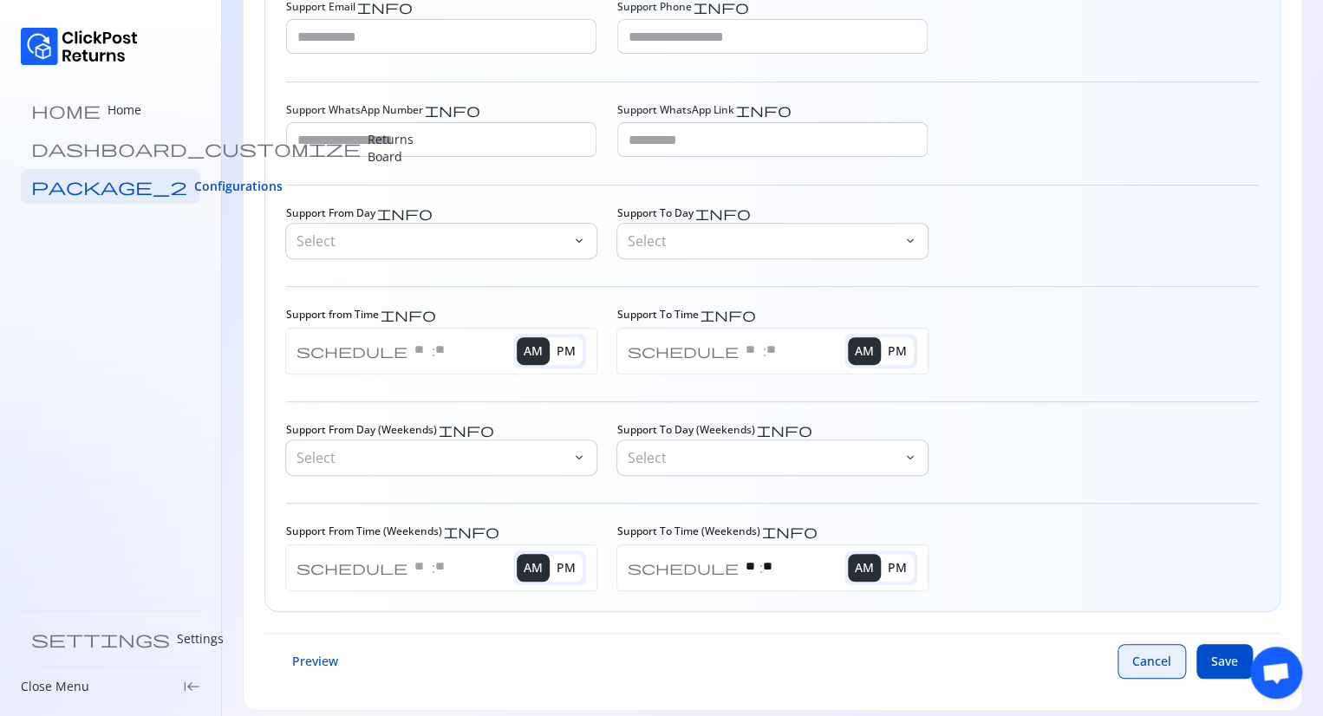
click at [1142, 660] on span "Cancel" at bounding box center [1151, 661] width 39 height 17
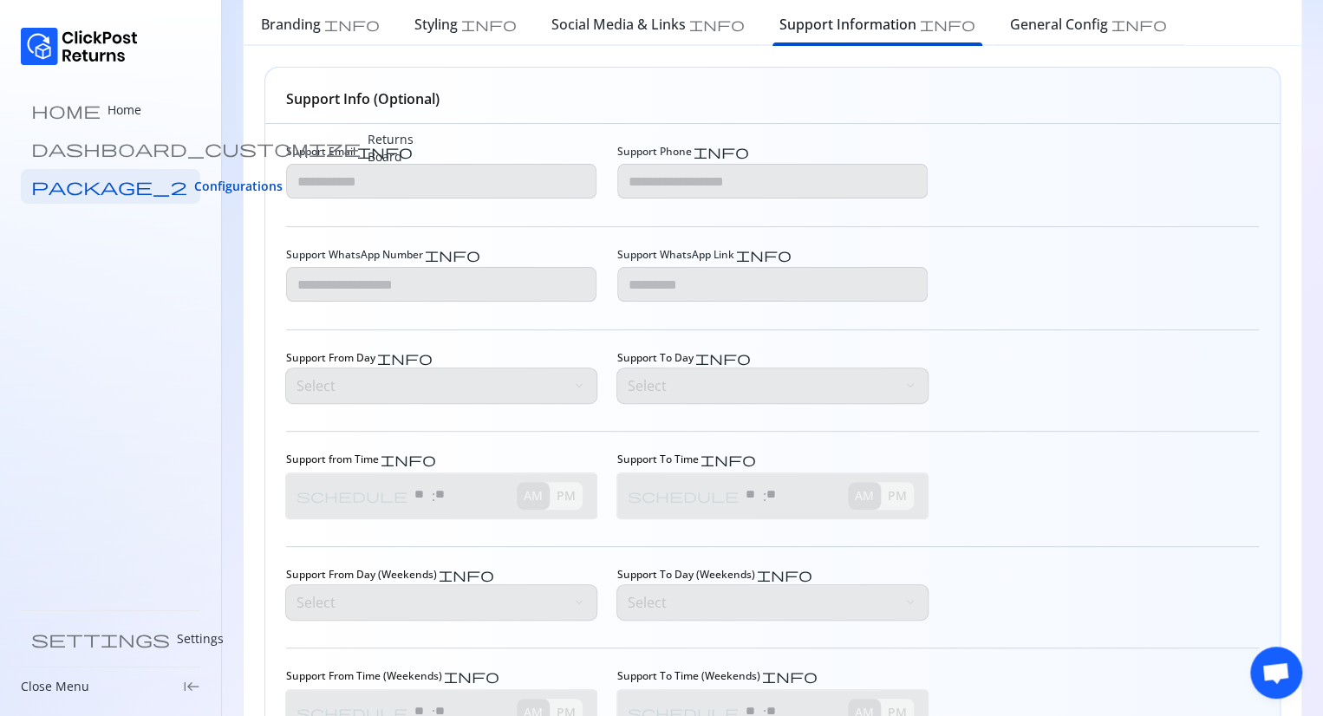
scroll to position [89, 0]
click at [993, 36] on div "General Config info" at bounding box center [1089, 28] width 192 height 38
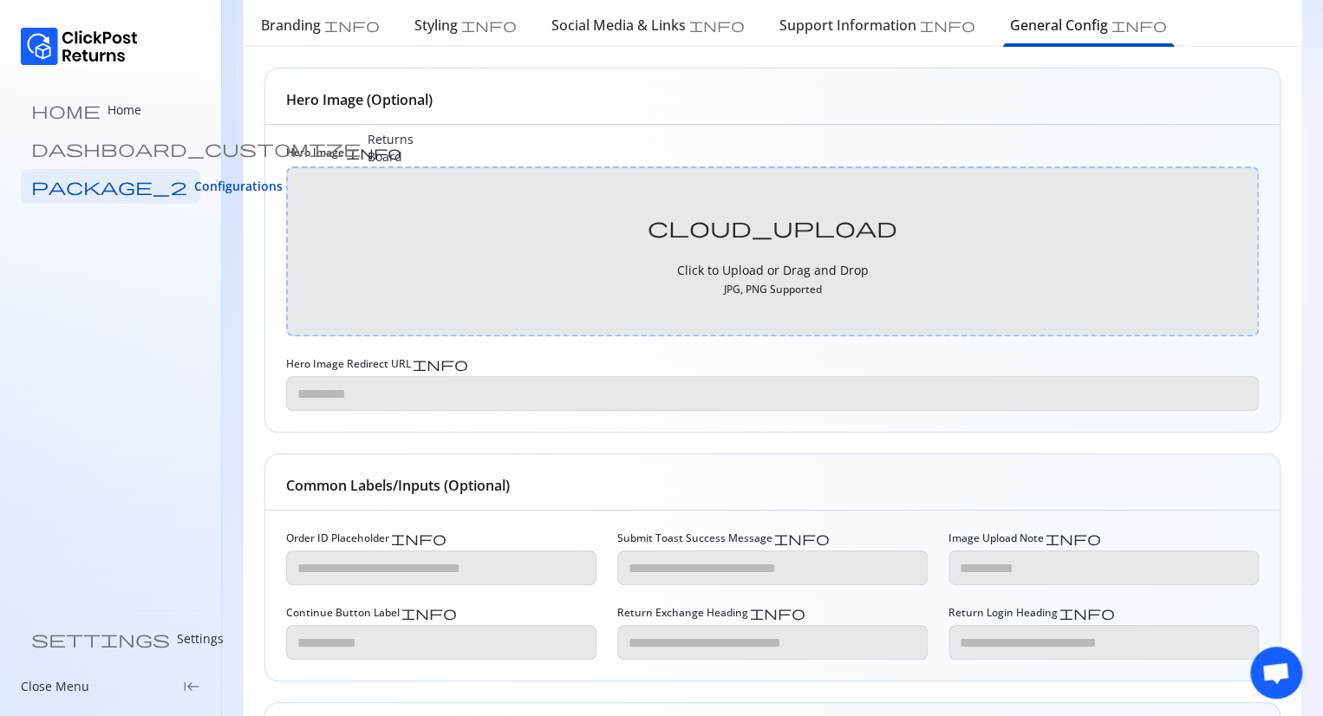
type input "**********"
type textarea "**********"
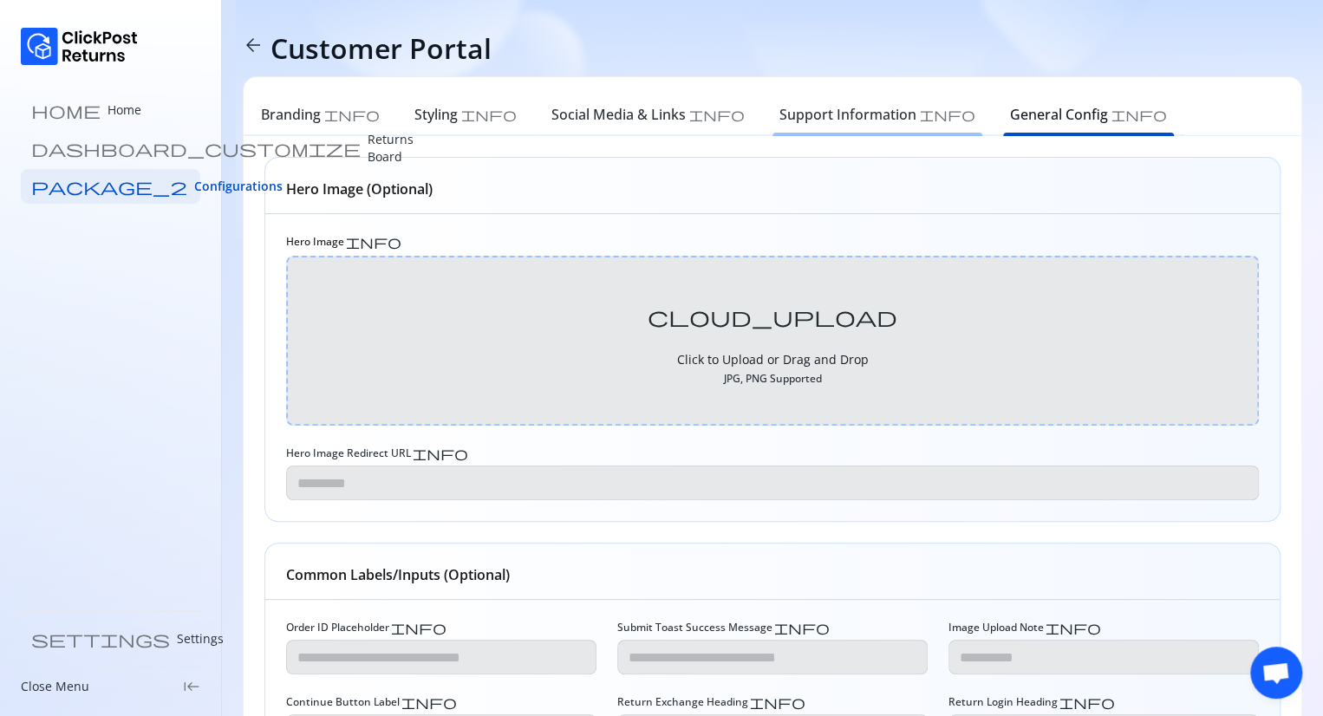
click at [779, 121] on h6 "Support Information" at bounding box center [847, 114] width 137 height 21
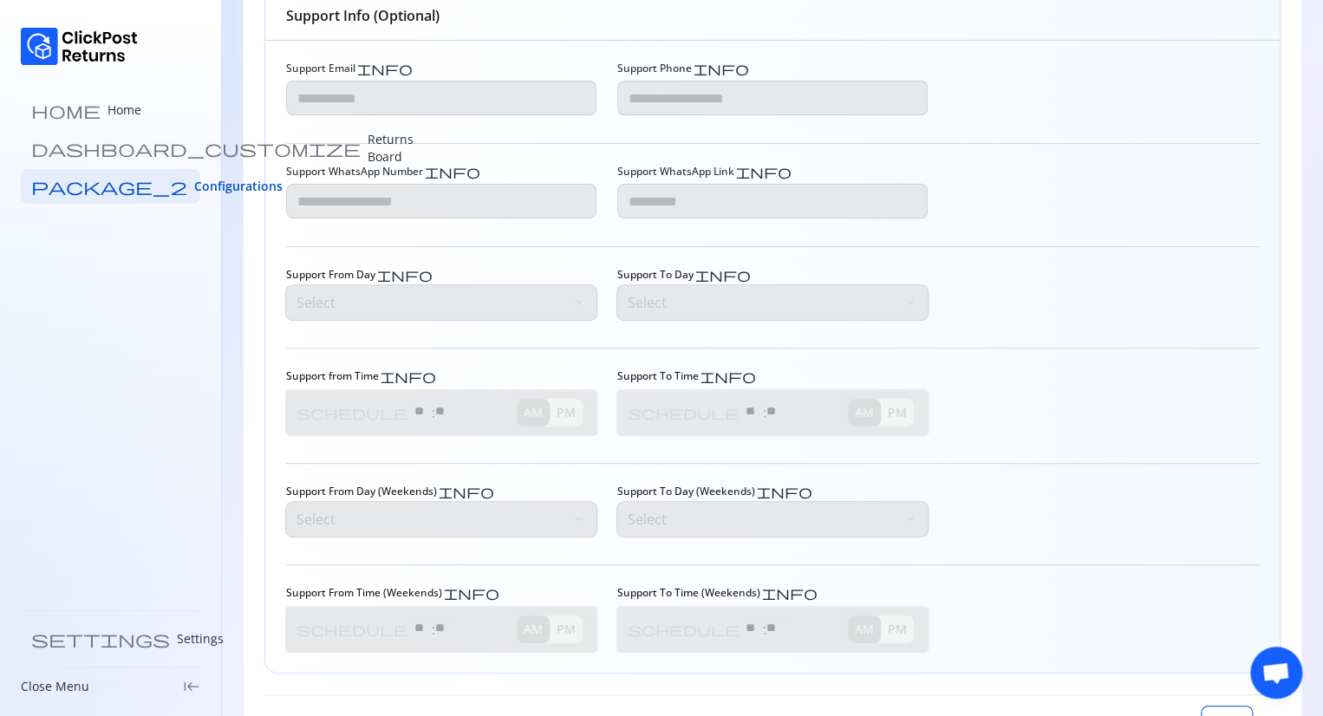
scroll to position [172, 0]
click at [1210, 47] on div "Support Email info Support Phone info Support WhatsApp Number info Support What…" at bounding box center [772, 358] width 1014 height 632
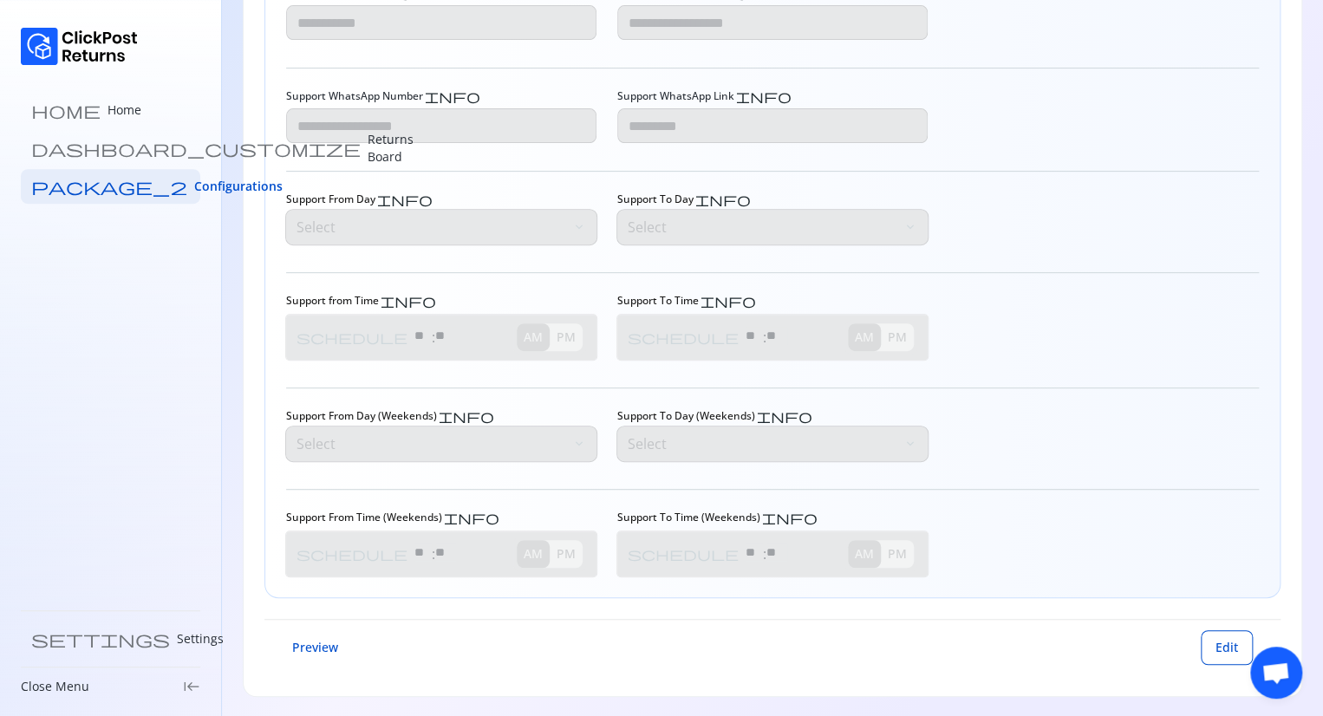
scroll to position [0, 0]
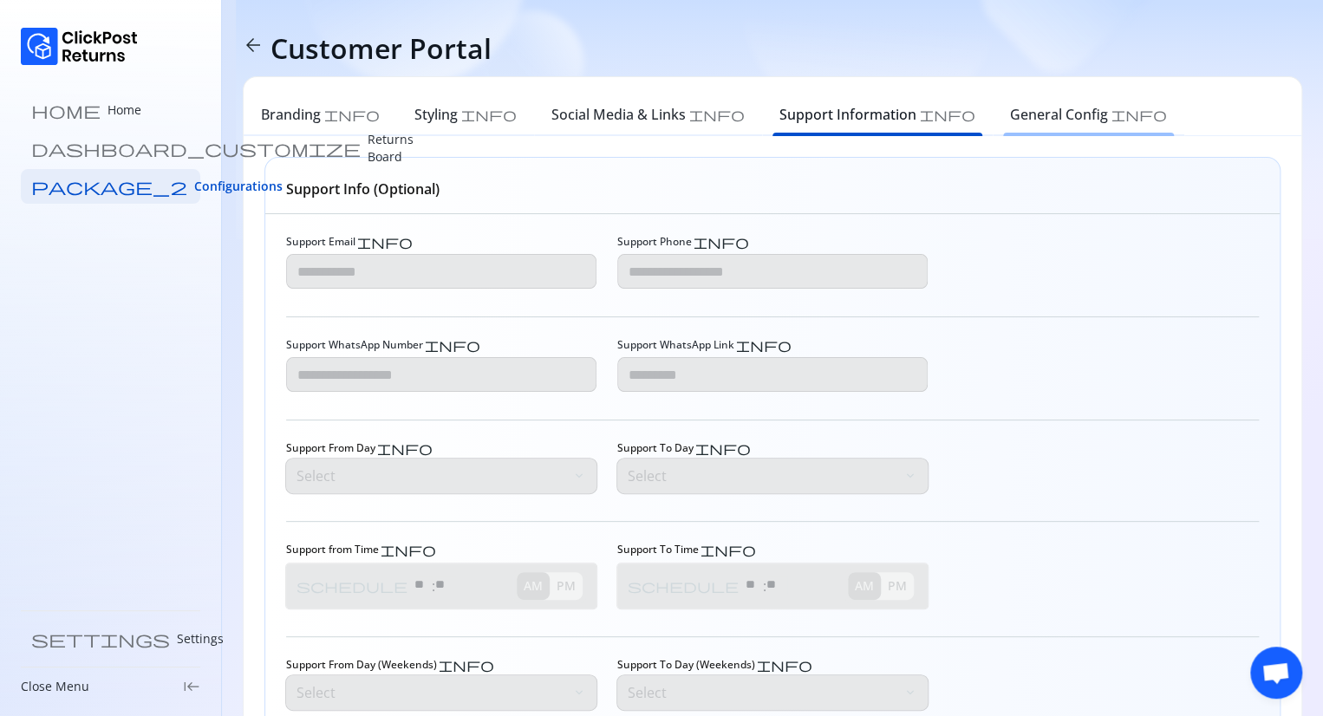
click at [993, 101] on div "General Config info" at bounding box center [1089, 117] width 192 height 38
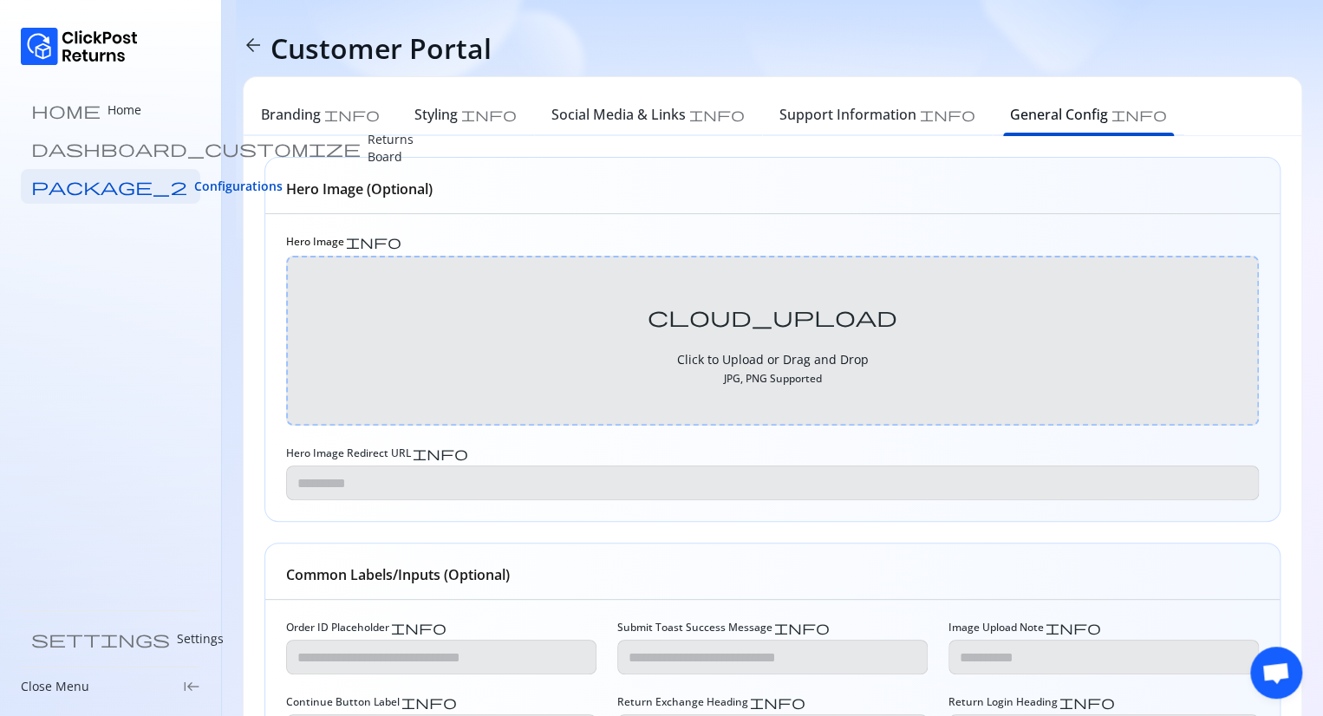
type input "**********"
type textarea "**********"
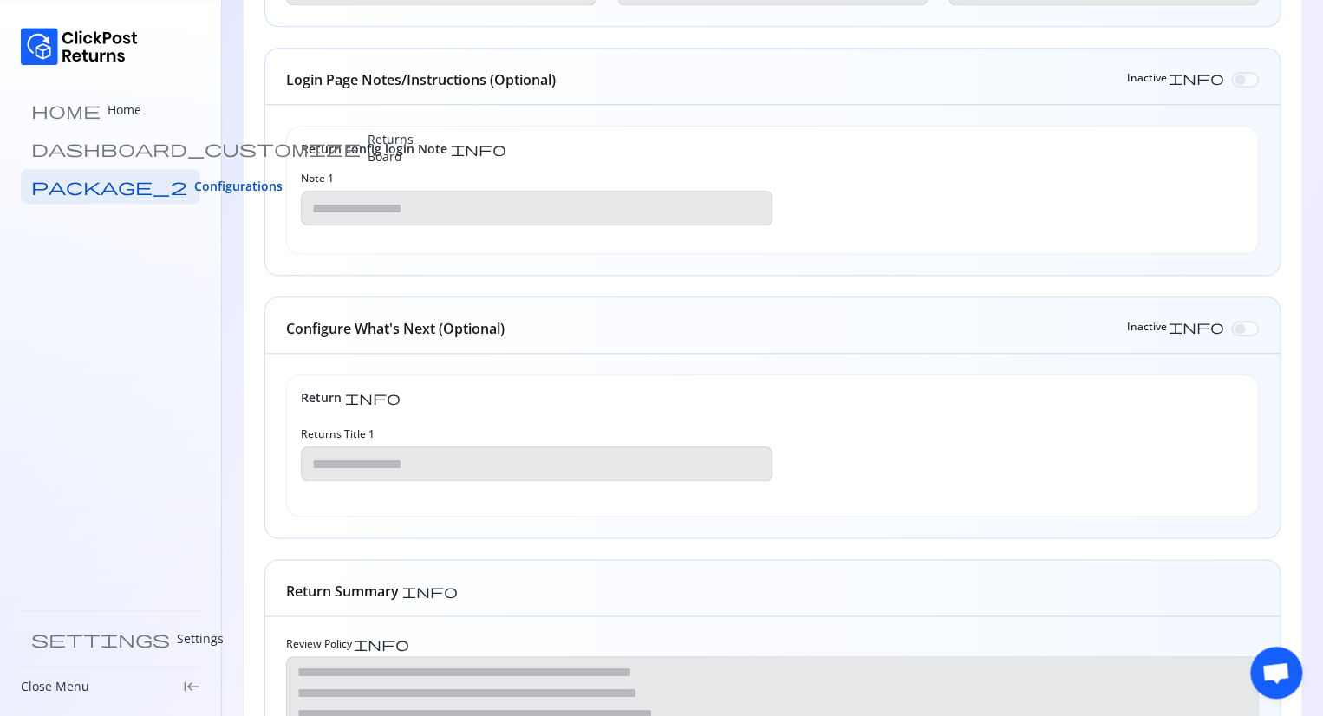
scroll to position [740, 0]
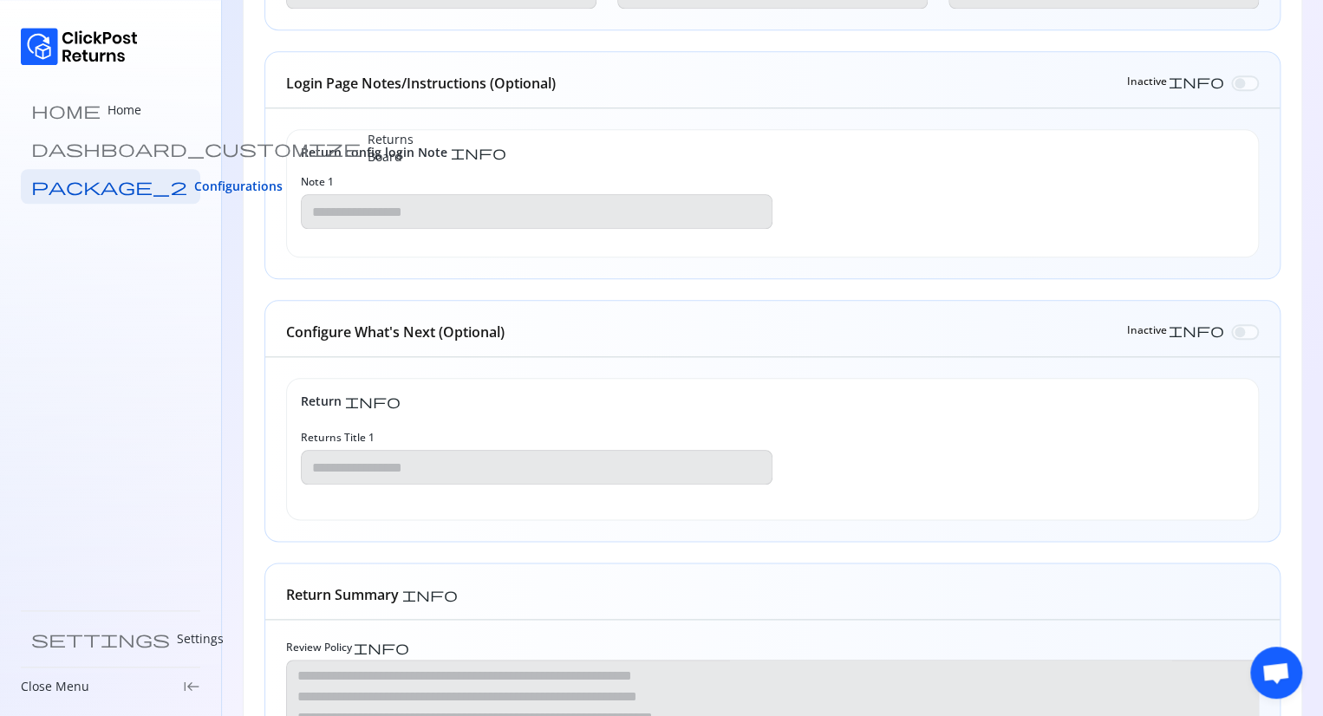
click at [1243, 324] on div at bounding box center [1245, 332] width 28 height 16
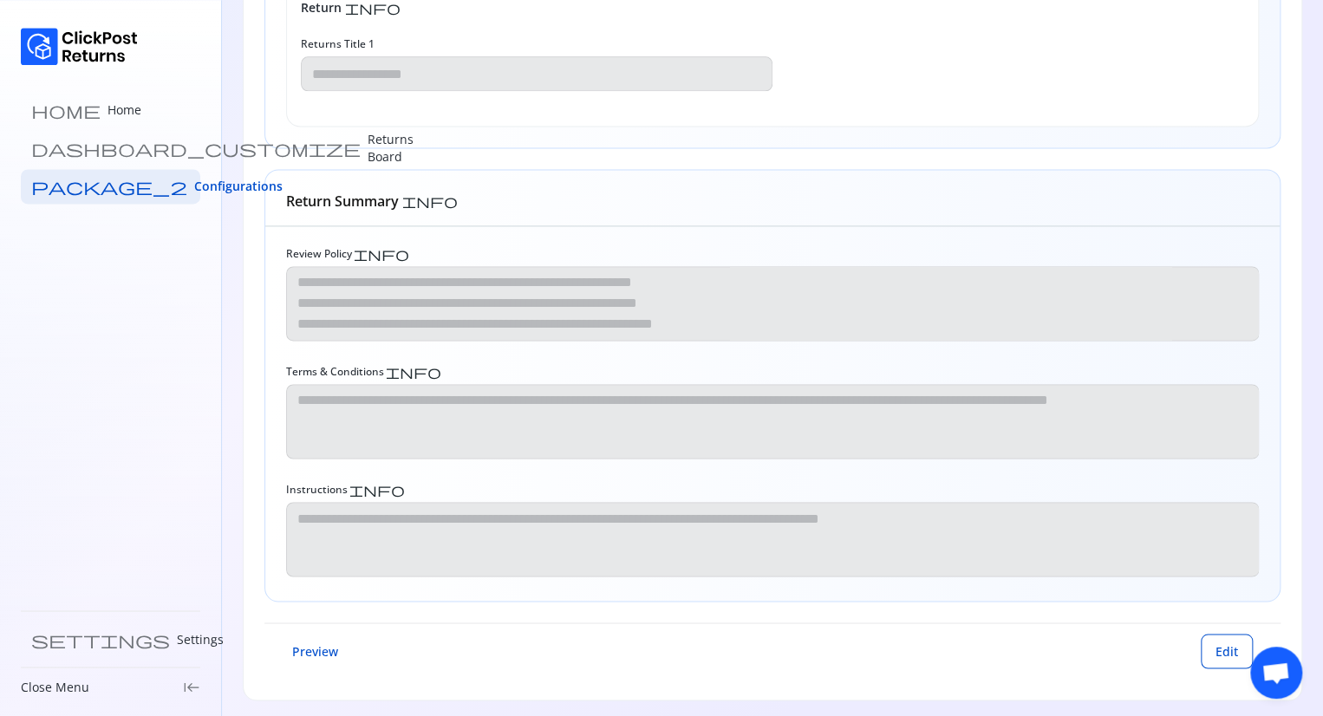
scroll to position [0, 0]
click at [1230, 644] on span "Edit" at bounding box center [1227, 650] width 23 height 17
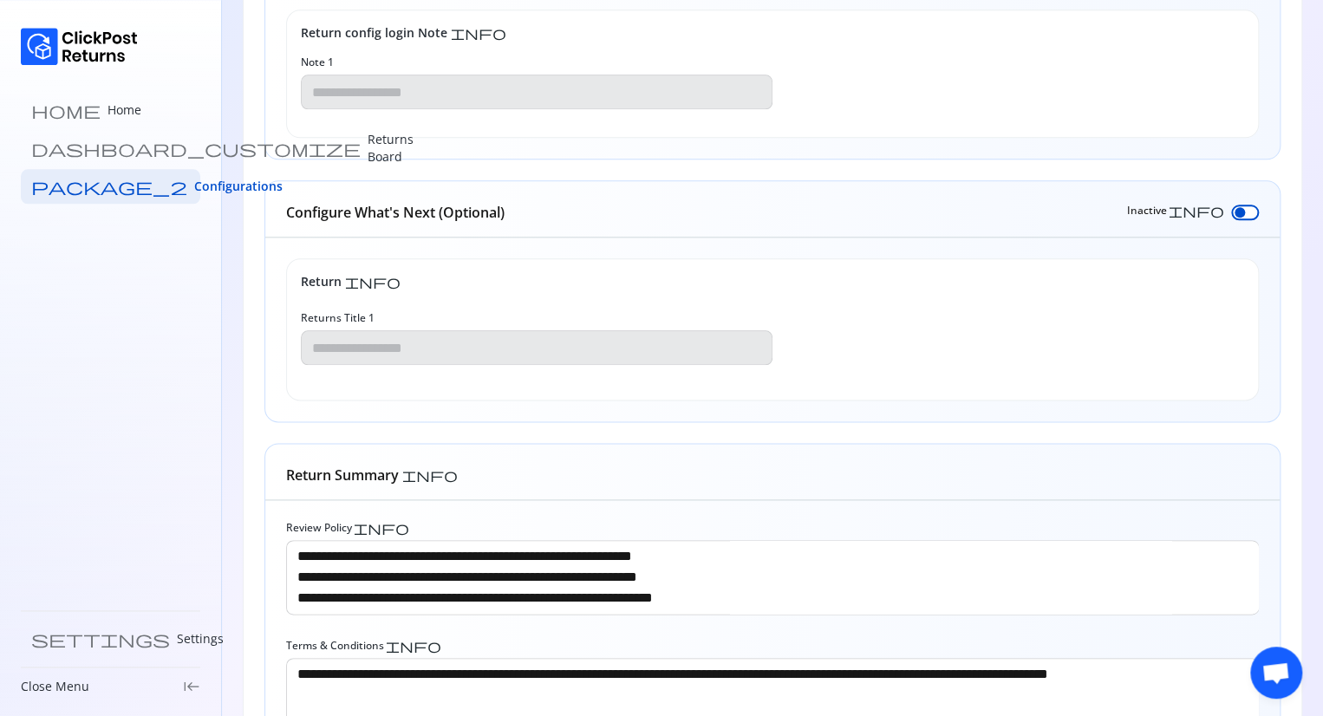
scroll to position [859, 0]
click at [1245, 207] on div at bounding box center [1245, 213] width 28 height 16
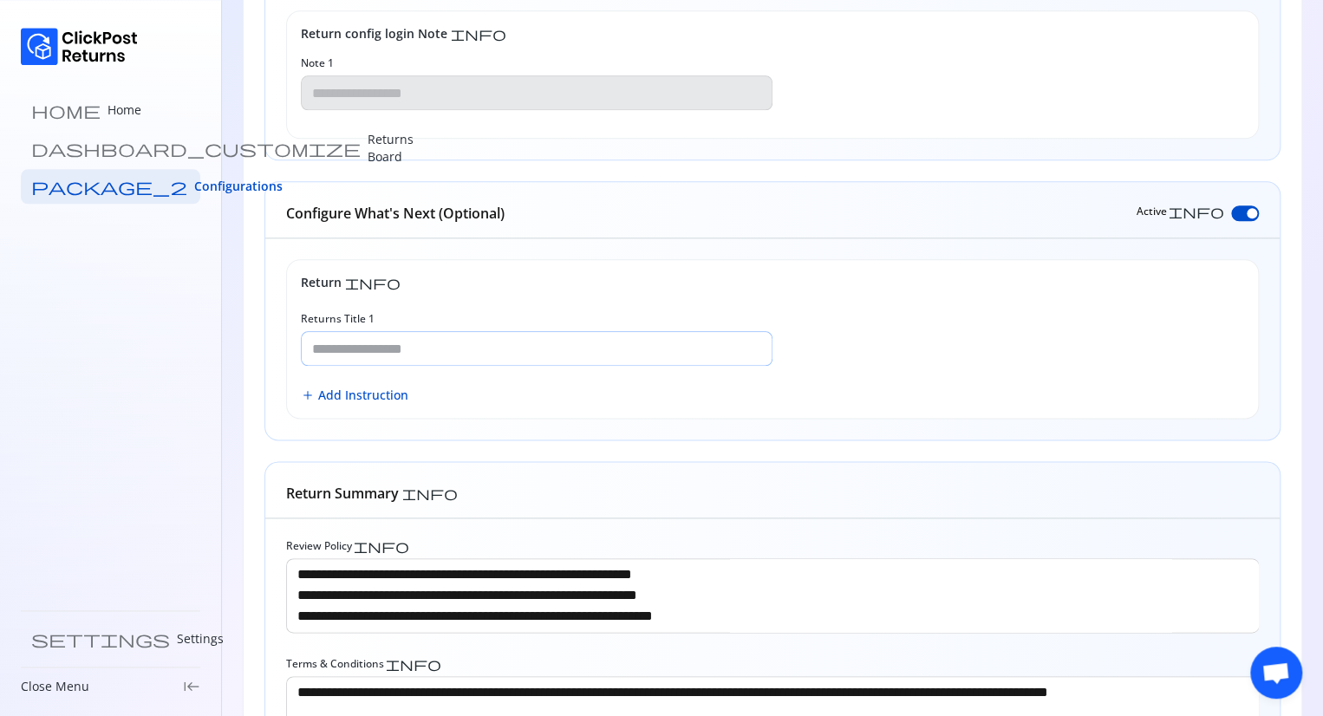
click at [558, 340] on input "Returns Title 1" at bounding box center [537, 348] width 470 height 33
click at [389, 398] on span "Add Instruction" at bounding box center [363, 395] width 90 height 17
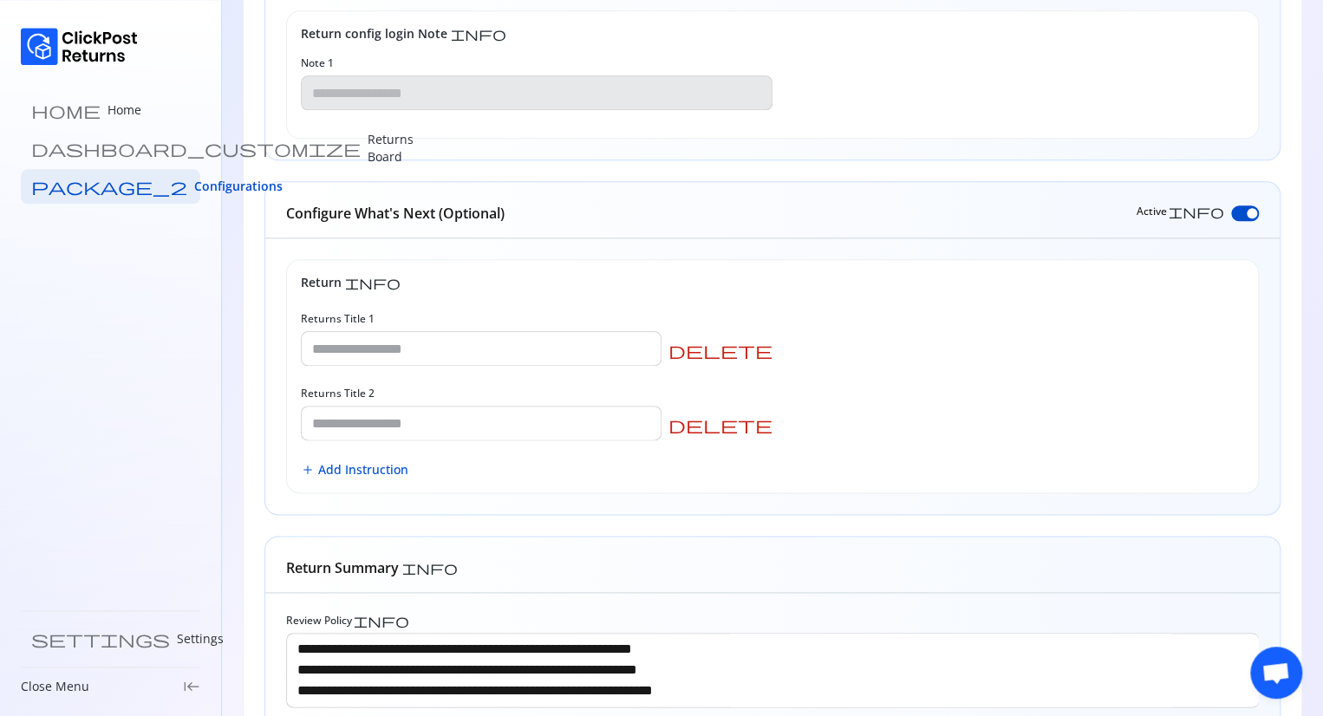
click at [763, 427] on span "delete" at bounding box center [721, 424] width 104 height 17
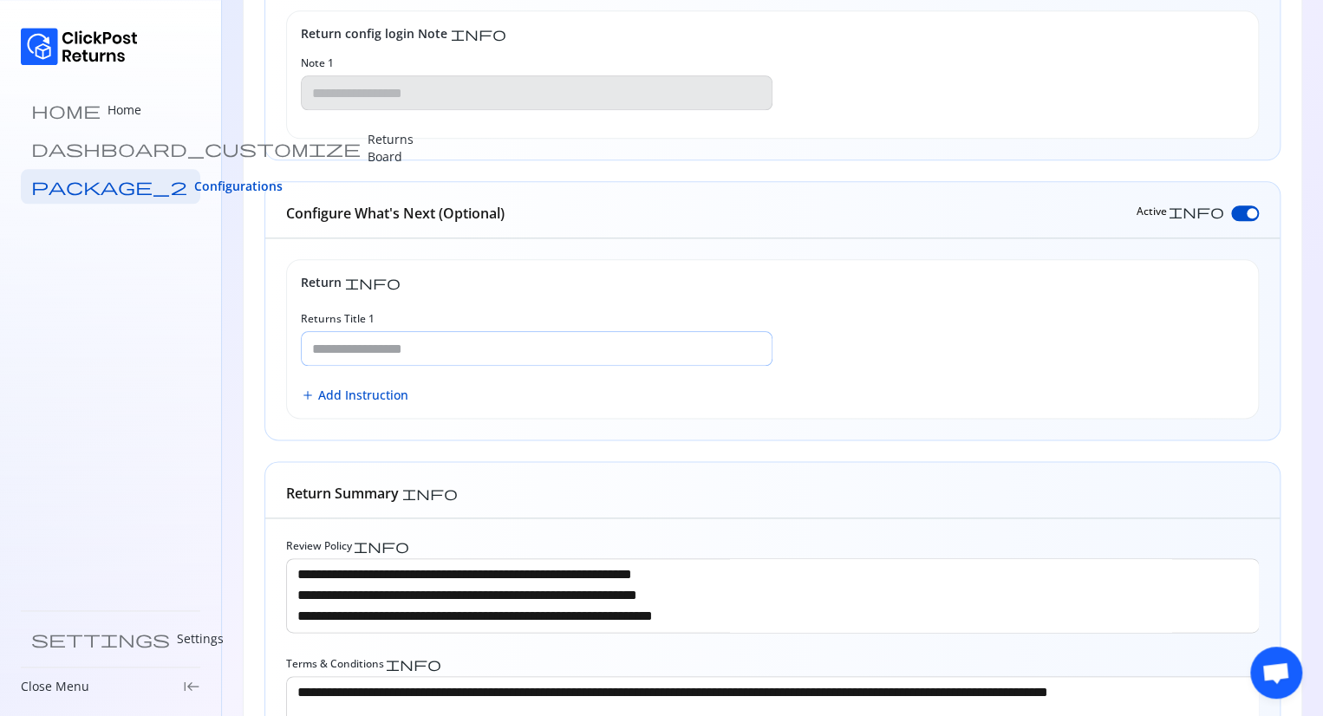
click at [542, 353] on input "Returns Title 1" at bounding box center [537, 348] width 470 height 33
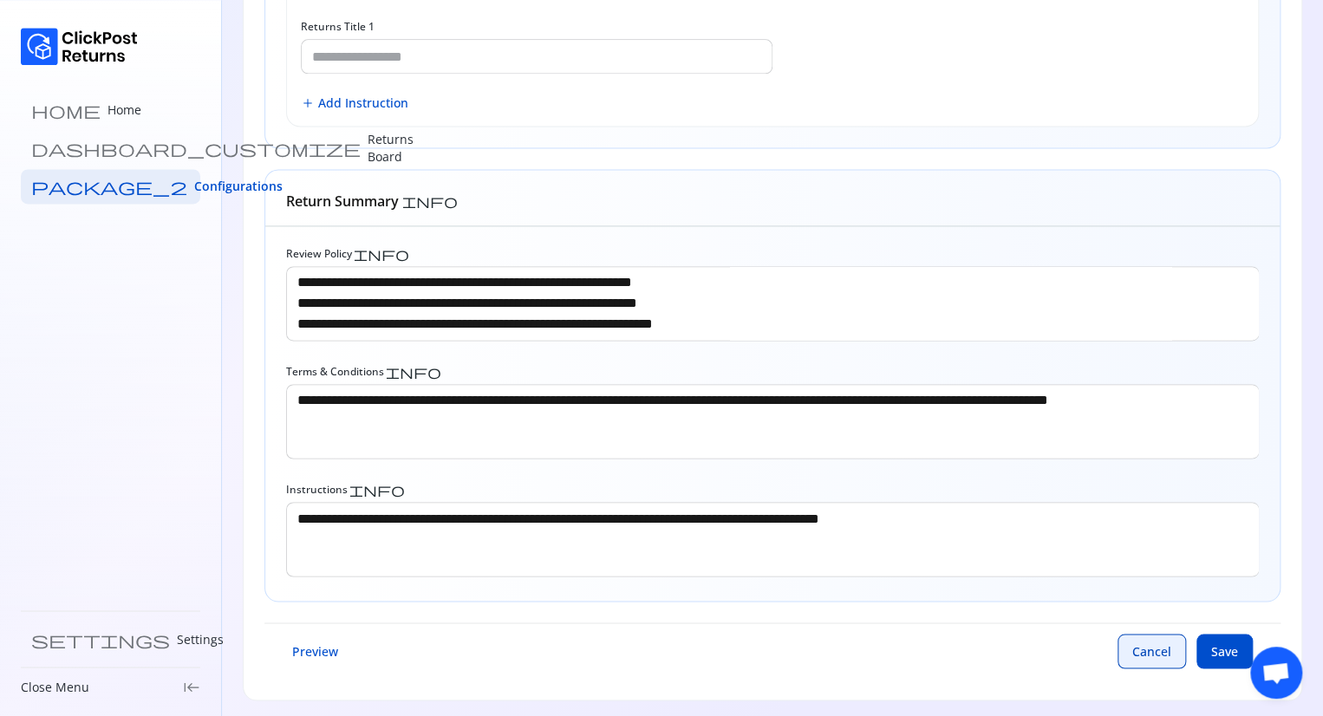
click at [1150, 652] on span "Cancel" at bounding box center [1151, 650] width 39 height 17
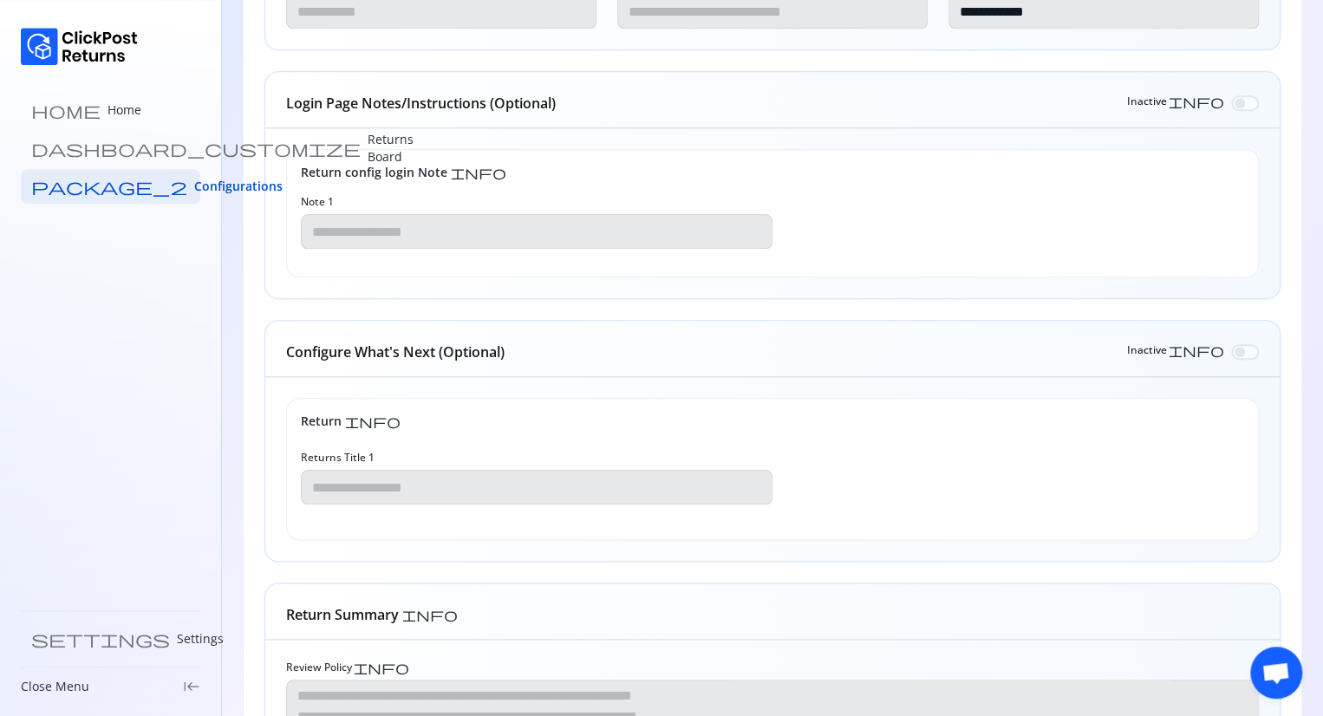
scroll to position [694, 0]
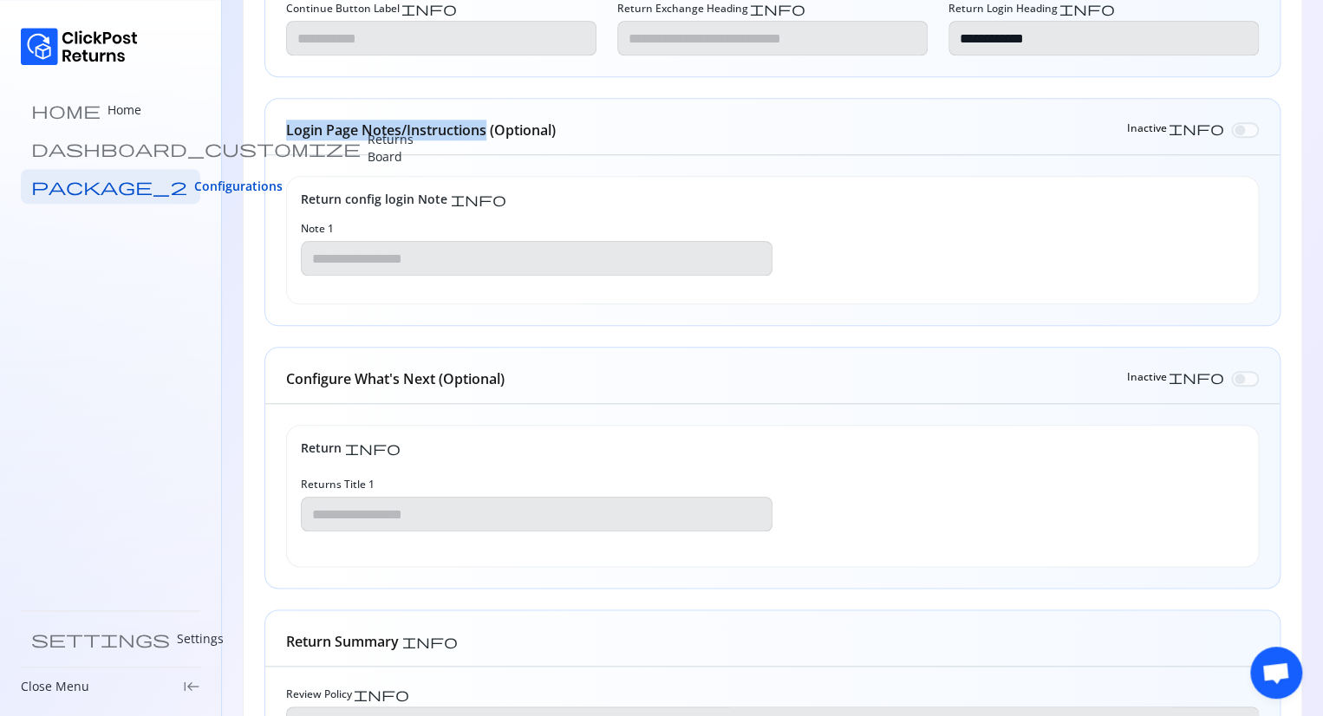
drag, startPoint x: 284, startPoint y: 126, endPoint x: 488, endPoint y: 143, distance: 204.5
click at [488, 143] on div "Login Page Notes/Instructions (Optional) Inactive info" at bounding box center [772, 127] width 1014 height 56
copy h6 "Login Page Notes/Instructions"
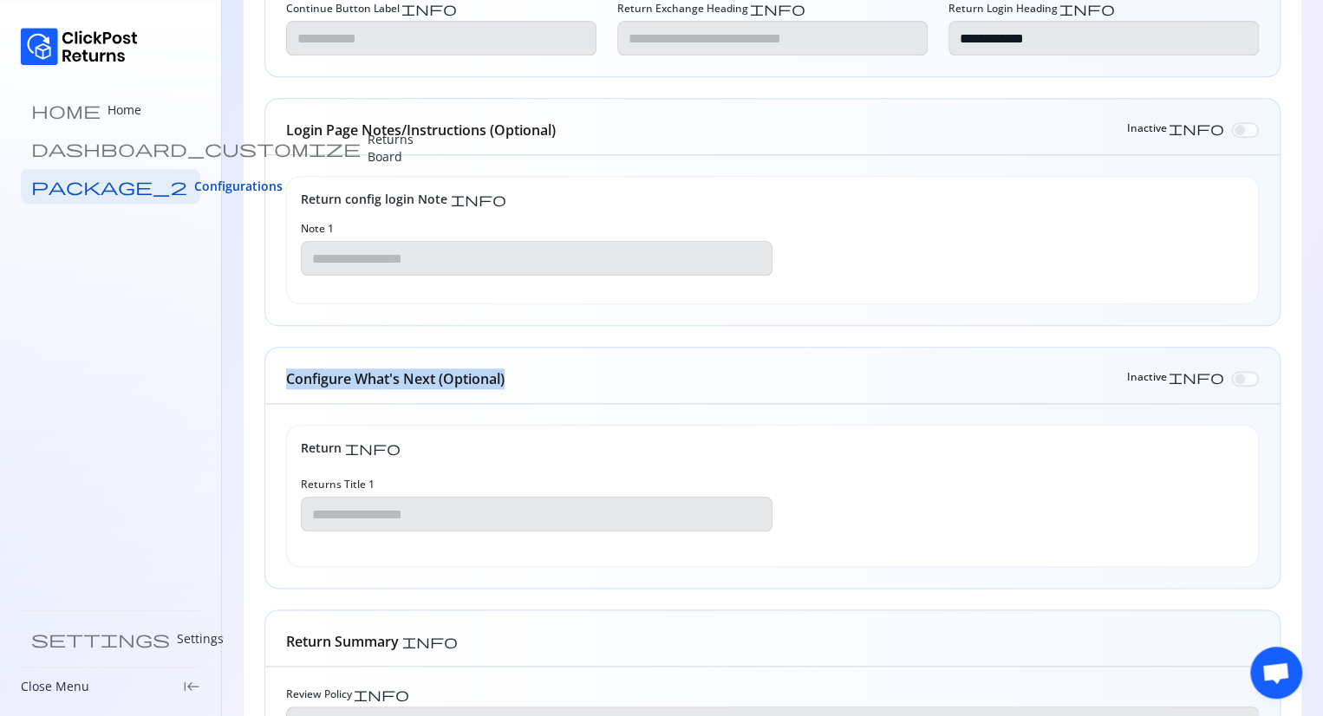
drag, startPoint x: 281, startPoint y: 375, endPoint x: 521, endPoint y: 381, distance: 240.3
click at [521, 381] on div "Configure What's Next (Optional) Inactive info" at bounding box center [772, 376] width 1014 height 56
copy h6 "Configure What's Next (Optional)"
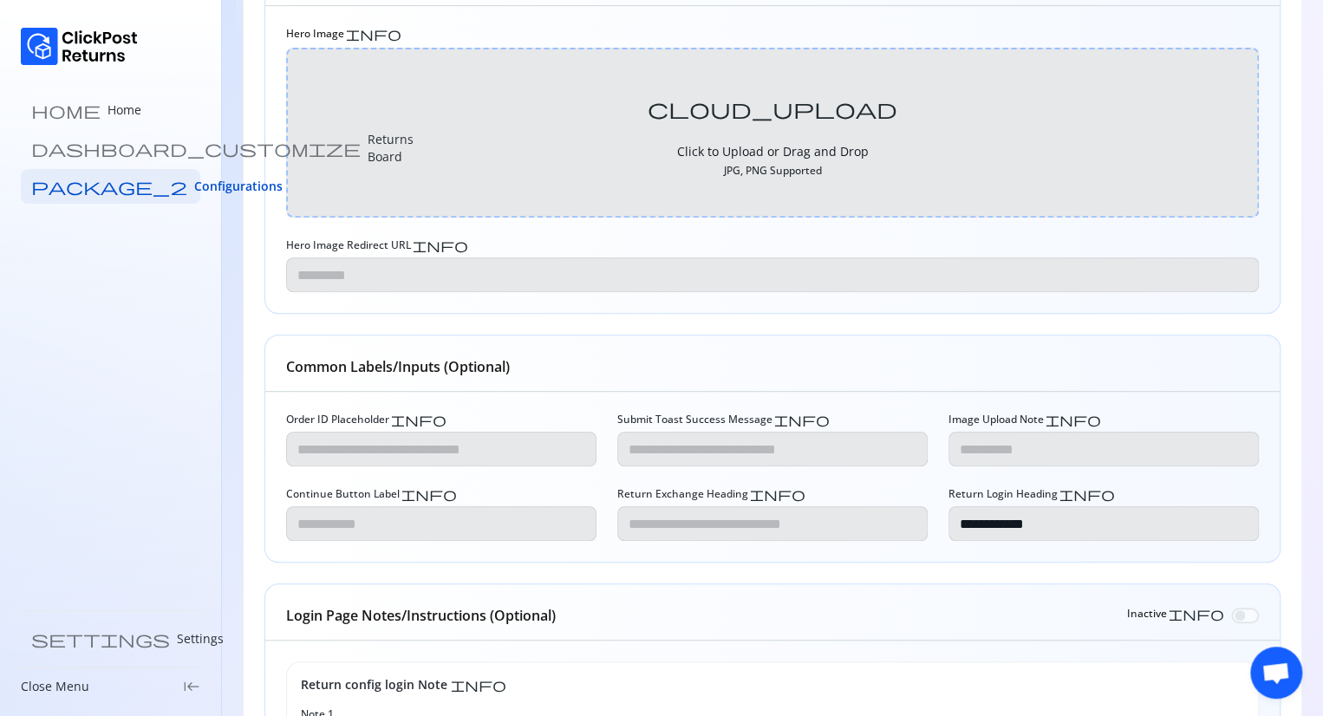
scroll to position [0, 0]
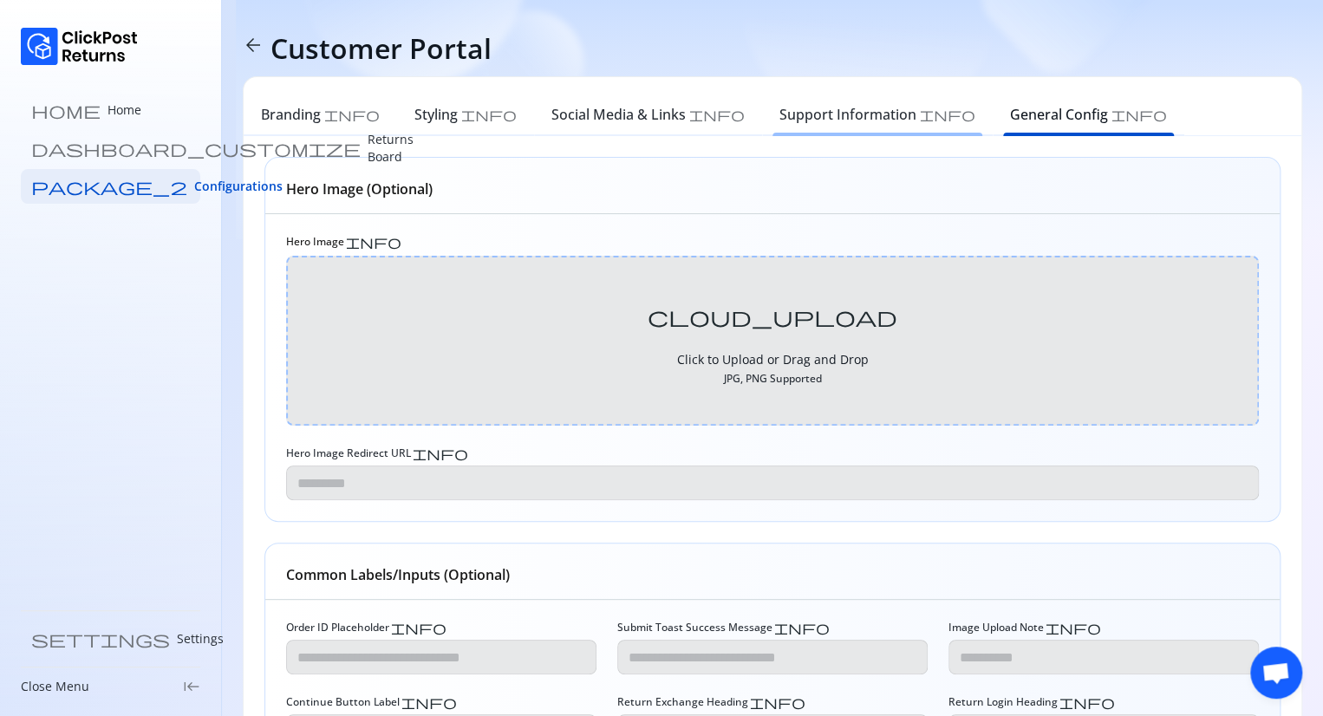
click at [779, 121] on h6 "Support Information" at bounding box center [847, 114] width 137 height 21
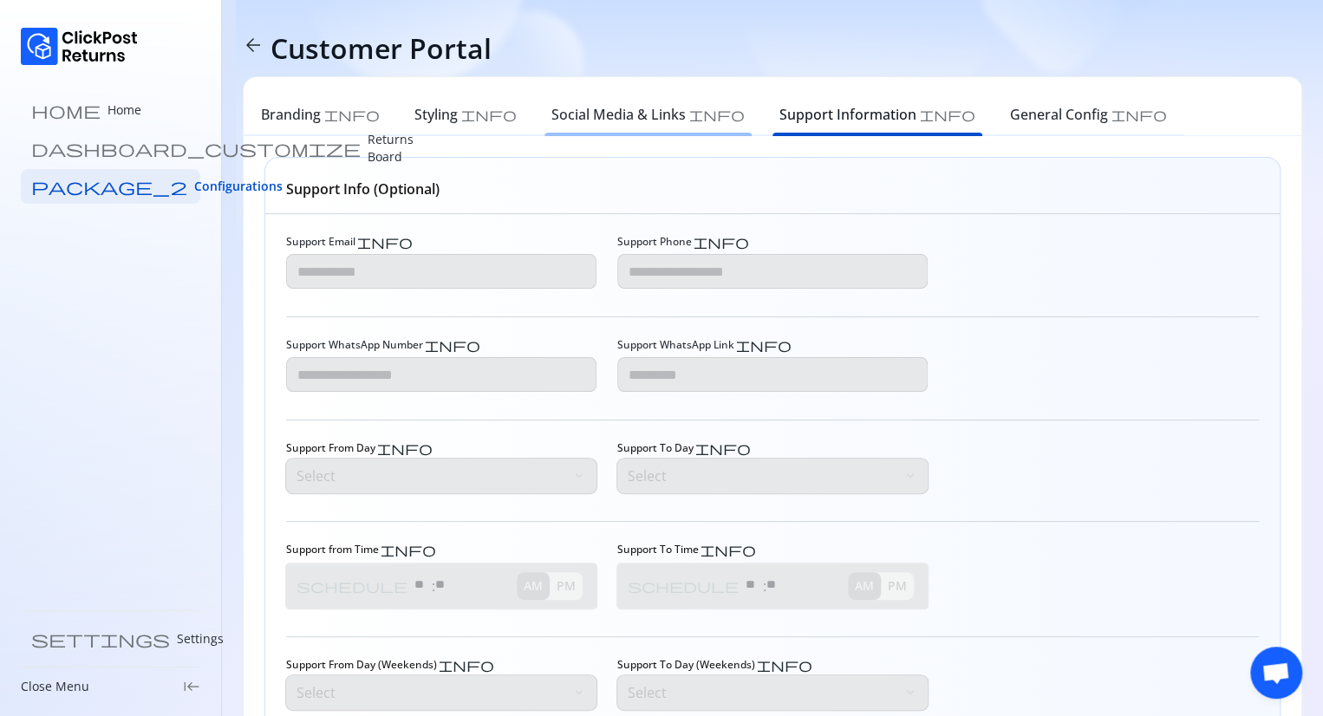
click at [558, 110] on h6 "Social Media & Links" at bounding box center [618, 114] width 134 height 21
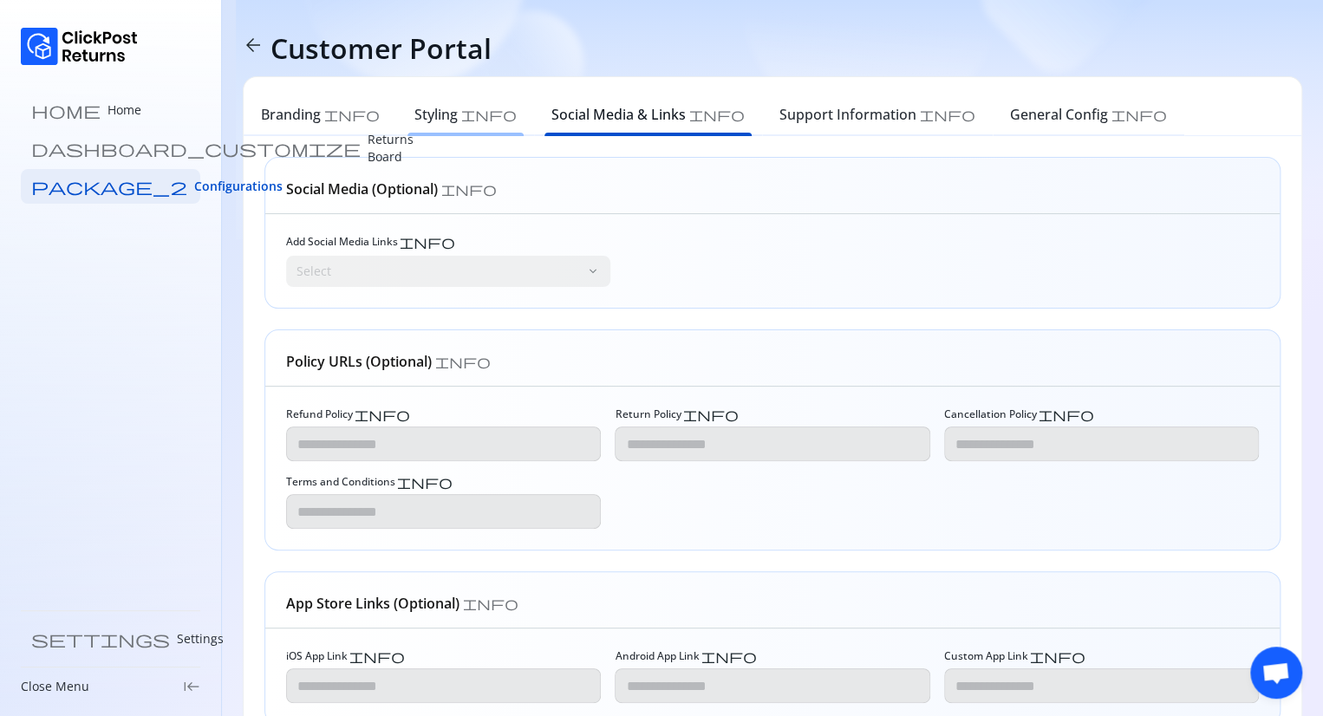
click at [414, 119] on h6 "Styling" at bounding box center [435, 114] width 43 height 21
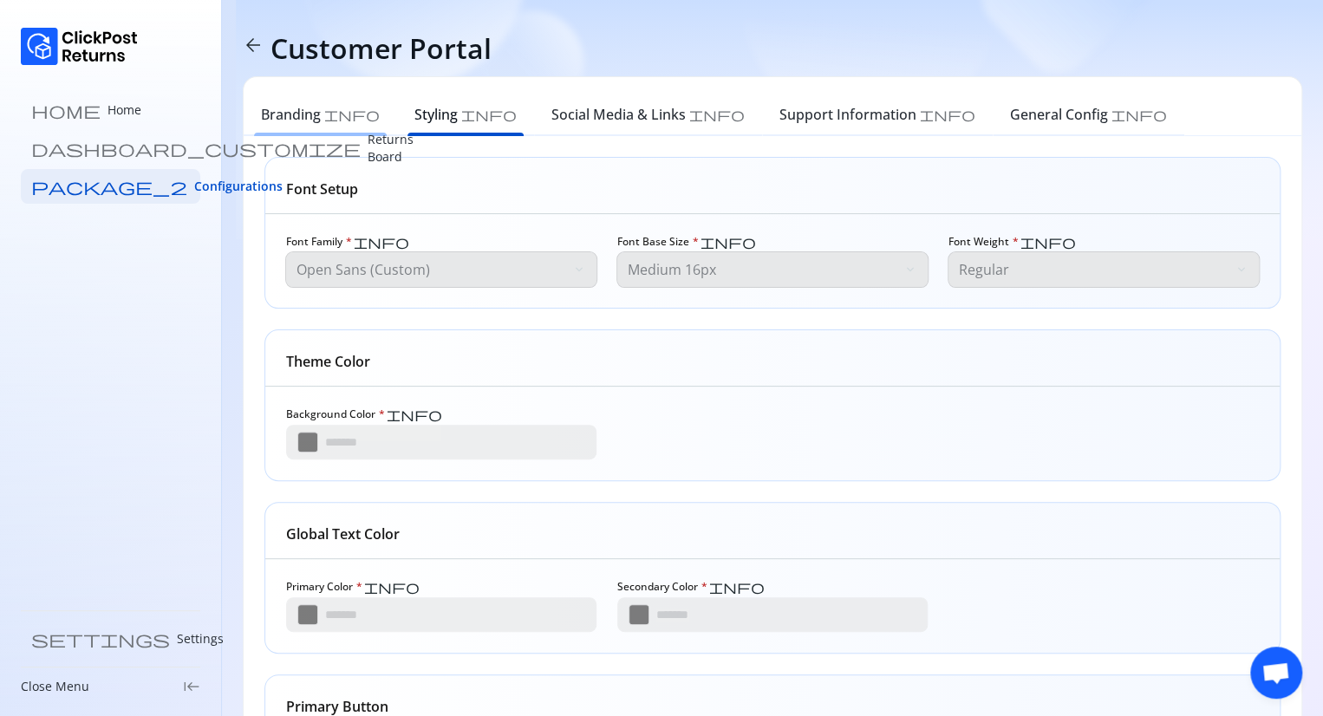
click at [284, 121] on h6 "Branding" at bounding box center [291, 114] width 60 height 21
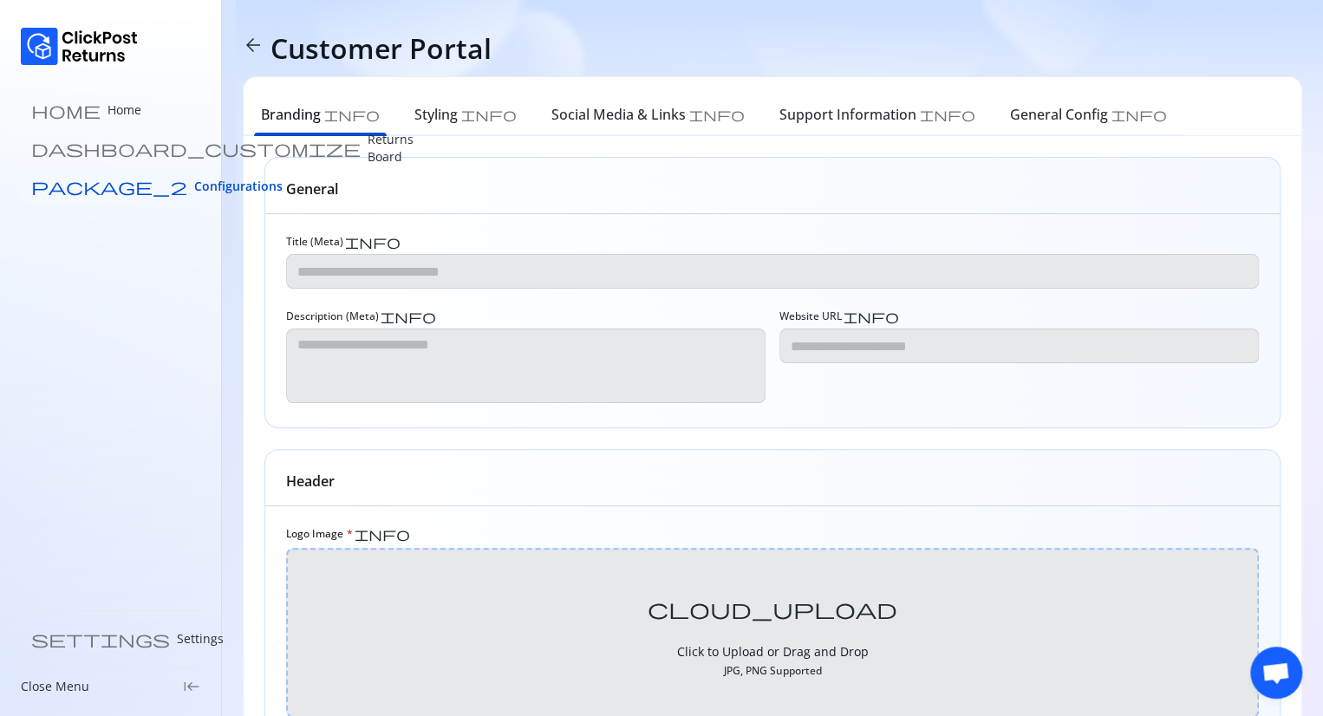
click at [194, 189] on span "Configurations" at bounding box center [238, 186] width 88 height 17
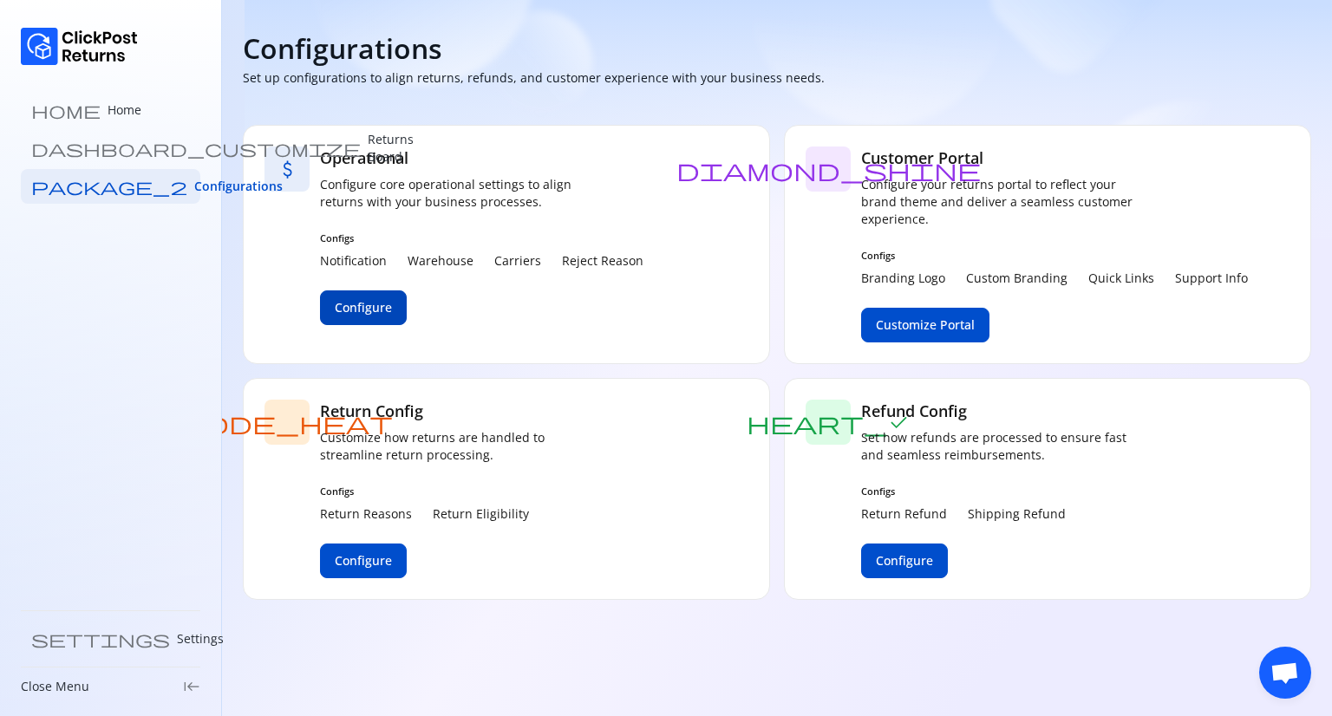
click at [359, 306] on span "Configure" at bounding box center [363, 307] width 57 height 17
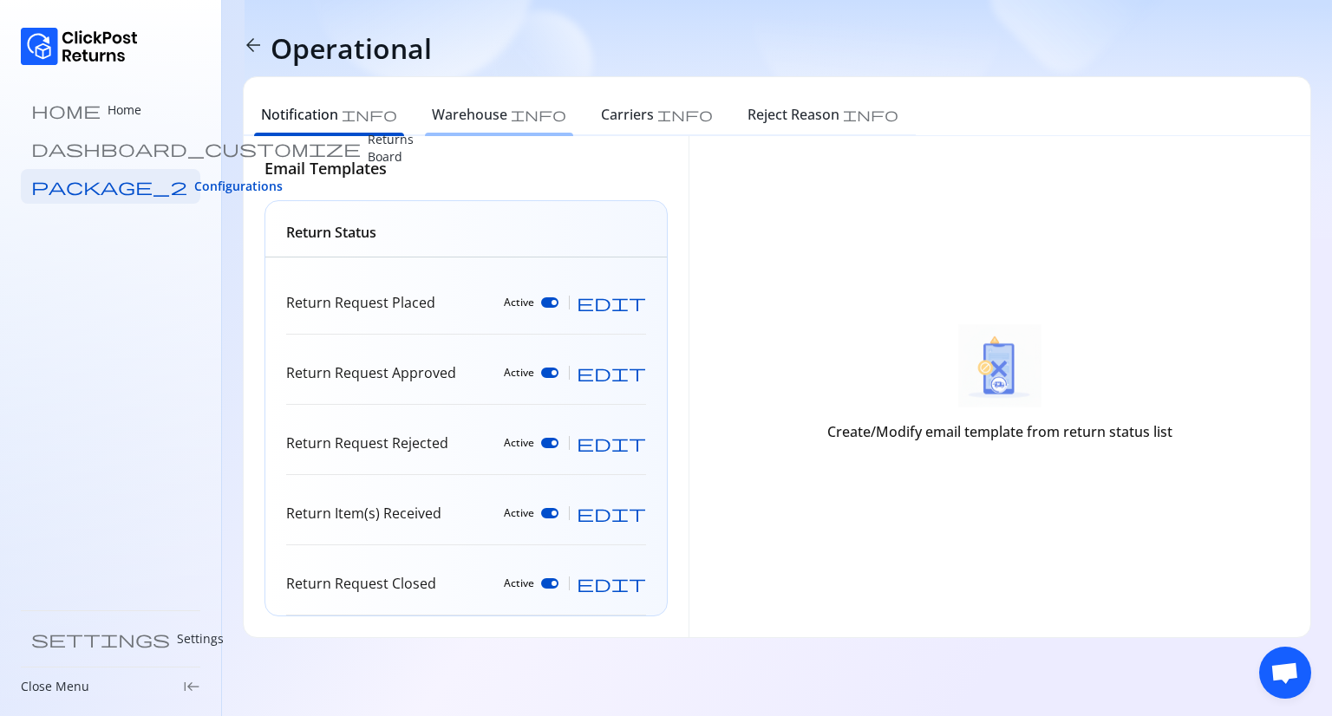
click at [432, 117] on h6 "Warehouse" at bounding box center [469, 114] width 75 height 21
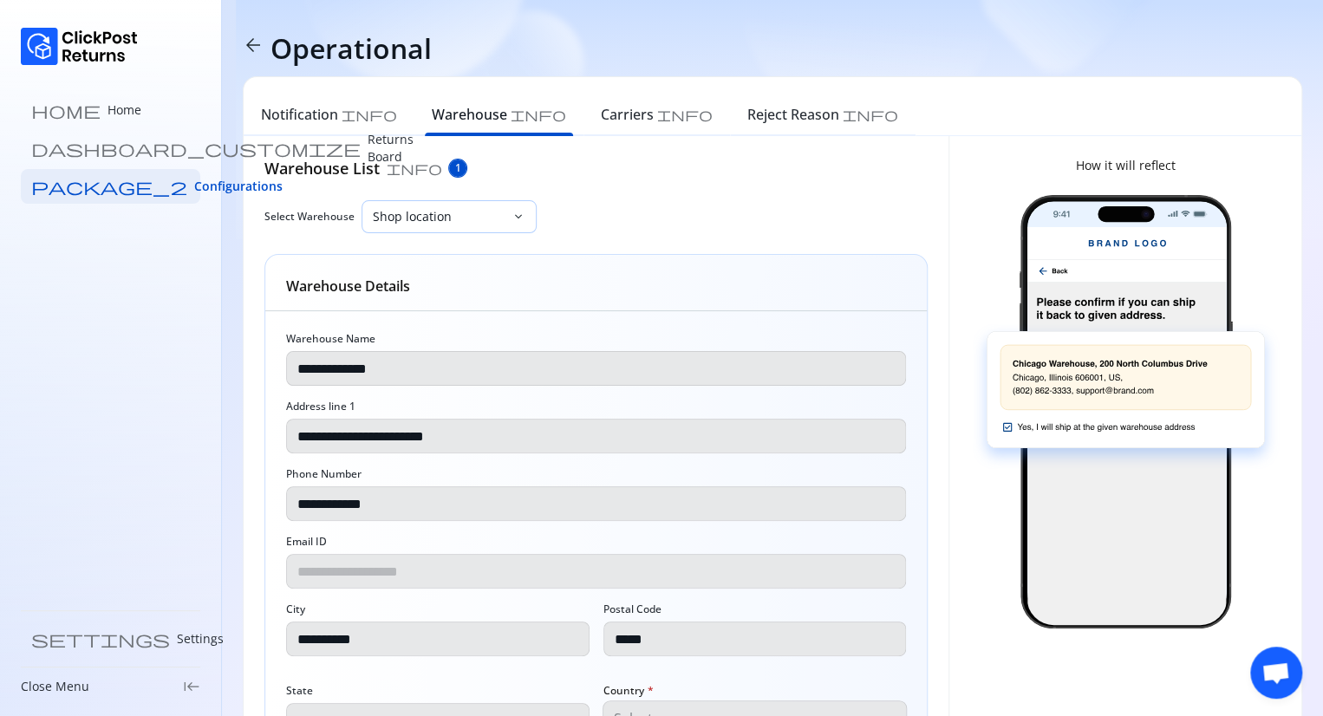
click at [470, 223] on p "Shop location" at bounding box center [439, 216] width 132 height 17
click at [685, 186] on div "**********" at bounding box center [595, 499] width 663 height 685
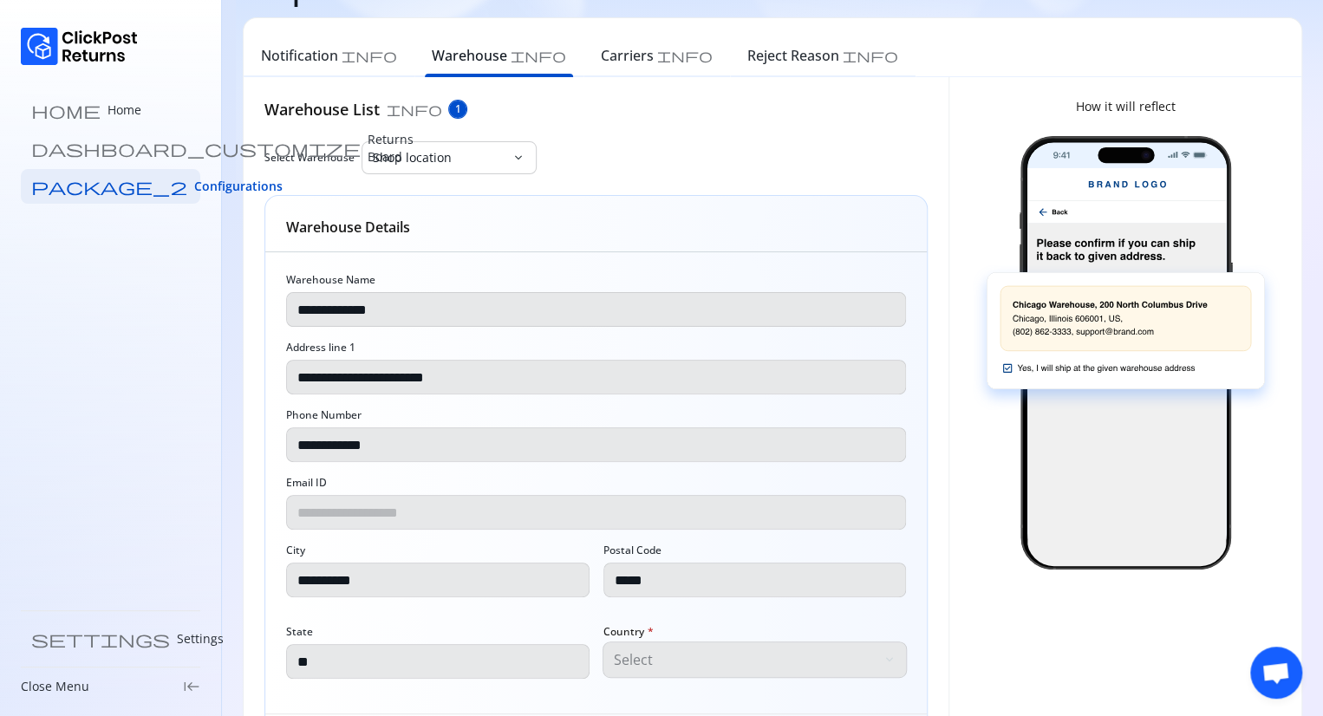
scroll to position [166, 0]
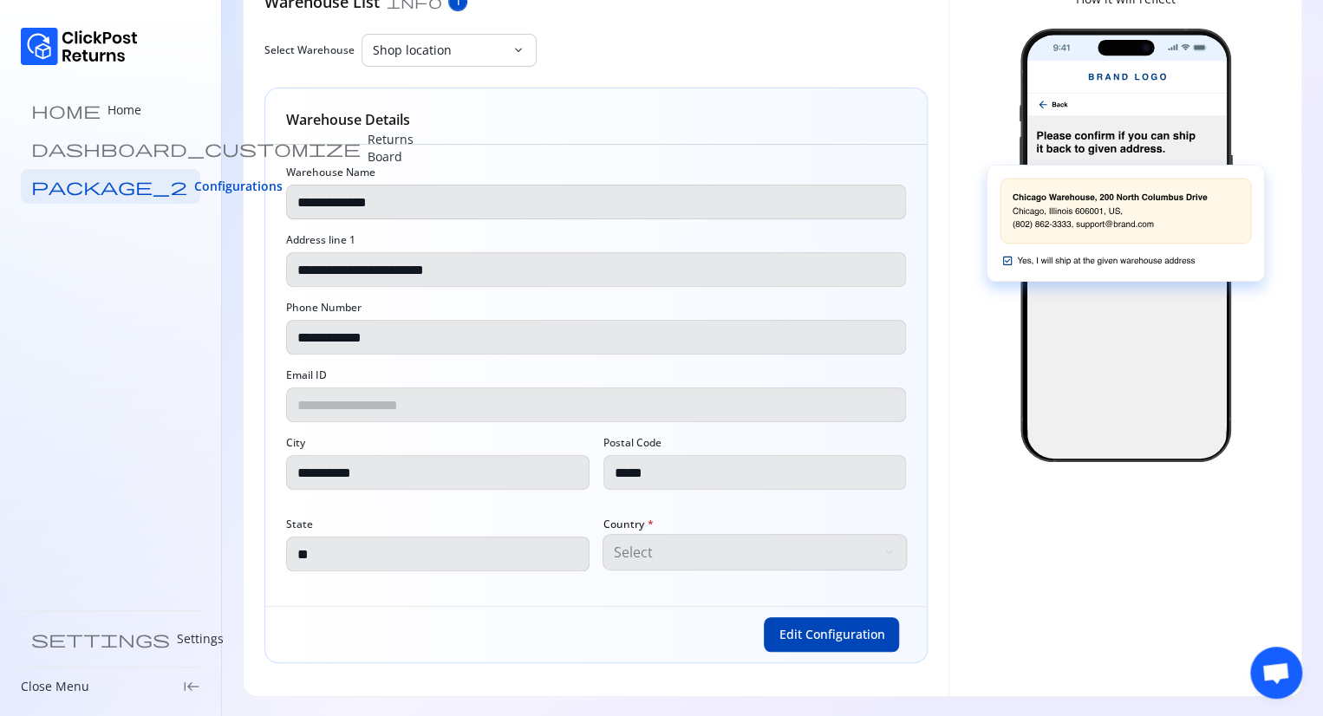
click at [819, 638] on span "Edit Configuration" at bounding box center [832, 634] width 106 height 17
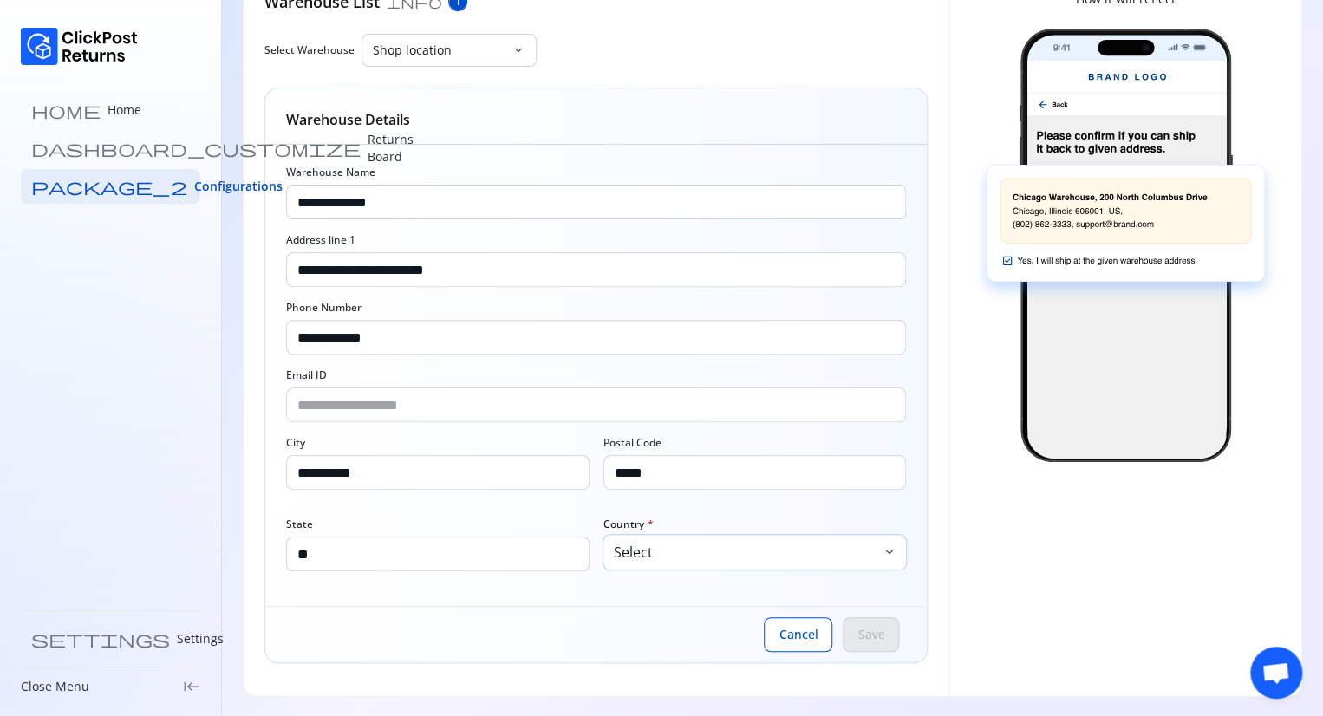
click at [725, 556] on p "Select" at bounding box center [746, 552] width 265 height 21
click at [796, 629] on span "Cancel" at bounding box center [798, 634] width 39 height 17
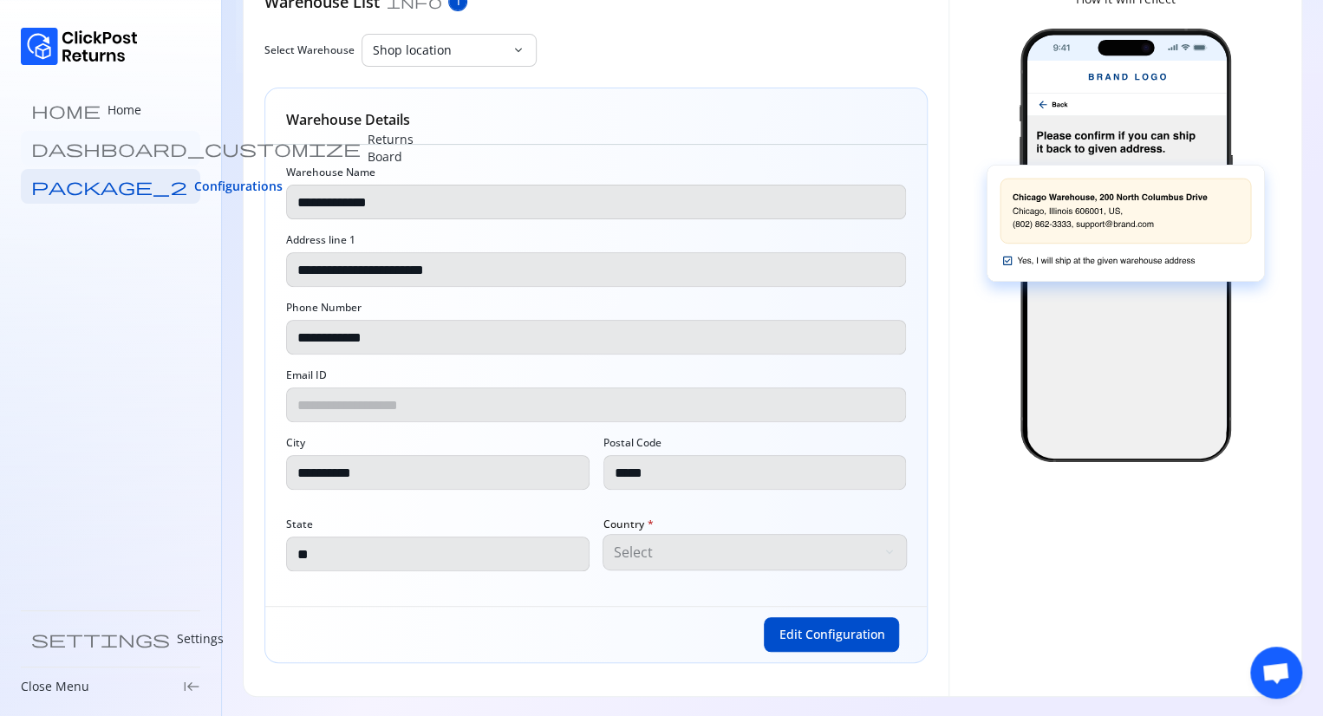
click at [368, 147] on p "Returns Board" at bounding box center [391, 148] width 46 height 35
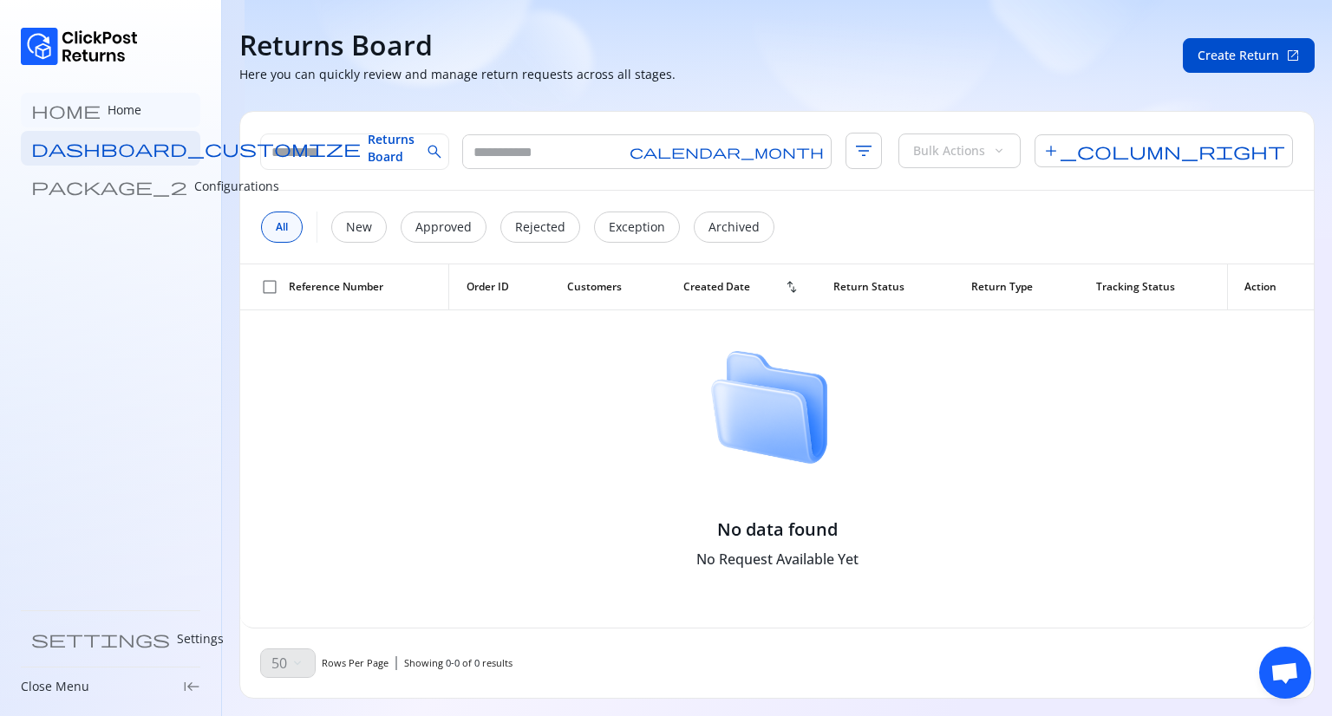
click at [49, 115] on link "home Home" at bounding box center [110, 110] width 179 height 35
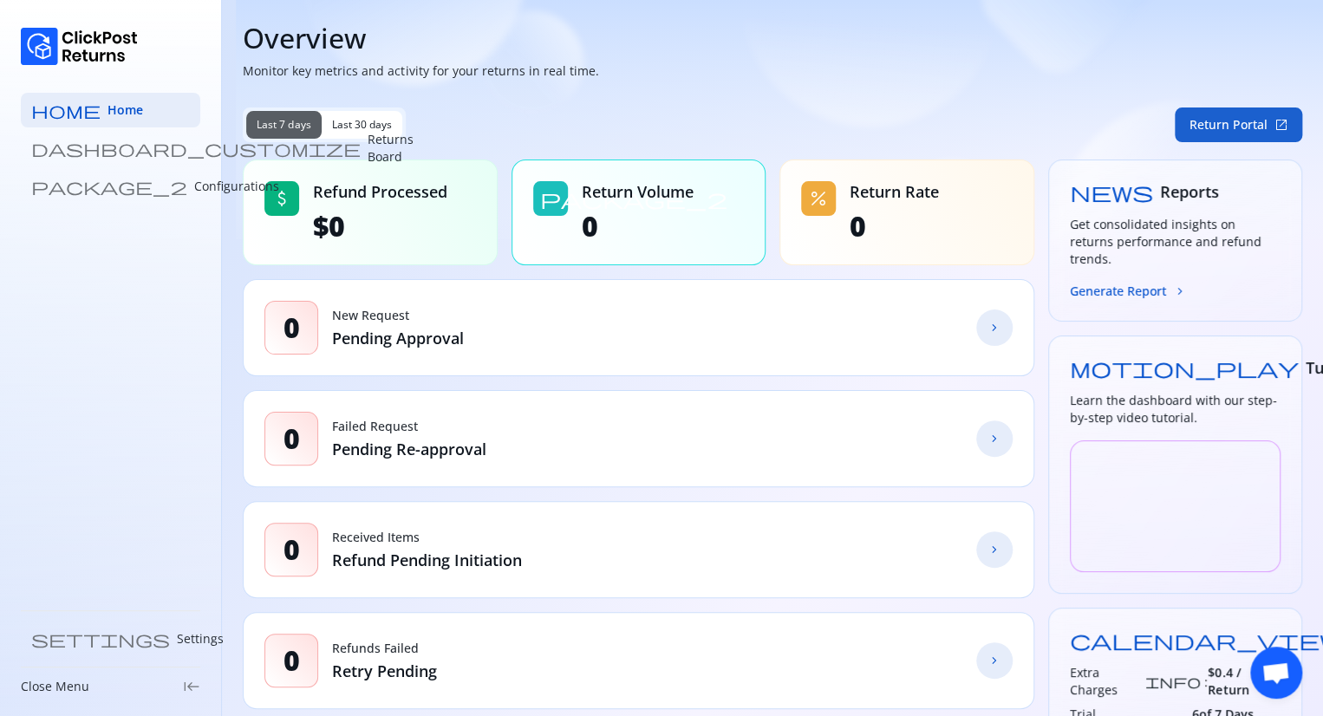
click at [1206, 124] on button "Return Portal open_in_new" at bounding box center [1238, 125] width 127 height 35
click at [194, 179] on p "Configurations" at bounding box center [236, 186] width 85 height 17
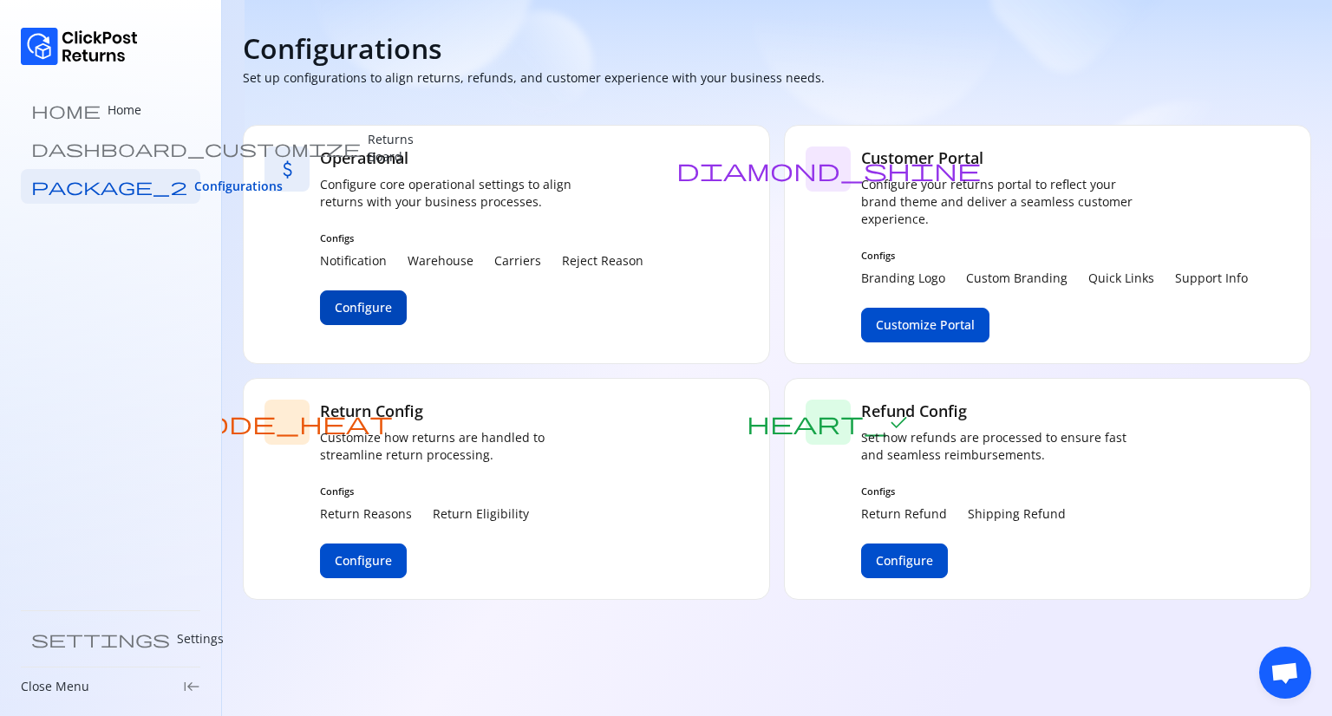
click at [383, 322] on button "Configure" at bounding box center [363, 307] width 87 height 35
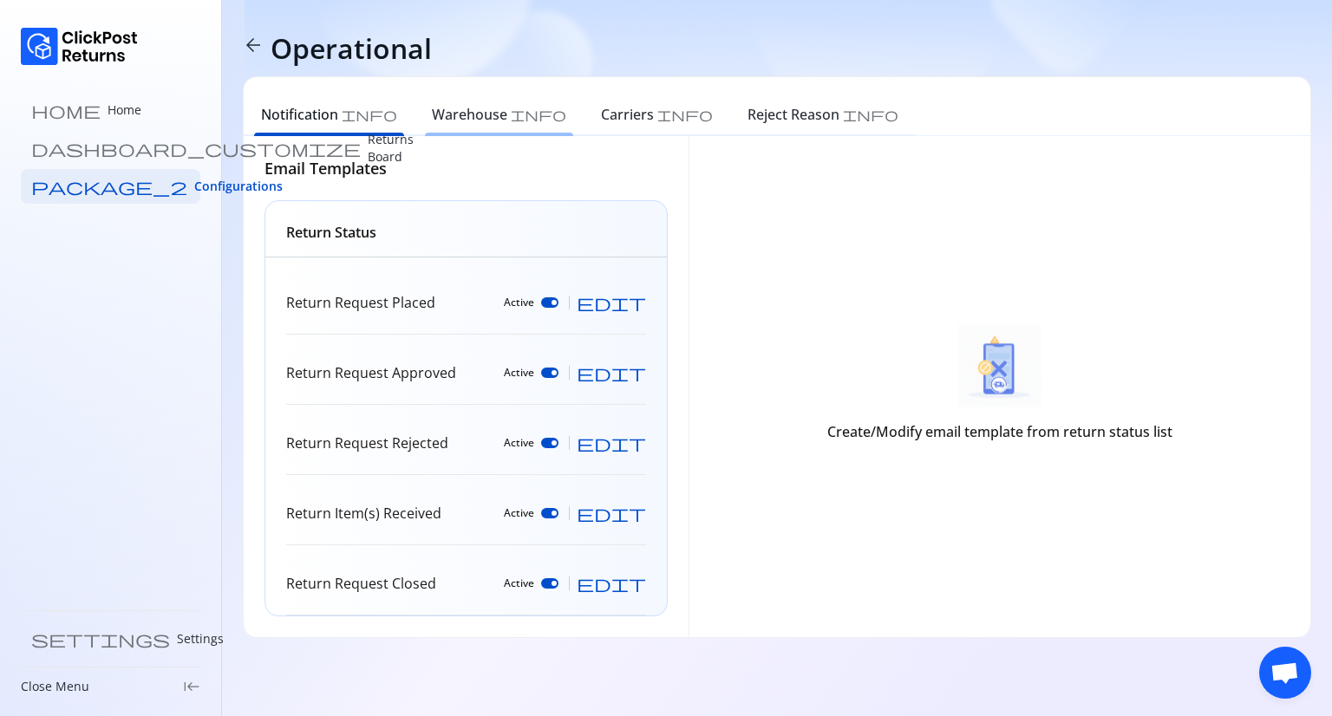
click at [440, 112] on h6 "Warehouse" at bounding box center [469, 114] width 75 height 21
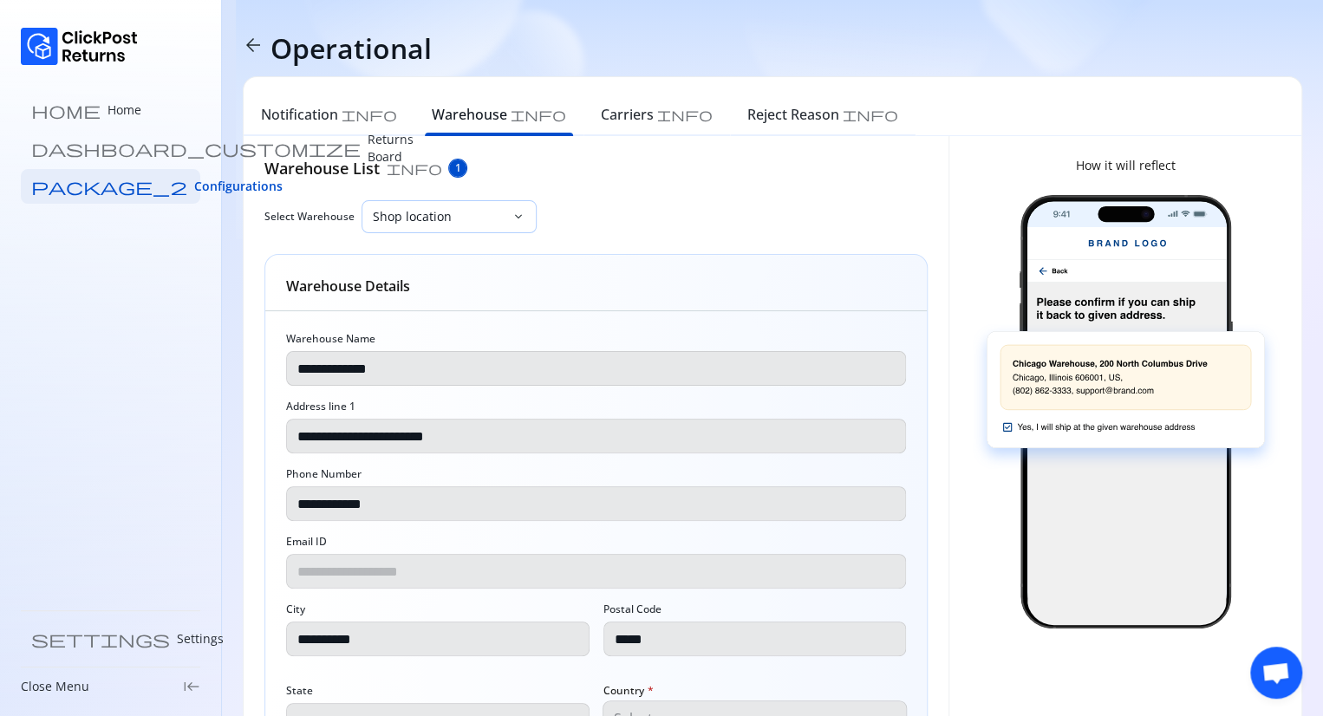
click at [444, 212] on p "Shop location" at bounding box center [439, 216] width 132 height 17
click at [476, 214] on p "Shop location" at bounding box center [439, 216] width 132 height 17
click at [347, 262] on p "Shop location" at bounding box center [596, 263] width 642 height 17
click at [491, 222] on p "Select Input" at bounding box center [439, 216] width 132 height 17
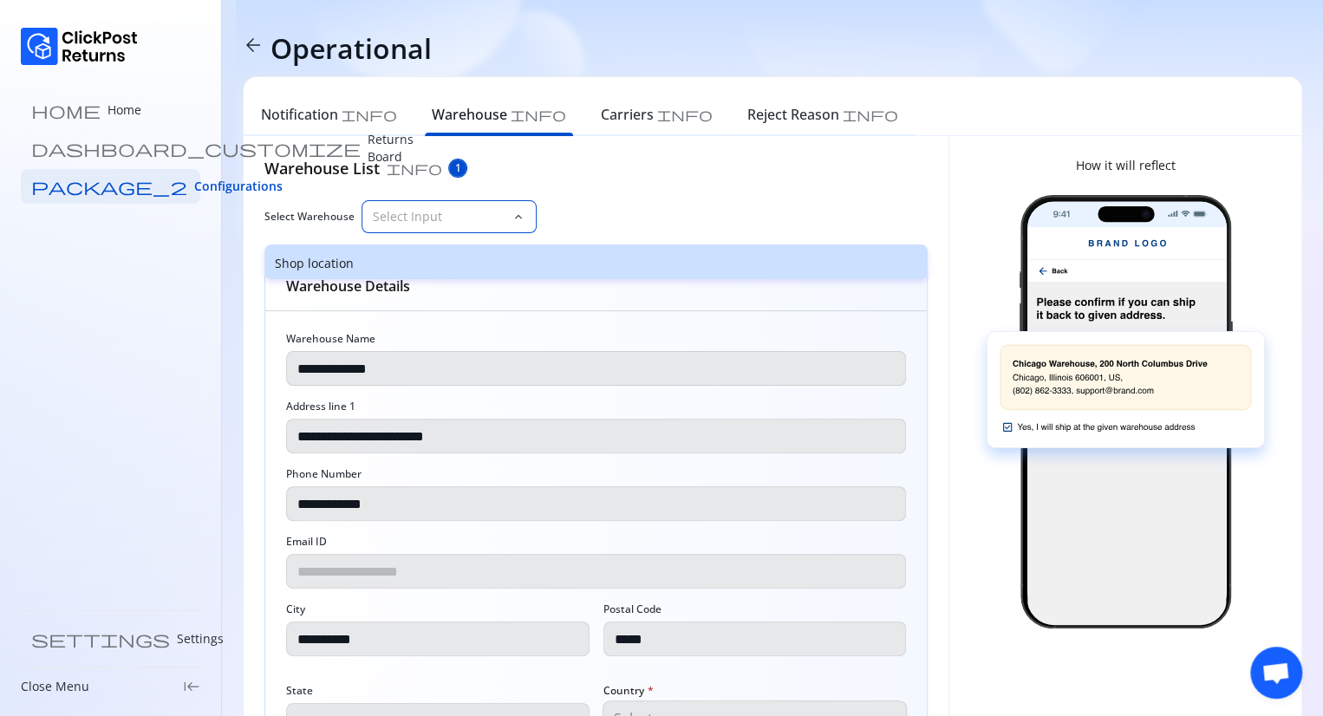
click at [357, 268] on p "Shop location" at bounding box center [596, 263] width 642 height 17
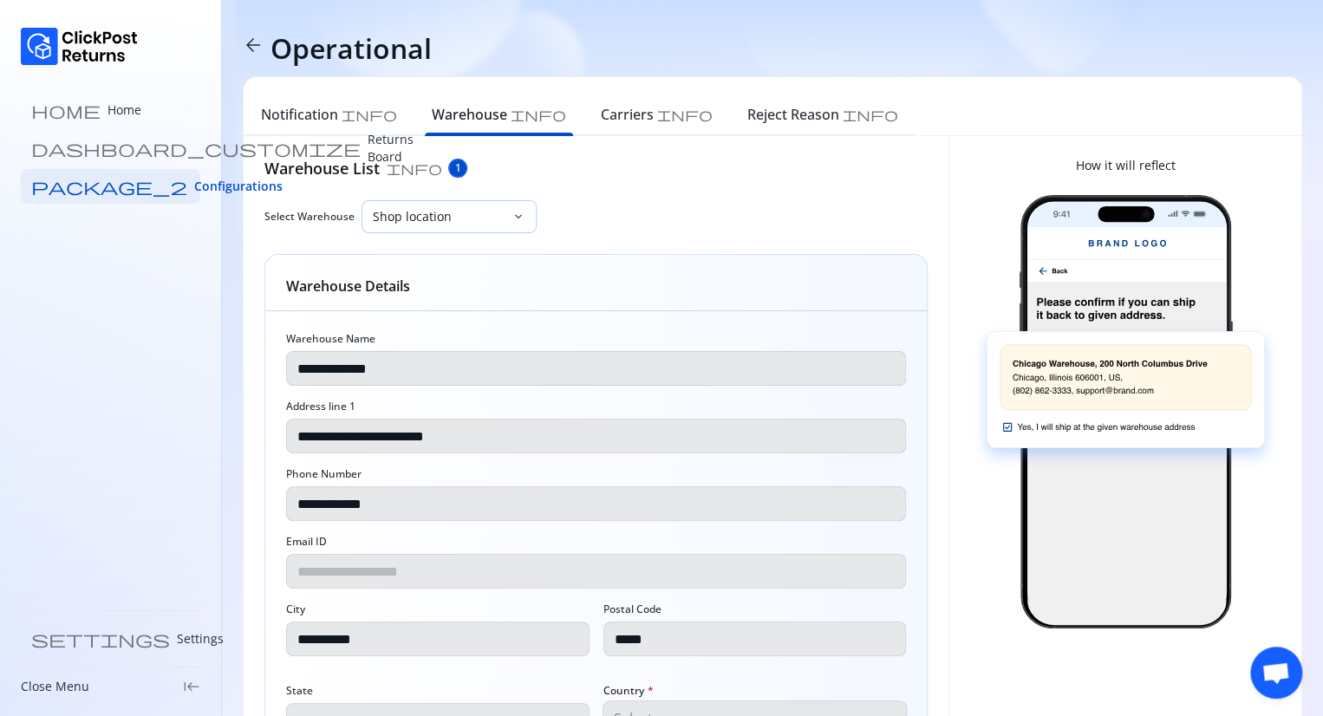
click at [517, 213] on span "keyboard_arrow_down" at bounding box center [519, 217] width 14 height 14
click at [409, 268] on p "Shop location" at bounding box center [596, 263] width 642 height 17
click at [513, 214] on span "keyboard_arrow_down" at bounding box center [519, 217] width 14 height 14
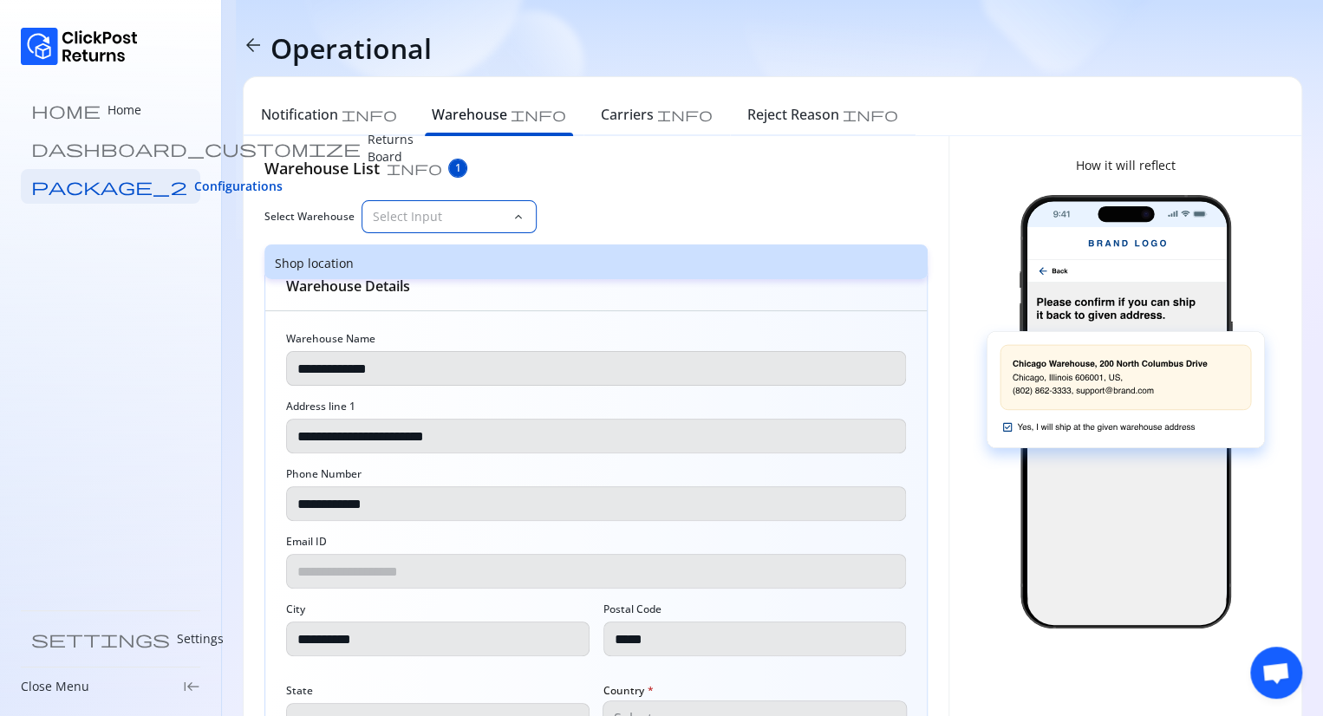
click at [382, 261] on p "Shop location" at bounding box center [596, 263] width 642 height 17
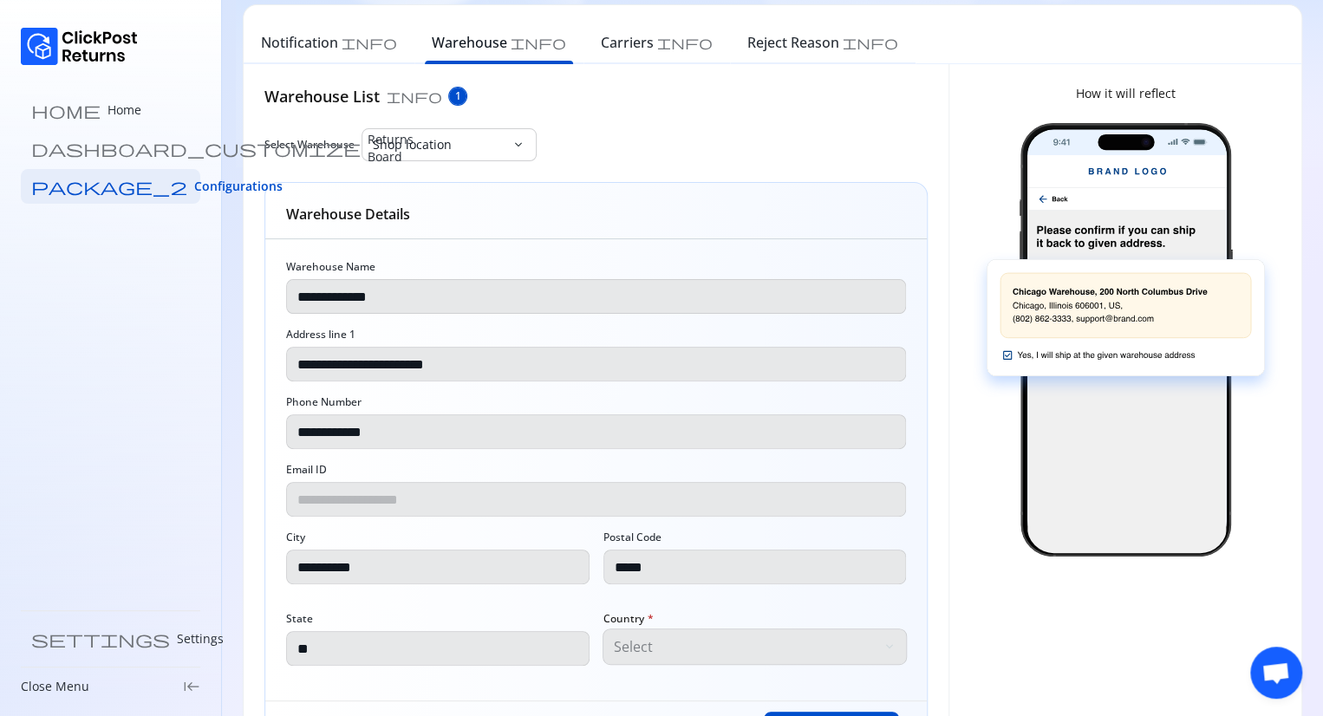
scroll to position [166, 0]
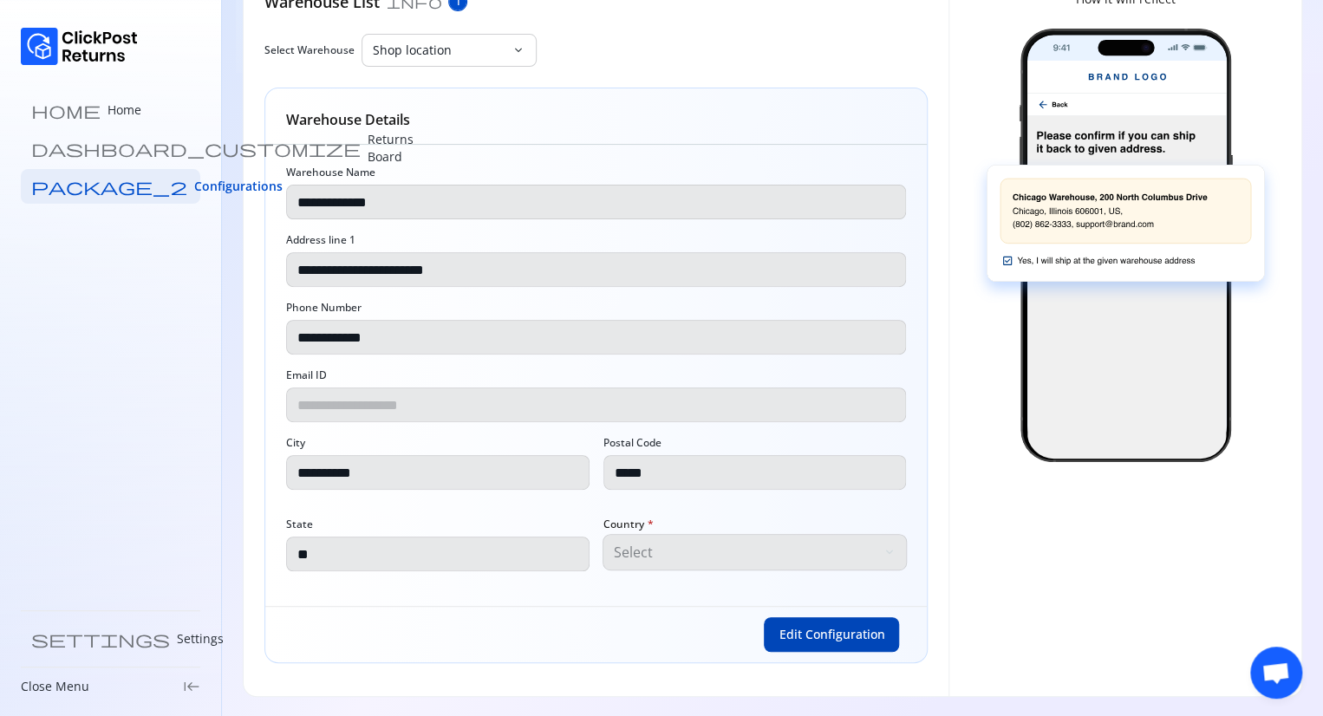
click at [793, 629] on span "Edit Configuration" at bounding box center [832, 634] width 106 height 17
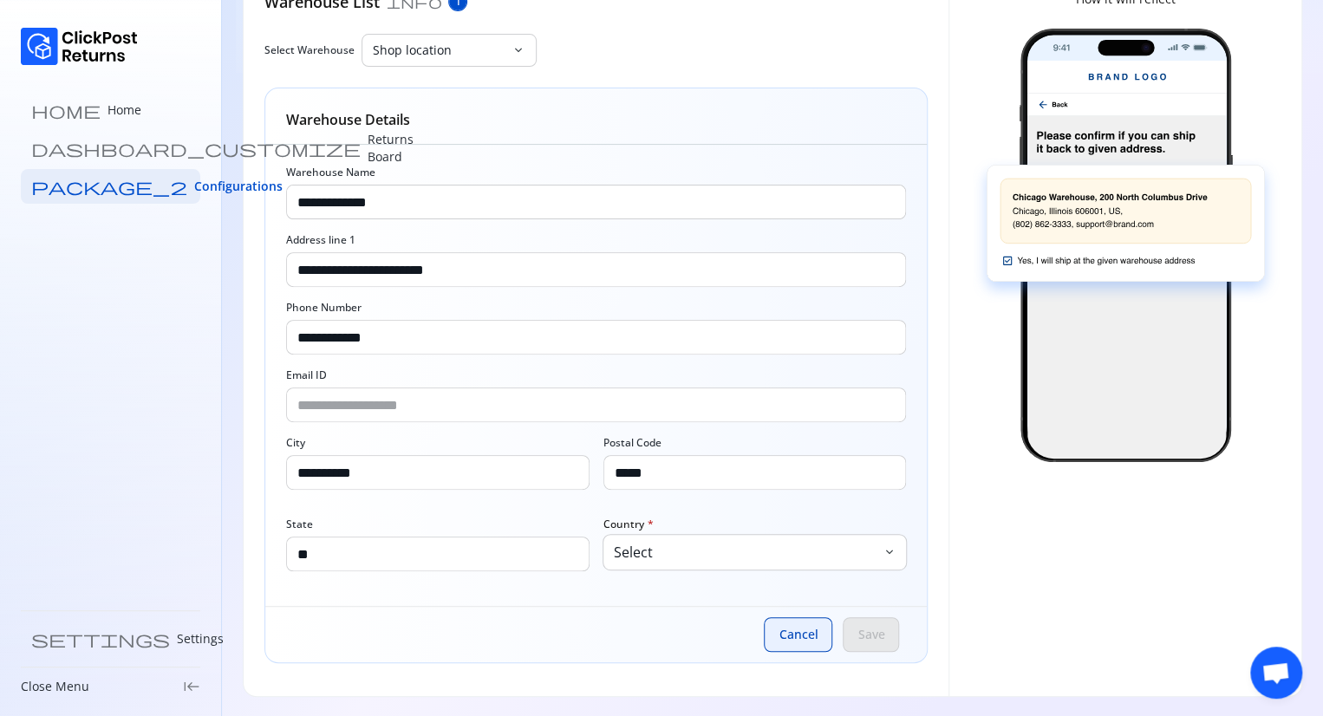
click at [770, 626] on button "Cancel" at bounding box center [798, 634] width 68 height 35
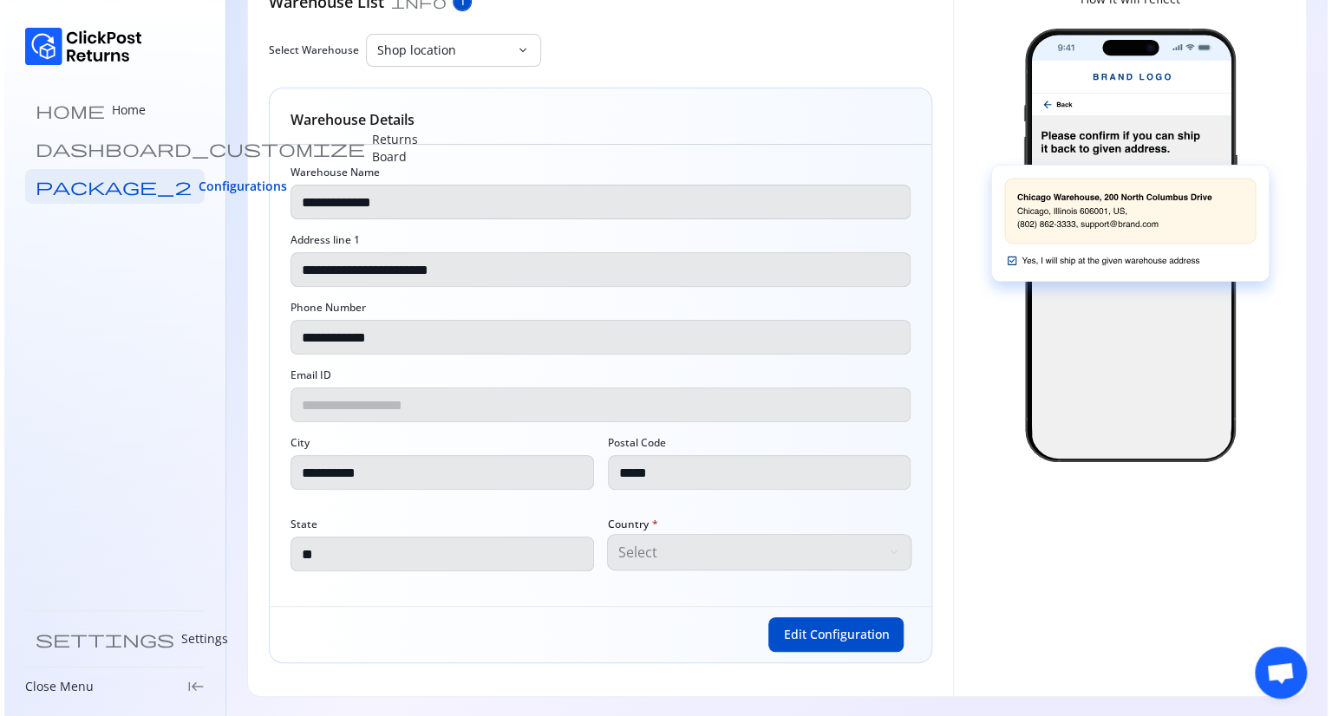
scroll to position [0, 0]
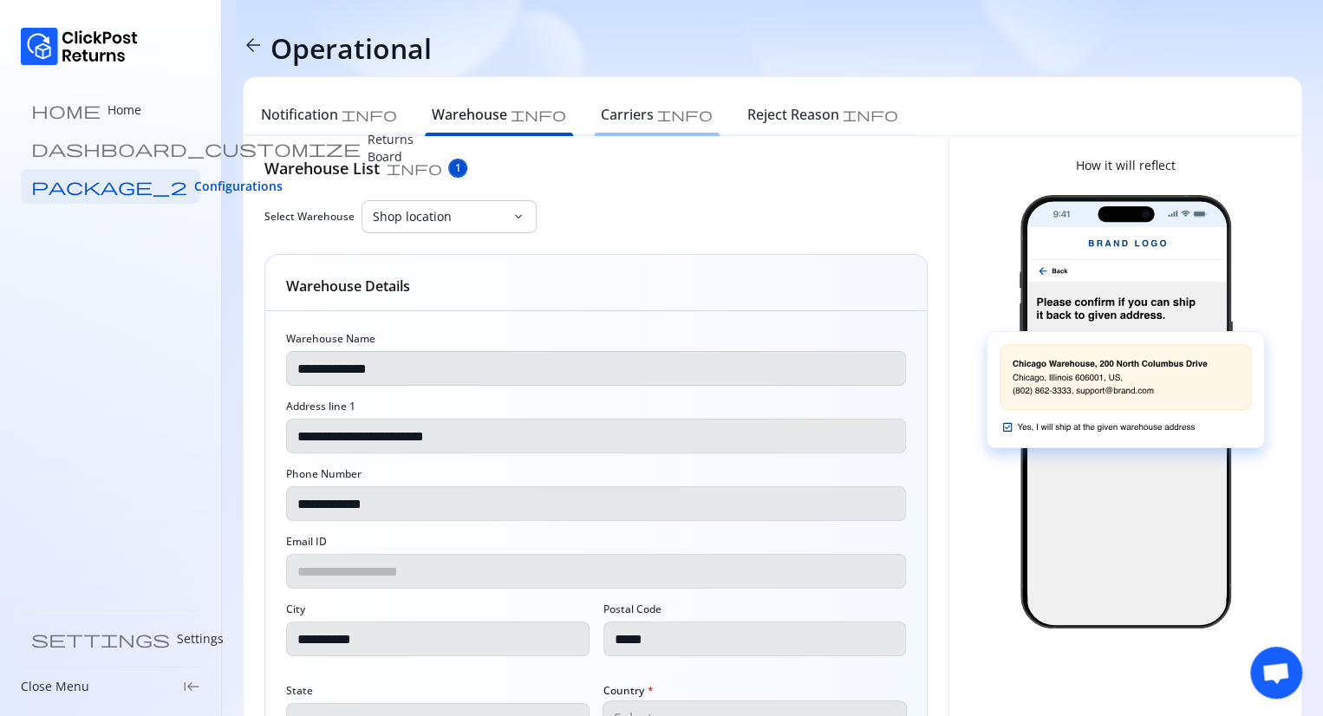
click at [584, 128] on div "Carriers info" at bounding box center [657, 117] width 147 height 38
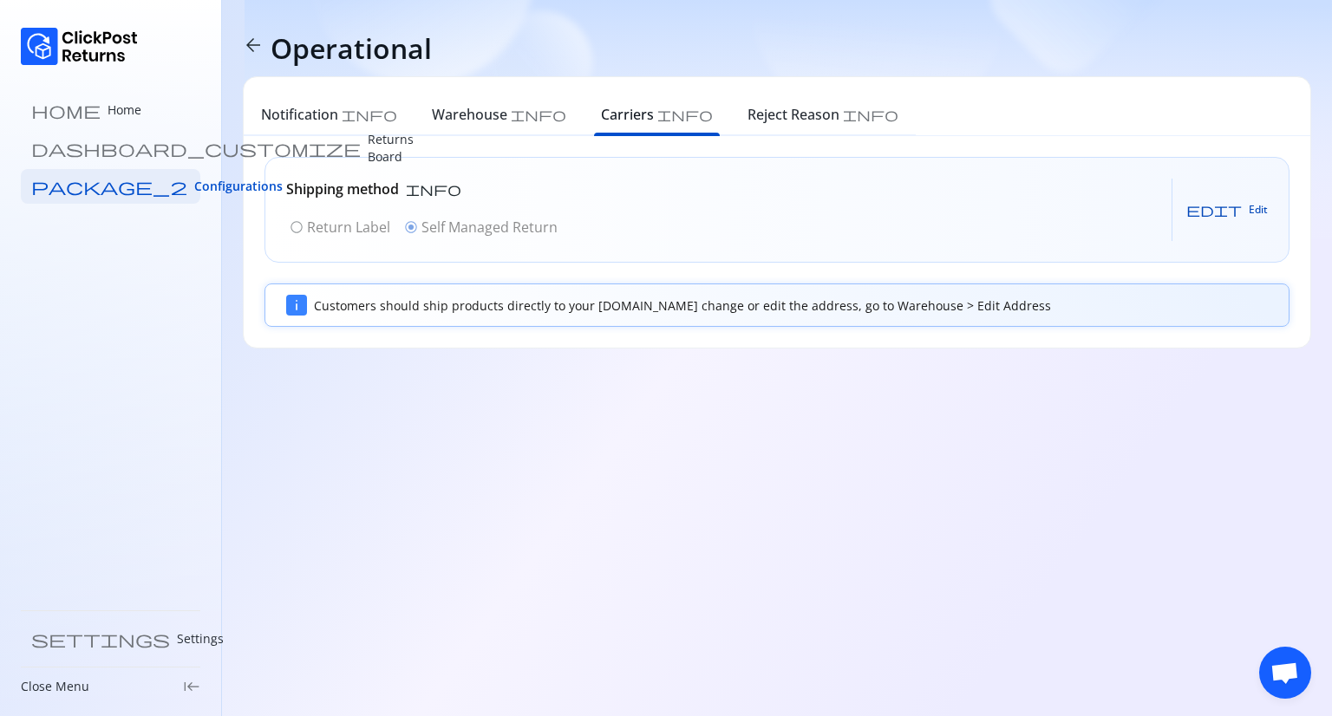
click at [1238, 209] on span "edit" at bounding box center [1213, 210] width 55 height 14
click at [1238, 209] on span "Save" at bounding box center [1240, 210] width 23 height 14
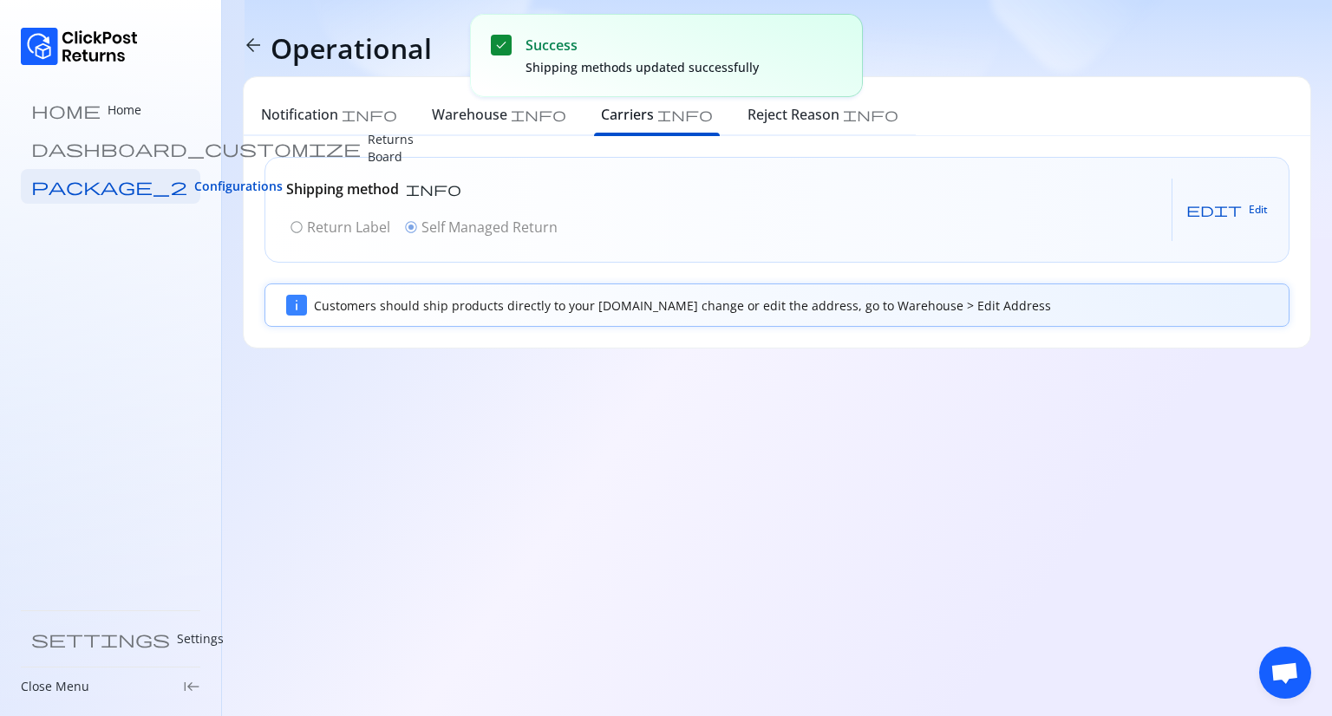
click at [288, 229] on div "radio_button_unchecked Return Label radio_button_checked Self Managed Return" at bounding box center [423, 227] width 275 height 28
drag, startPoint x: 1232, startPoint y: 207, endPoint x: 308, endPoint y: 285, distance: 927.6
click at [308, 285] on div "Shipping method info radio_button_unchecked Return Label radio_button_checked S…" at bounding box center [776, 242] width 1025 height 170
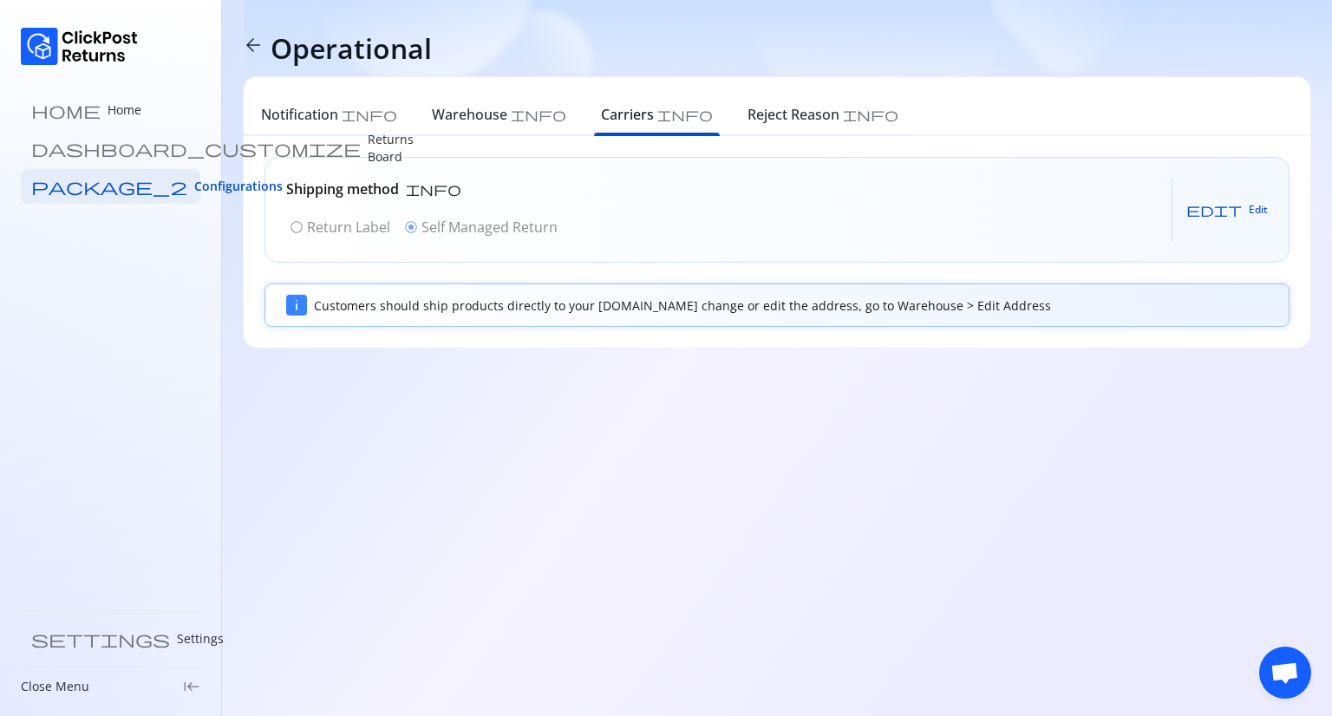
drag, startPoint x: 1237, startPoint y: 210, endPoint x: 614, endPoint y: 186, distance: 623.9
click at [614, 186] on div "Shipping method info radio_button_unchecked Return Label radio_button_checked S…" at bounding box center [776, 210] width 1023 height 104
click at [1237, 208] on span "edit" at bounding box center [1213, 210] width 55 height 14
click at [336, 228] on p "Return Label" at bounding box center [348, 227] width 83 height 21
click at [1231, 207] on span "Save" at bounding box center [1240, 210] width 23 height 14
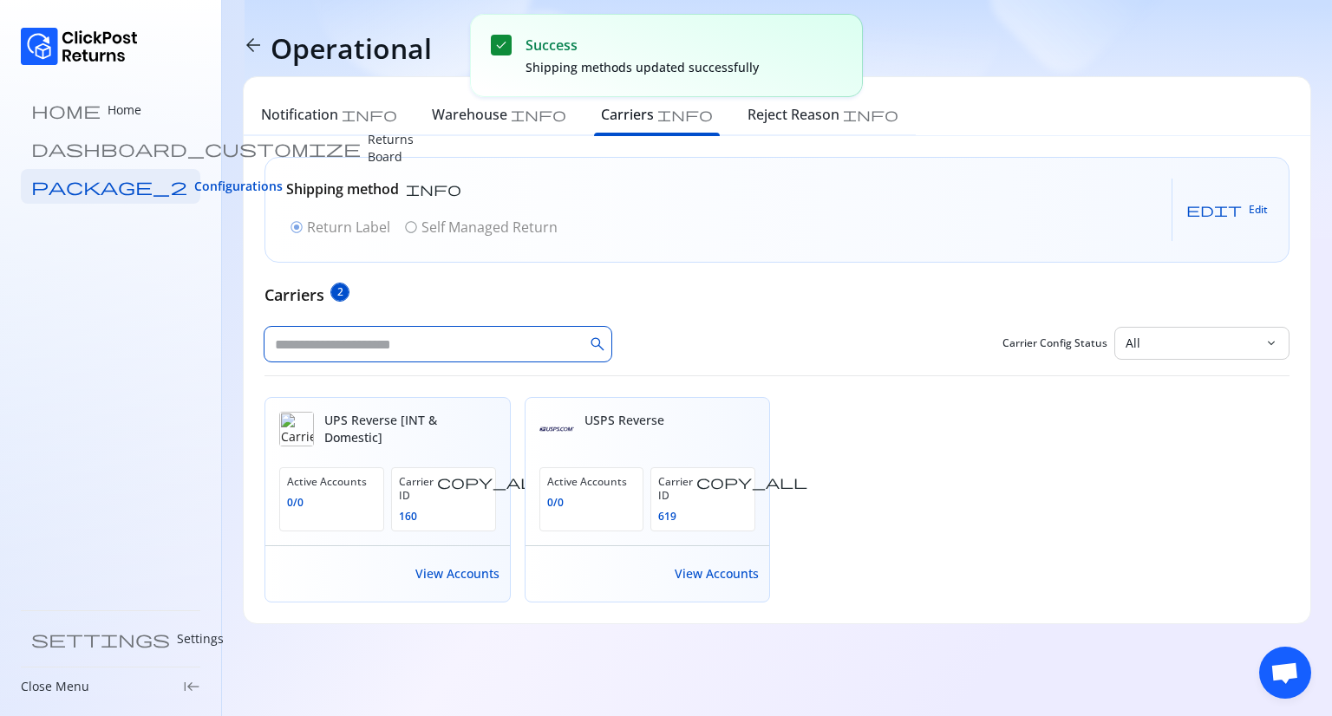
click at [430, 361] on input "text" at bounding box center [423, 344] width 319 height 35
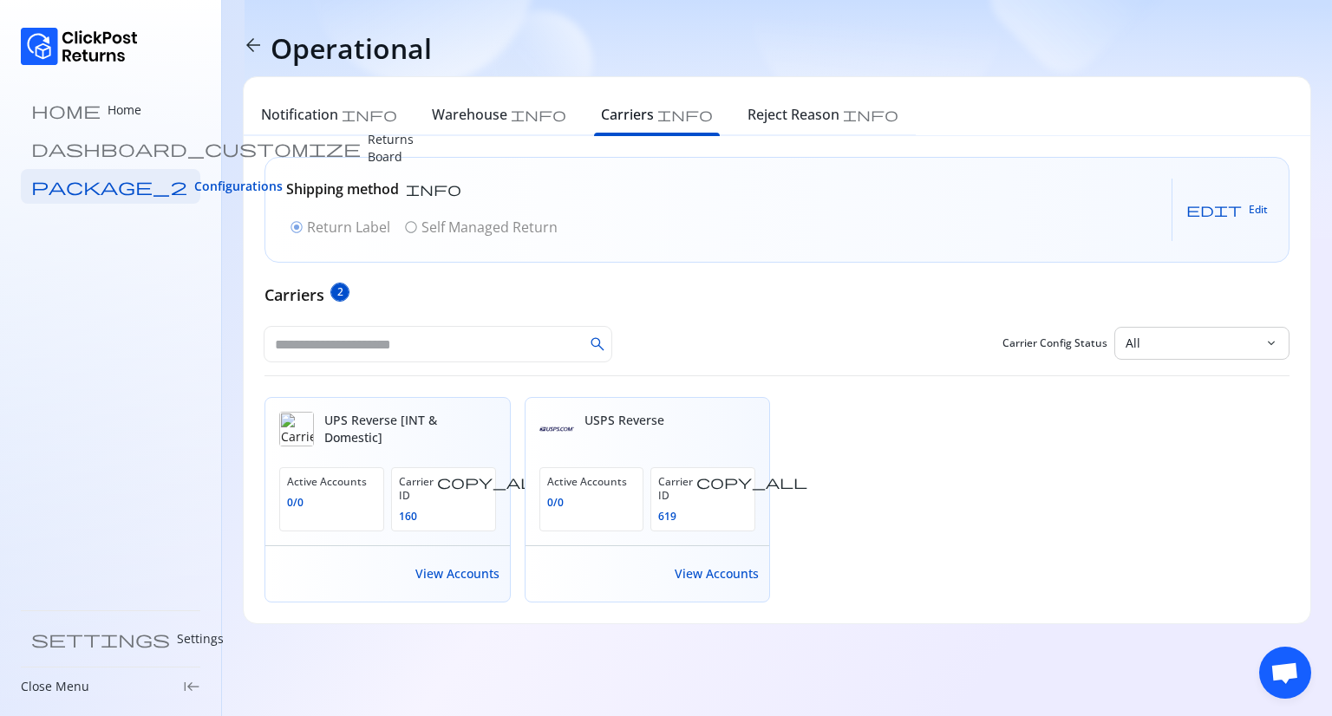
click at [414, 226] on div "radio_button_checked Return Label radio_button_unchecked Self Managed Return" at bounding box center [423, 227] width 275 height 28
click at [409, 229] on div "radio_button_checked Return Label radio_button_unchecked Self Managed Return" at bounding box center [423, 227] width 275 height 28
click at [1234, 208] on span "edit" at bounding box center [1213, 210] width 55 height 14
click at [410, 223] on span "radio_button_unchecked" at bounding box center [411, 227] width 14 height 14
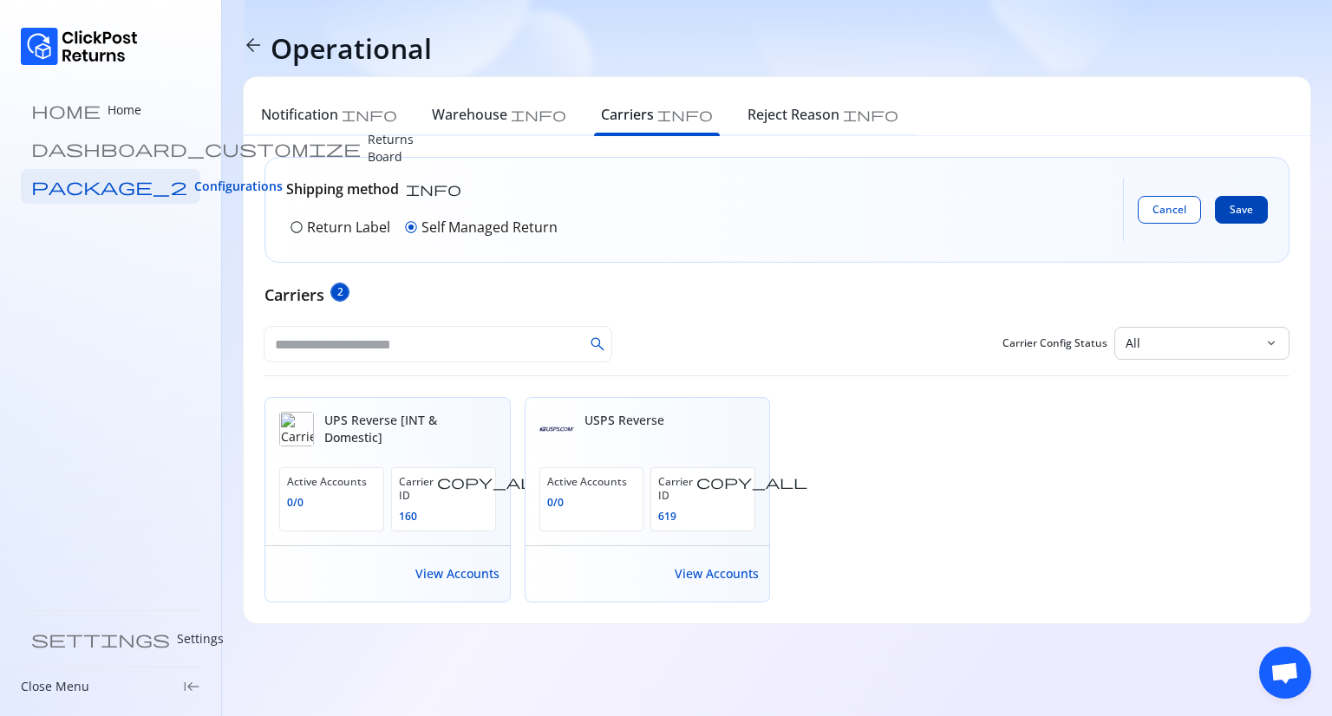
click at [1239, 208] on span "Save" at bounding box center [1240, 210] width 23 height 14
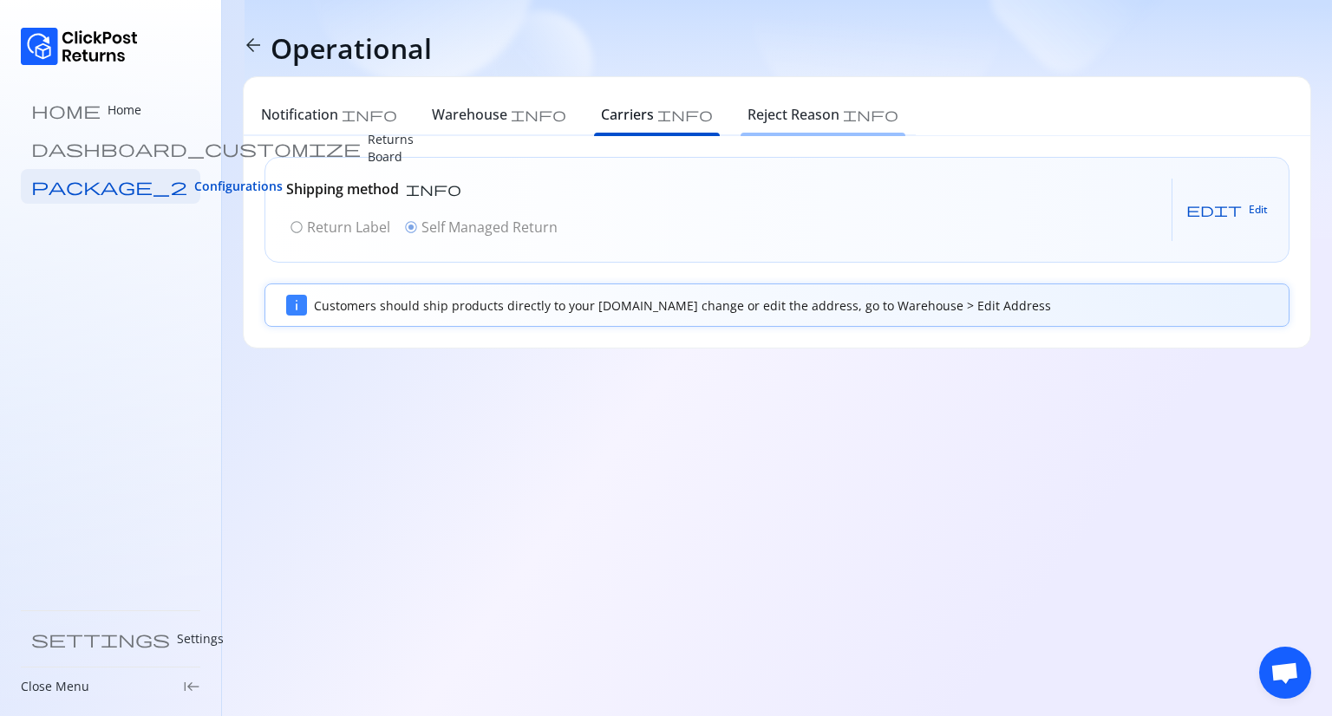
click at [747, 124] on h6 "Reject Reason" at bounding box center [793, 114] width 92 height 21
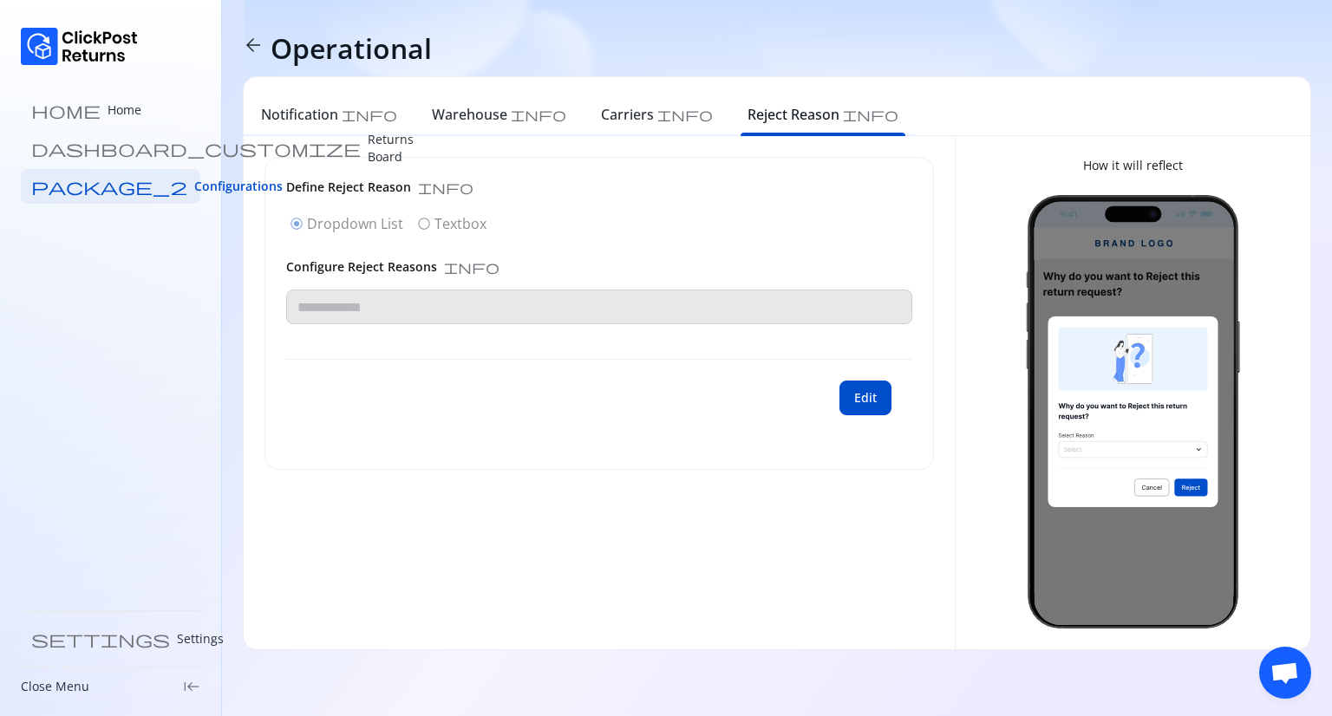
type input "**********"
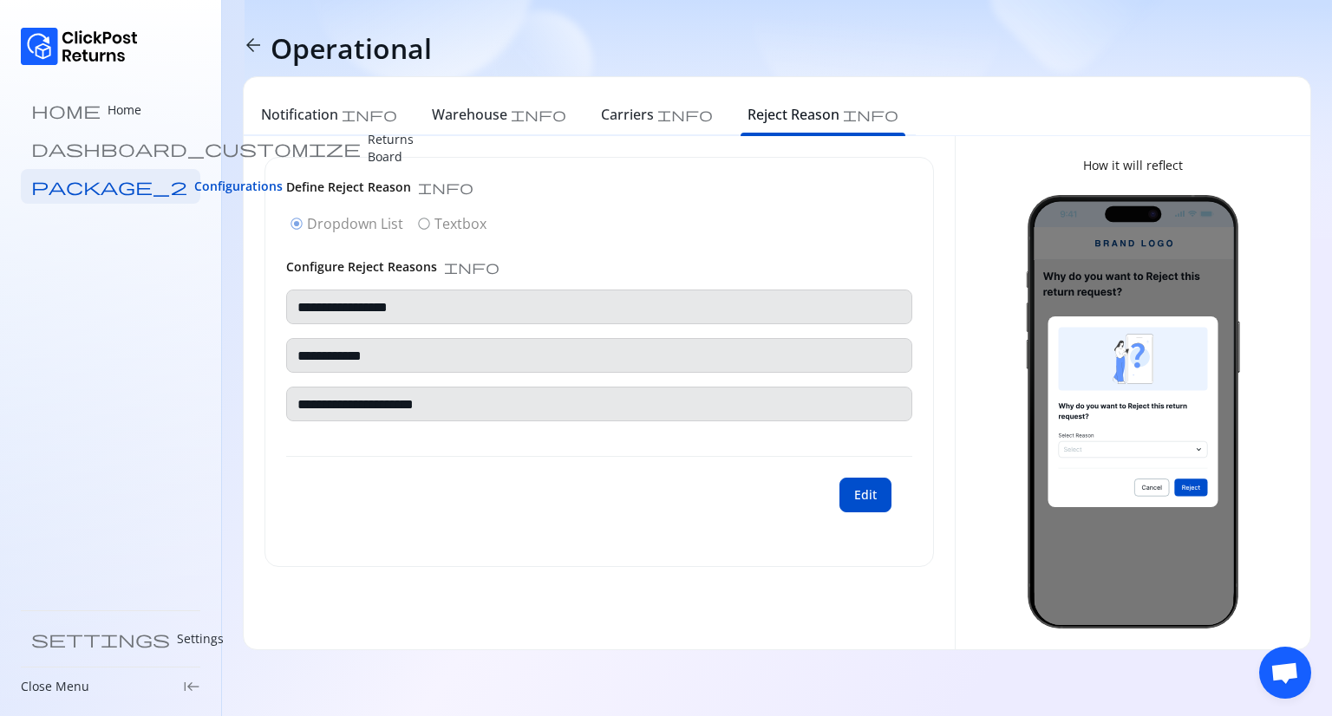
click at [422, 223] on div "radio_button_checked Dropdown List radio_button_unchecked Textbox" at bounding box center [599, 224] width 626 height 28
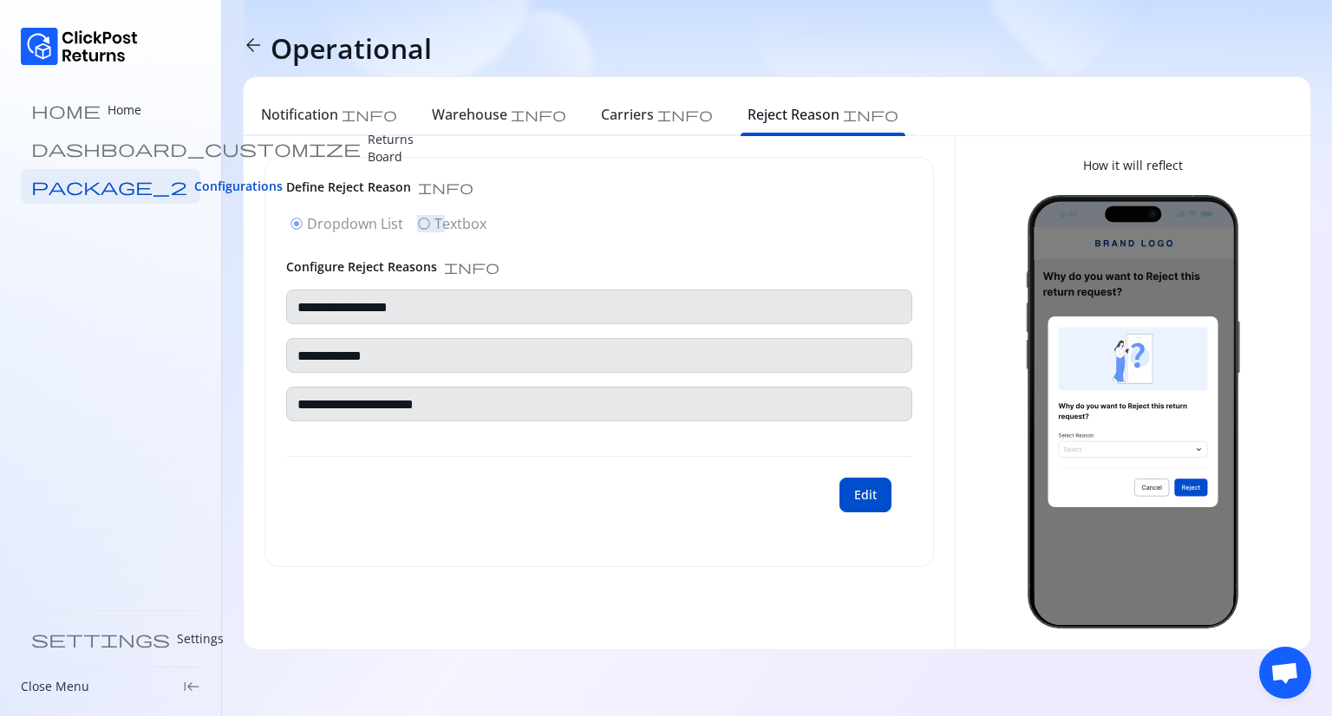
click at [422, 223] on div "radio_button_checked Dropdown List radio_button_unchecked Textbox" at bounding box center [599, 224] width 626 height 28
drag, startPoint x: 422, startPoint y: 223, endPoint x: 922, endPoint y: 453, distance: 550.1
click at [922, 453] on div "**********" at bounding box center [599, 362] width 668 height 408
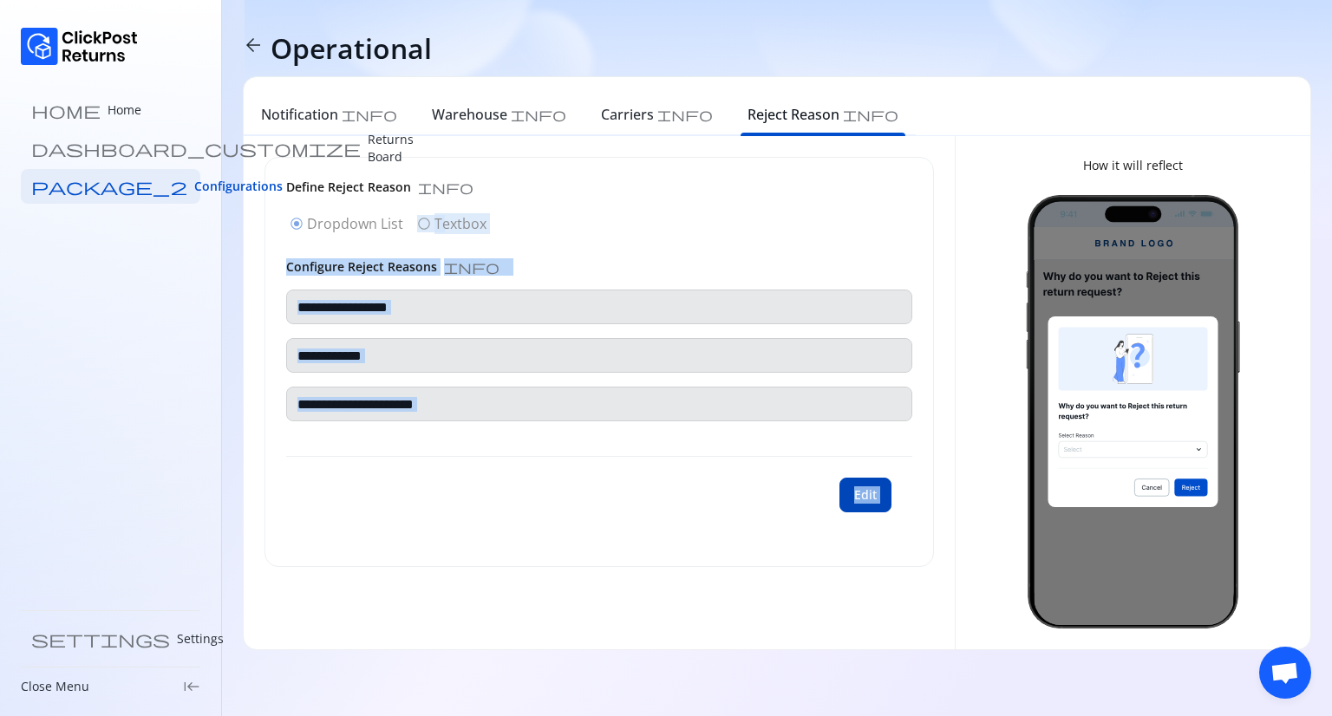
click at [871, 499] on span "Edit" at bounding box center [865, 494] width 23 height 17
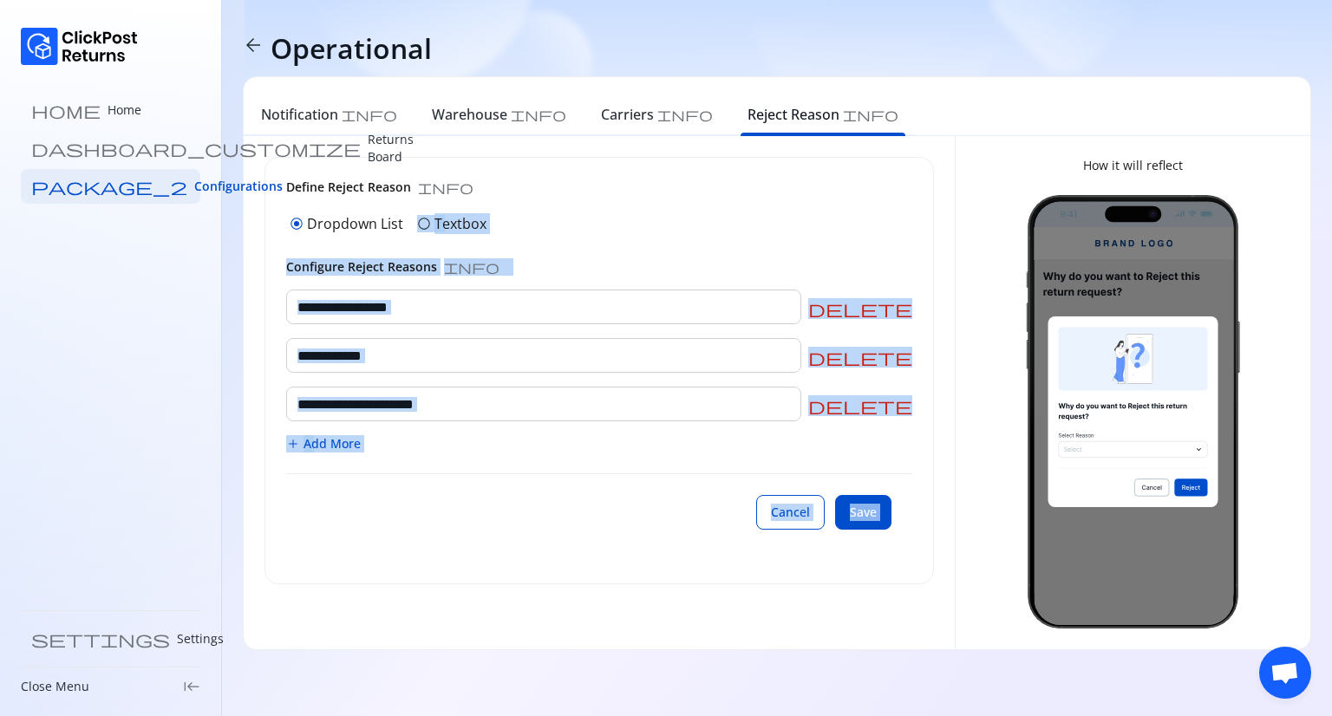
click at [635, 271] on div "Configure Reject Reasons info" at bounding box center [599, 266] width 626 height 17
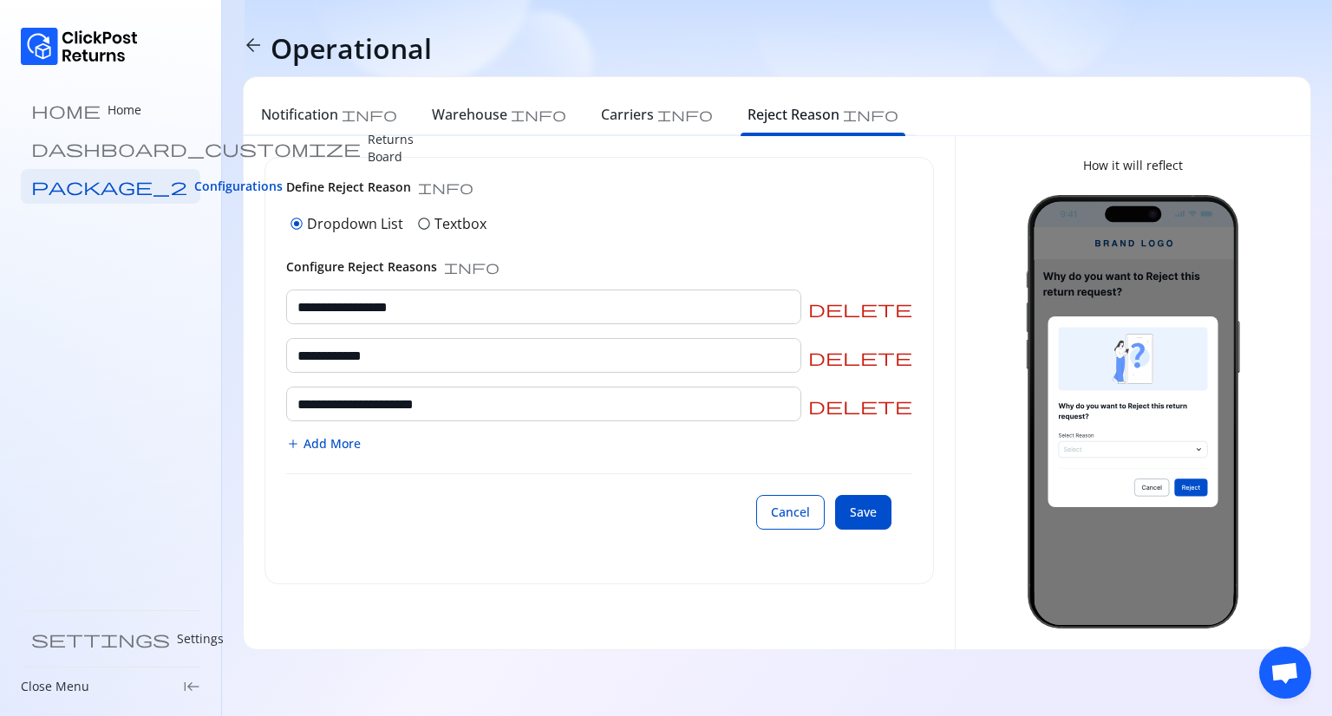
click at [423, 227] on span "radio_button_unchecked" at bounding box center [424, 224] width 14 height 14
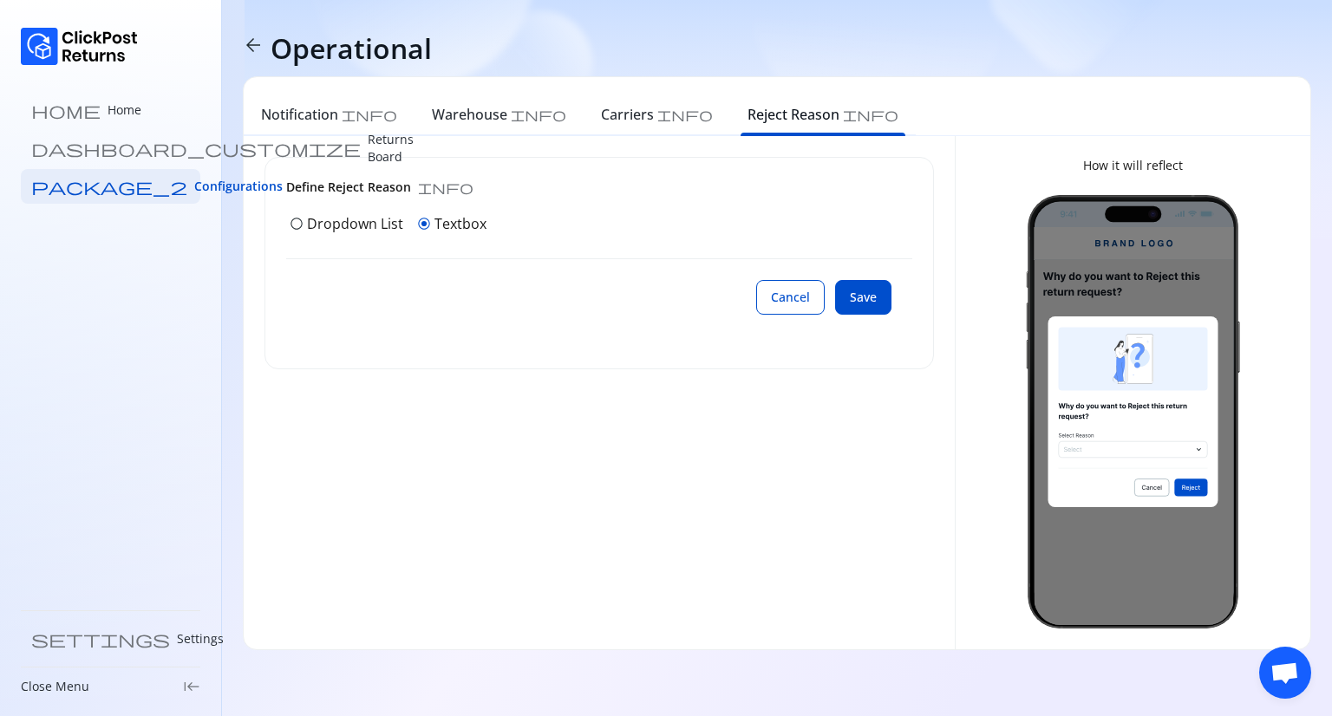
click at [301, 223] on span "radio_button_unchecked" at bounding box center [297, 224] width 14 height 14
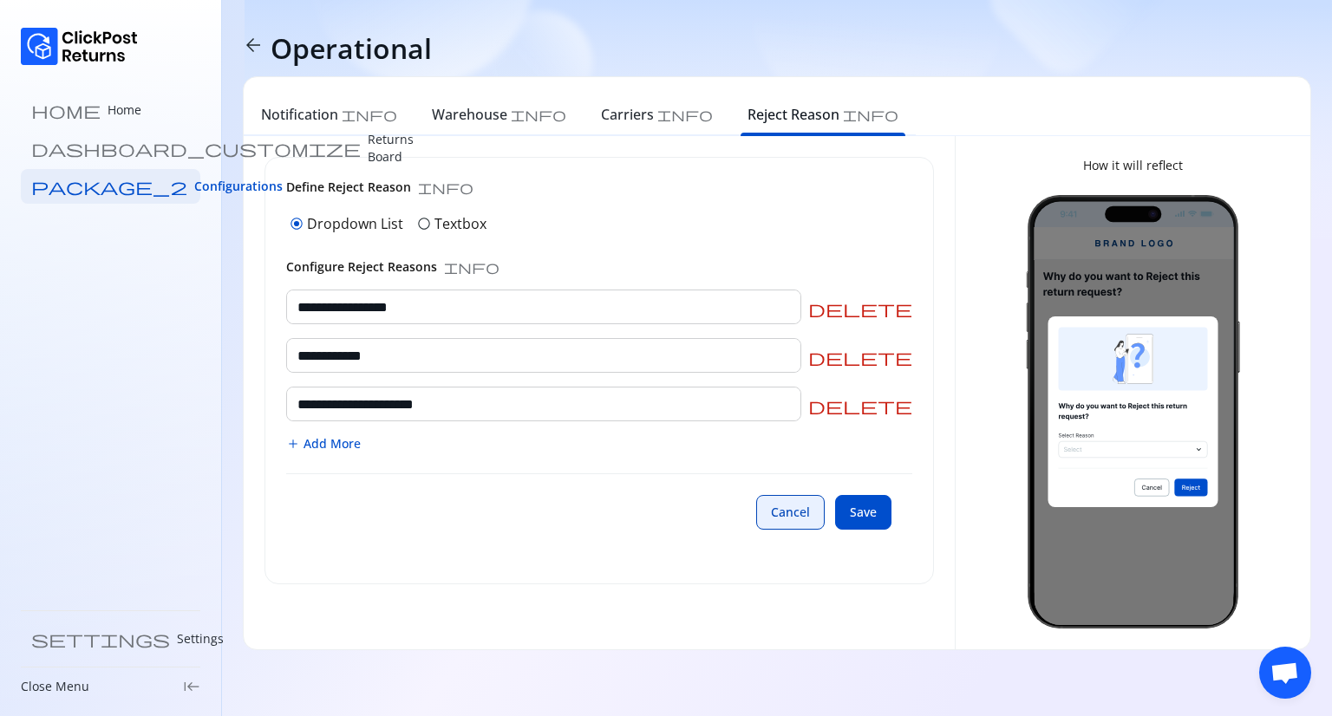
click at [763, 514] on button "Cancel" at bounding box center [790, 512] width 68 height 35
type input "**********"
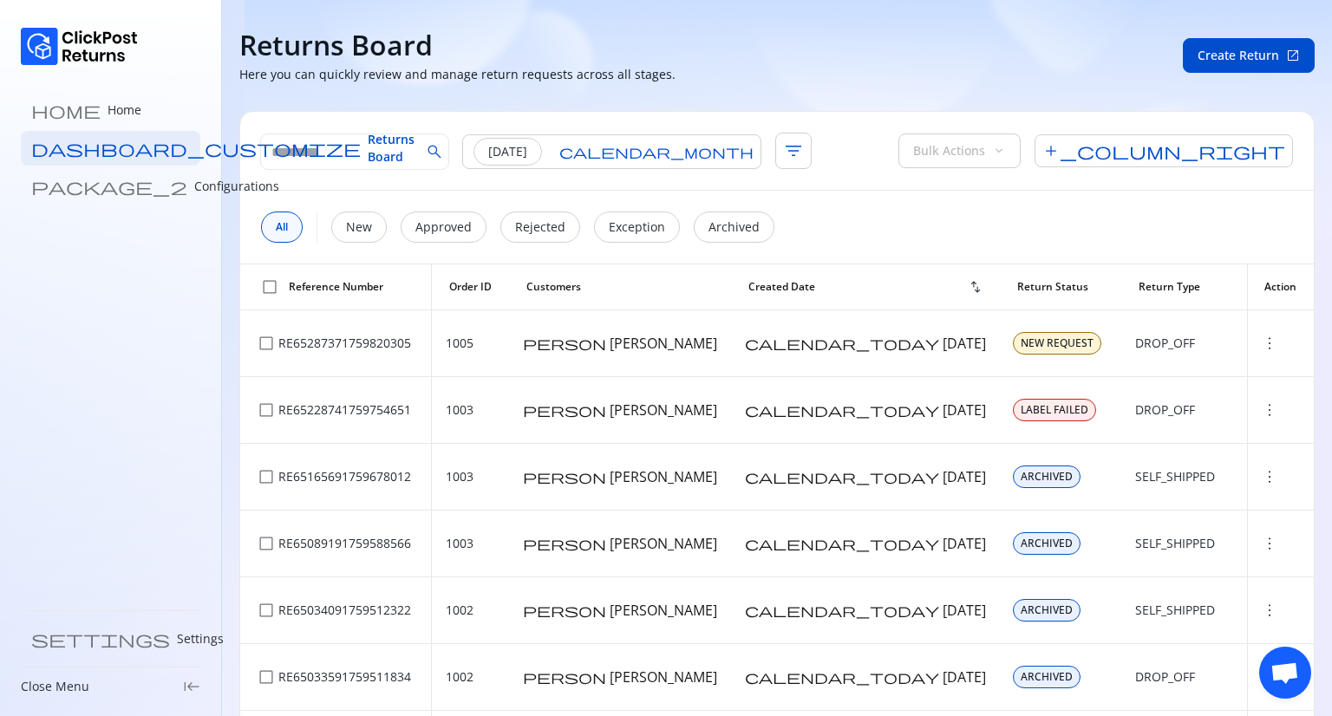
scroll to position [653, 0]
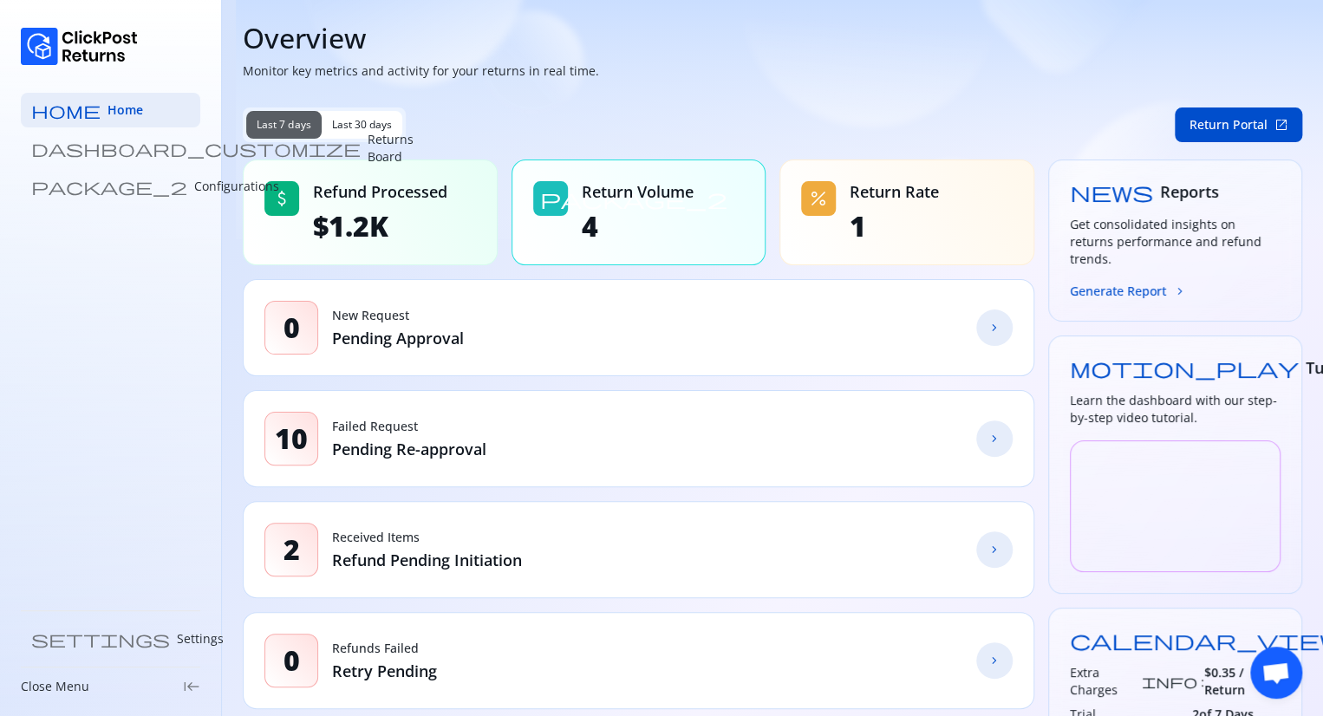
click at [984, 334] on link "chevron_forward" at bounding box center [994, 328] width 36 height 36
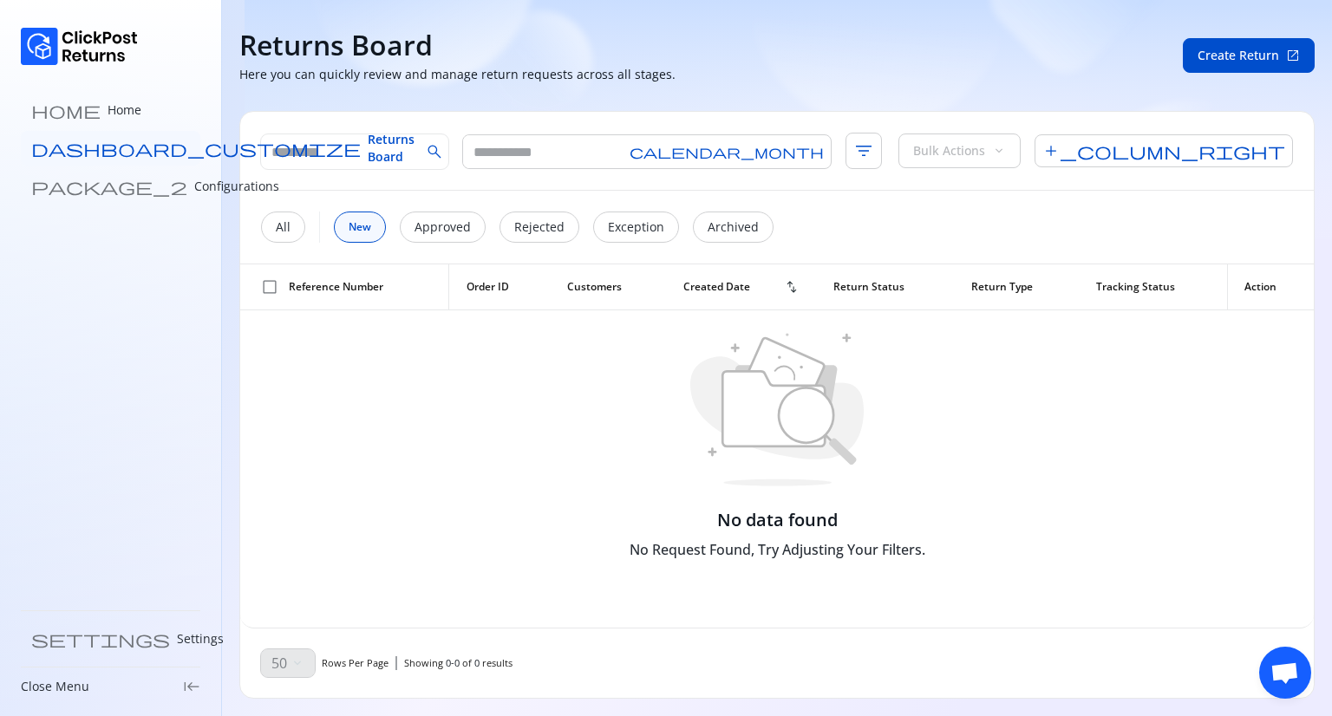
click at [368, 147] on span "Returns Board" at bounding box center [391, 148] width 47 height 35
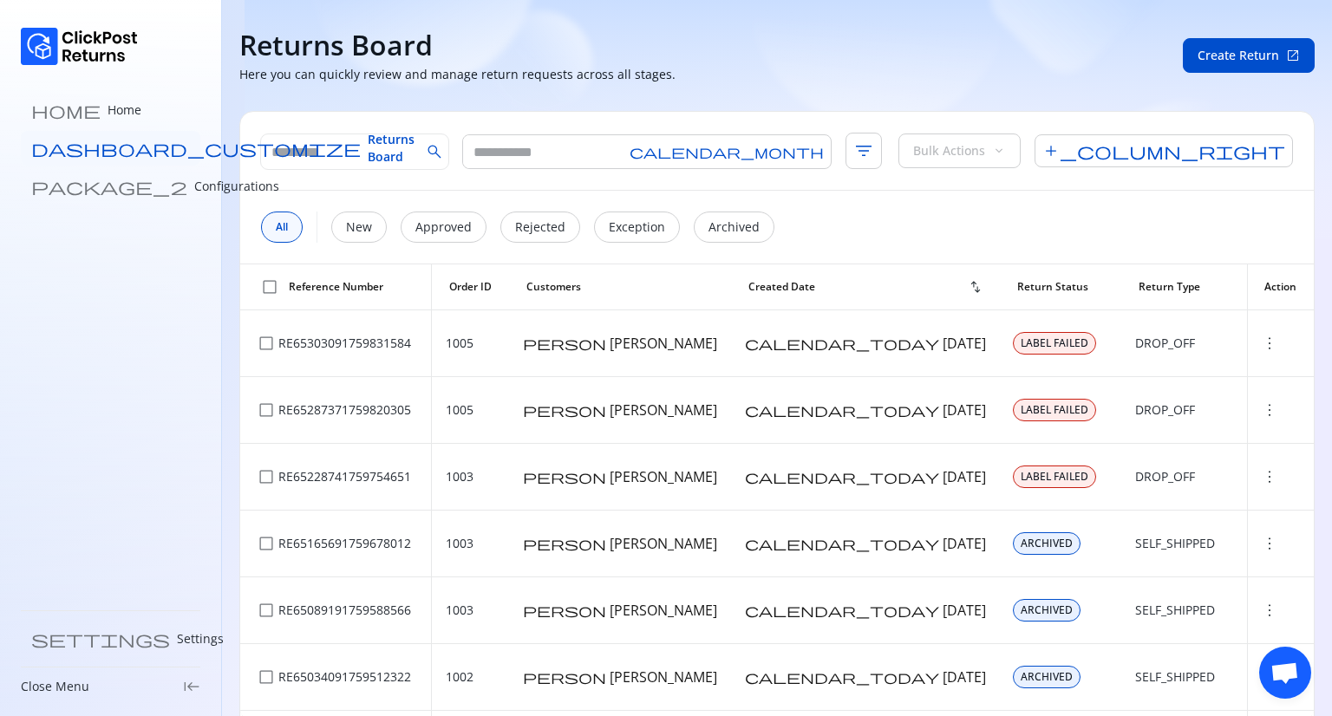
click at [368, 147] on span "Returns Board" at bounding box center [391, 148] width 47 height 35
click at [80, 100] on link "home Home" at bounding box center [110, 110] width 179 height 35
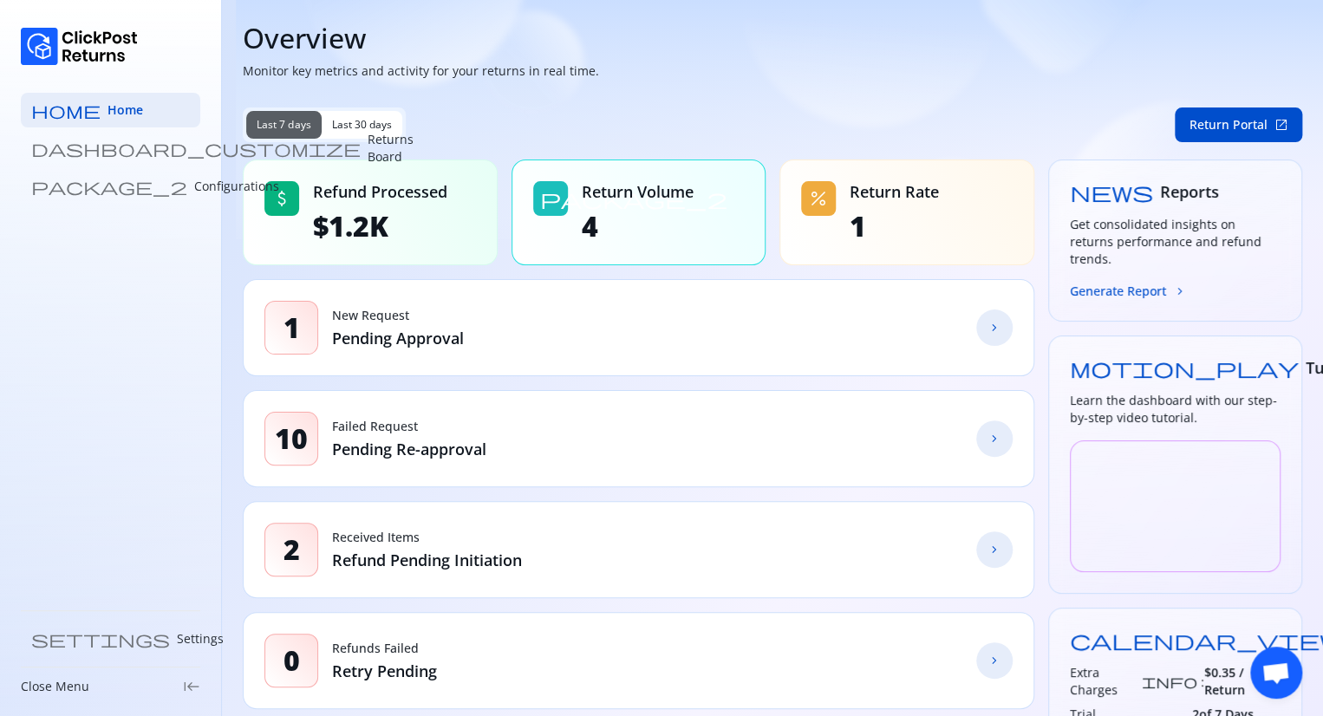
click at [496, 337] on div "1 New Request Pending Approval chevron_forward" at bounding box center [639, 327] width 792 height 97
click at [979, 324] on link "chevron_forward" at bounding box center [994, 328] width 36 height 36
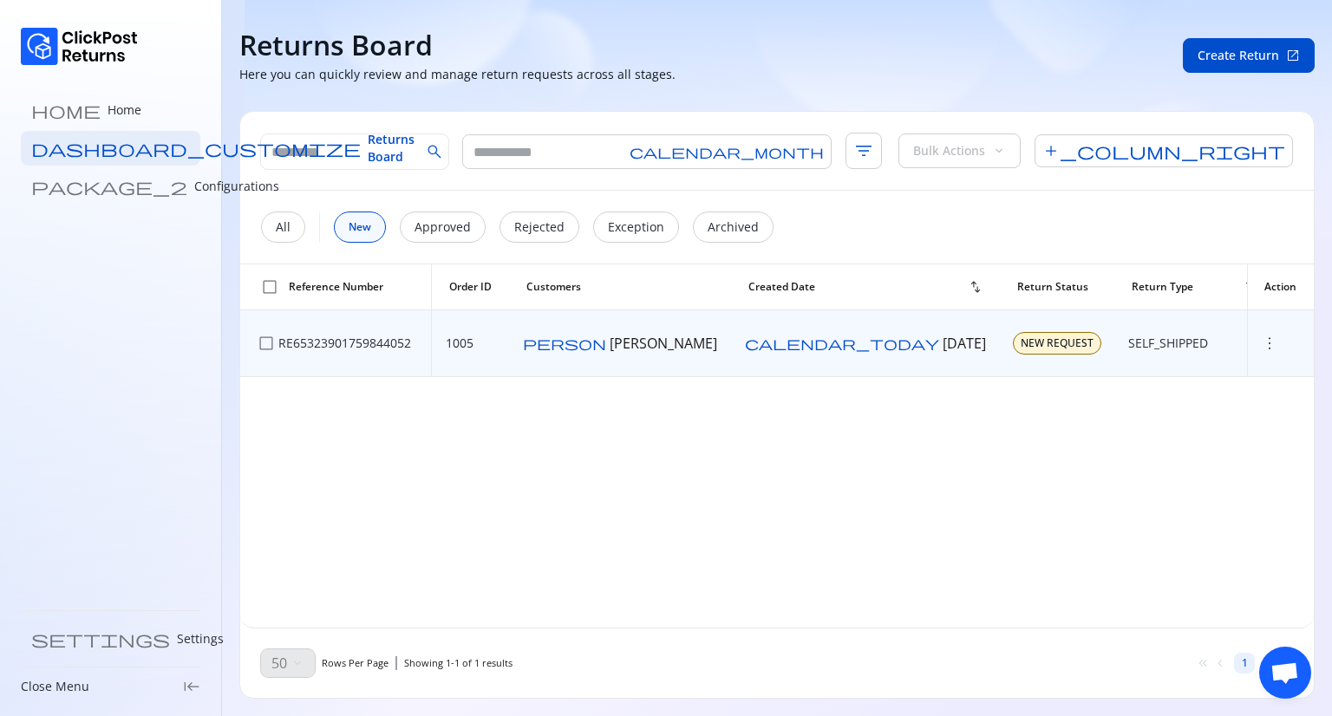
click at [1261, 345] on span "more_vert" at bounding box center [1269, 343] width 17 height 17
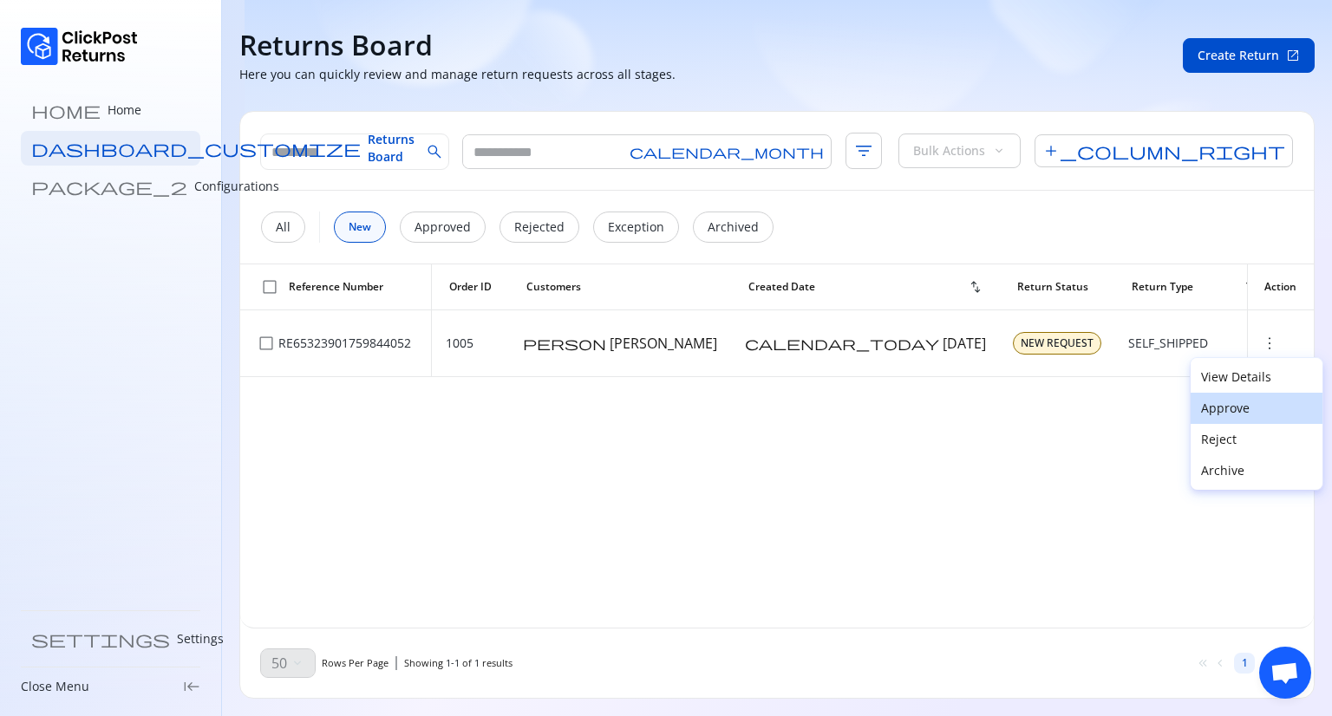
click at [1221, 396] on button "Approve" at bounding box center [1256, 408] width 132 height 31
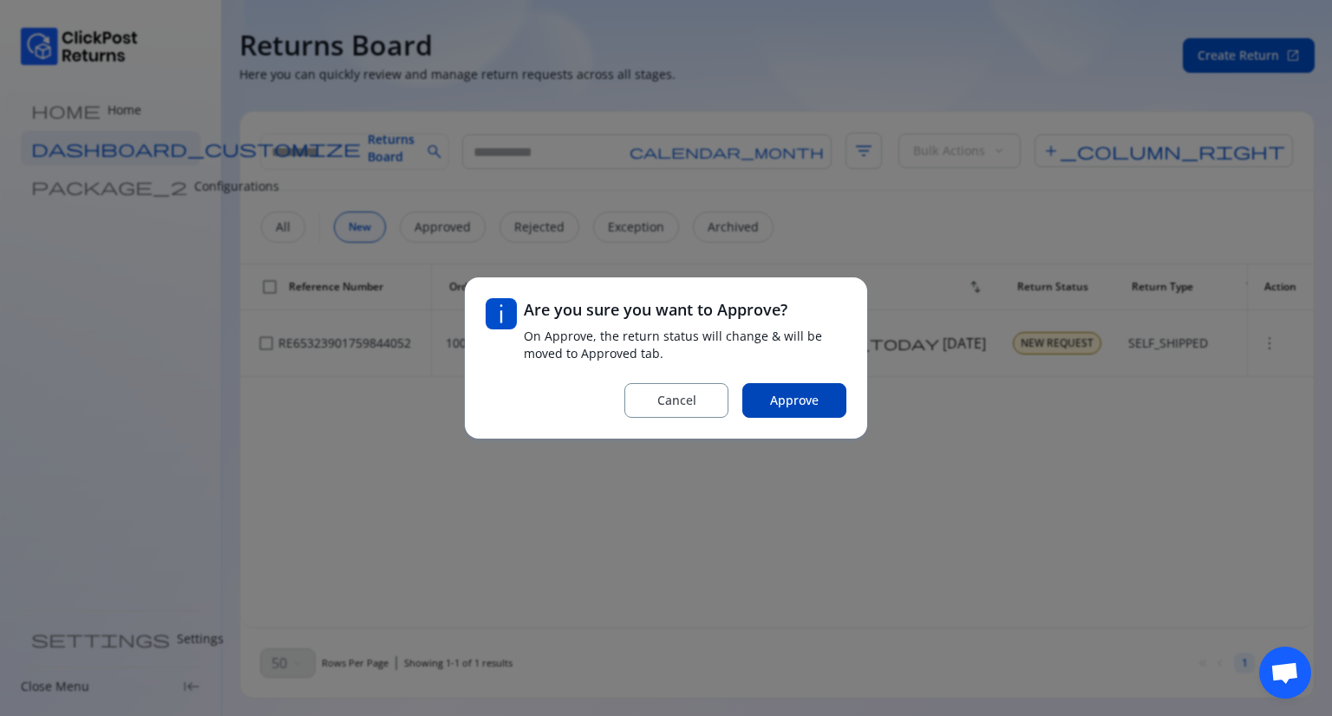
click at [799, 402] on span "Approve" at bounding box center [794, 400] width 49 height 17
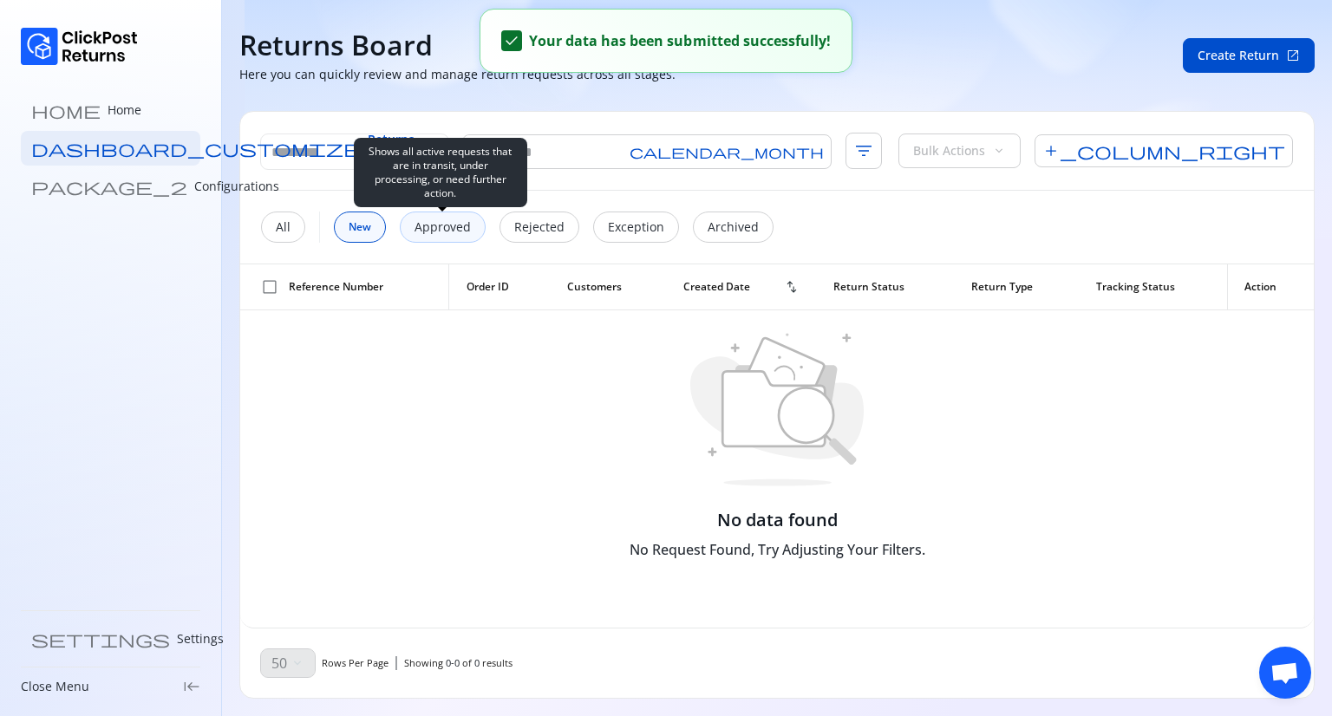
click at [445, 231] on p "Approved" at bounding box center [442, 227] width 56 height 17
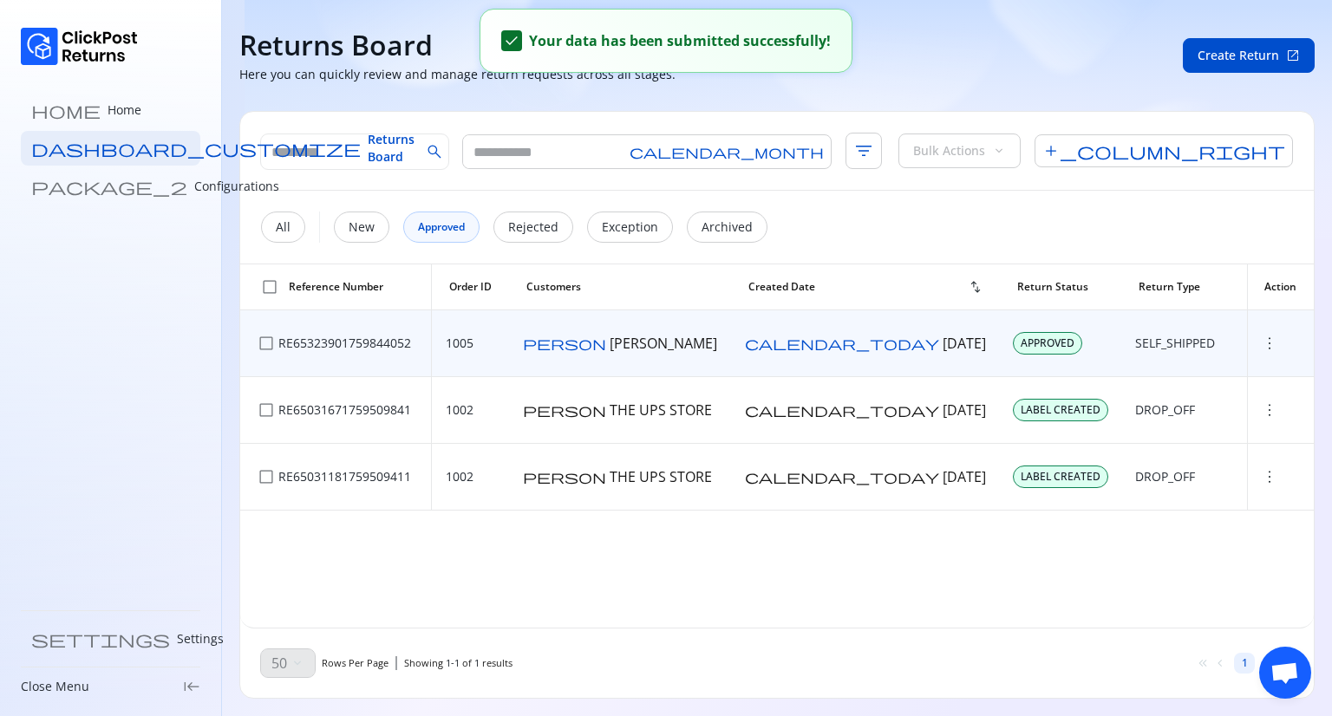
click at [1269, 344] on span "more_vert" at bounding box center [1269, 343] width 17 height 17
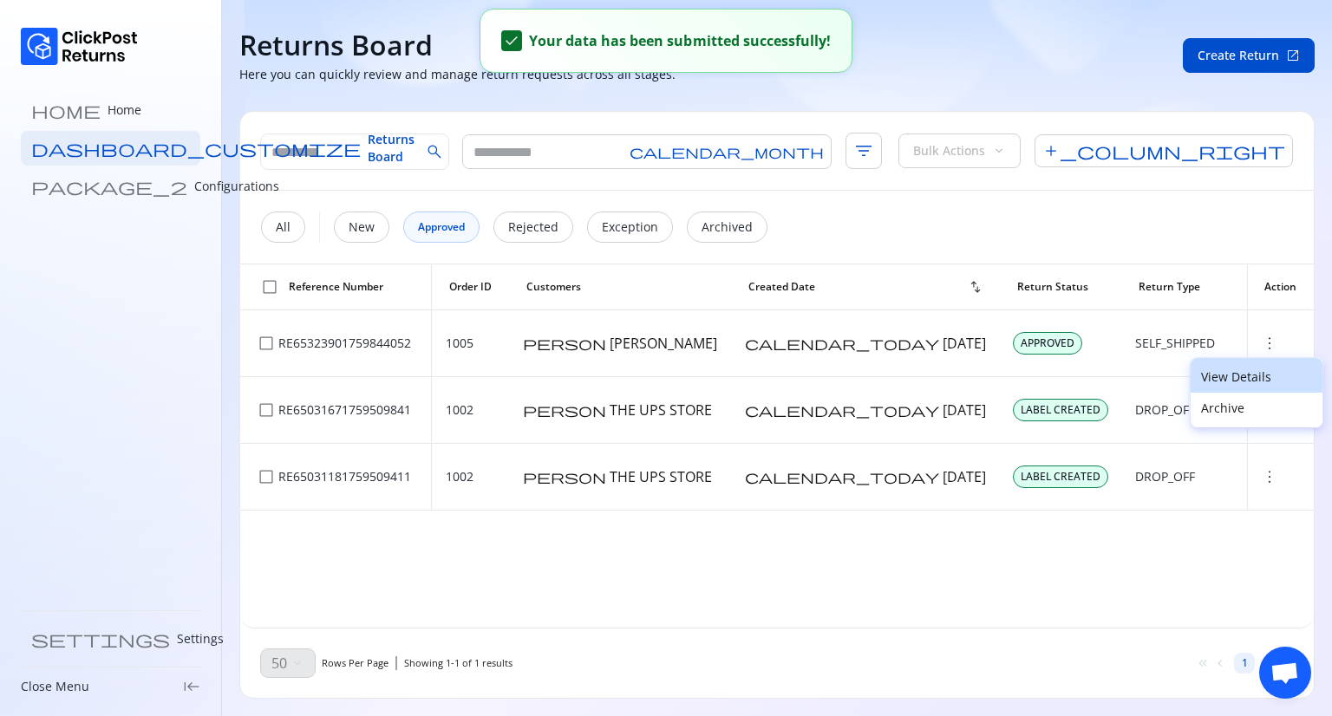
click at [1216, 382] on p "View Details" at bounding box center [1256, 377] width 111 height 17
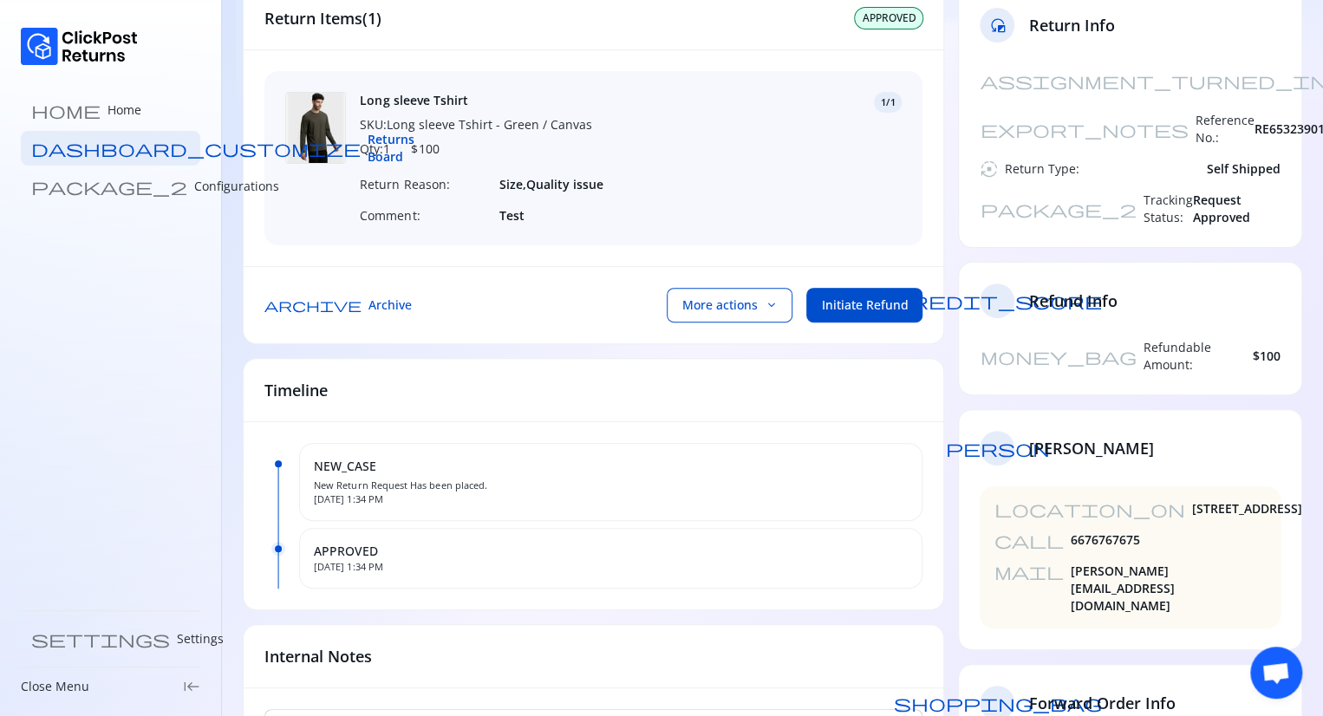
scroll to position [140, 0]
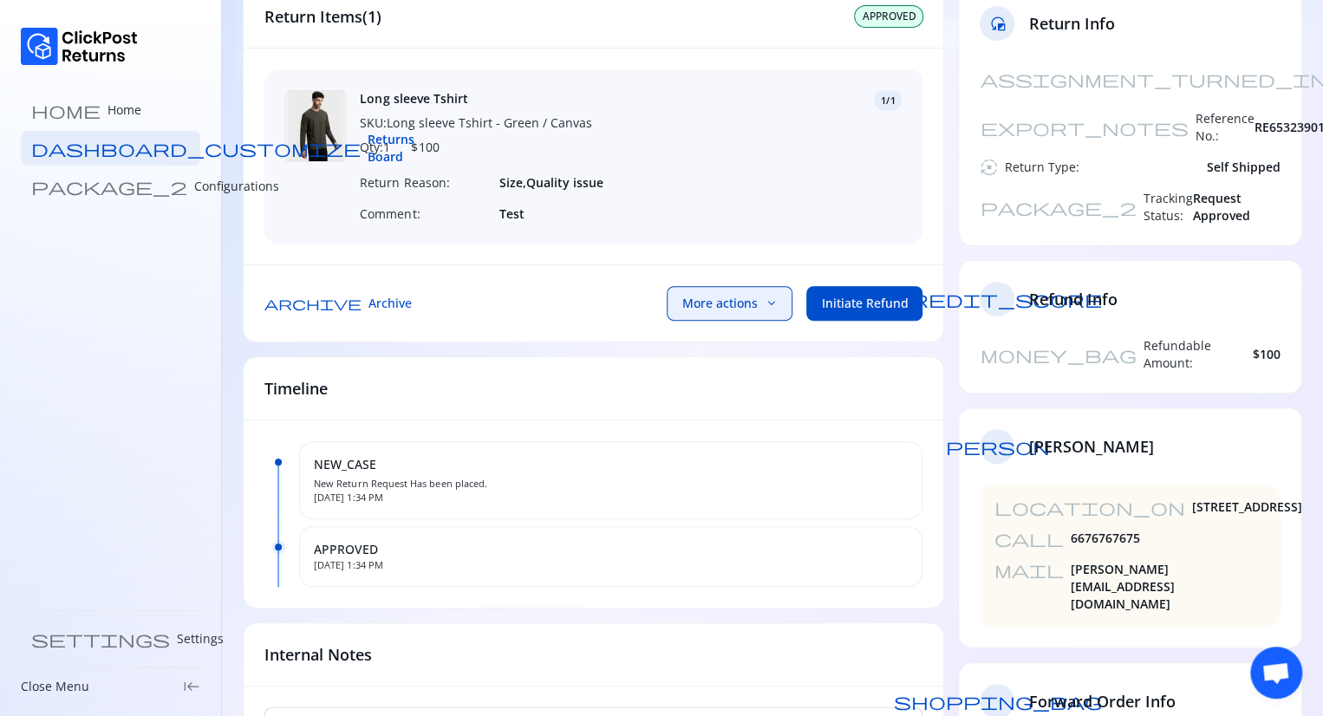
click at [760, 307] on button "More actions keyboard_arrow_down" at bounding box center [730, 303] width 126 height 35
click at [853, 310] on span "Initiate Refund" at bounding box center [864, 303] width 87 height 17
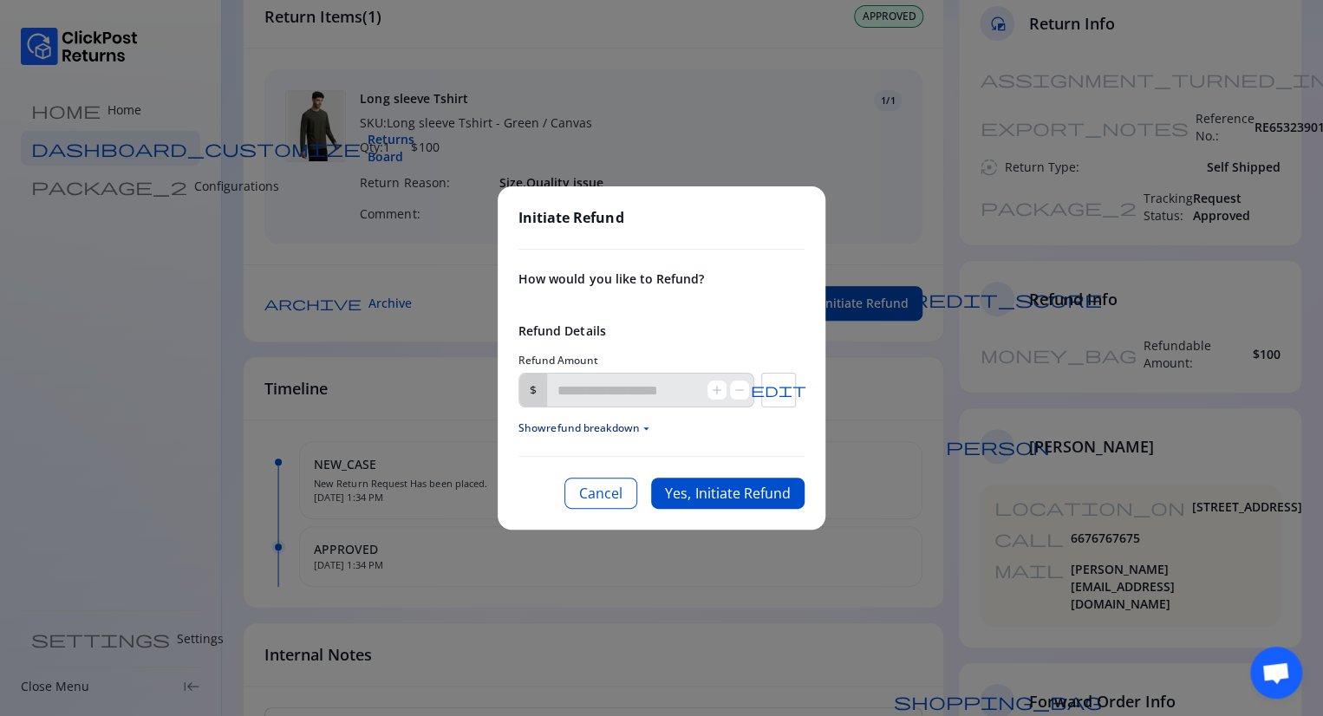
type input "***"
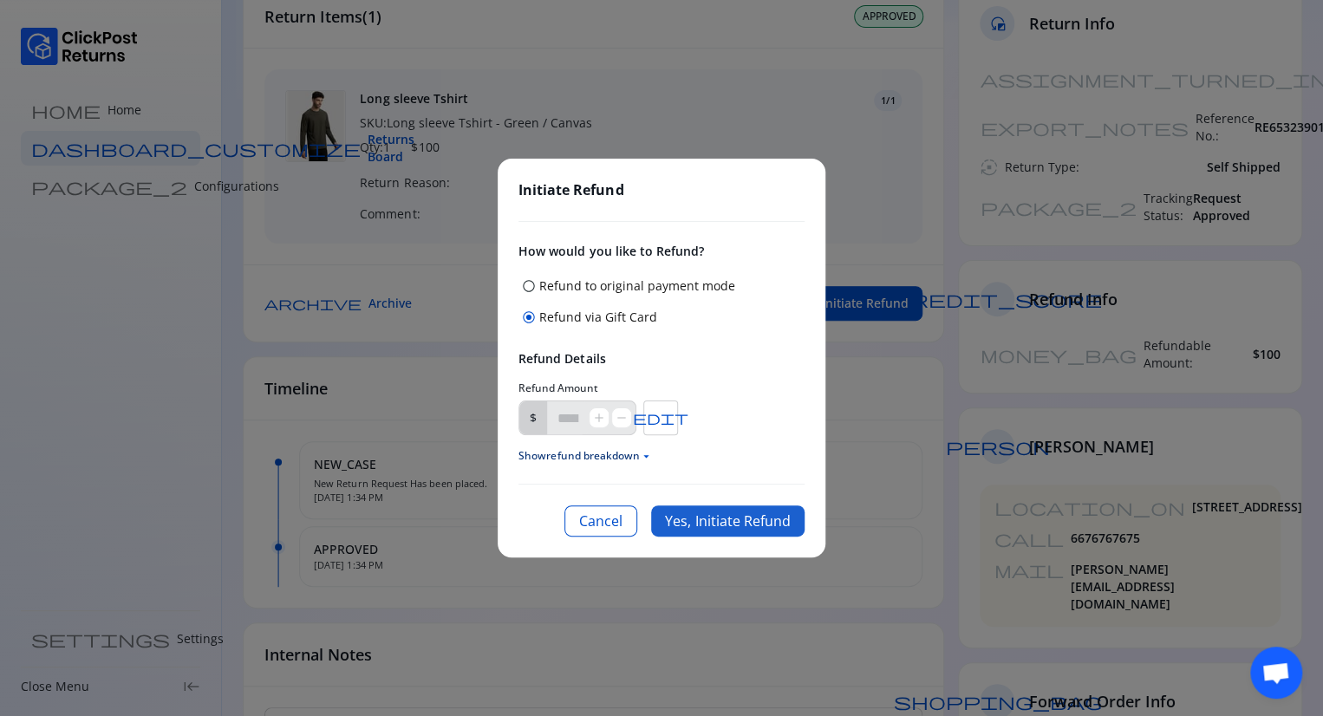
click at [708, 525] on button "Yes, Initiate Refund" at bounding box center [727, 520] width 153 height 31
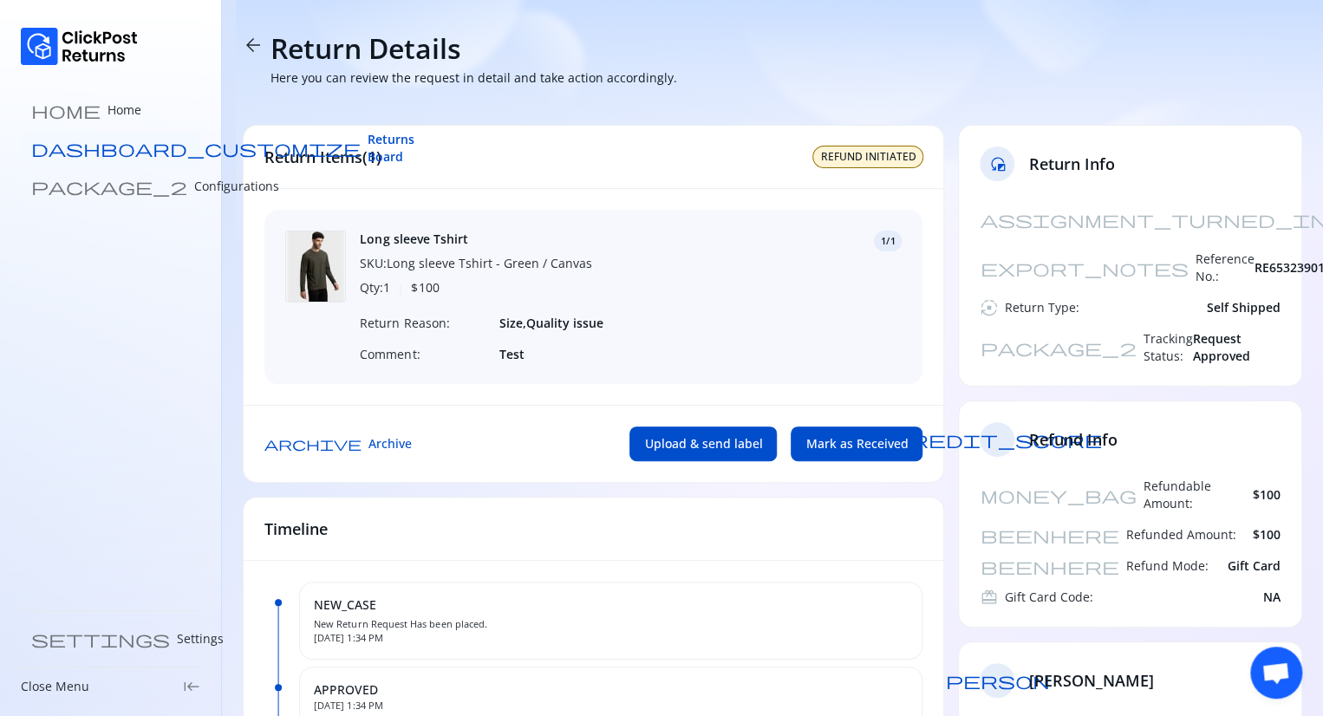
click at [368, 141] on span "Returns Board" at bounding box center [391, 148] width 47 height 35
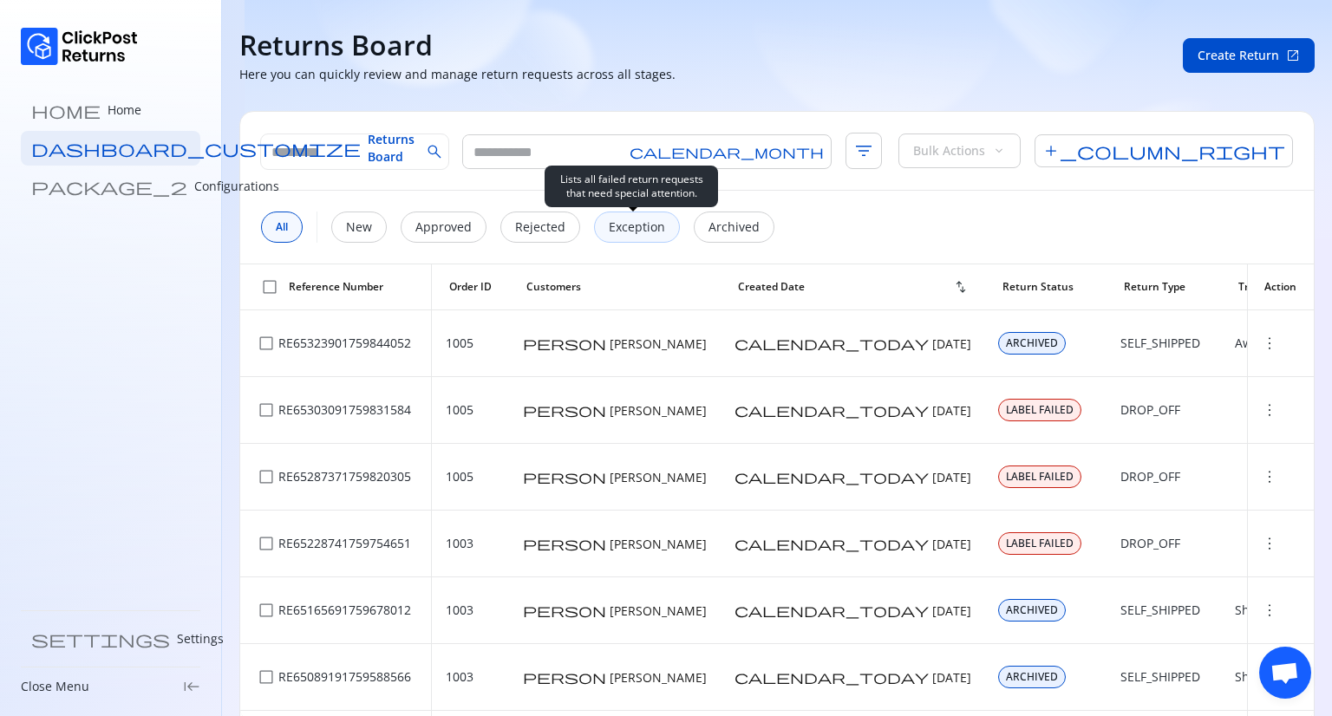
click at [597, 232] on div "Exception" at bounding box center [637, 227] width 86 height 31
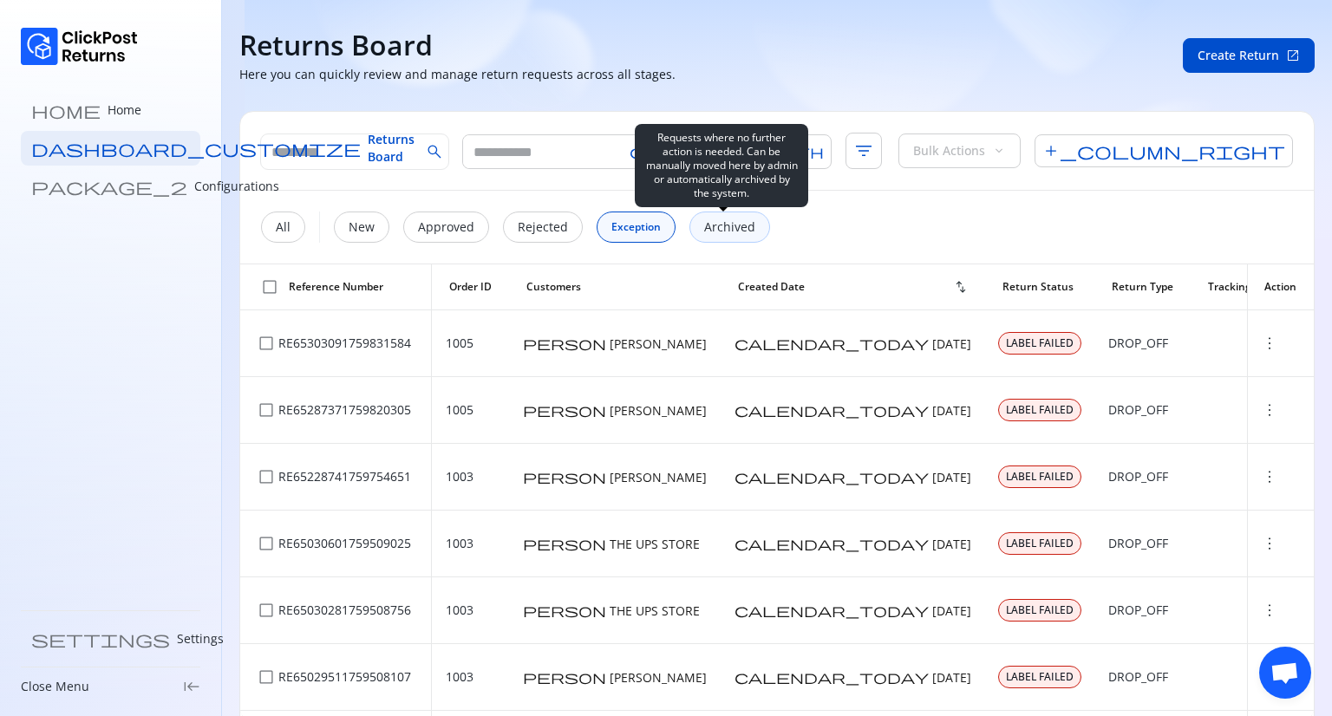
click at [718, 221] on p "Archived" at bounding box center [729, 227] width 51 height 17
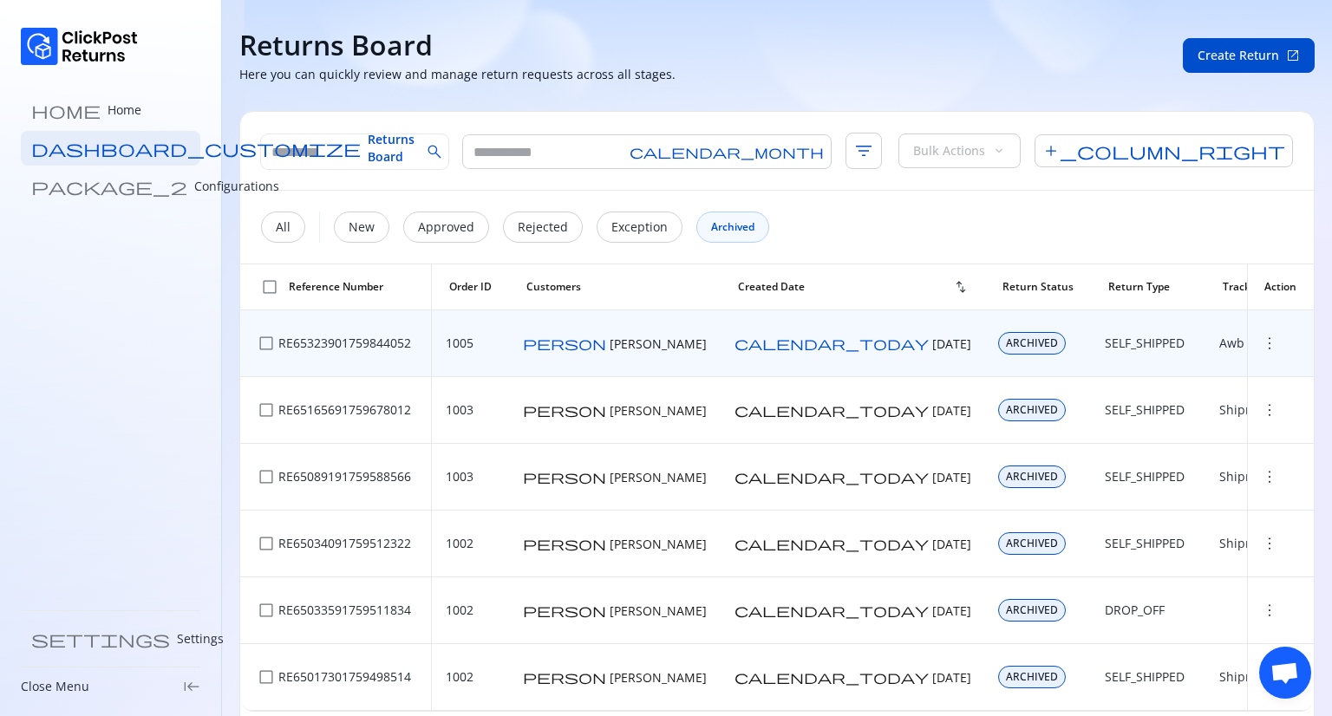
click at [1261, 341] on span "more_vert" at bounding box center [1269, 343] width 17 height 17
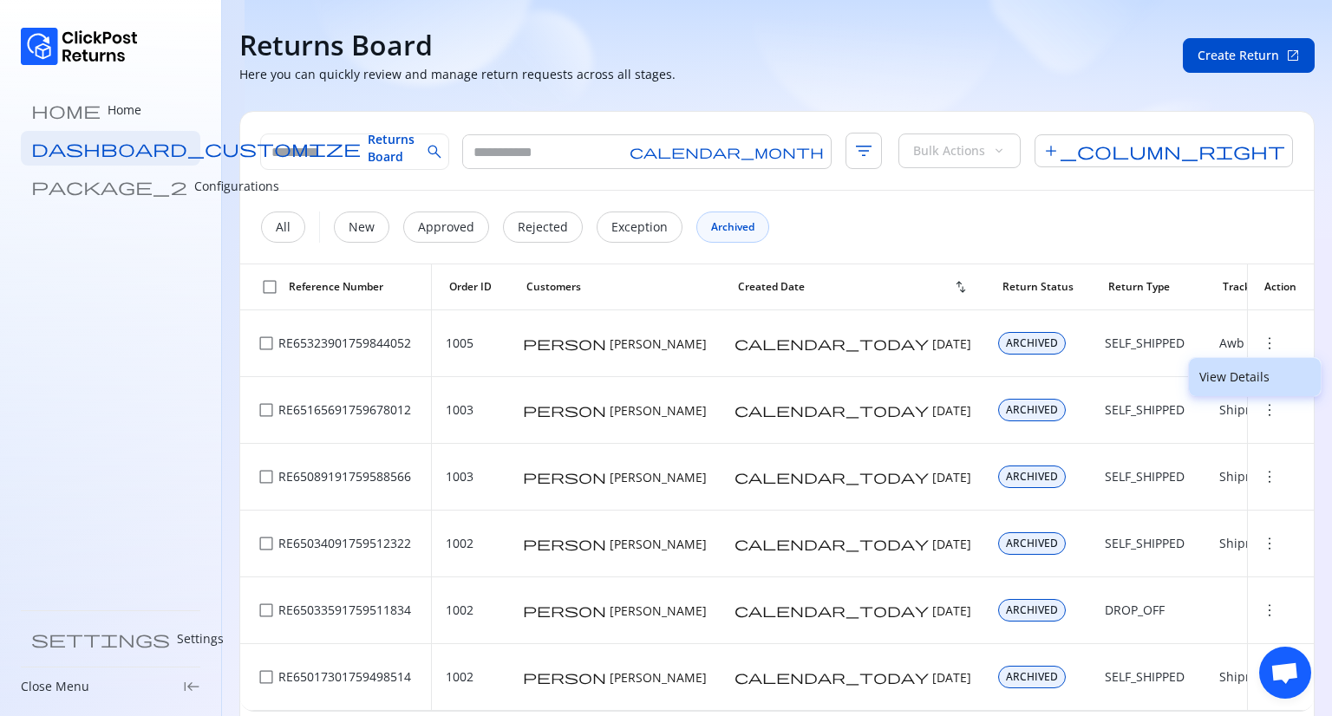
click at [1216, 374] on p "View Details" at bounding box center [1254, 377] width 111 height 17
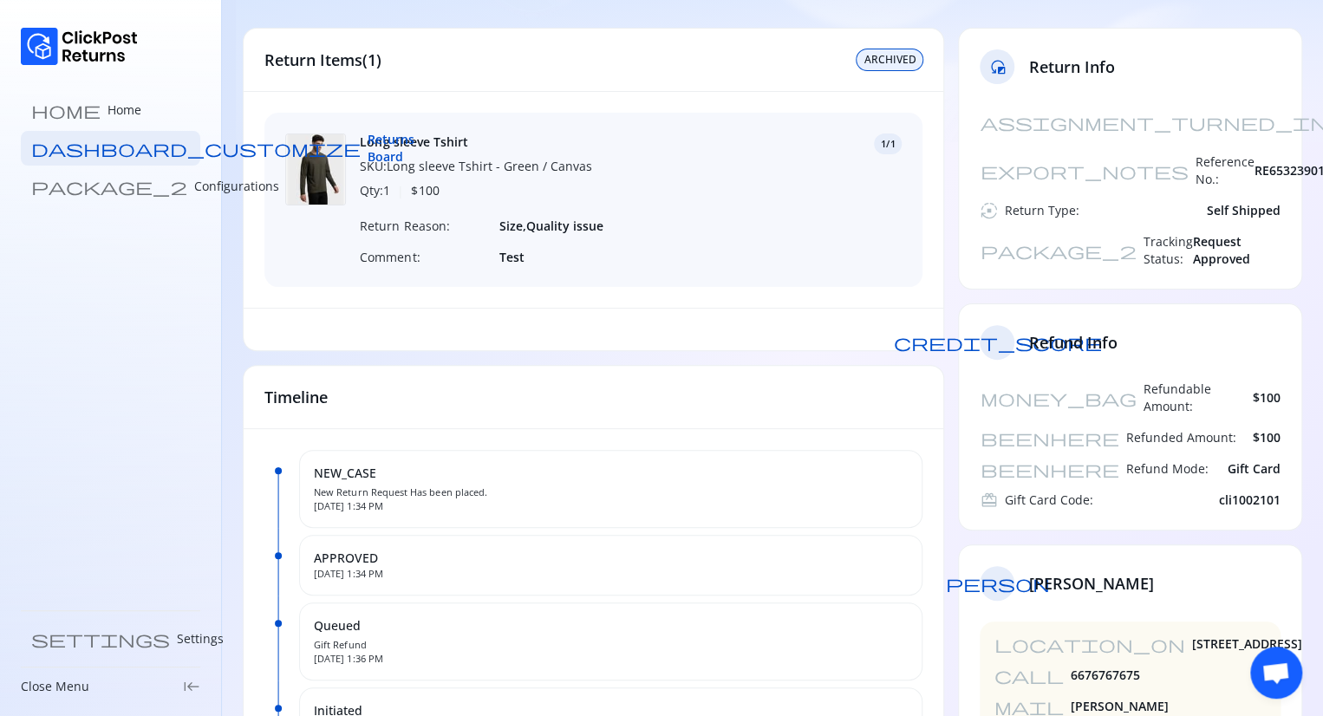
scroll to position [96, 0]
click at [1252, 234] on span "Request Approved" at bounding box center [1236, 251] width 88 height 35
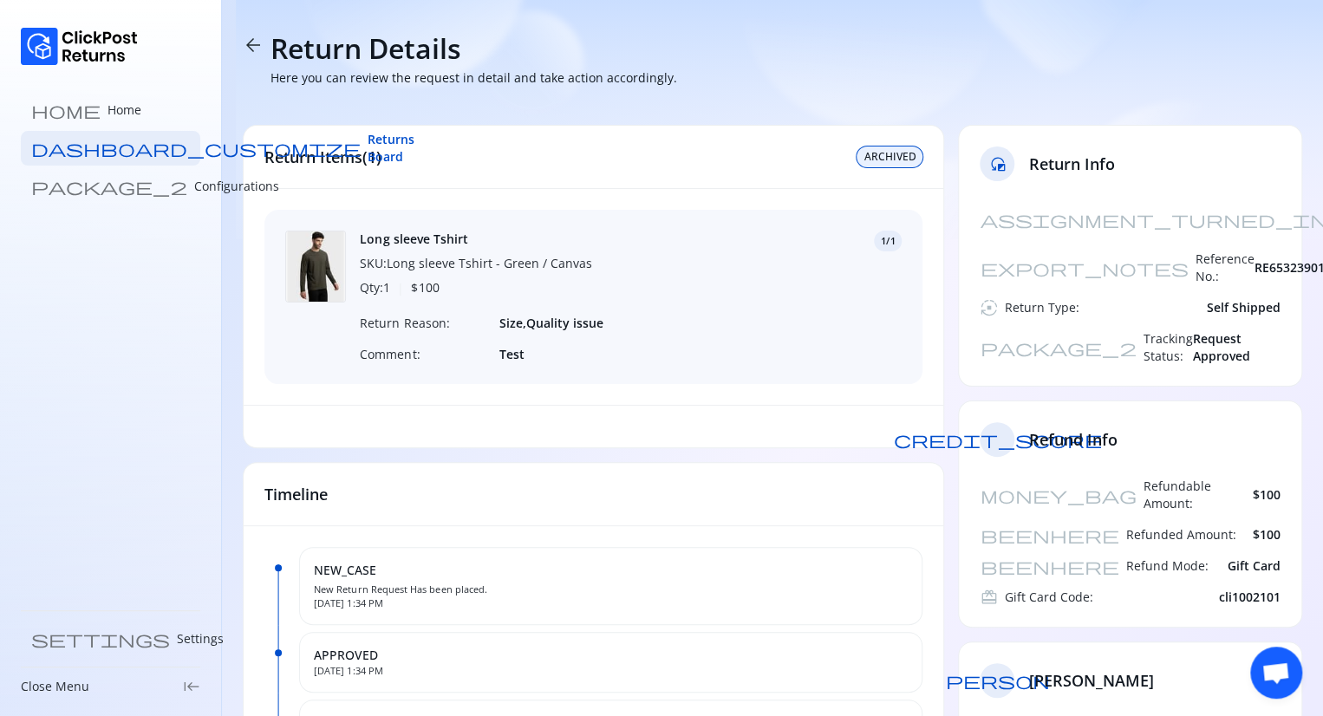
click at [1207, 330] on span "Request Approved" at bounding box center [1236, 347] width 88 height 35
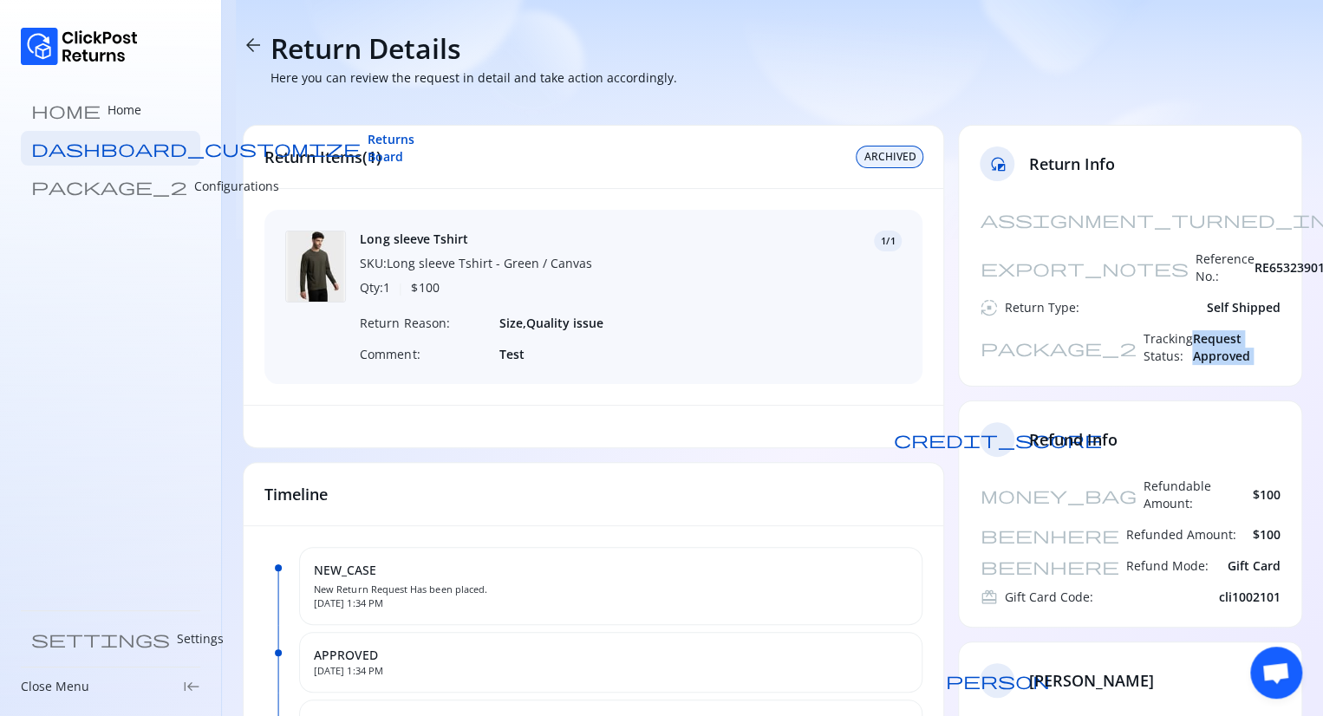
click at [1162, 313] on div "assignment_turned_in Created At: [DATE] export_notes Reference No.: RE653239017…" at bounding box center [1130, 294] width 342 height 184
drag, startPoint x: 1162, startPoint y: 306, endPoint x: 1282, endPoint y: 309, distance: 120.6
click at [1282, 309] on div "assignment_turned_in Created At: [DATE] export_notes Reference No.: RE653239017…" at bounding box center [1130, 294] width 342 height 184
click at [239, 37] on section "arrow_back Return Details Here you can review the request in detail and take ac…" at bounding box center [772, 631] width 1101 height 1262
click at [246, 40] on span "arrow_back" at bounding box center [253, 45] width 21 height 21
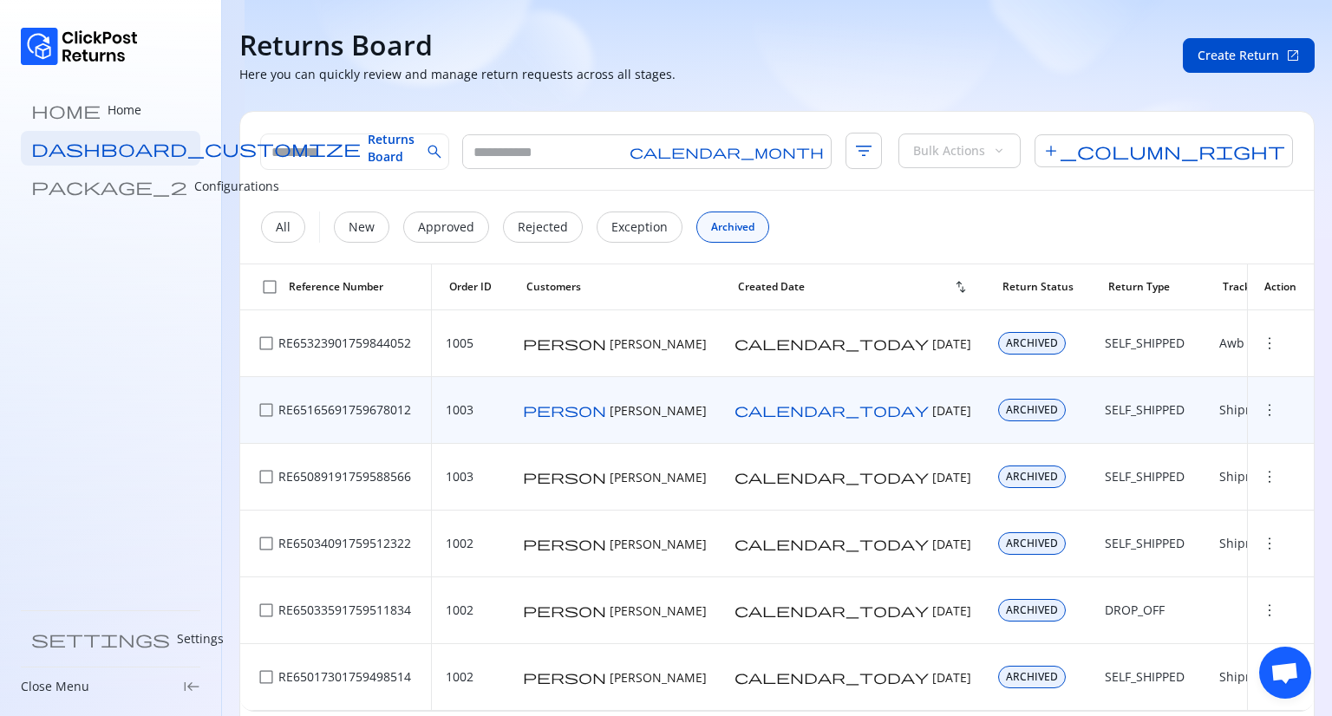
click at [1261, 408] on span "more_vert" at bounding box center [1269, 409] width 17 height 17
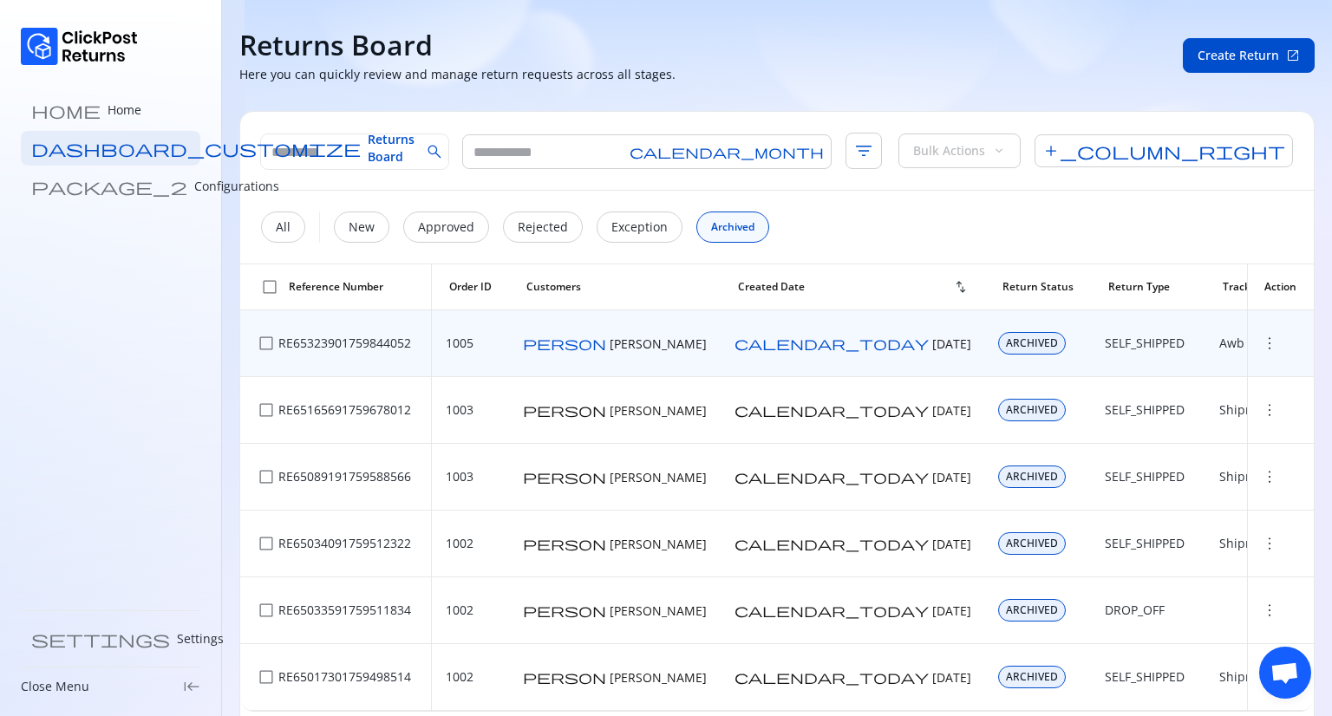
click at [1261, 348] on span "more_vert" at bounding box center [1269, 343] width 17 height 17
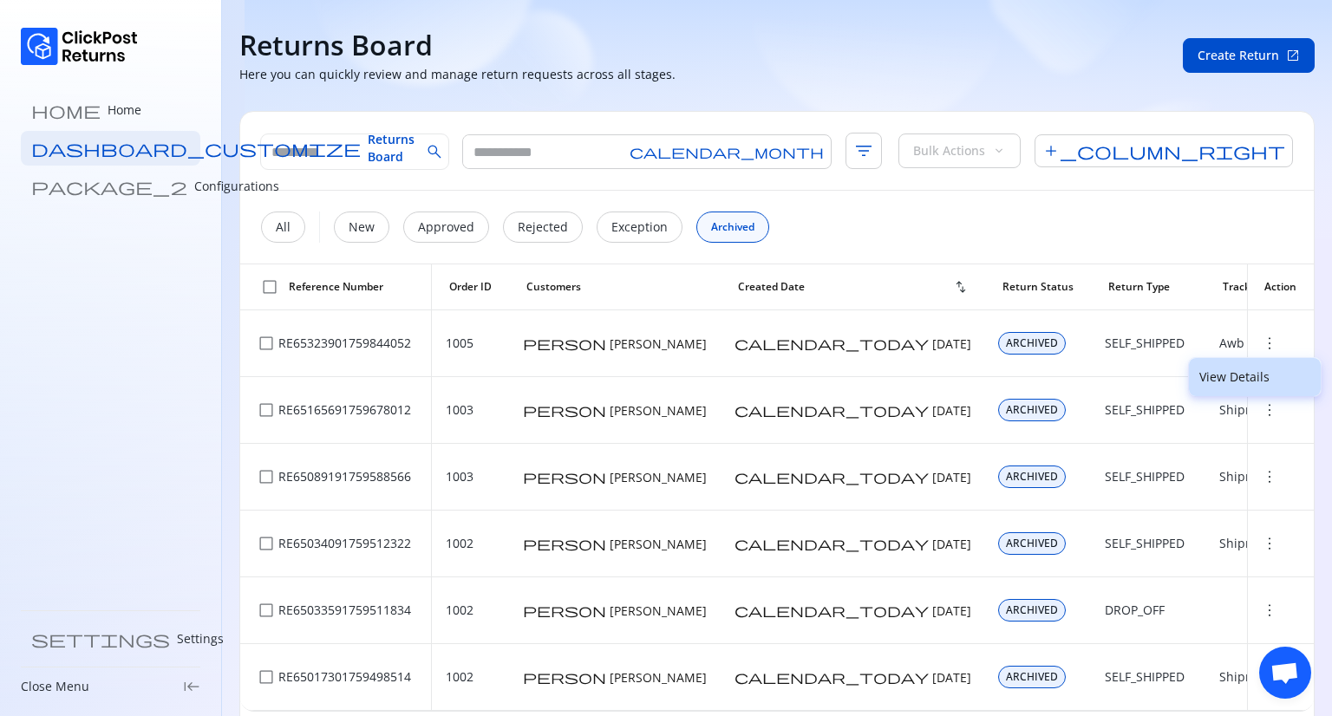
click at [1238, 374] on p "View Details" at bounding box center [1254, 377] width 111 height 17
